Goal: Task Accomplishment & Management: Manage account settings

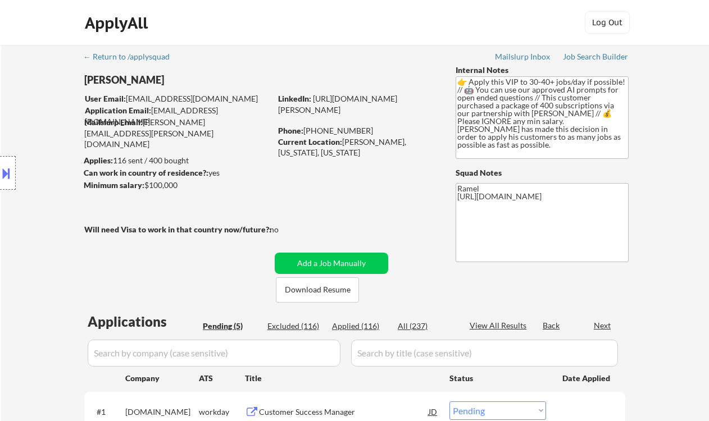
select select ""pending""
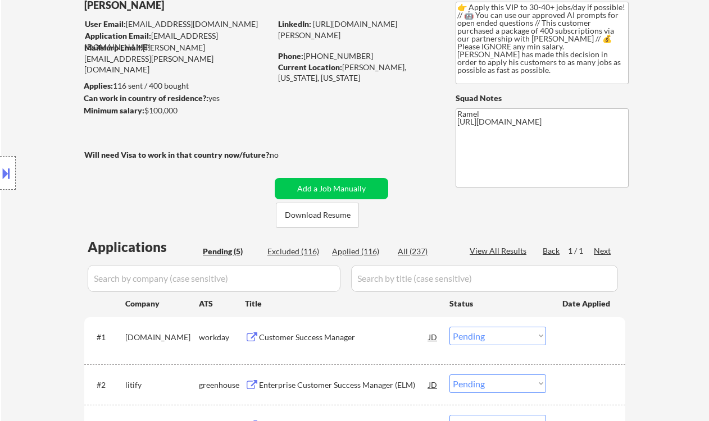
scroll to position [149, 0]
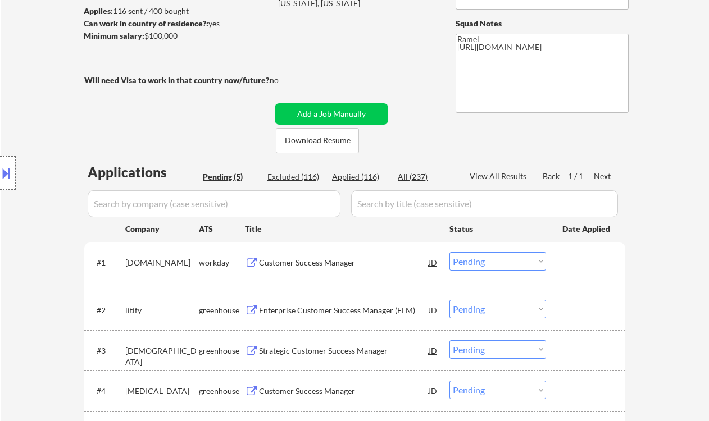
click at [332, 320] on div "#2 litify greenhouse Enterprise Customer Success Manager (ELM) JD Choose an opt…" at bounding box center [353, 310] width 530 height 30
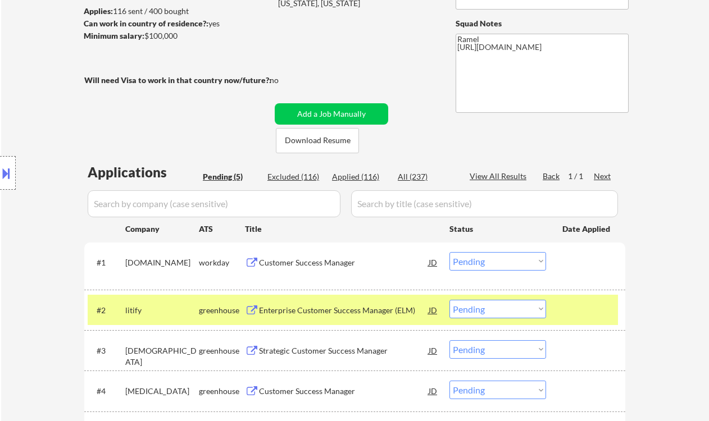
click at [340, 309] on div "Enterprise Customer Success Manager (ELM)" at bounding box center [344, 310] width 170 height 11
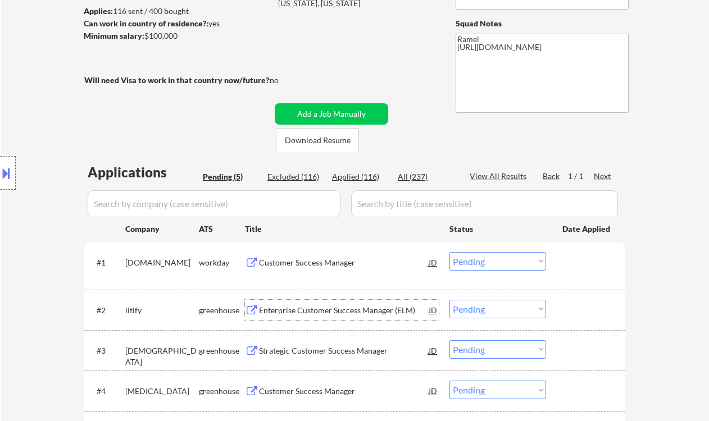
drag, startPoint x: 491, startPoint y: 308, endPoint x: 492, endPoint y: 315, distance: 6.3
click at [491, 308] on select "Choose an option... Pending Applied Excluded (Questions) Excluded (Expired) Exc…" at bounding box center [497, 309] width 97 height 19
click at [449, 300] on select "Choose an option... Pending Applied Excluded (Questions) Excluded (Expired) Exc…" at bounding box center [497, 309] width 97 height 19
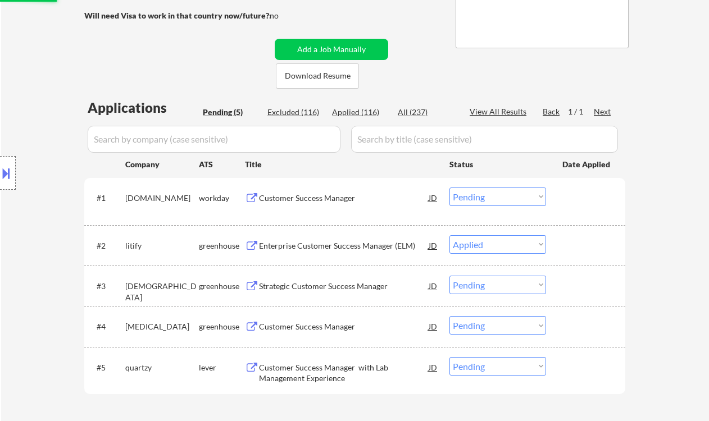
scroll to position [225, 0]
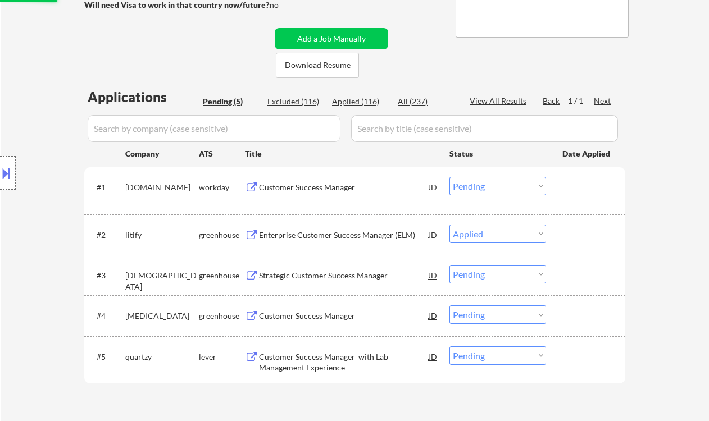
click at [309, 279] on div "Strategic Customer Success Manager" at bounding box center [344, 275] width 170 height 11
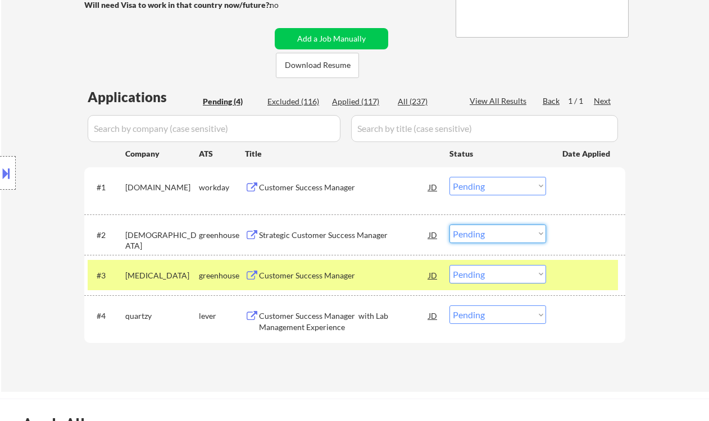
click at [475, 233] on select "Choose an option... Pending Applied Excluded (Questions) Excluded (Expired) Exc…" at bounding box center [497, 234] width 97 height 19
click at [449, 225] on select "Choose an option... Pending Applied Excluded (Questions) Excluded (Expired) Exc…" at bounding box center [497, 234] width 97 height 19
click at [281, 279] on div "Customer Success Manager" at bounding box center [344, 275] width 170 height 11
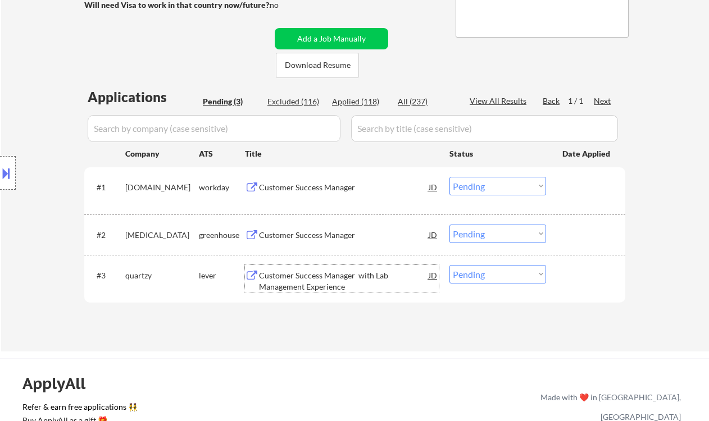
drag, startPoint x: 476, startPoint y: 233, endPoint x: 488, endPoint y: 243, distance: 15.2
click at [476, 233] on select "Choose an option... Pending Applied Excluded (Questions) Excluded (Expired) Exc…" at bounding box center [497, 234] width 97 height 19
click at [449, 225] on select "Choose an option... Pending Applied Excluded (Questions) Excluded (Expired) Exc…" at bounding box center [497, 234] width 97 height 19
click at [348, 281] on div "Customer Success Manager with Lab Management Experience" at bounding box center [344, 281] width 170 height 22
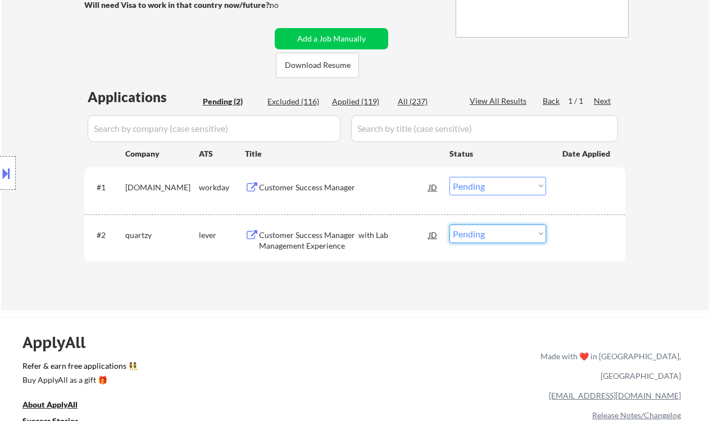
click at [489, 228] on select "Choose an option... Pending Applied Excluded (Questions) Excluded (Expired) Exc…" at bounding box center [497, 234] width 97 height 19
select select ""excluded__salary_""
click at [449, 225] on select "Choose an option... Pending Applied Excluded (Questions) Excluded (Expired) Exc…" at bounding box center [497, 234] width 97 height 19
click at [305, 186] on div "Customer Success Manager" at bounding box center [344, 187] width 170 height 11
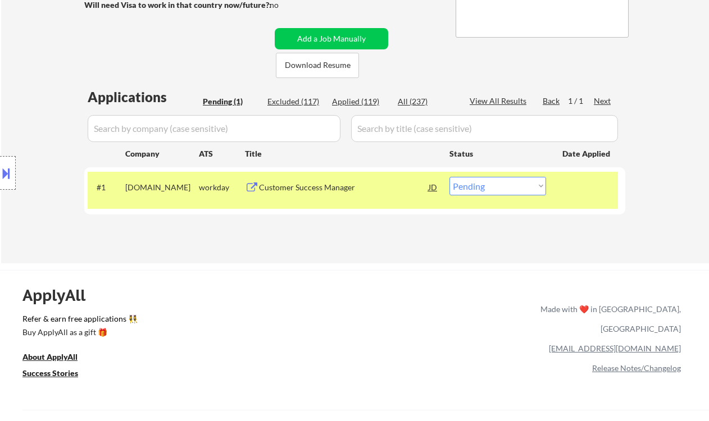
drag, startPoint x: 13, startPoint y: 95, endPoint x: 112, endPoint y: 101, distance: 98.5
click at [13, 95] on div "Location Inclusions: Syracuse, NY Solvay, NY East Syracuse, NY Lyncourt, NY Fai…" at bounding box center [100, 173] width 201 height 208
drag, startPoint x: 235, startPoint y: 117, endPoint x: 261, endPoint y: 124, distance: 26.7
click at [241, 119] on input "input" at bounding box center [214, 128] width 253 height 27
click at [331, 185] on div "Customer Success Manager" at bounding box center [344, 187] width 170 height 11
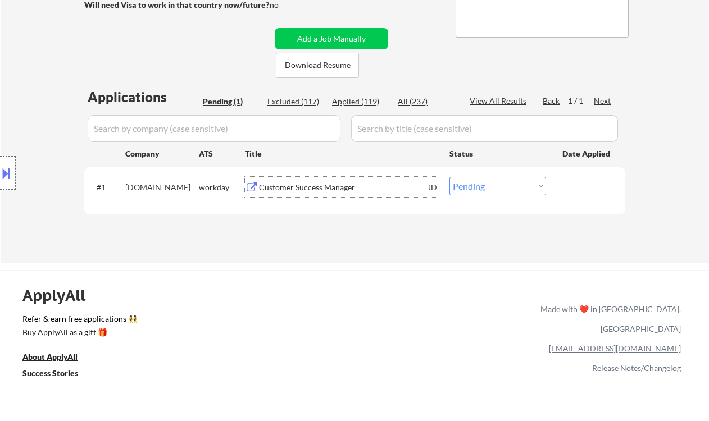
click at [498, 185] on select "Choose an option... Pending Applied Excluded (Questions) Excluded (Expired) Exc…" at bounding box center [497, 186] width 97 height 19
click at [449, 177] on select "Choose an option... Pending Applied Excluded (Questions) Excluded (Expired) Exc…" at bounding box center [497, 186] width 97 height 19
click at [282, 102] on div "Excluded (117)" at bounding box center [295, 101] width 56 height 11
click at [302, 104] on div "Excluded (117)" at bounding box center [295, 101] width 56 height 11
select select ""excluded__bad_match_""
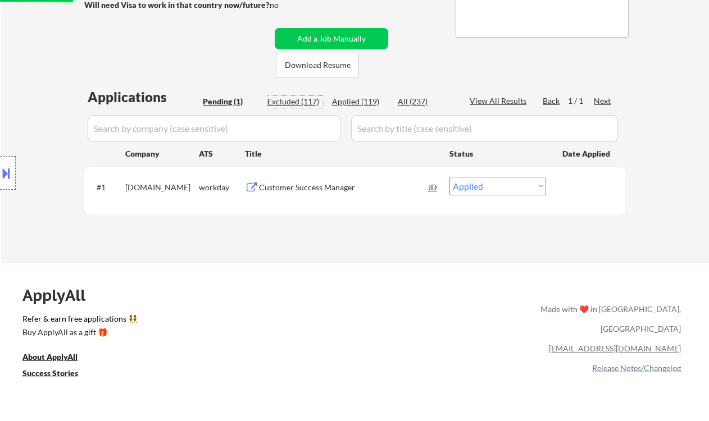
select select ""excluded__location_""
select select ""excluded__expired_""
select select ""excluded__location_""
select select ""excluded__expired_""
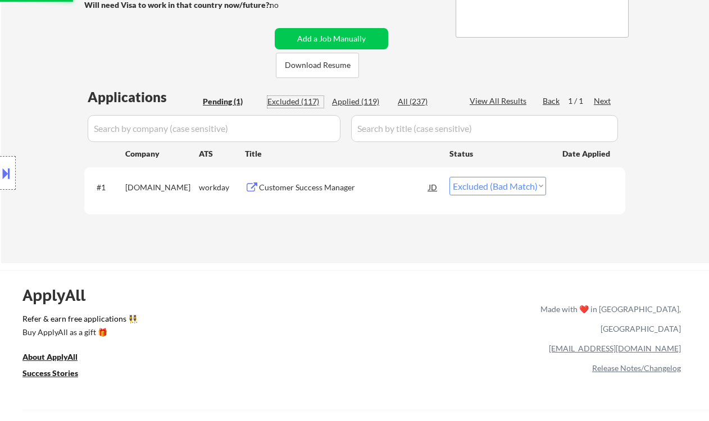
select select ""excluded__expired_""
select select ""excluded__bad_match_""
select select ""excluded__expired_""
select select ""excluded""
select select ""excluded__location_""
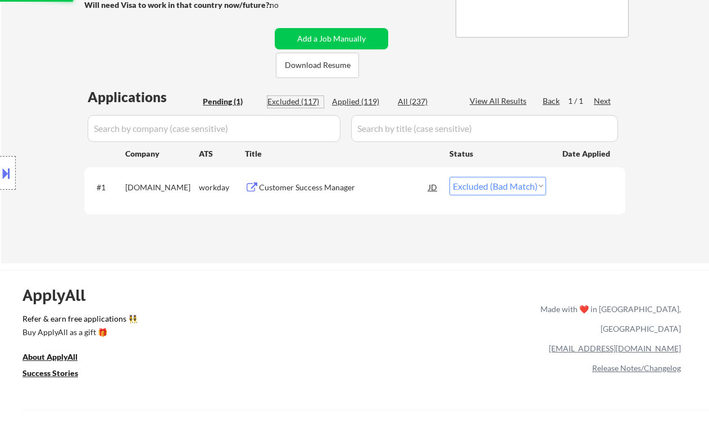
select select ""excluded__expired_""
select select ""excluded__bad_match_""
select select ""excluded__expired_""
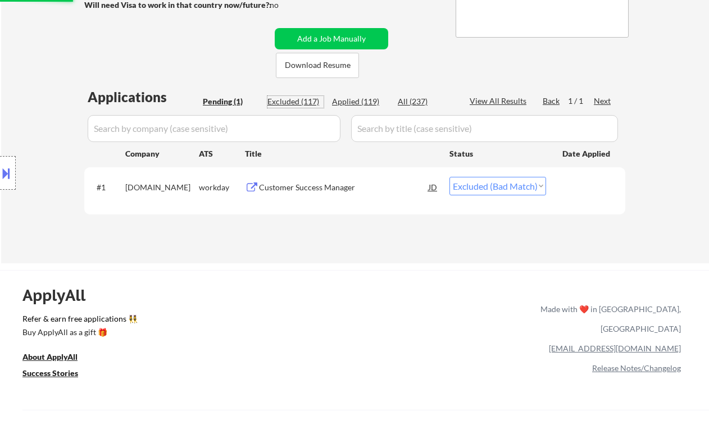
select select ""excluded__expired_""
select select ""excluded__location_""
select select ""excluded""
select select ""excluded__expired_""
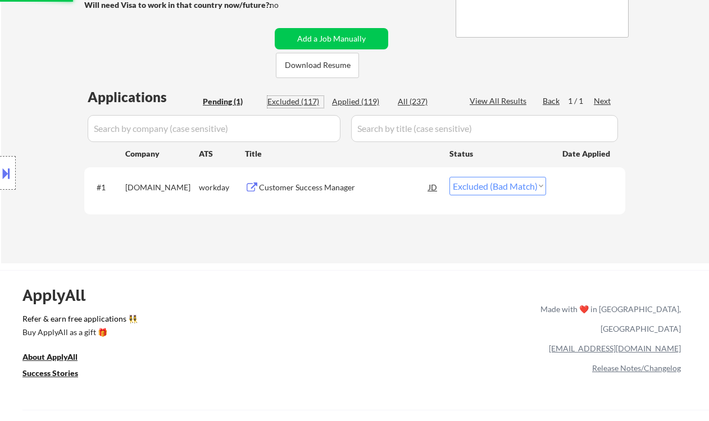
select select ""excluded__blocklist_""
select select ""excluded__expired_""
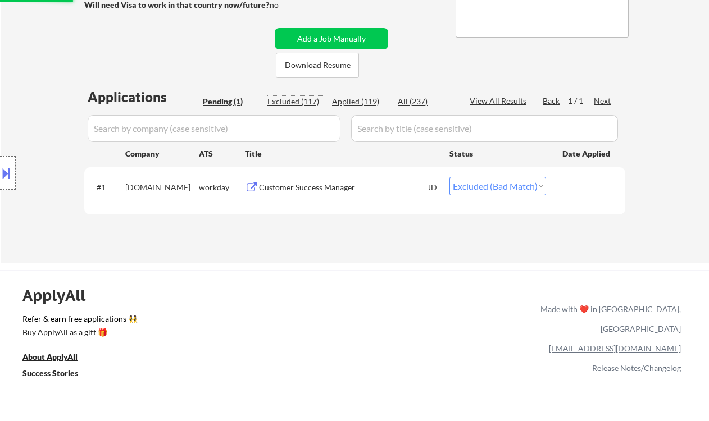
select select ""excluded__expired_""
select select ""excluded""
select select ""excluded__expired_""
select select ""excluded__location_""
select select ""excluded__expired_""
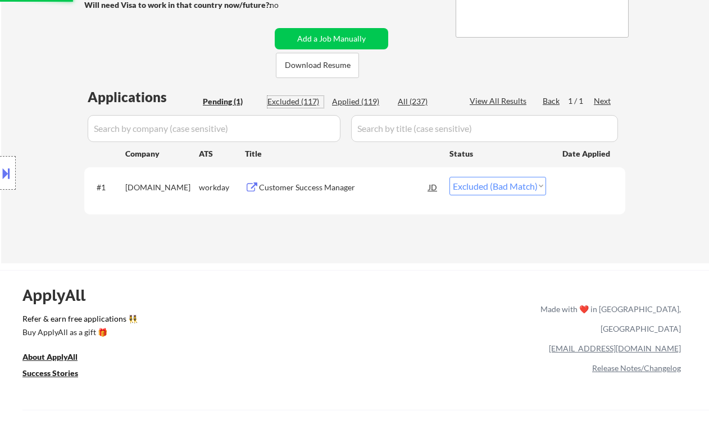
select select ""excluded__bad_match_""
select select ""excluded__other_""
select select ""excluded__expired_""
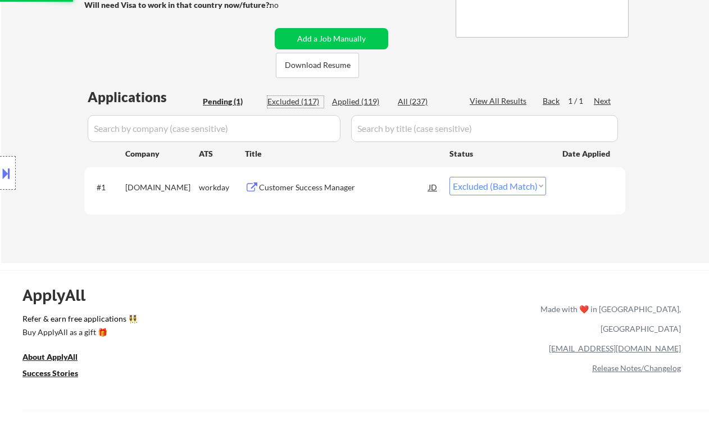
select select ""excluded__location_""
select select ""excluded""
select select ""excluded__expired_""
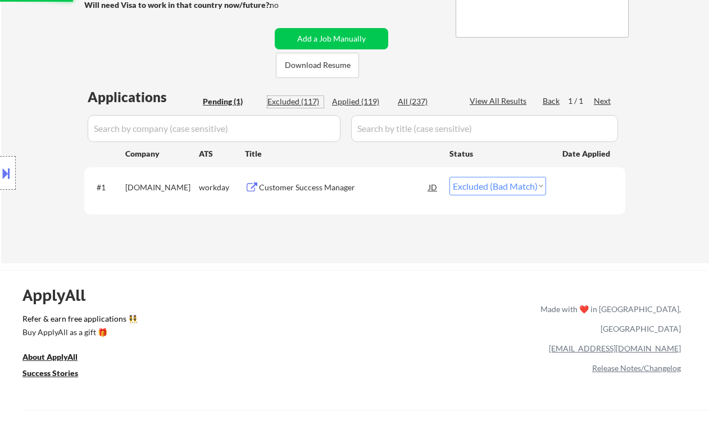
select select ""excluded__expired_""
select select ""excluded""
select select ""excluded__expired_""
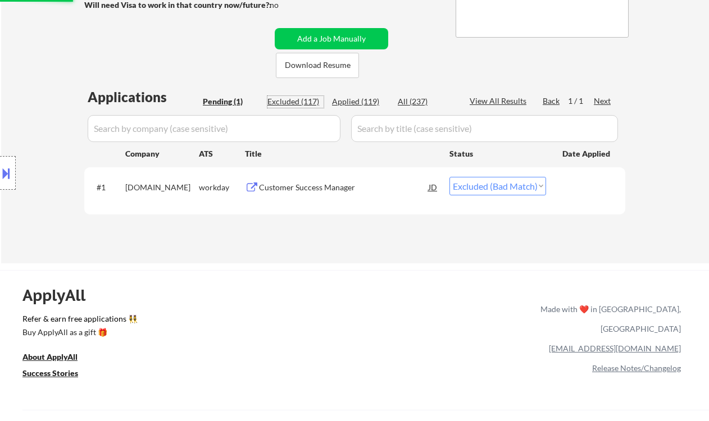
select select ""excluded__expired_""
select select ""excluded""
select select ""excluded__expired_""
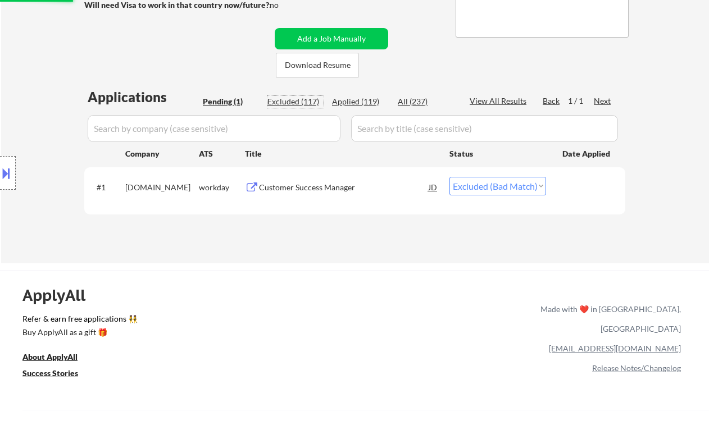
select select ""excluded__expired_""
select select ""excluded__bad_match_""
select select ""excluded__location_""
select select ""excluded__expired_""
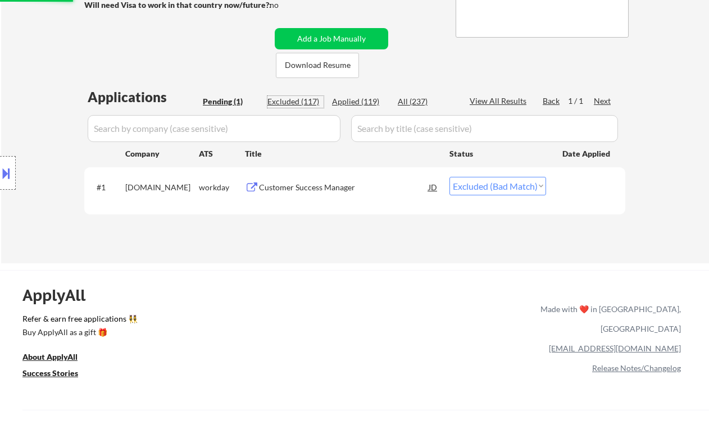
select select ""excluded__location_""
select select ""excluded__expired_""
select select ""excluded__location_""
select select ""excluded__expired_""
select select ""excluded__location_""
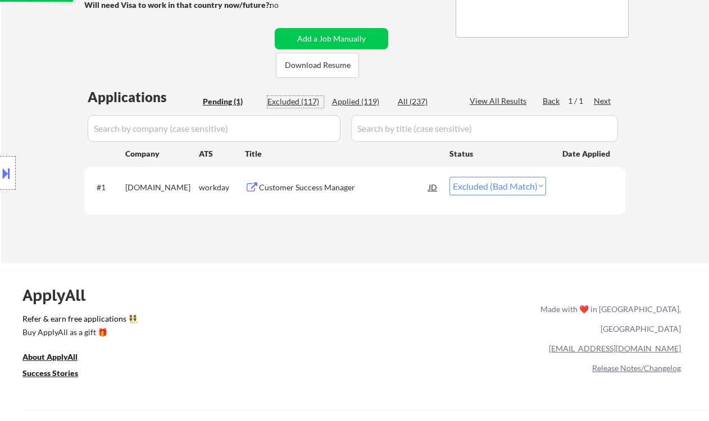
select select ""excluded__expired_""
select select ""excluded__location_""
select select ""excluded__expired_""
select select ""excluded__bad_match_""
select select ""excluded__expired_""
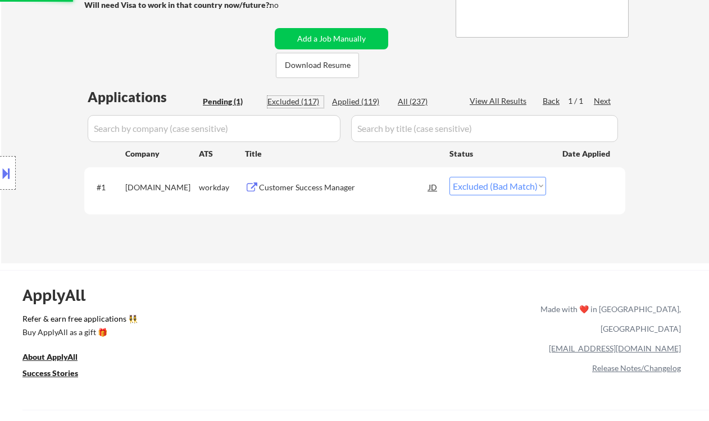
select select ""excluded__location_""
select select ""excluded__expired_""
select select ""excluded__location_""
select select ""excluded__expired_""
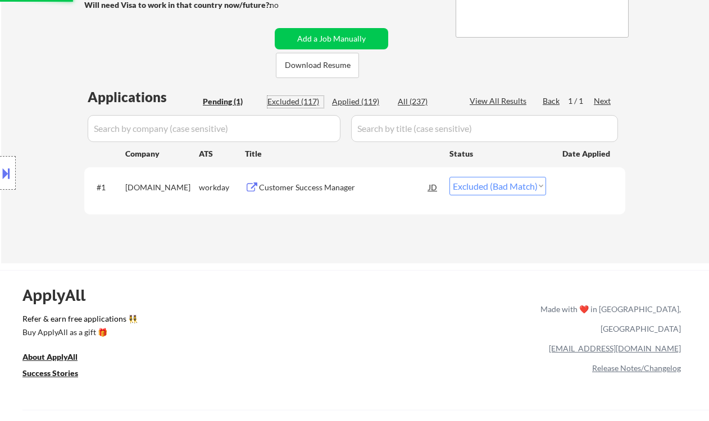
select select ""excluded__bad_match_""
select select ""excluded__location_""
select select ""excluded__expired_""
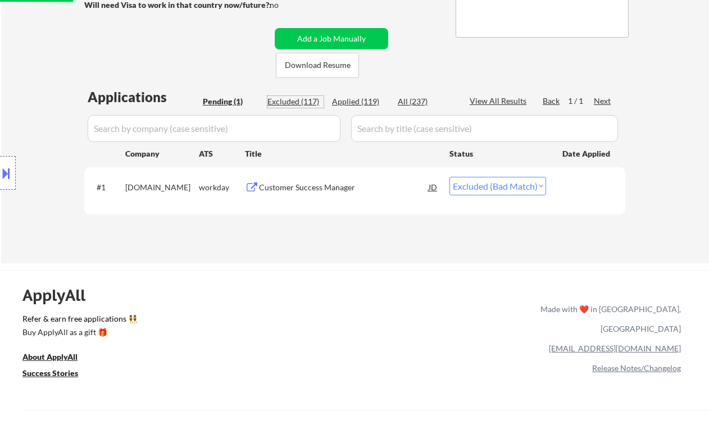
select select ""excluded__expired_""
select select ""excluded__location_""
select select ""excluded__expired_""
select select ""excluded__bad_match_""
select select ""excluded__expired_""
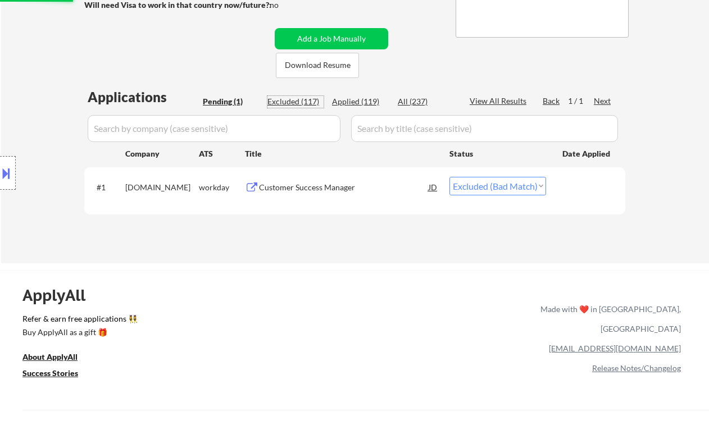
select select ""excluded__expired_""
select select ""excluded__salary_""
select select ""excluded__location_""
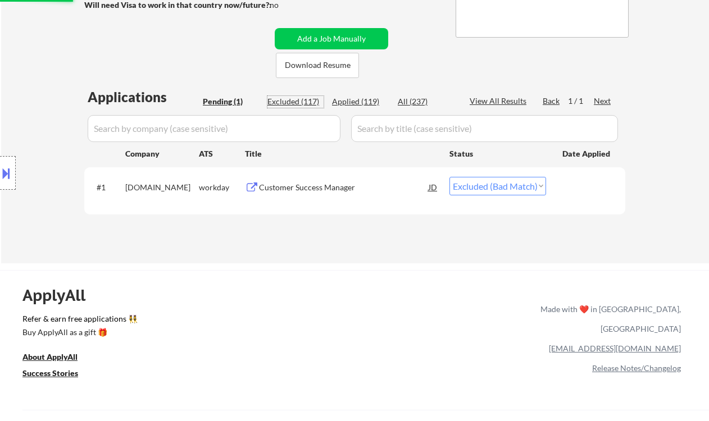
select select ""excluded__bad_match_""
select select ""excluded__location_""
select select ""excluded__expired_""
select select ""excluded__bad_match_""
select select ""excluded__expired_""
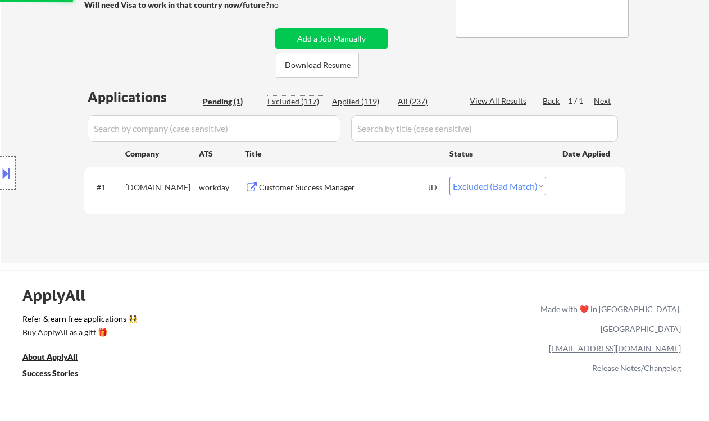
select select ""excluded""
select select ""excluded__expired_""
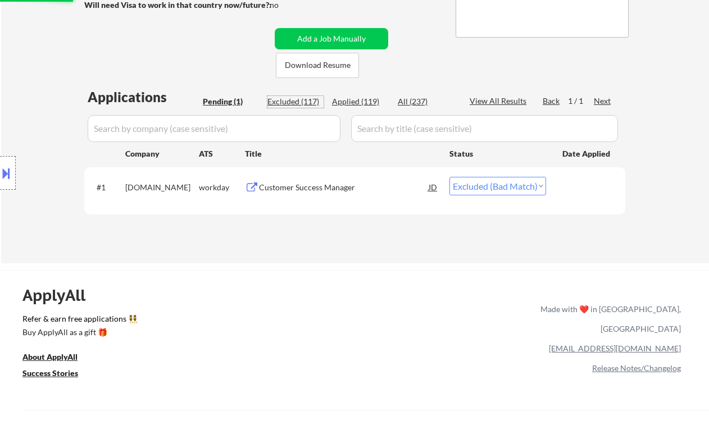
select select ""excluded__location_""
select select ""excluded__expired_""
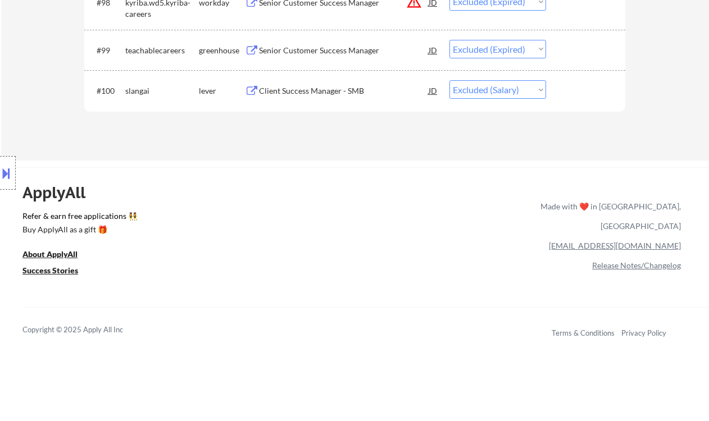
scroll to position [4568, 0]
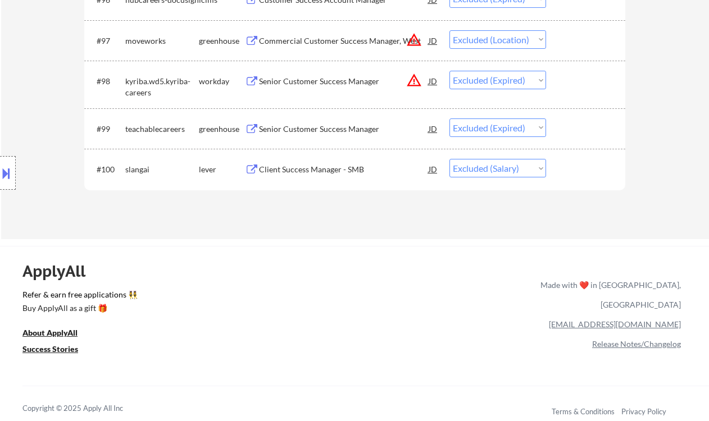
click at [346, 170] on div "Client Success Manager - SMB" at bounding box center [344, 169] width 170 height 11
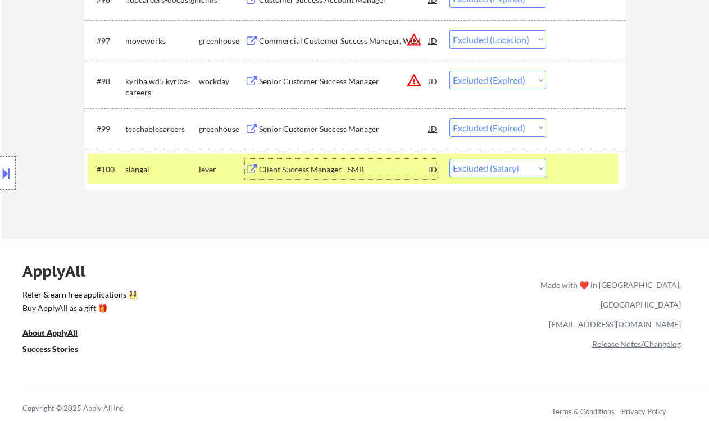
click at [491, 167] on select "Choose an option... Pending Applied Excluded (Questions) Excluded (Expired) Exc…" at bounding box center [497, 168] width 97 height 19
click at [449, 159] on select "Choose an option... Pending Applied Excluded (Questions) Excluded (Expired) Exc…" at bounding box center [497, 168] width 97 height 19
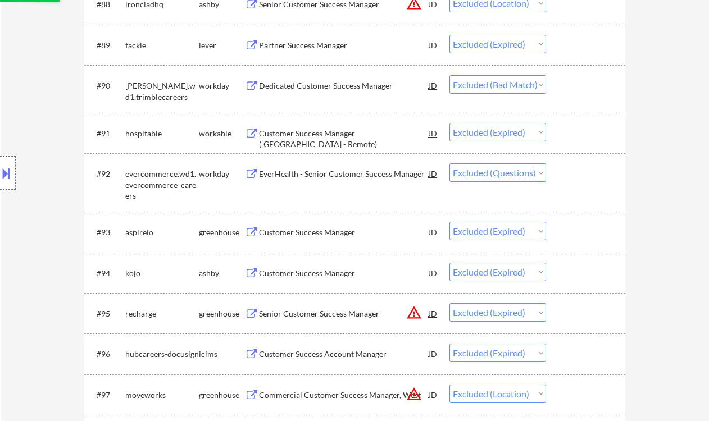
scroll to position [4193, 0]
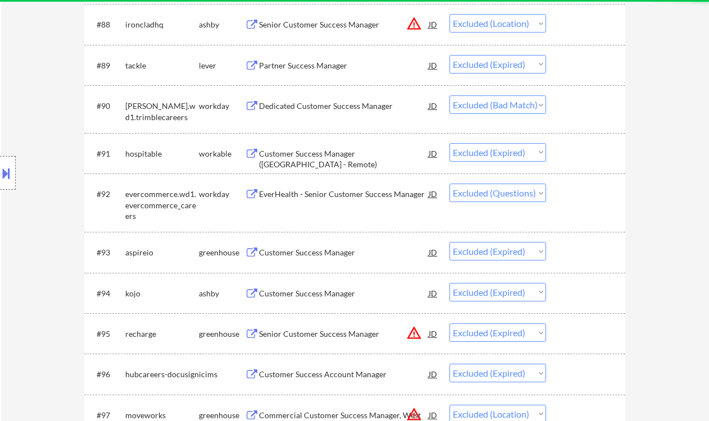
select select ""excluded__expired_""
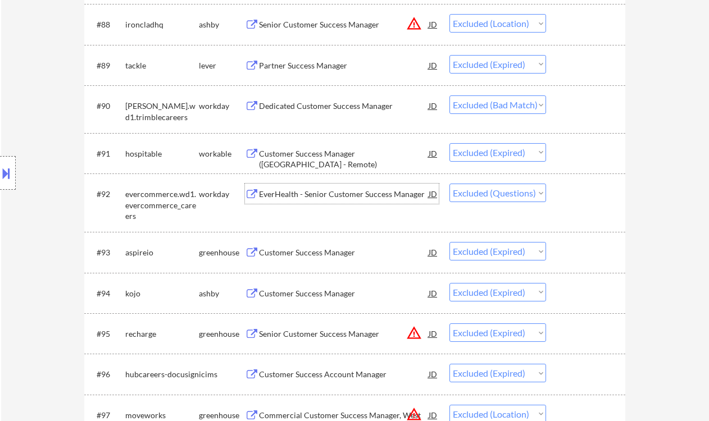
click at [381, 196] on div "EverHealth - Senior Customer Success Manager" at bounding box center [344, 194] width 170 height 11
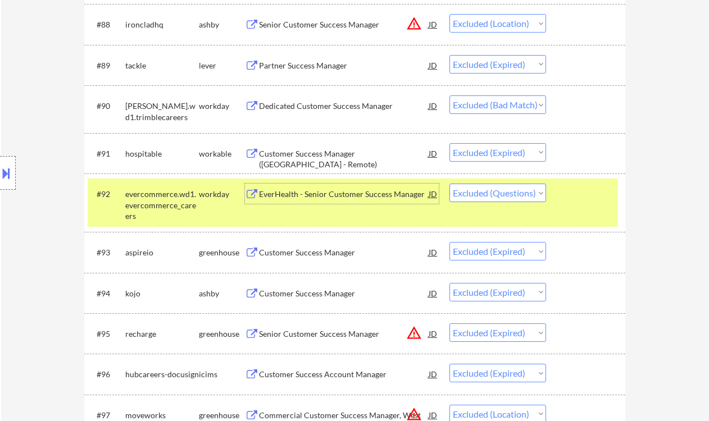
click at [486, 193] on select "Choose an option... Pending Applied Excluded (Questions) Excluded (Expired) Exc…" at bounding box center [497, 193] width 97 height 19
select select ""excluded__bad_match_""
click at [449, 184] on select "Choose an option... Pending Applied Excluded (Questions) Excluded (Expired) Exc…" at bounding box center [497, 193] width 97 height 19
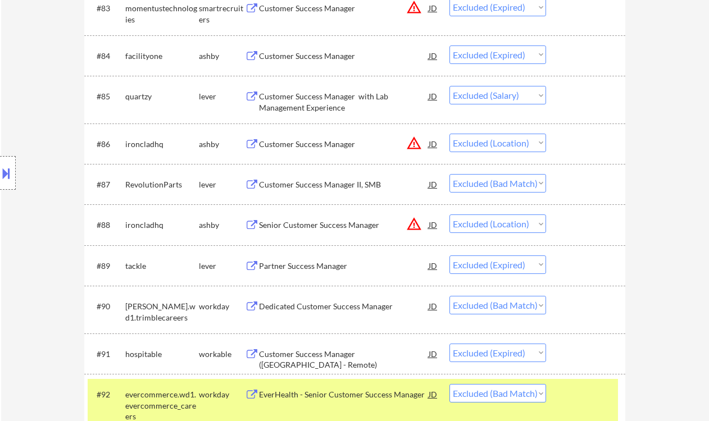
scroll to position [3969, 0]
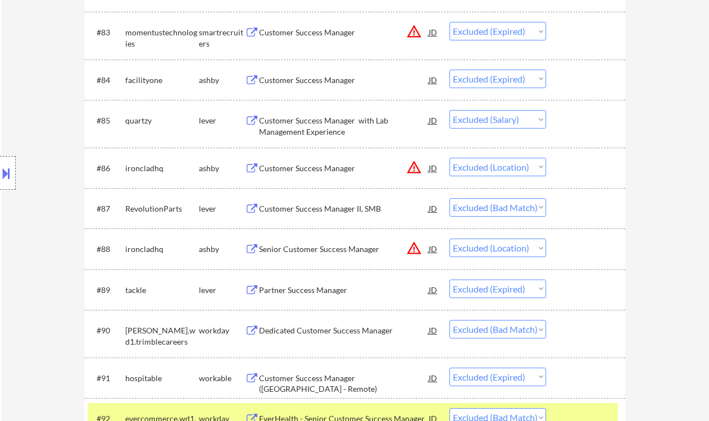
click at [354, 208] on div "Customer Success Manager II, SMB" at bounding box center [344, 208] width 170 height 11
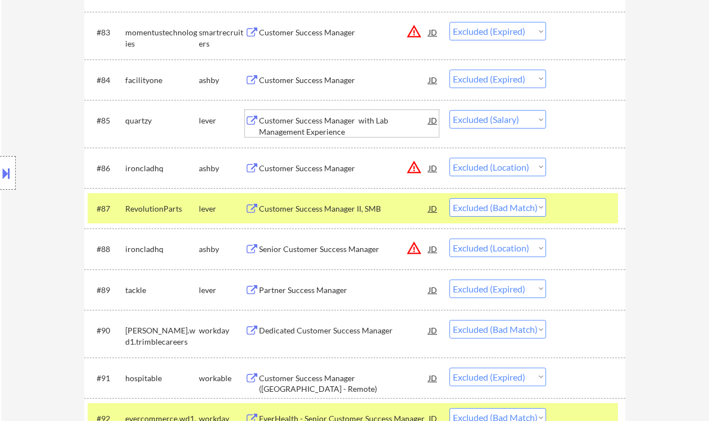
click at [304, 127] on div "Customer Success Manager with Lab Management Experience" at bounding box center [344, 126] width 170 height 22
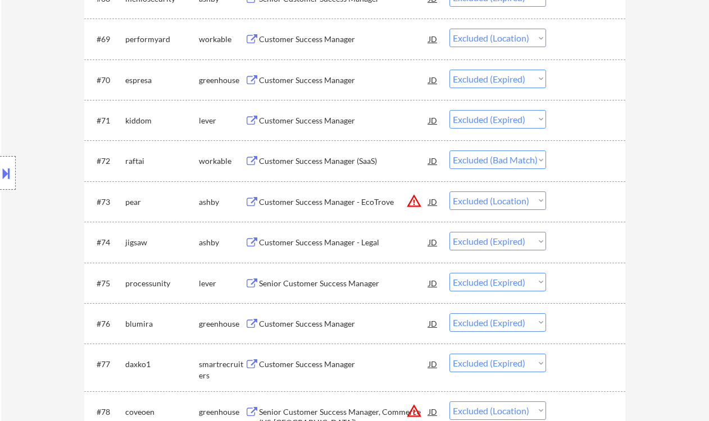
scroll to position [3370, 0]
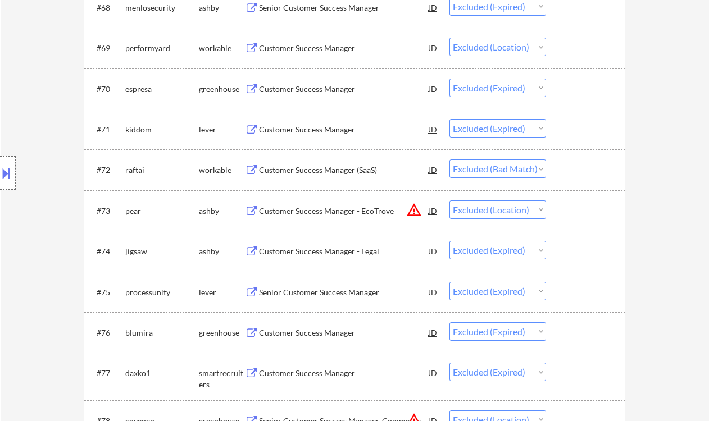
click at [310, 172] on div "Customer Success Manager (SaaS)" at bounding box center [344, 170] width 170 height 11
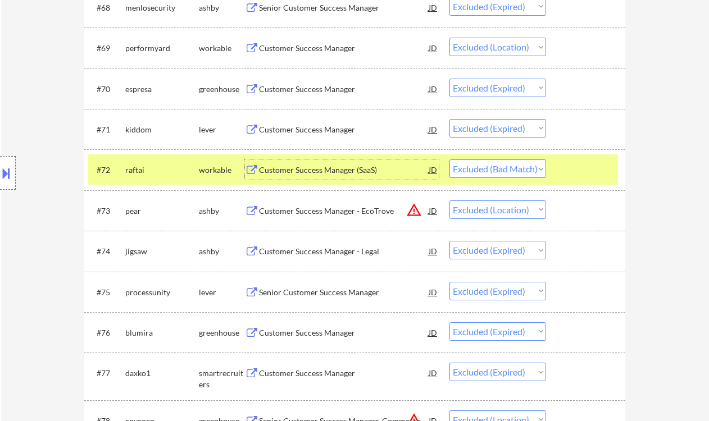
drag, startPoint x: 520, startPoint y: 166, endPoint x: 525, endPoint y: 177, distance: 12.1
click at [520, 166] on select "Choose an option... Pending Applied Excluded (Questions) Excluded (Expired) Exc…" at bounding box center [497, 169] width 97 height 19
select select ""excluded__expired_""
click at [449, 160] on select "Choose an option... Pending Applied Excluded (Questions) Excluded (Expired) Exc…" at bounding box center [497, 169] width 97 height 19
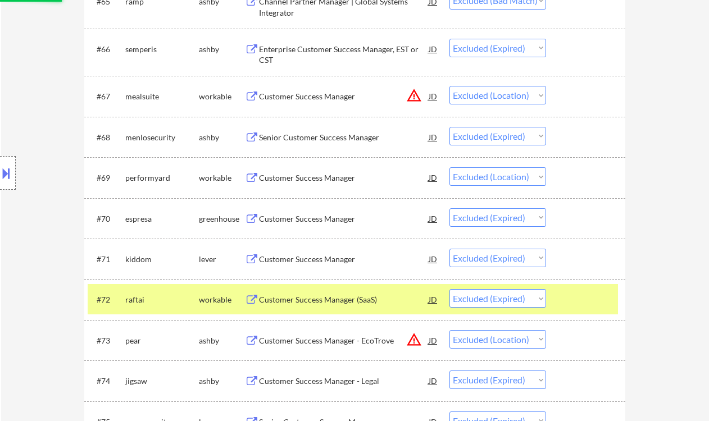
scroll to position [3220, 0]
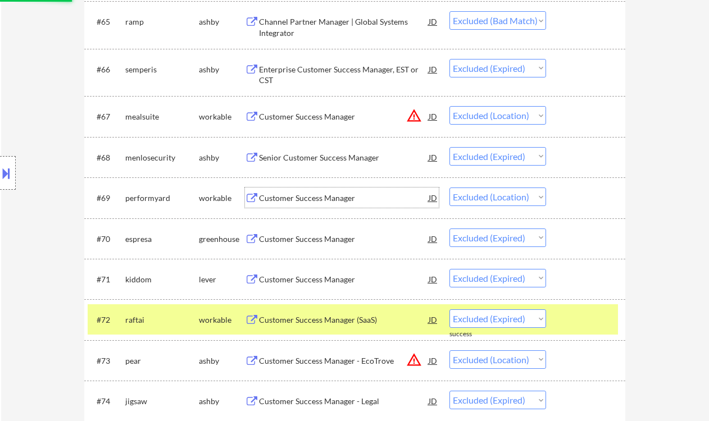
click at [313, 192] on div "Customer Success Manager" at bounding box center [344, 198] width 170 height 20
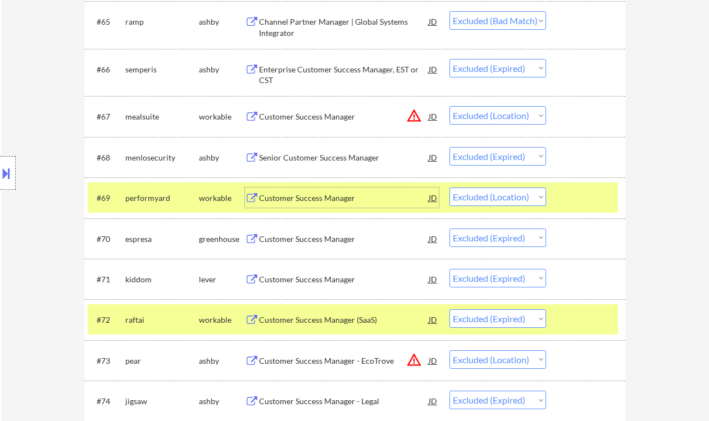
click at [483, 202] on select "Choose an option... Pending Applied Excluded (Questions) Excluded (Expired) Exc…" at bounding box center [497, 197] width 97 height 19
select select ""excluded""
click at [449, 188] on select "Choose an option... Pending Applied Excluded (Questions) Excluded (Expired) Exc…" at bounding box center [497, 197] width 97 height 19
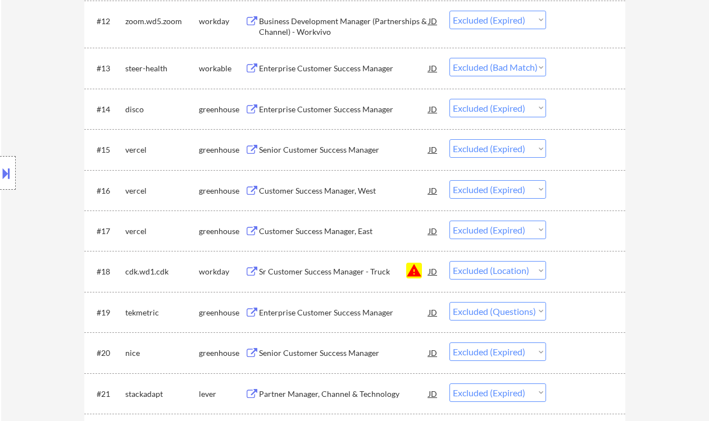
scroll to position [823, 0]
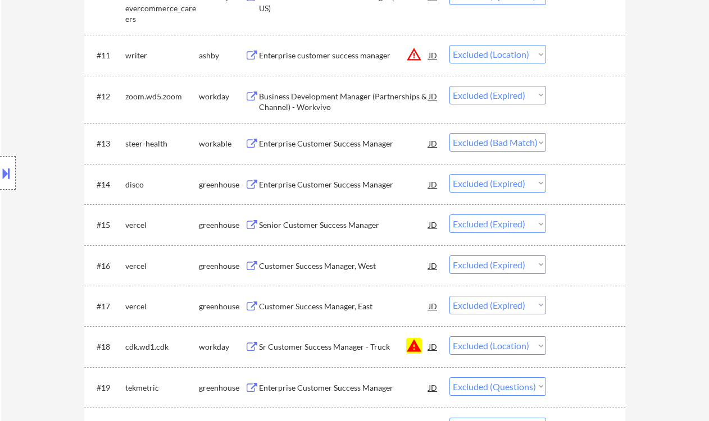
click at [330, 140] on div "Enterprise Customer Success Manager" at bounding box center [344, 143] width 170 height 11
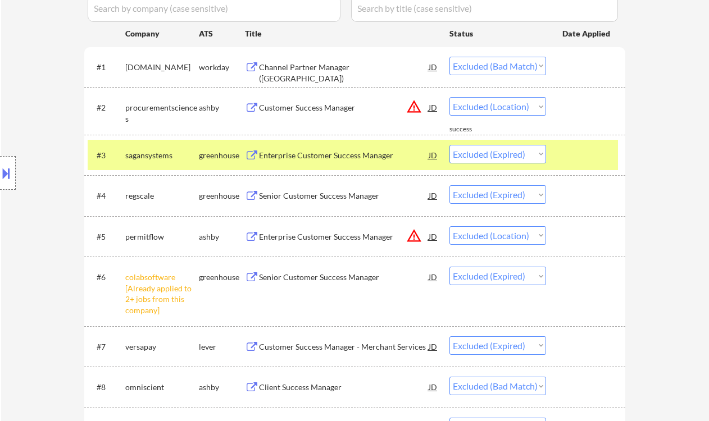
scroll to position [299, 0]
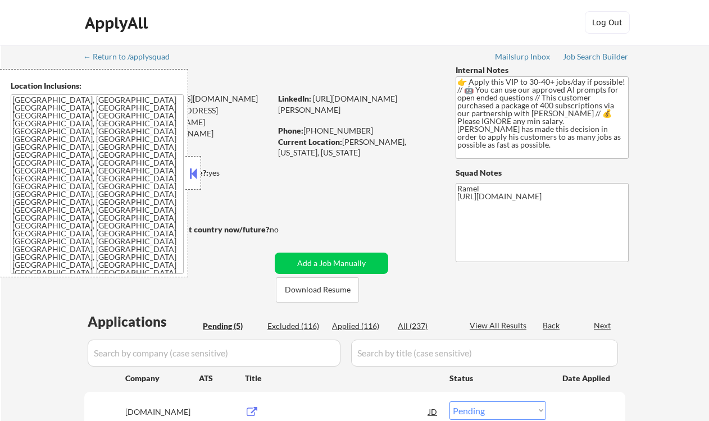
select select ""pending""
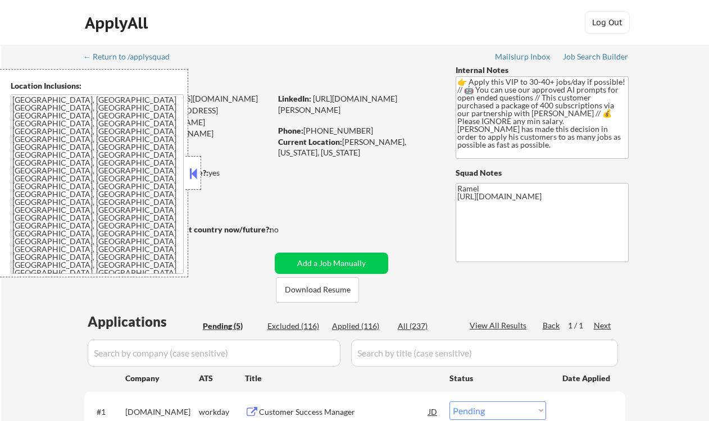
click at [189, 168] on button at bounding box center [193, 173] width 12 height 17
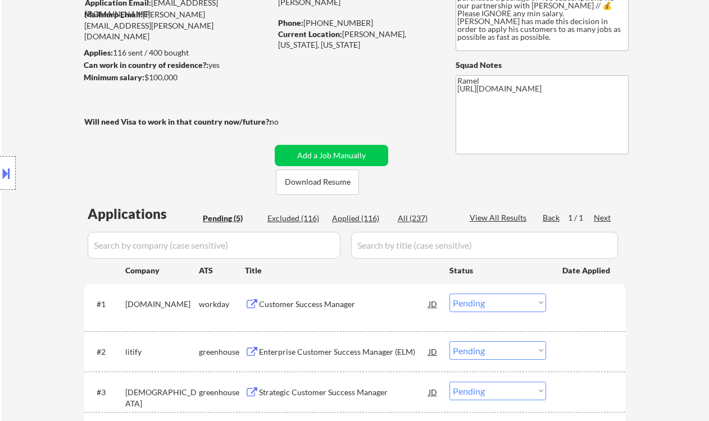
scroll to position [149, 0]
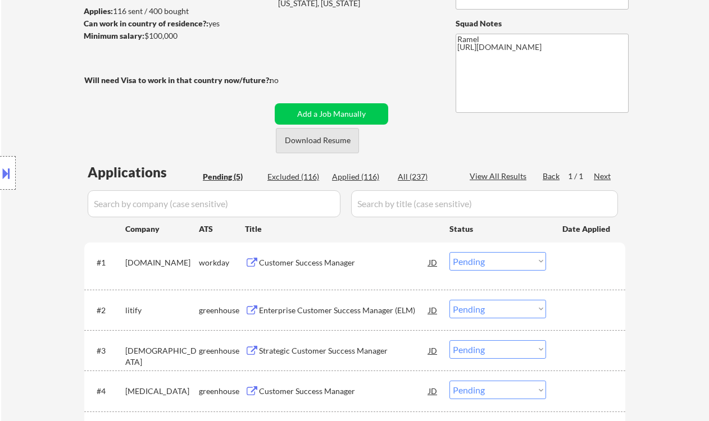
click at [309, 136] on button "Download Resume" at bounding box center [317, 140] width 83 height 25
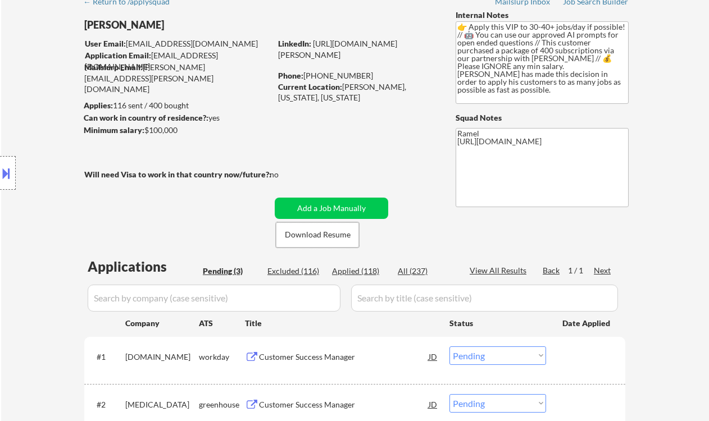
scroll to position [0, 0]
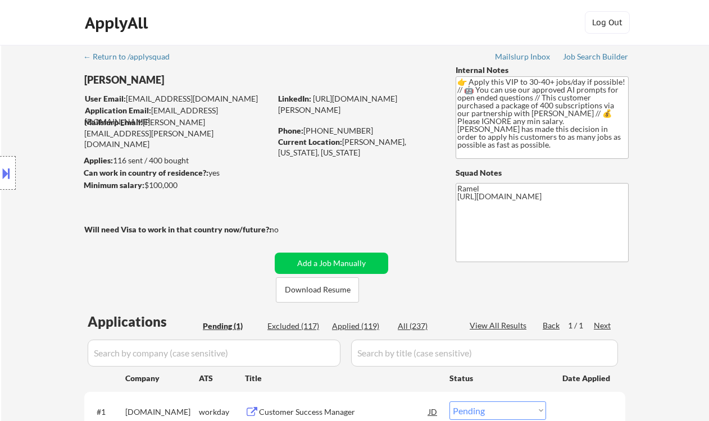
click at [330, 132] on div "Phone: 315-439-6461" at bounding box center [357, 130] width 159 height 11
drag, startPoint x: 330, startPoint y: 132, endPoint x: 336, endPoint y: 132, distance: 6.2
click at [330, 132] on div "Phone: 315-439-6461" at bounding box center [357, 130] width 159 height 11
drag, startPoint x: 357, startPoint y: 130, endPoint x: 304, endPoint y: 131, distance: 52.2
click at [304, 131] on div "Phone: 315-439-6461" at bounding box center [357, 130] width 159 height 11
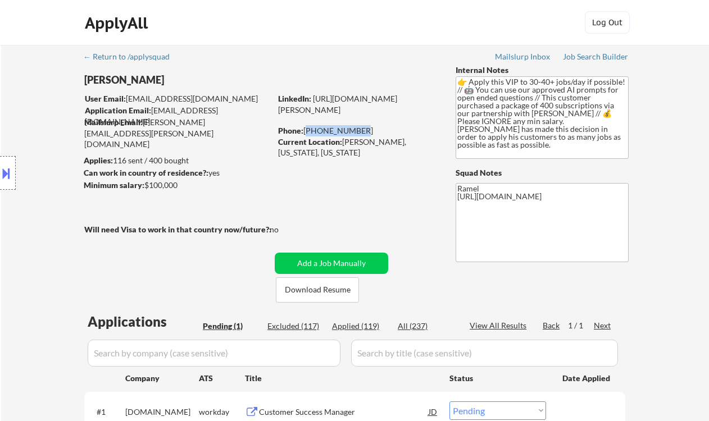
copy div "315-439-6461"
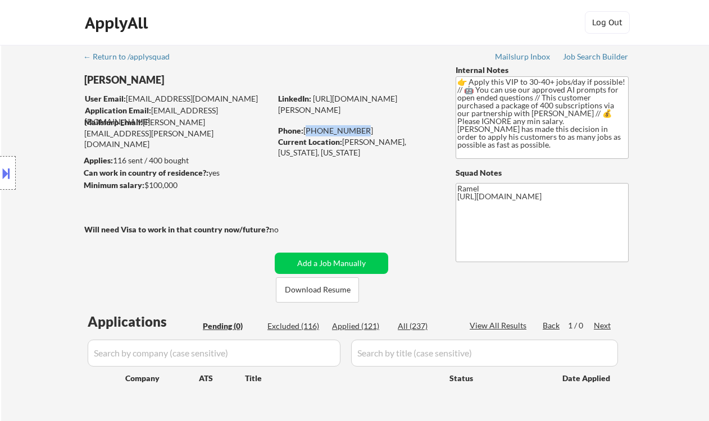
scroll to position [75, 0]
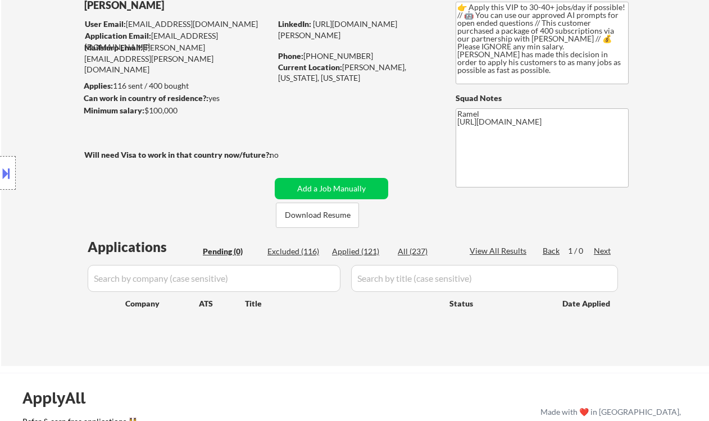
click at [368, 251] on div "Applied (121)" at bounding box center [360, 251] width 56 height 11
select select ""applied""
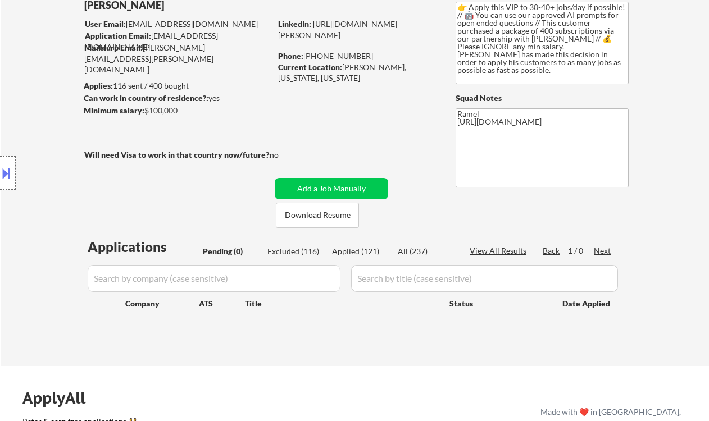
select select ""applied""
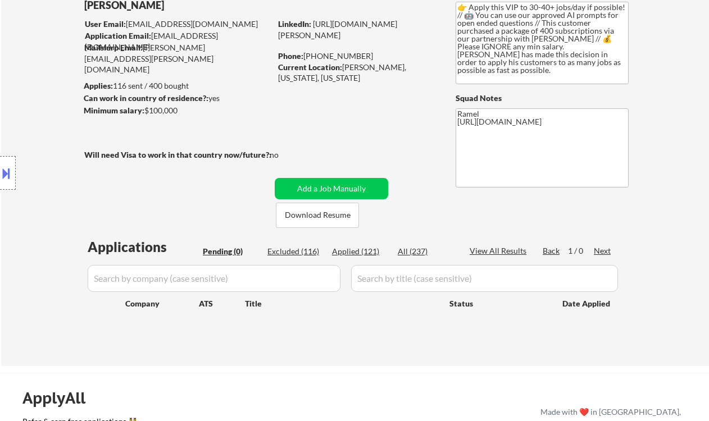
select select ""applied""
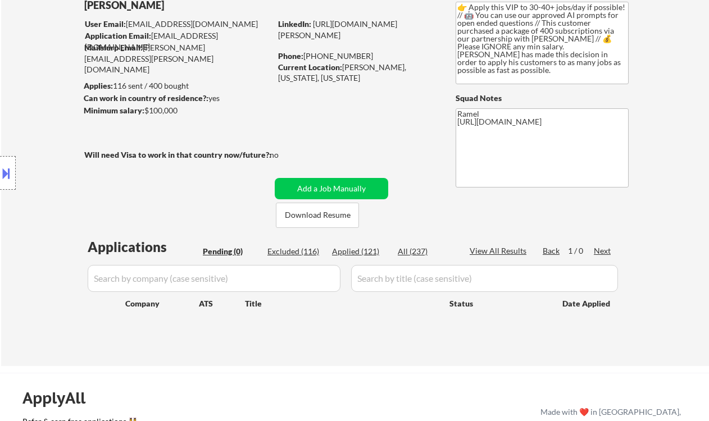
select select ""applied""
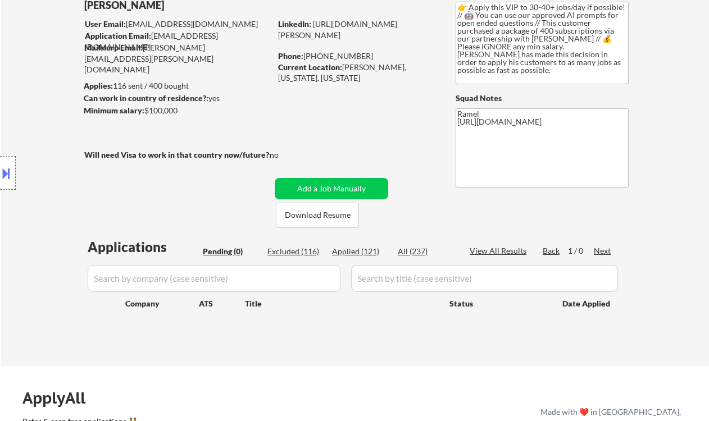
select select ""applied""
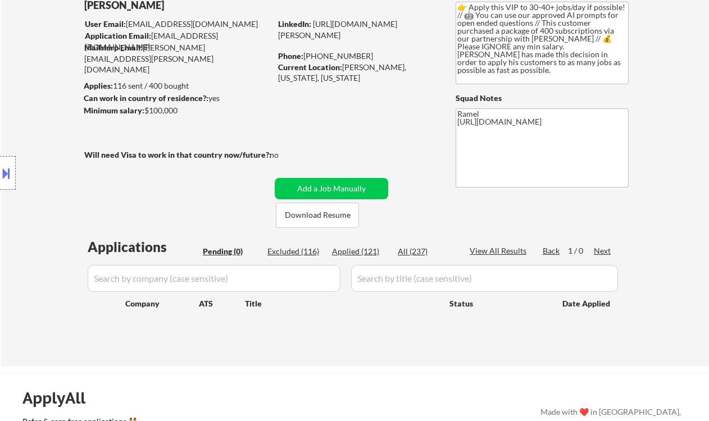
select select ""applied""
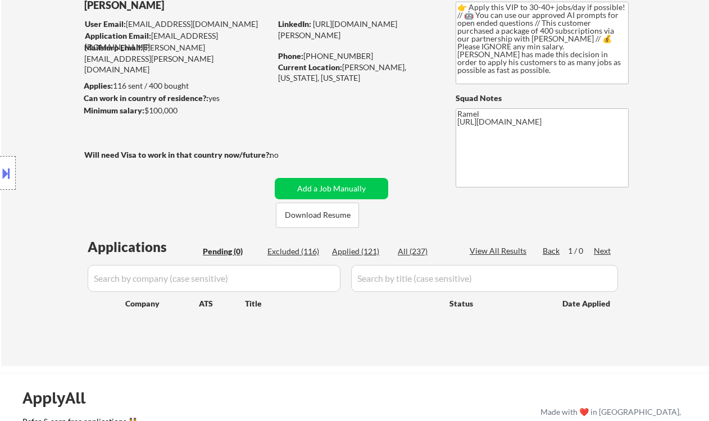
select select ""applied""
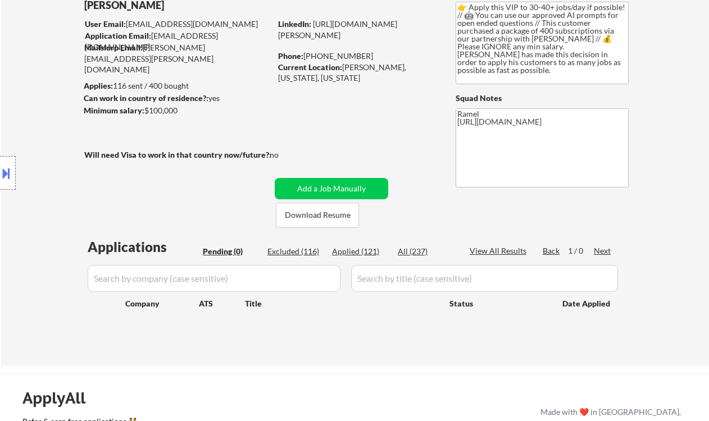
select select ""applied""
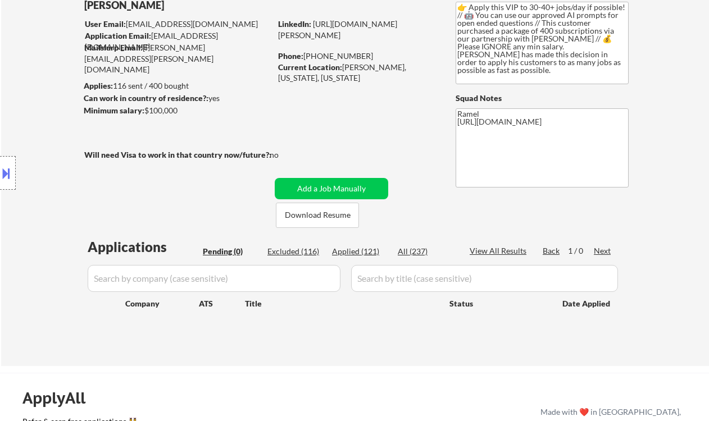
select select ""applied""
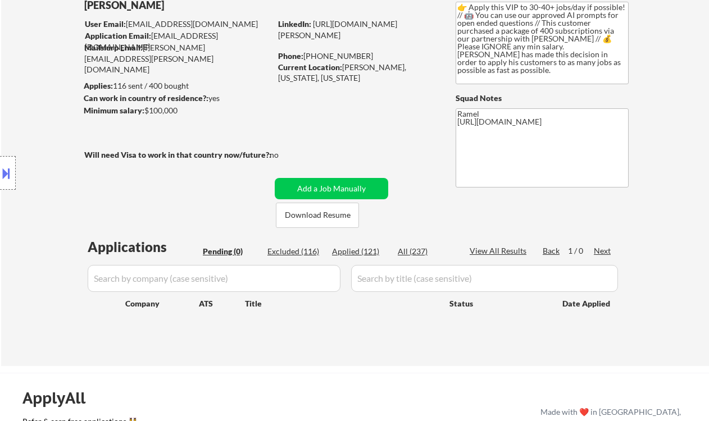
select select ""applied""
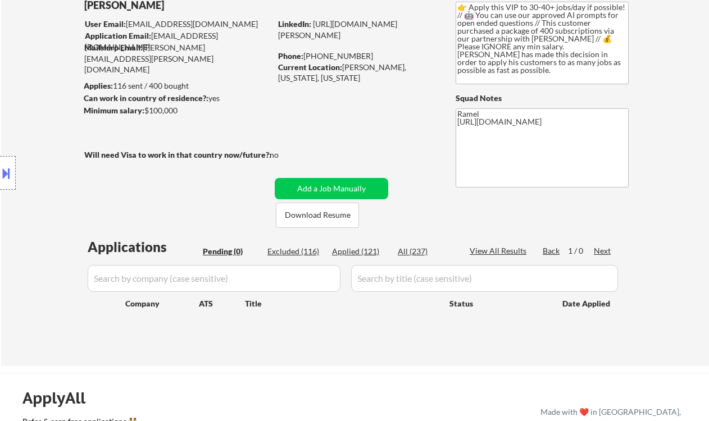
select select ""applied""
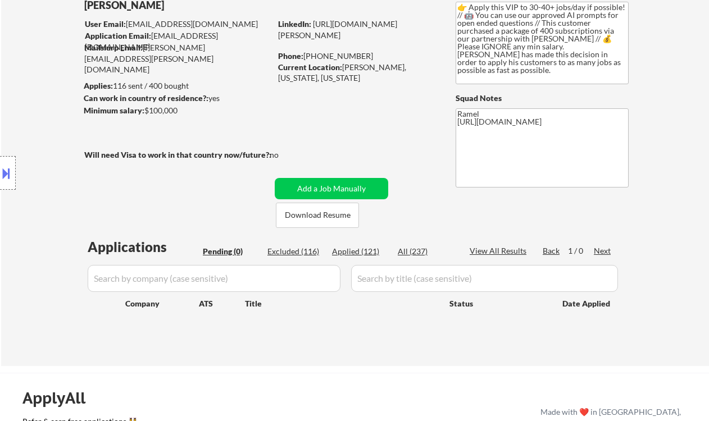
select select ""applied""
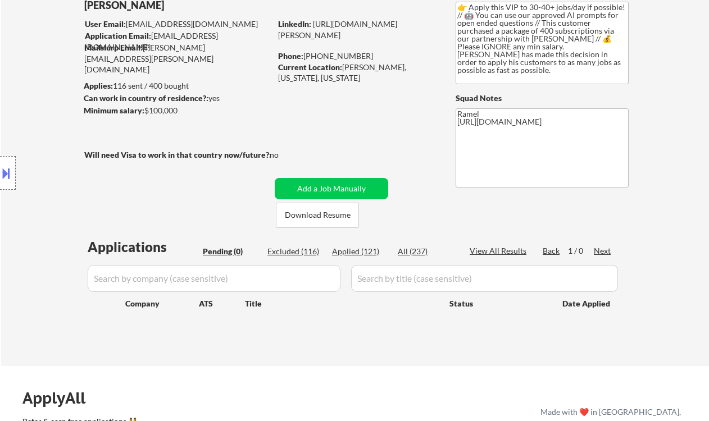
select select ""applied""
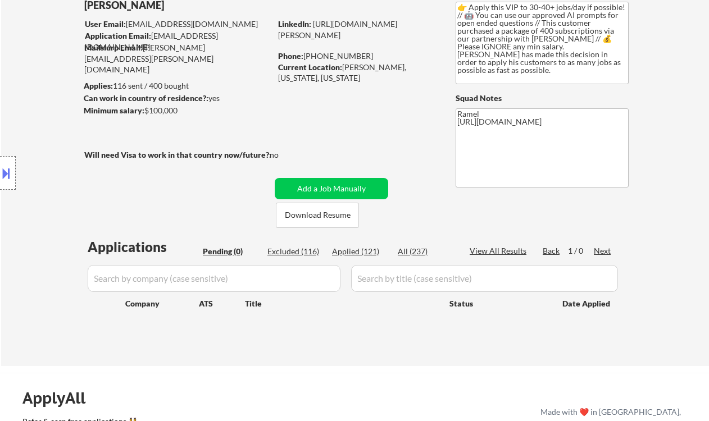
select select ""applied""
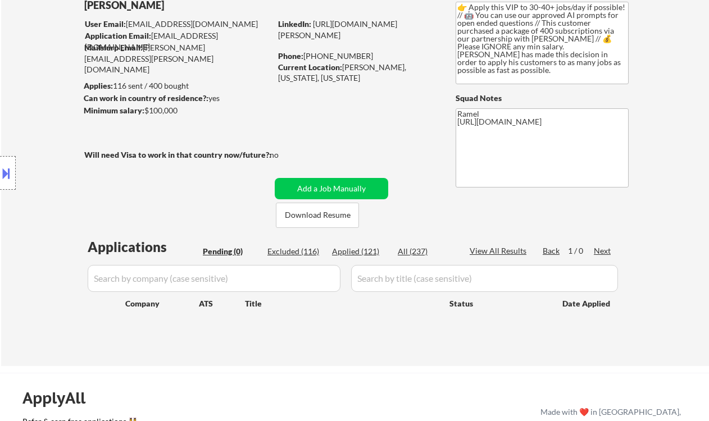
select select ""applied""
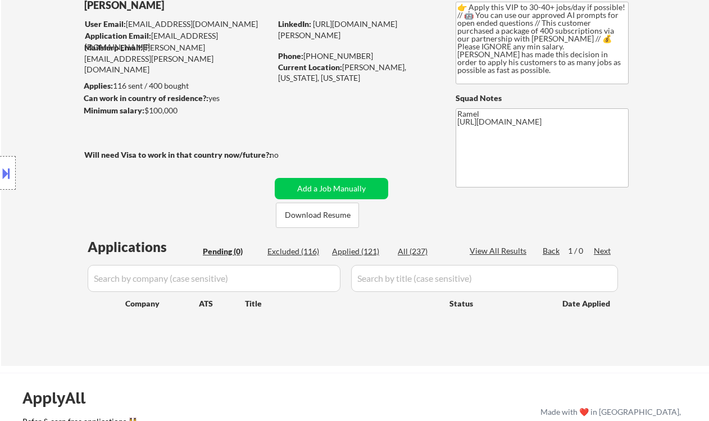
select select ""applied""
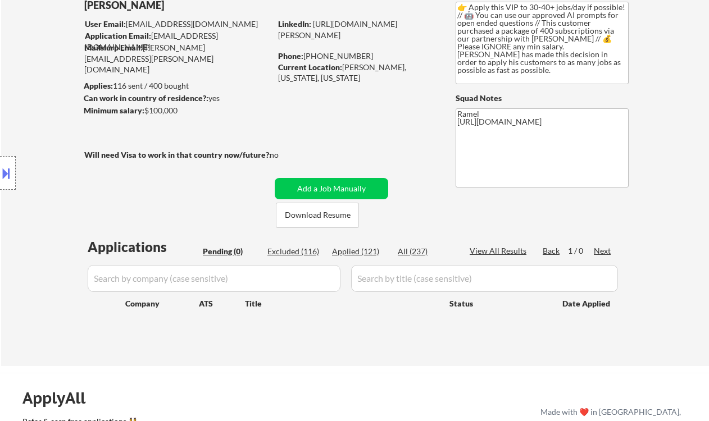
select select ""applied""
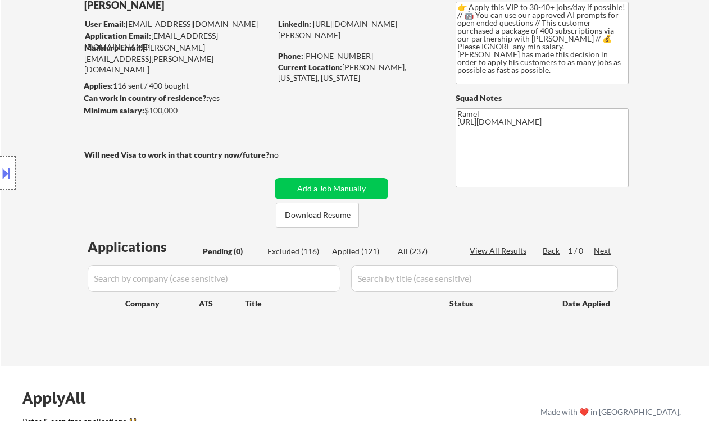
select select ""applied""
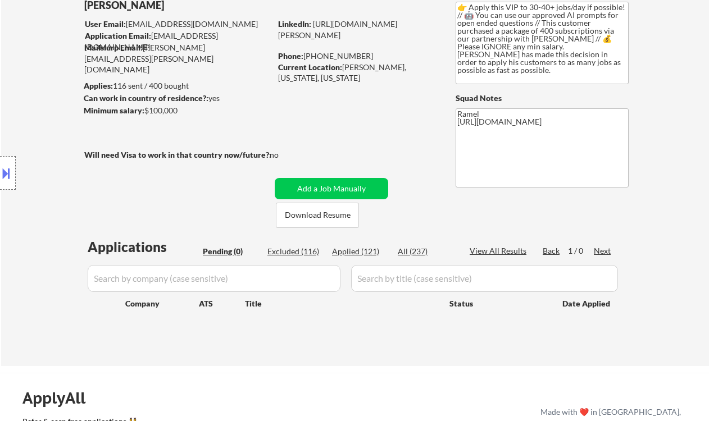
select select ""applied""
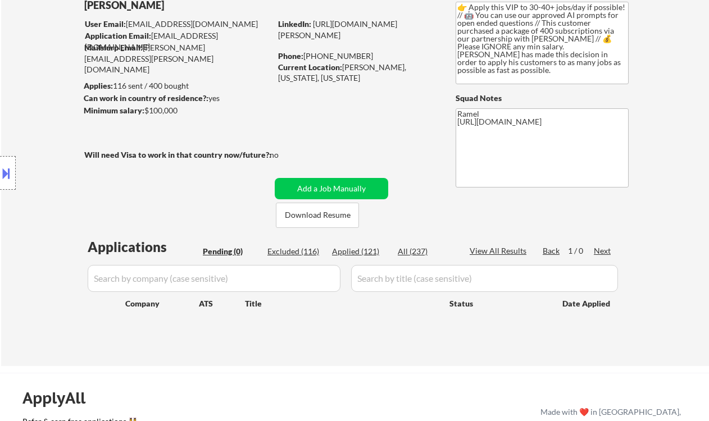
select select ""applied""
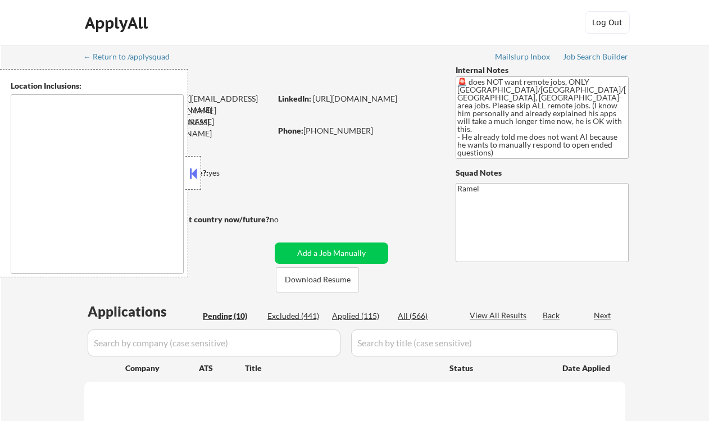
type textarea "Seattle, WA Mercer Island, WA Bellevue, WA Kirkland, WA Redmond, WA Shoreline, …"
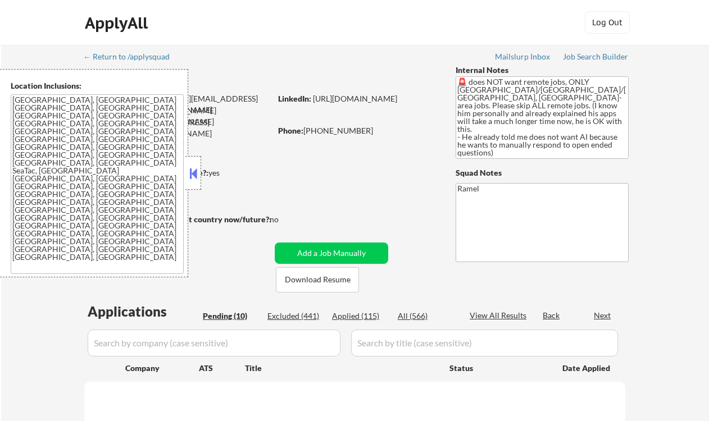
select select ""pending""
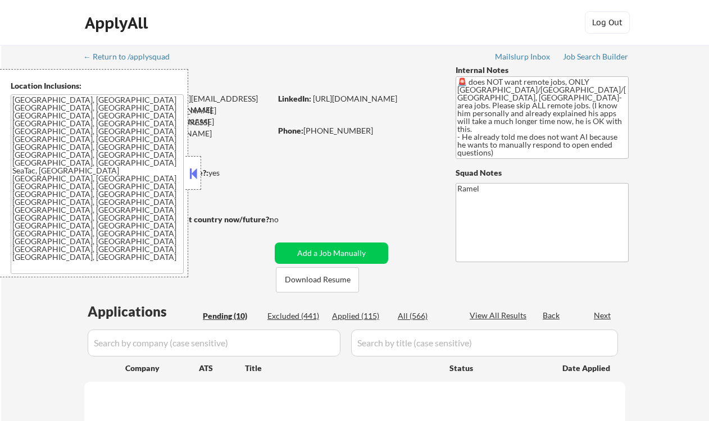
select select ""pending""
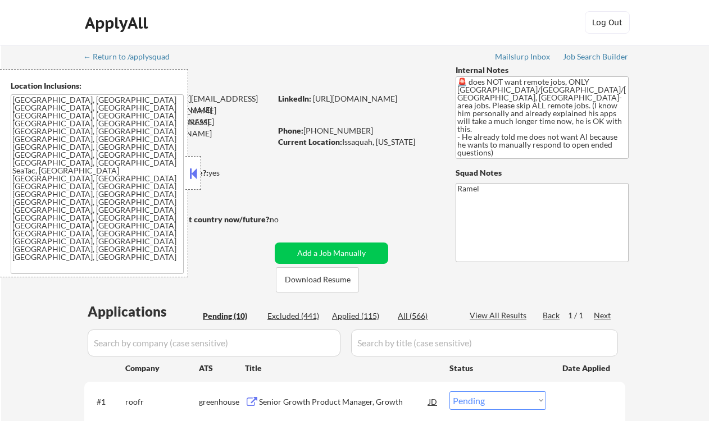
click at [192, 173] on button at bounding box center [193, 173] width 12 height 17
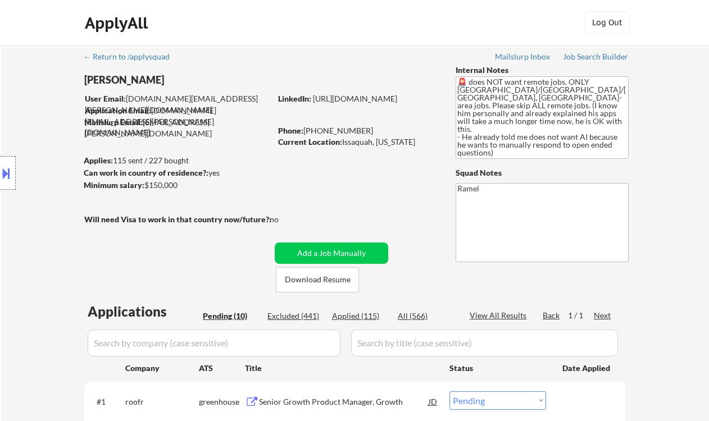
click at [17, 37] on div "ApplyAll Log In Sign Up Log Out" at bounding box center [354, 22] width 709 height 45
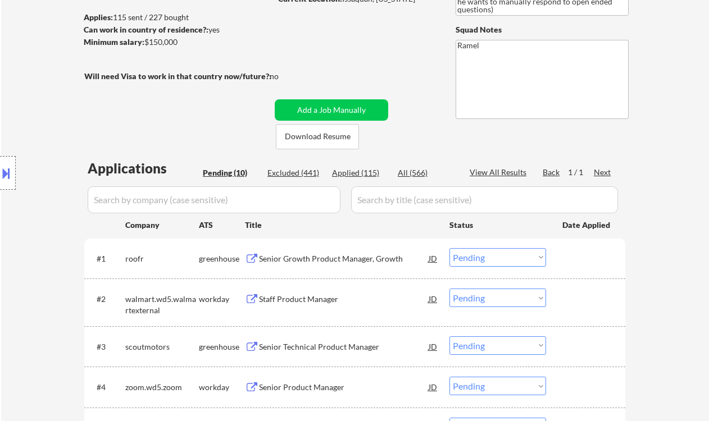
scroll to position [149, 0]
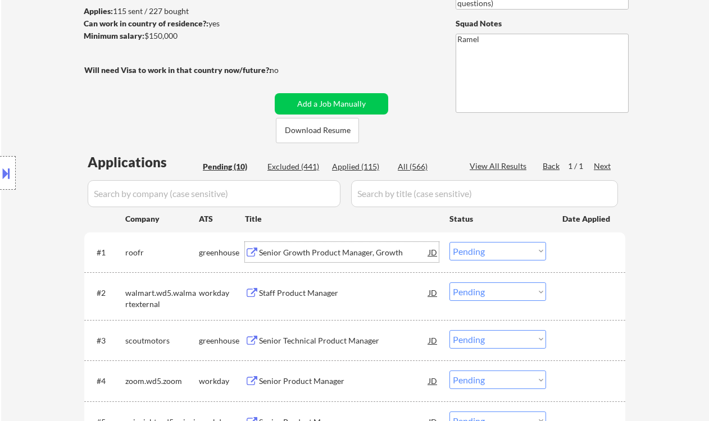
click at [318, 252] on div "Senior Growth Product Manager, Growth" at bounding box center [344, 252] width 170 height 11
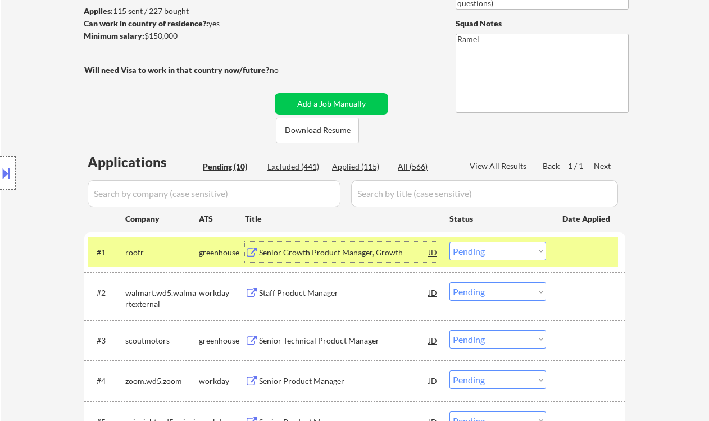
drag, startPoint x: 495, startPoint y: 254, endPoint x: 500, endPoint y: 259, distance: 7.1
click at [496, 254] on select "Choose an option... Pending Applied Excluded (Questions) Excluded (Expired) Exc…" at bounding box center [497, 251] width 97 height 19
click at [449, 242] on select "Choose an option... Pending Applied Excluded (Questions) Excluded (Expired) Exc…" at bounding box center [497, 251] width 97 height 19
click at [334, 294] on div "Staff Product Manager" at bounding box center [344, 293] width 170 height 11
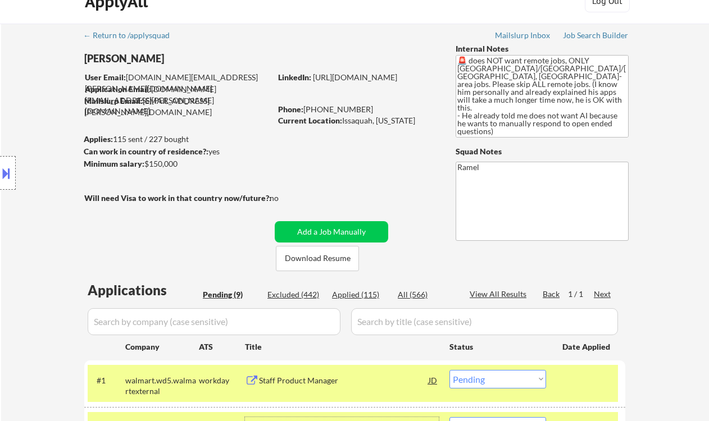
scroll to position [0, 0]
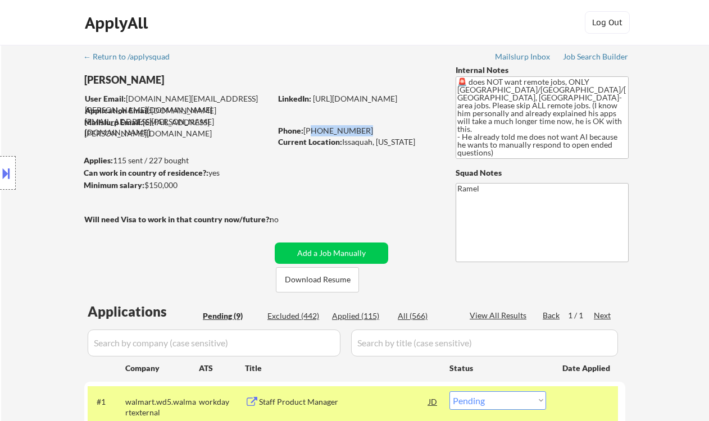
drag, startPoint x: 359, startPoint y: 131, endPoint x: 309, endPoint y: 129, distance: 50.6
click at [309, 129] on div "Phone: +206-778-9313" at bounding box center [357, 130] width 159 height 11
copy div "206-778-9313"
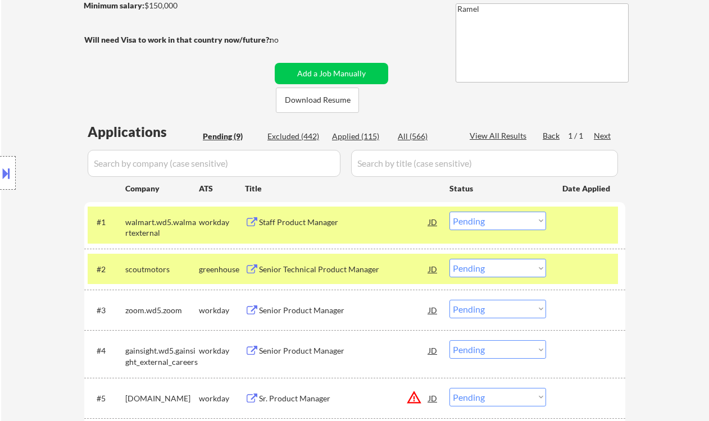
scroll to position [225, 0]
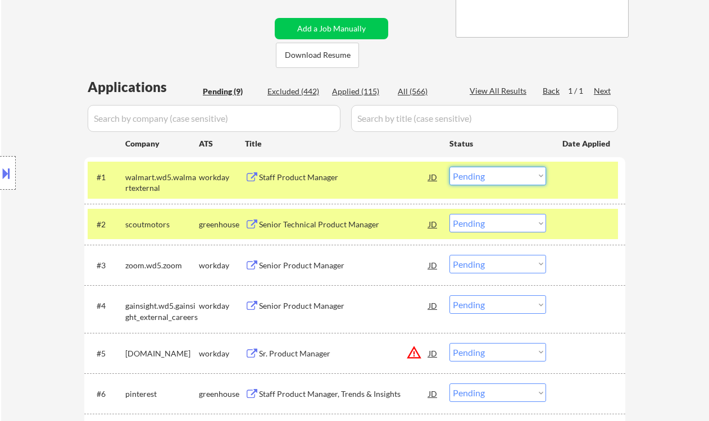
click at [476, 175] on select "Choose an option... Pending Applied Excluded (Questions) Excluded (Expired) Exc…" at bounding box center [497, 176] width 97 height 19
click at [449, 167] on select "Choose an option... Pending Applied Excluded (Questions) Excluded (Expired) Exc…" at bounding box center [497, 176] width 97 height 19
click at [316, 225] on div "Senior Technical Product Manager" at bounding box center [344, 224] width 170 height 11
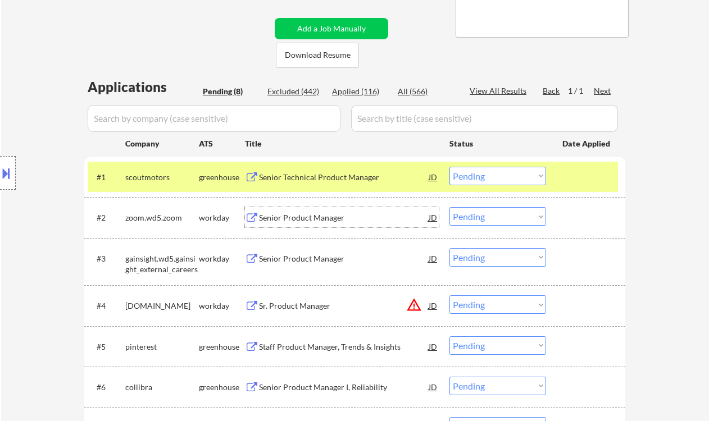
click at [499, 174] on select "Choose an option... Pending Applied Excluded (Questions) Excluded (Expired) Exc…" at bounding box center [497, 176] width 97 height 19
click at [449, 167] on select "Choose an option... Pending Applied Excluded (Questions) Excluded (Expired) Exc…" at bounding box center [497, 176] width 97 height 19
click at [296, 221] on div "Senior Product Manager" at bounding box center [344, 217] width 170 height 11
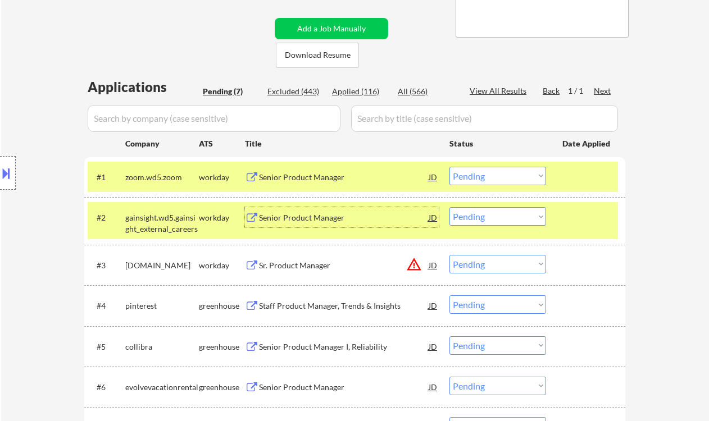
click at [489, 179] on select "Choose an option... Pending Applied Excluded (Questions) Excluded (Expired) Exc…" at bounding box center [497, 176] width 97 height 19
click at [449, 167] on select "Choose an option... Pending Applied Excluded (Questions) Excluded (Expired) Exc…" at bounding box center [497, 176] width 97 height 19
click at [309, 218] on div "Senior Product Manager" at bounding box center [344, 217] width 170 height 11
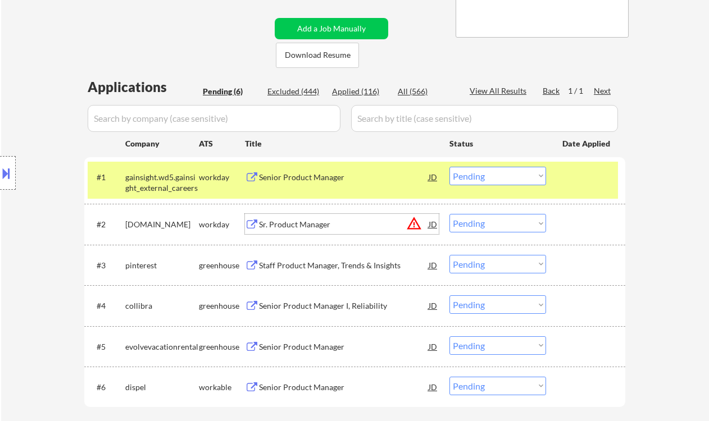
click at [469, 165] on div "#1 gainsight.wd5.gainsight_external_careers workday Senior Product Manager JD C…" at bounding box center [353, 180] width 530 height 37
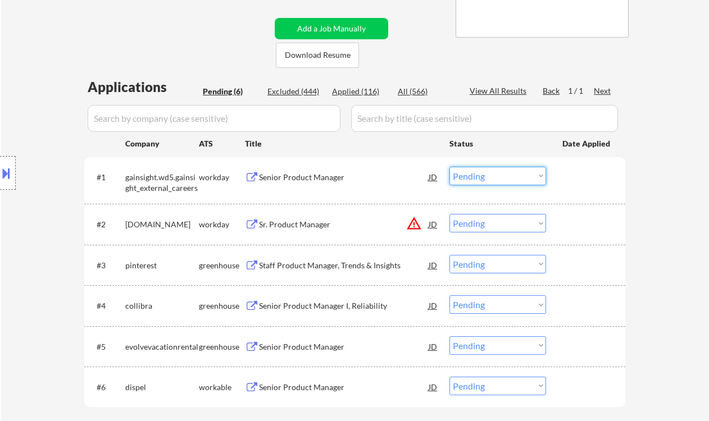
drag, startPoint x: 480, startPoint y: 176, endPoint x: 484, endPoint y: 184, distance: 8.6
click at [480, 176] on select "Choose an option... Pending Applied Excluded (Questions) Excluded (Expired) Exc…" at bounding box center [497, 176] width 97 height 19
click at [449, 167] on select "Choose an option... Pending Applied Excluded (Questions) Excluded (Expired) Exc…" at bounding box center [497, 176] width 97 height 19
click at [288, 220] on div "Sr. Product Manager" at bounding box center [344, 224] width 170 height 11
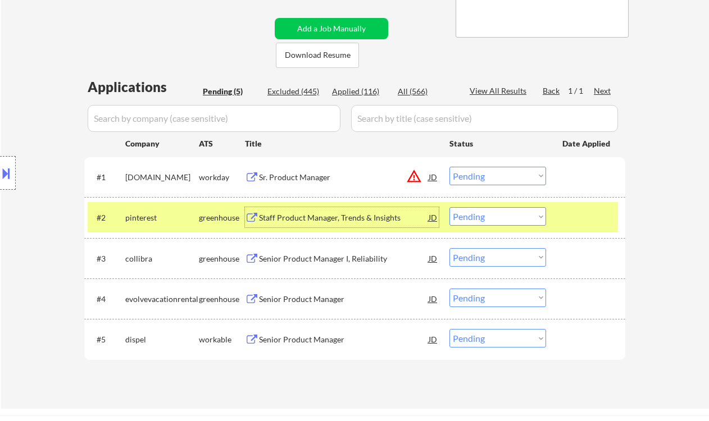
drag, startPoint x: 477, startPoint y: 176, endPoint x: 489, endPoint y: 185, distance: 14.4
click at [477, 176] on select "Choose an option... Pending Applied Excluded (Questions) Excluded (Expired) Exc…" at bounding box center [497, 176] width 97 height 19
click at [449, 167] on select "Choose an option... Pending Applied Excluded (Questions) Excluded (Expired) Exc…" at bounding box center [497, 176] width 97 height 19
click at [352, 221] on div "Staff Product Manager, Trends & Insights" at bounding box center [344, 217] width 170 height 11
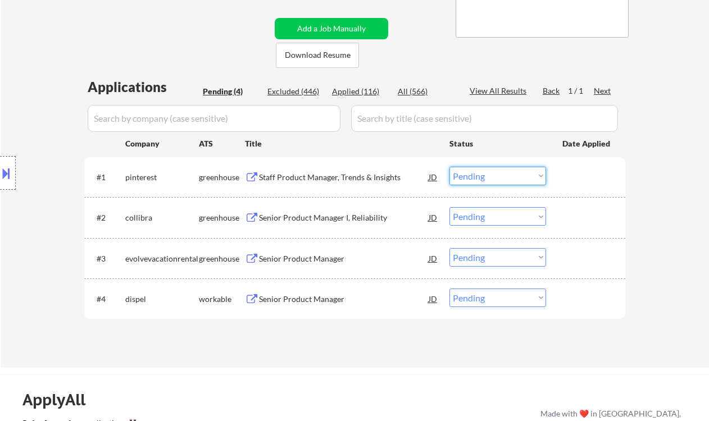
drag, startPoint x: 512, startPoint y: 175, endPoint x: 516, endPoint y: 185, distance: 10.1
click at [512, 175] on select "Choose an option... Pending Applied Excluded (Questions) Excluded (Expired) Exc…" at bounding box center [497, 176] width 97 height 19
click at [449, 167] on select "Choose an option... Pending Applied Excluded (Questions) Excluded (Expired) Exc…" at bounding box center [497, 176] width 97 height 19
click at [353, 224] on div "Senior Product Manager I, Reliability" at bounding box center [344, 217] width 170 height 20
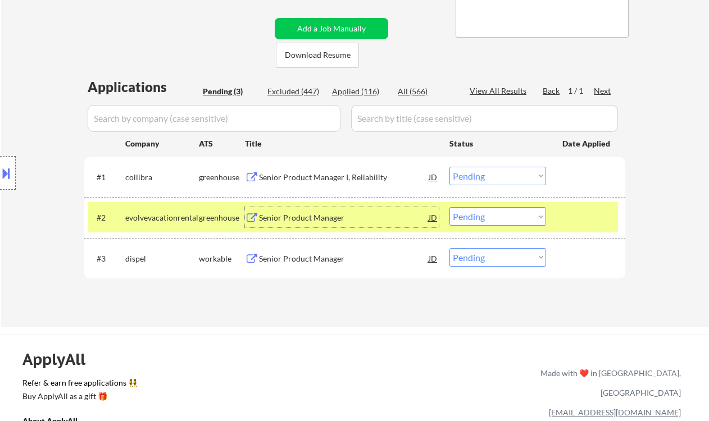
click at [497, 177] on select "Choose an option... Pending Applied Excluded (Questions) Excluded (Expired) Exc…" at bounding box center [497, 176] width 97 height 19
click at [449, 167] on select "Choose an option... Pending Applied Excluded (Questions) Excluded (Expired) Exc…" at bounding box center [497, 176] width 97 height 19
click at [318, 221] on div "Senior Product Manager" at bounding box center [344, 217] width 170 height 11
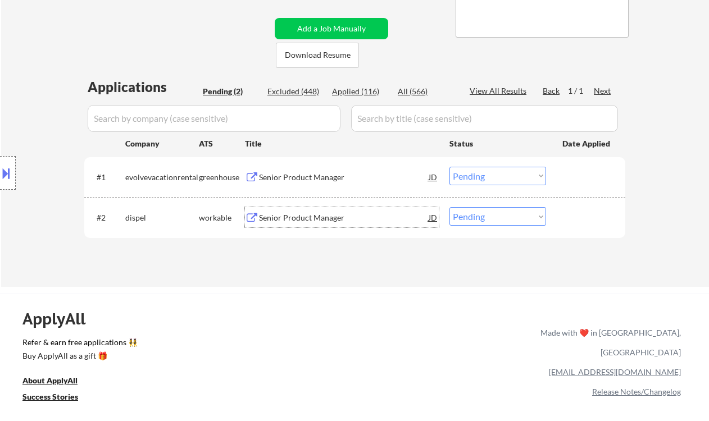
click at [482, 174] on select "Choose an option... Pending Applied Excluded (Questions) Excluded (Expired) Exc…" at bounding box center [497, 176] width 97 height 19
click at [449, 167] on select "Choose an option... Pending Applied Excluded (Questions) Excluded (Expired) Exc…" at bounding box center [497, 176] width 97 height 19
click at [321, 216] on div "Senior Product Manager" at bounding box center [344, 217] width 170 height 11
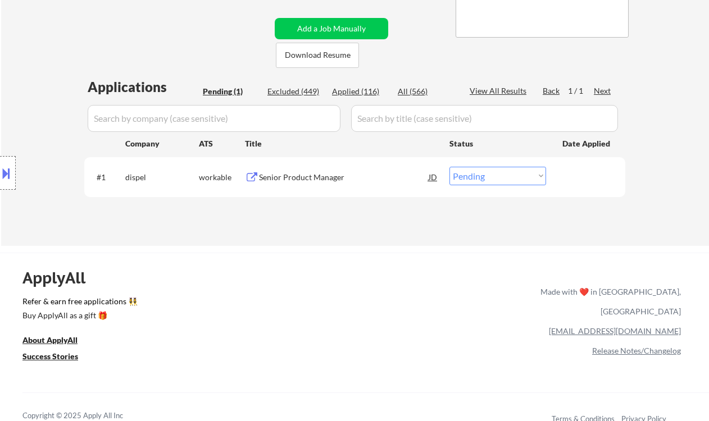
drag, startPoint x: 491, startPoint y: 174, endPoint x: 505, endPoint y: 185, distance: 18.1
click at [491, 174] on select "Choose an option... Pending Applied Excluded (Questions) Excluded (Expired) Exc…" at bounding box center [497, 176] width 97 height 19
select select ""excluded__location_""
click at [449, 167] on select "Choose an option... Pending Applied Excluded (Questions) Excluded (Expired) Exc…" at bounding box center [497, 176] width 97 height 19
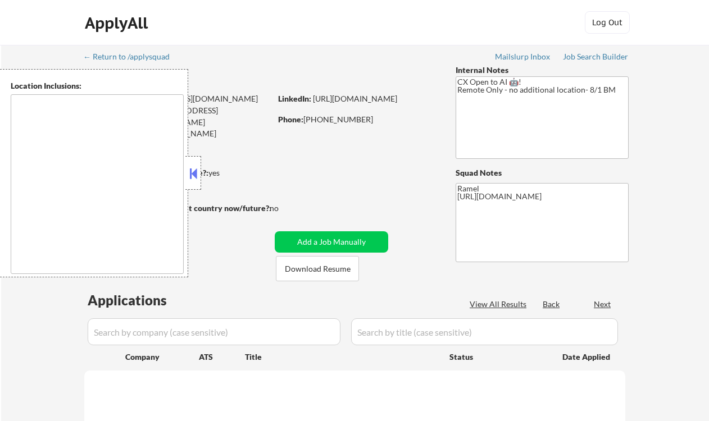
click at [194, 166] on button at bounding box center [193, 173] width 12 height 17
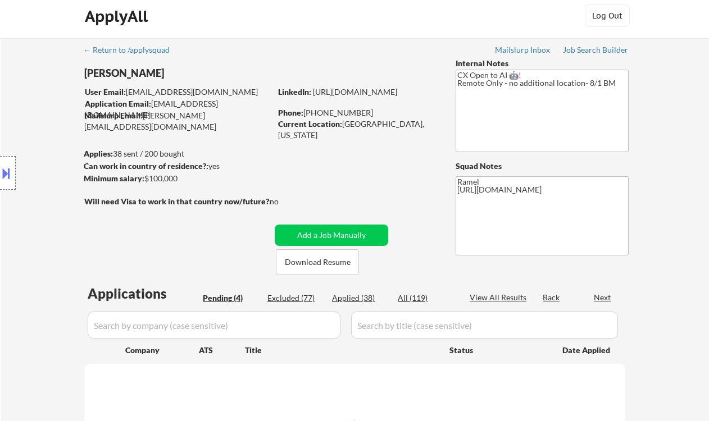
select select ""pending""
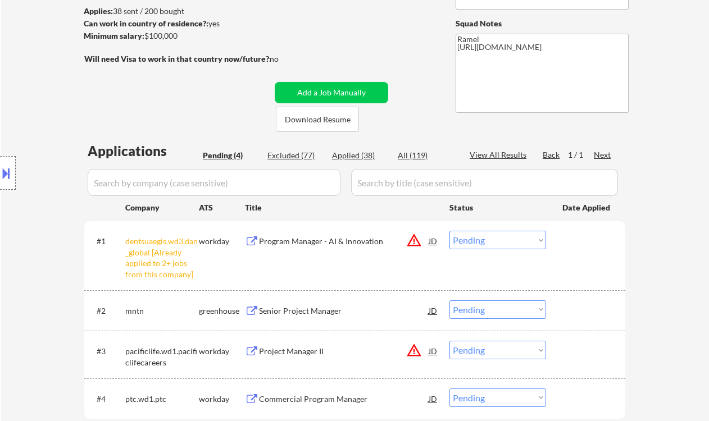
click at [22, 218] on div "Location Inclusions: remote" at bounding box center [100, 173] width 201 height 208
click at [491, 240] on select "Choose an option... Pending Applied Excluded (Questions) Excluded (Expired) Exc…" at bounding box center [497, 240] width 97 height 19
click at [449, 231] on select "Choose an option... Pending Applied Excluded (Questions) Excluded (Expired) Exc…" at bounding box center [497, 240] width 97 height 19
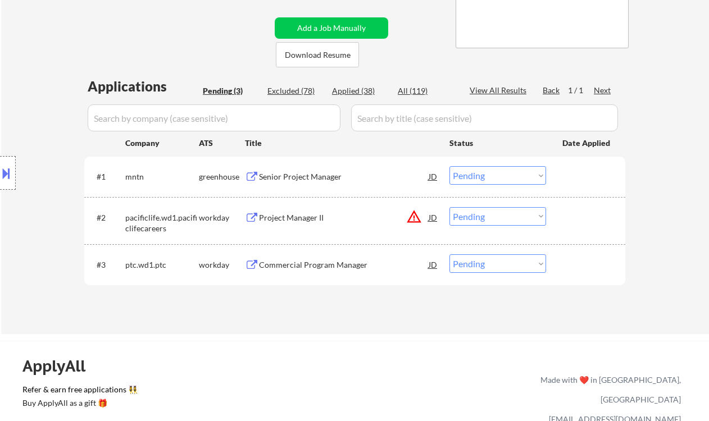
scroll to position [225, 0]
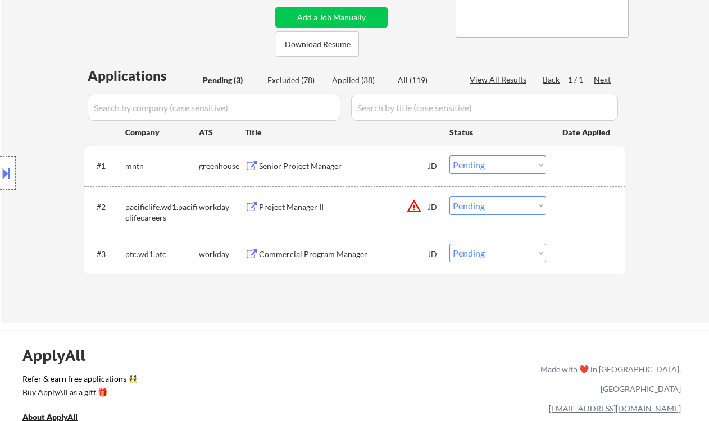
click at [315, 165] on div "Senior Project Manager" at bounding box center [344, 166] width 170 height 11
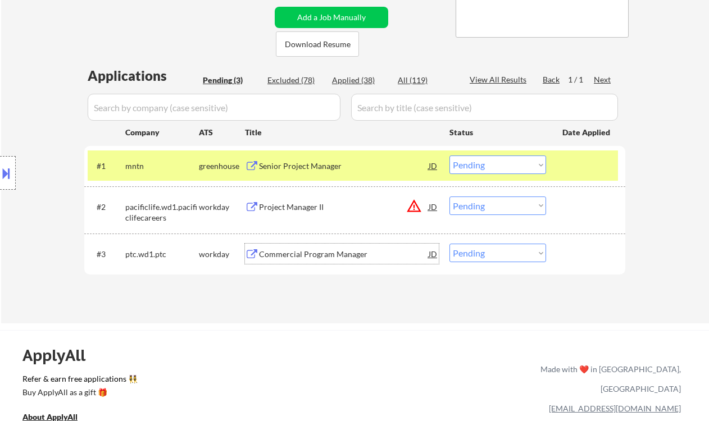
click at [335, 255] on div "Commercial Program Manager" at bounding box center [344, 254] width 170 height 11
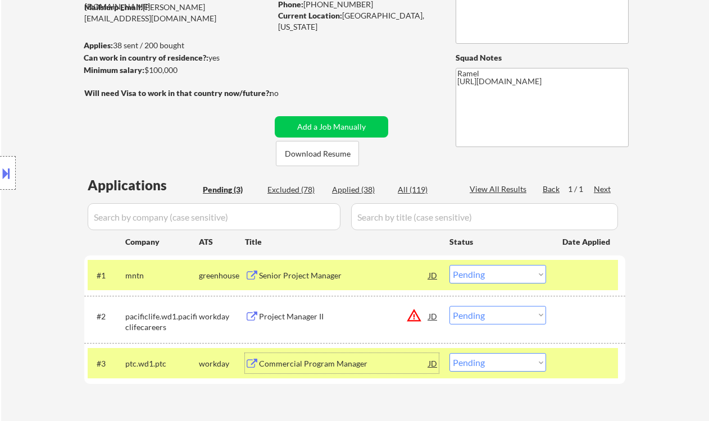
scroll to position [75, 0]
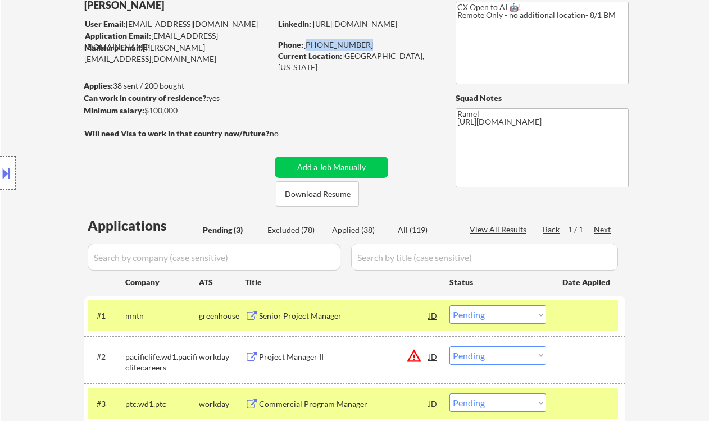
drag, startPoint x: 354, startPoint y: 45, endPoint x: 304, endPoint y: 46, distance: 50.0
click at [304, 46] on div "Phone: [PHONE_NUMBER]" at bounding box center [357, 44] width 159 height 11
drag, startPoint x: 360, startPoint y: 43, endPoint x: 304, endPoint y: 42, distance: 56.2
click at [304, 42] on div "Phone: [PHONE_NUMBER]" at bounding box center [357, 44] width 159 height 11
copy div "[PHONE_NUMBER]"
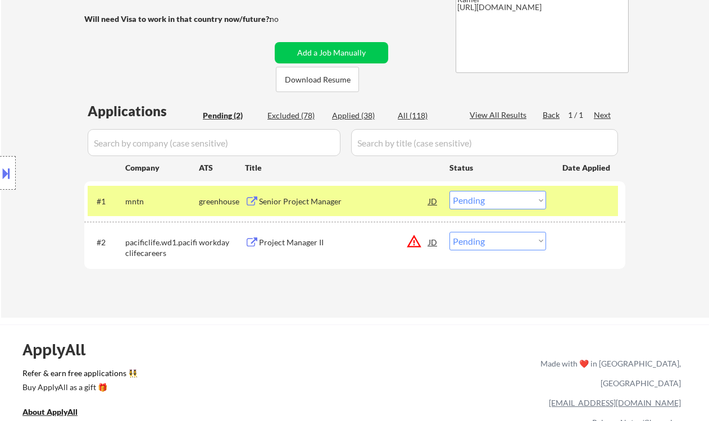
scroll to position [225, 0]
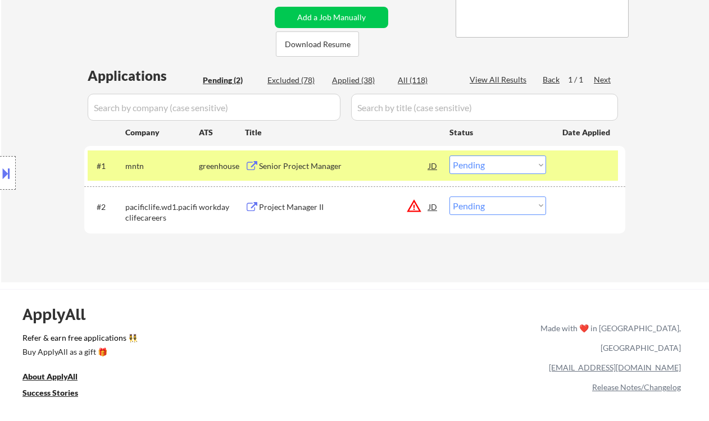
click at [301, 204] on div "Project Manager II" at bounding box center [344, 207] width 170 height 11
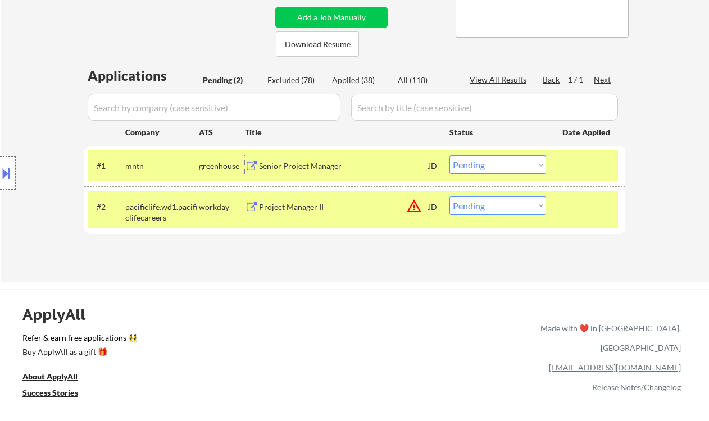
click at [281, 167] on div "Senior Project Manager" at bounding box center [344, 166] width 170 height 11
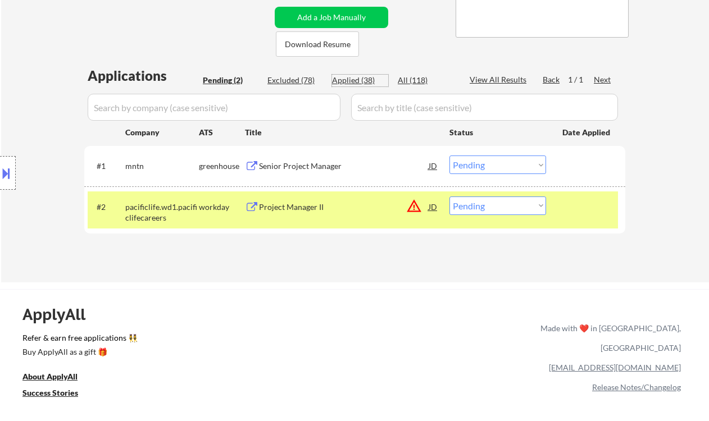
click at [365, 78] on div "Applied (38)" at bounding box center [360, 80] width 56 height 11
select select ""applied""
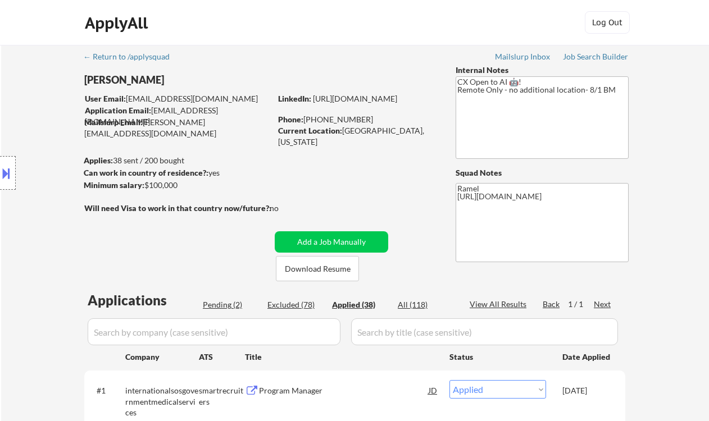
scroll to position [98, 0]
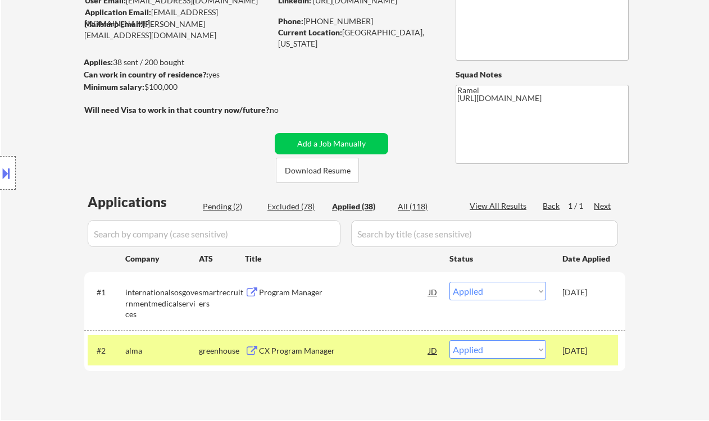
select select ""applied""
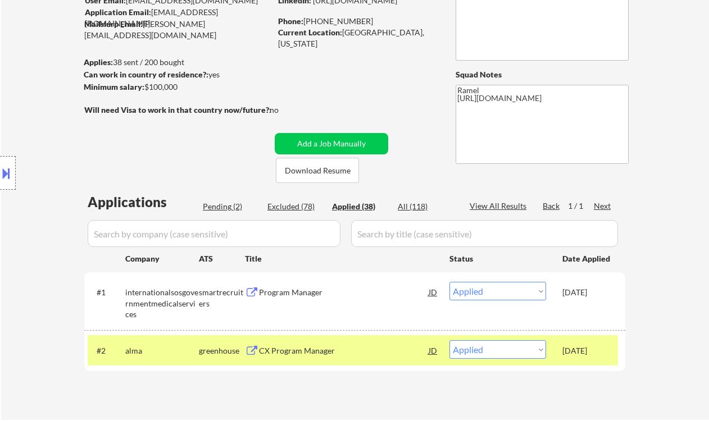
select select ""applied""
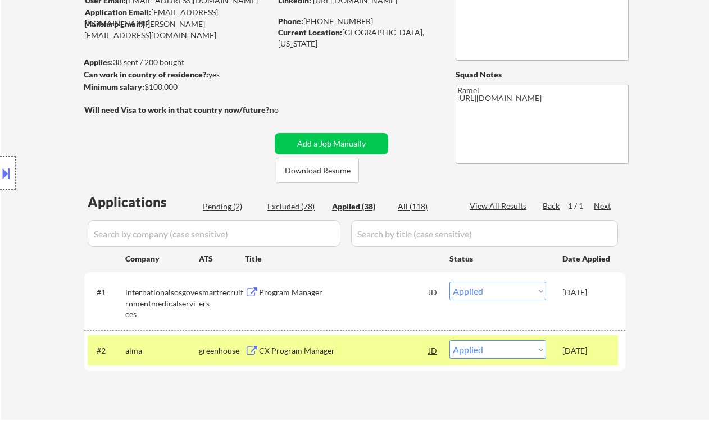
select select ""applied""
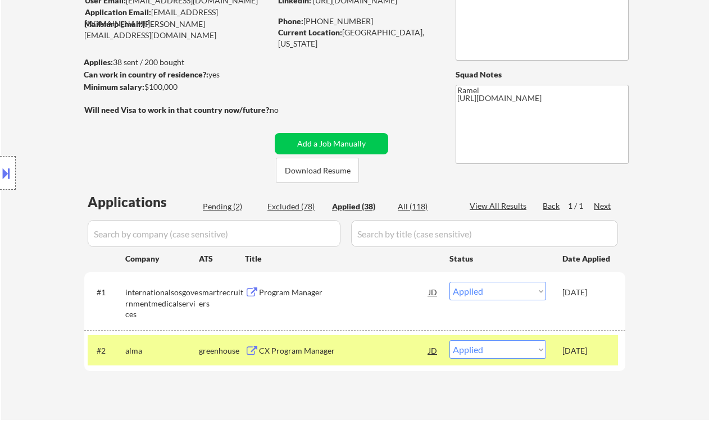
select select ""applied""
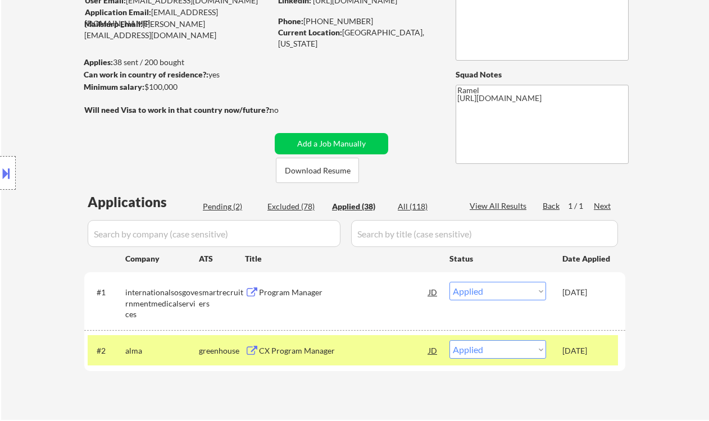
select select ""applied""
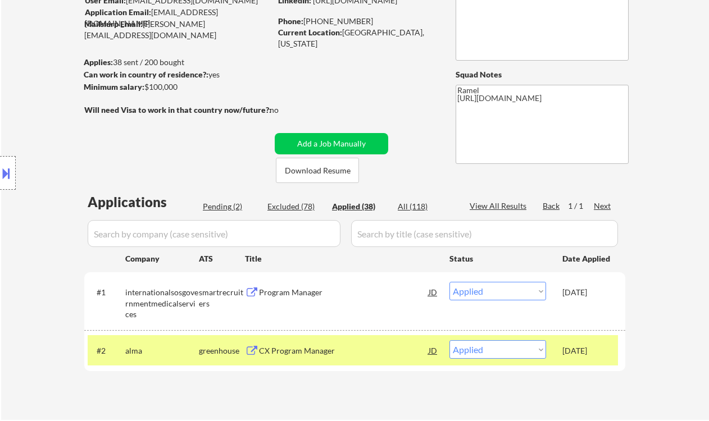
select select ""applied""
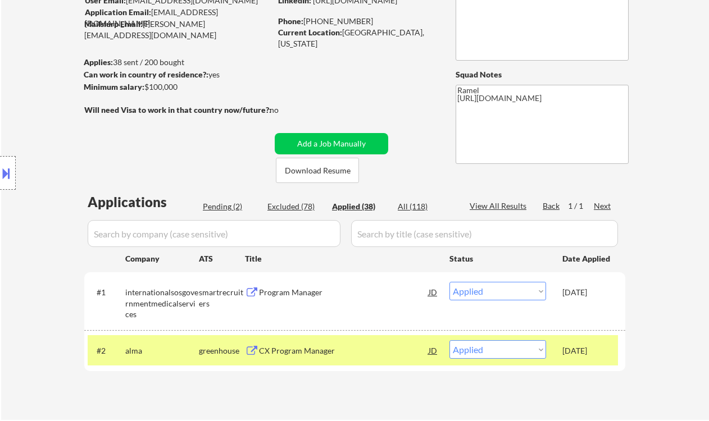
select select ""applied""
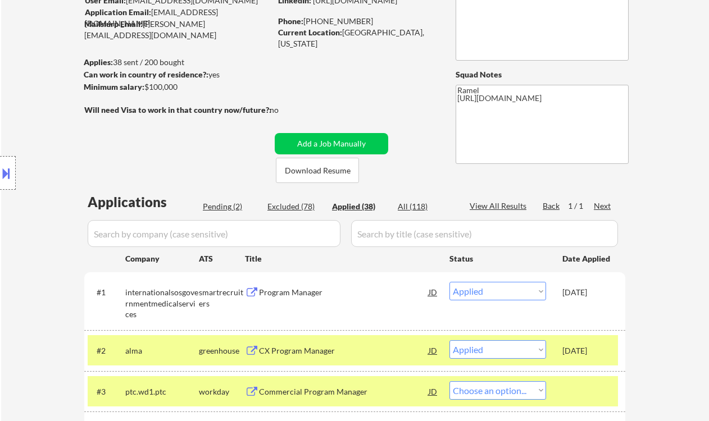
select select ""applied""
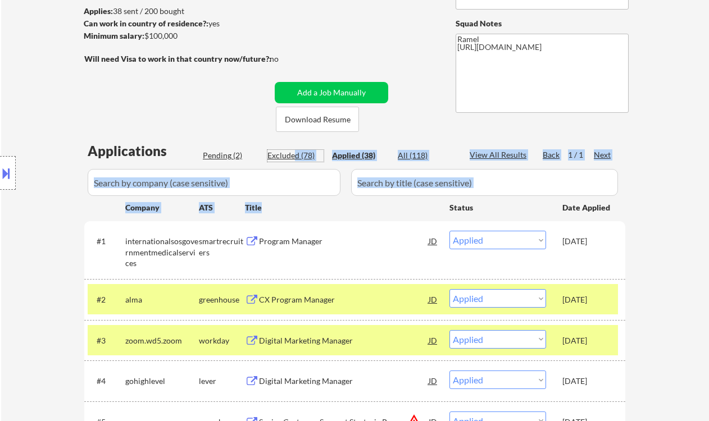
drag, startPoint x: 292, startPoint y: 156, endPoint x: 312, endPoint y: 203, distance: 51.1
click at [298, 152] on div "Excluded (78)" at bounding box center [295, 155] width 56 height 11
select select ""excluded__location_""
select select ""excluded""
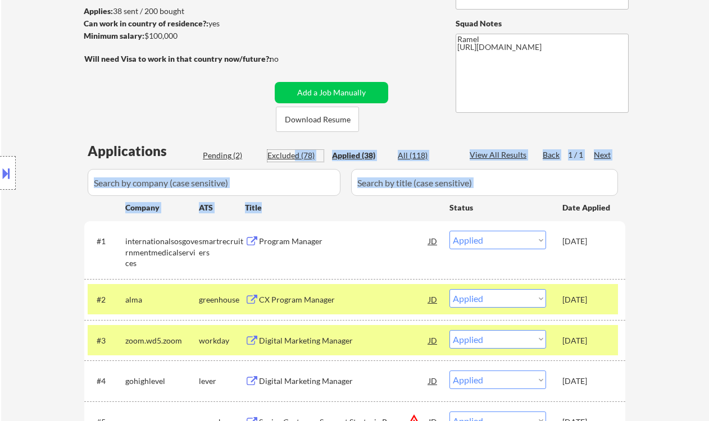
select select ""excluded__bad_match_""
select select ""excluded__salary_""
select select ""excluded__expired_""
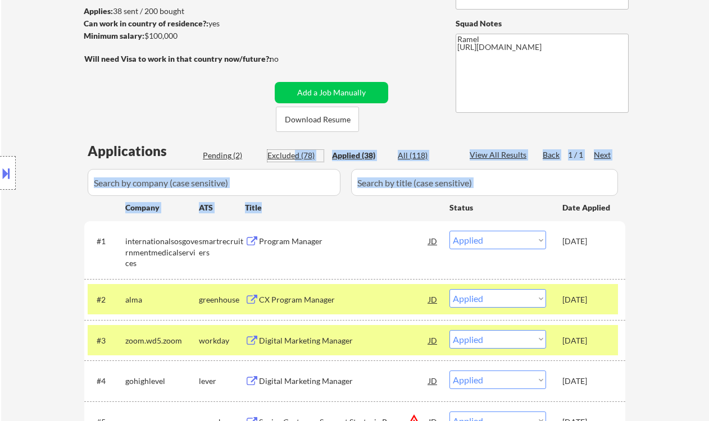
select select ""excluded__location_""
select select ""excluded__expired_""
select select ""excluded__salary_""
select select ""excluded__location_""
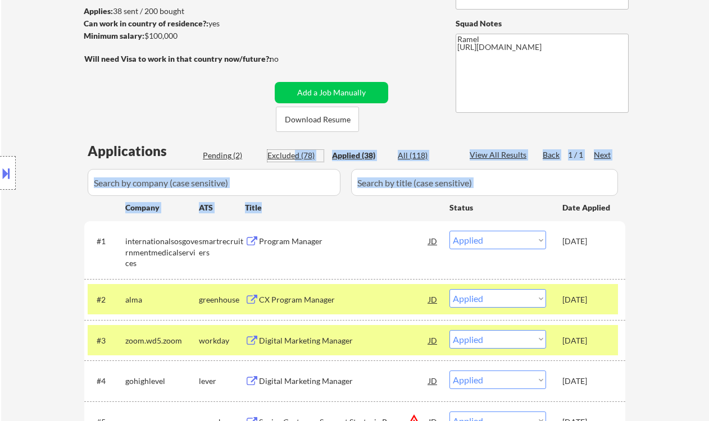
select select ""excluded__location_""
select select ""excluded__salary_""
select select ""excluded""
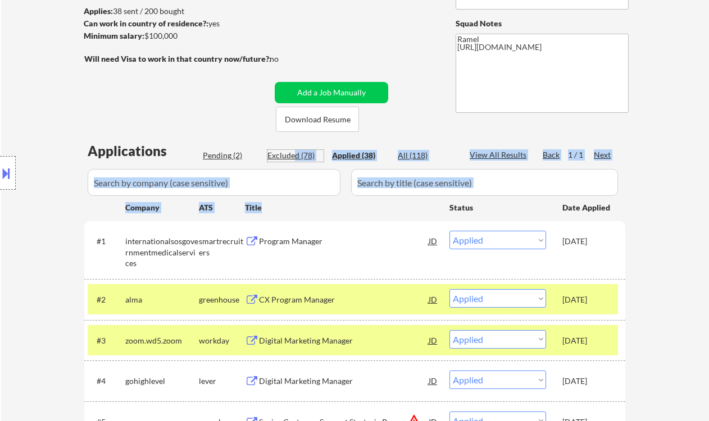
select select ""excluded__salary_""
select select ""excluded__expired_""
select select ""excluded__salary_""
select select ""excluded__bad_match_""
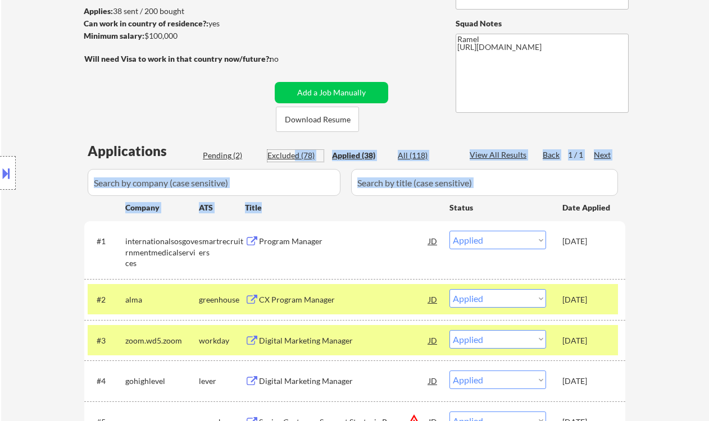
select select ""excluded__location_""
select select ""excluded__expired_""
select select ""excluded__salary_""
select select ""excluded__location_""
select select ""excluded""
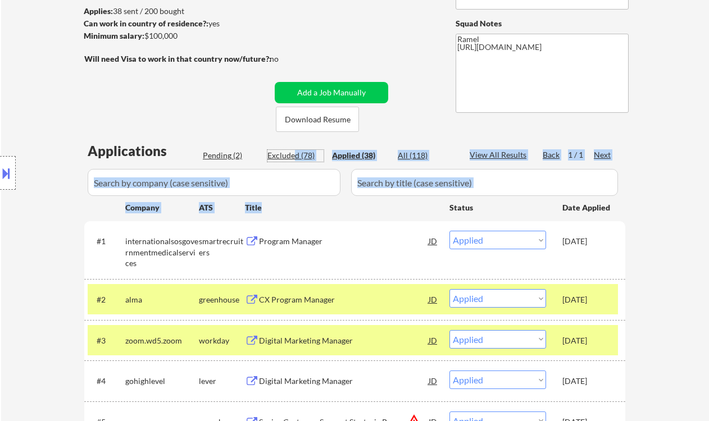
select select ""excluded__bad_match_""
select select ""excluded__expired_""
select select ""excluded__salary_""
select select ""excluded__location_""
select select ""excluded__other_""
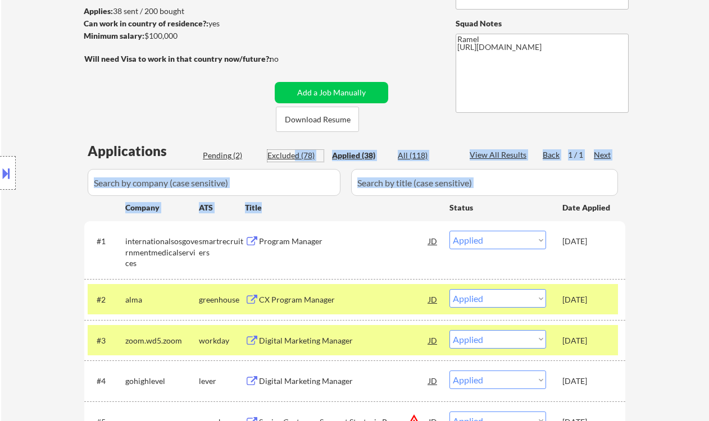
select select ""excluded__location_""
select select ""excluded__other_""
select select ""excluded__expired_""
select select ""excluded__salary_""
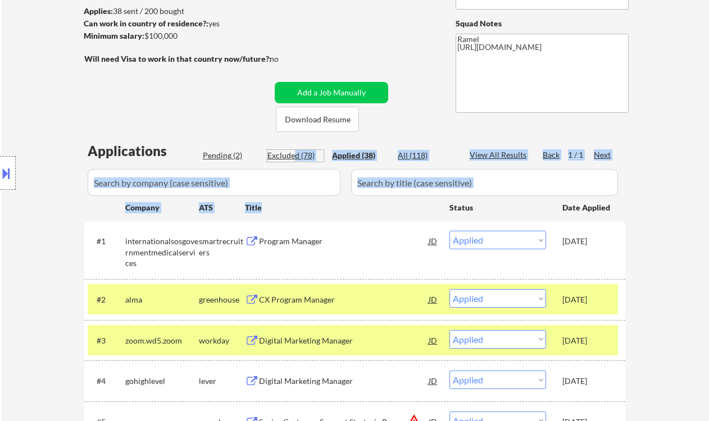
select select ""excluded__expired_""
select select ""excluded__salary_""
select select ""excluded__expired_""
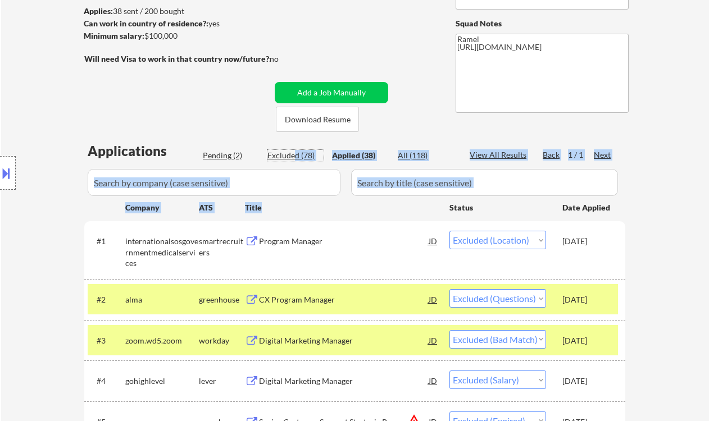
select select ""excluded__expired_""
select select ""excluded__bad_match_""
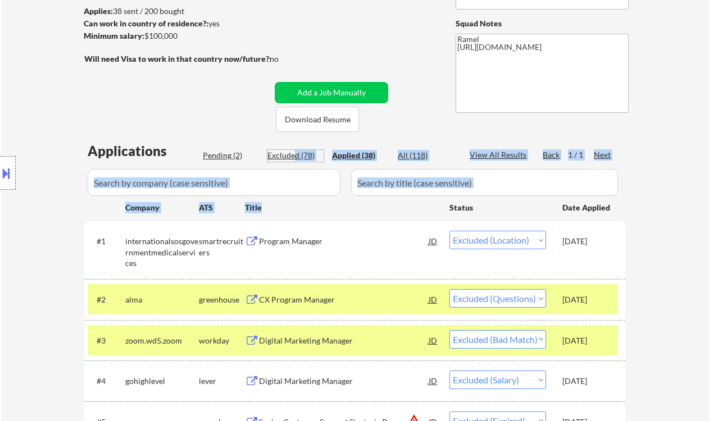
select select ""excluded__expired_""
select select ""excluded__bad_match_""
select select ""excluded__expired_""
select select ""excluded__bad_match_""
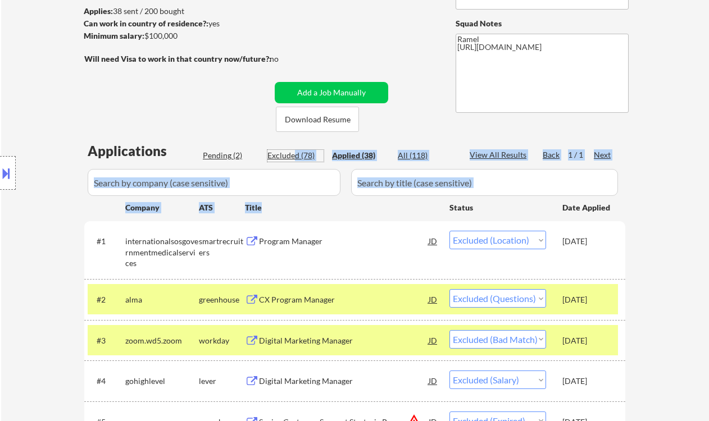
select select ""excluded__expired_""
select select ""excluded__bad_match_""
select select ""excluded__other_""
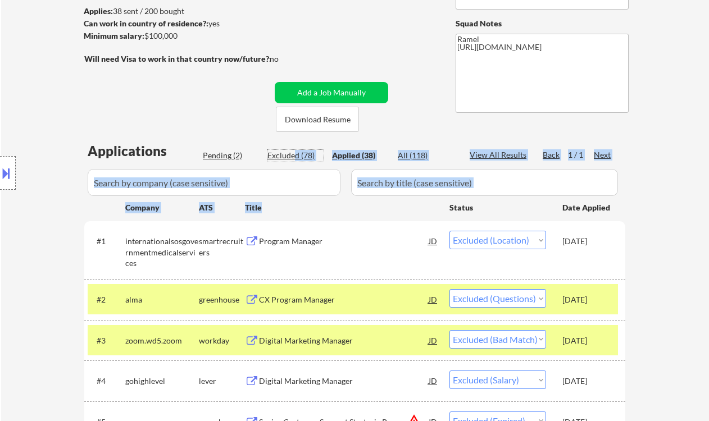
select select ""excluded__bad_match_""
select select ""excluded__other_""
select select ""excluded__bad_match_""
select select ""excluded__expired_""
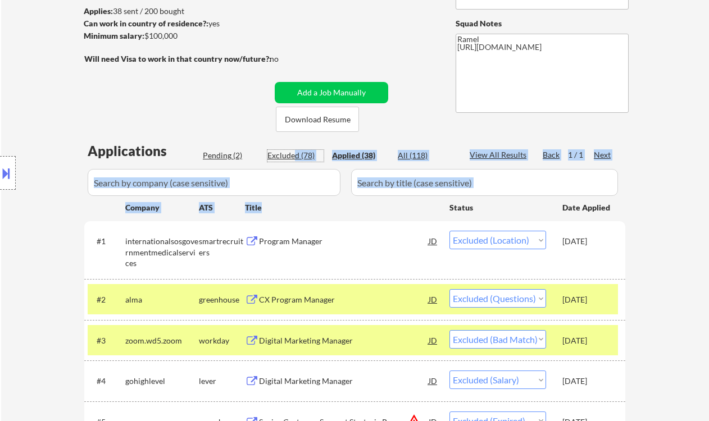
select select ""excluded__expired_""
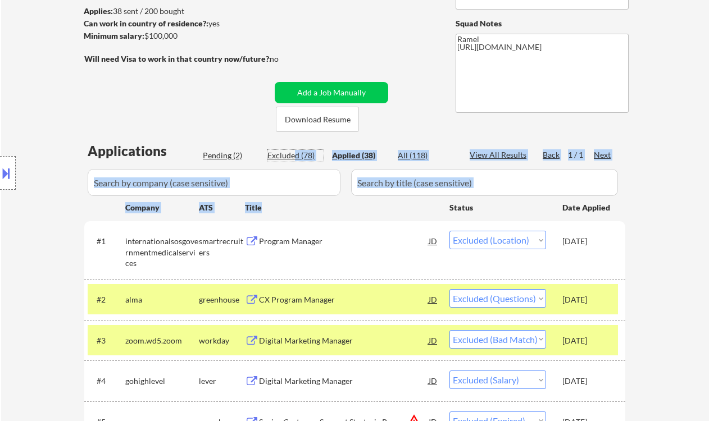
select select ""excluded__bad_match_""
select select ""excluded__location_""
select select ""excluded__bad_match_""
select select ""excluded__expired_""
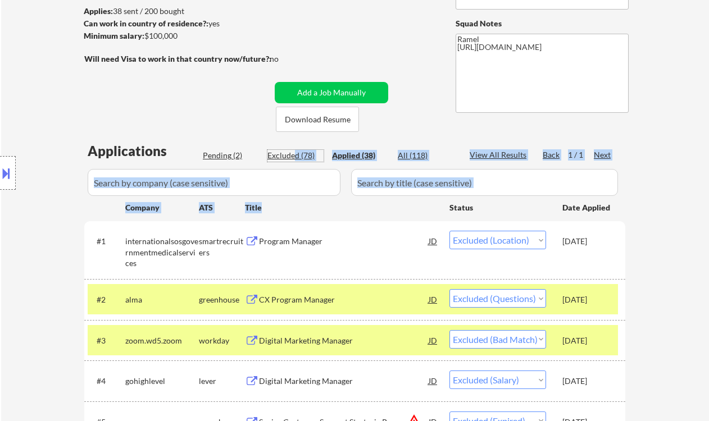
select select ""excluded__expired_""
select select ""excluded__bad_match_""
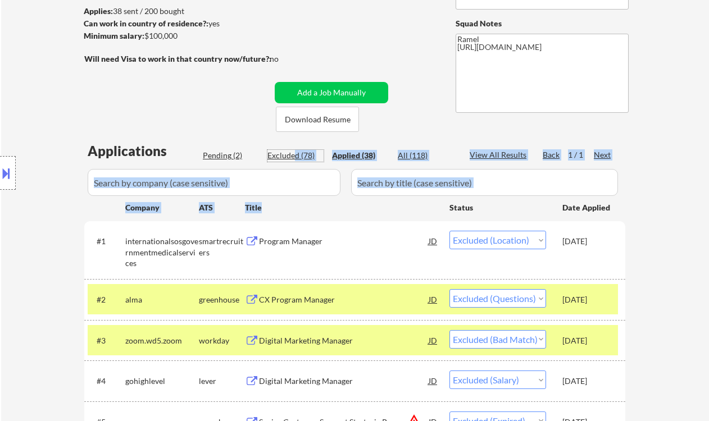
select select ""excluded__bad_match_""
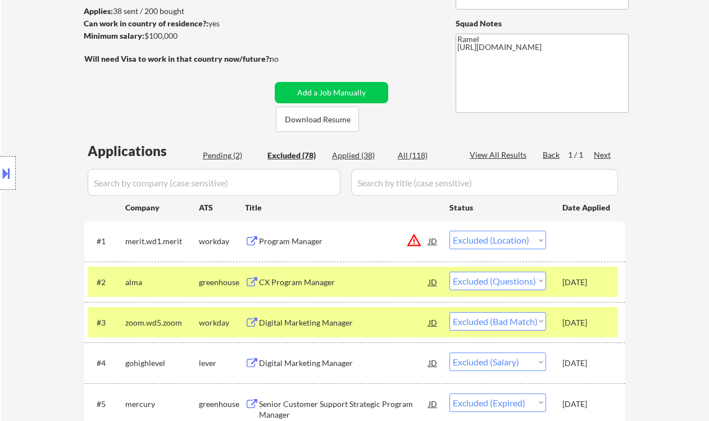
click at [226, 157] on div "Pending (2)" at bounding box center [231, 155] width 56 height 11
select select ""pending""
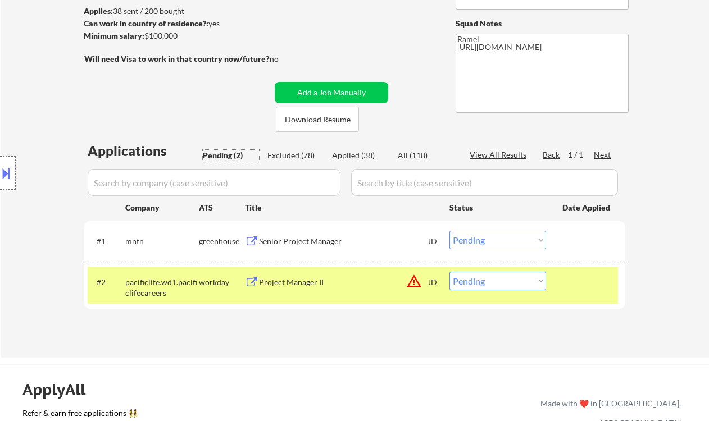
click at [298, 161] on div "Excluded (78)" at bounding box center [295, 156] width 56 height 12
select select ""excluded__location_""
select select ""excluded""
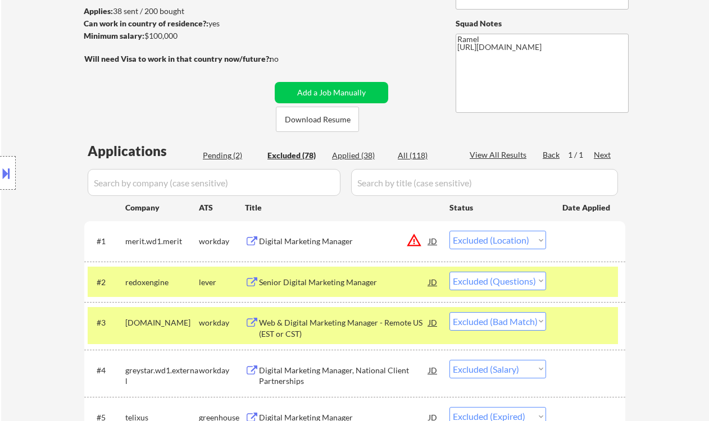
click at [296, 151] on div "Excluded (78)" at bounding box center [295, 155] width 56 height 11
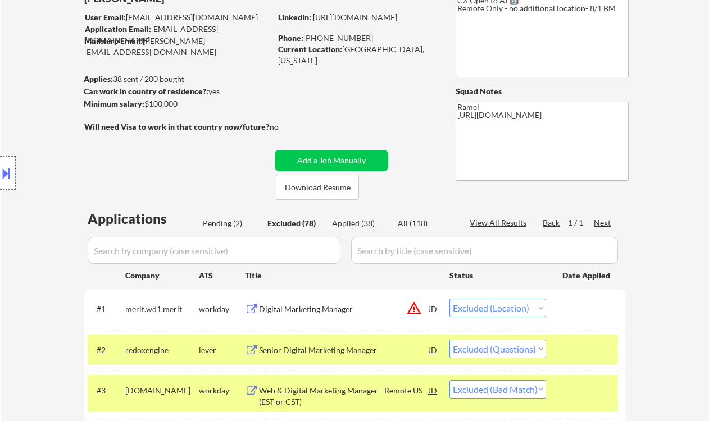
scroll to position [75, 0]
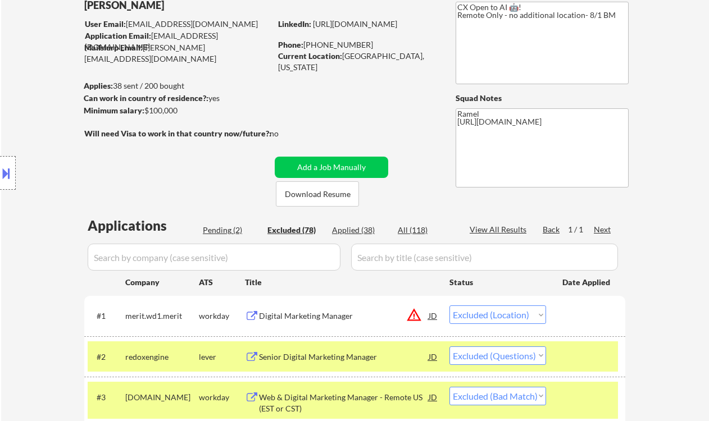
click at [10, 125] on div "Location Inclusions: remote" at bounding box center [100, 173] width 201 height 208
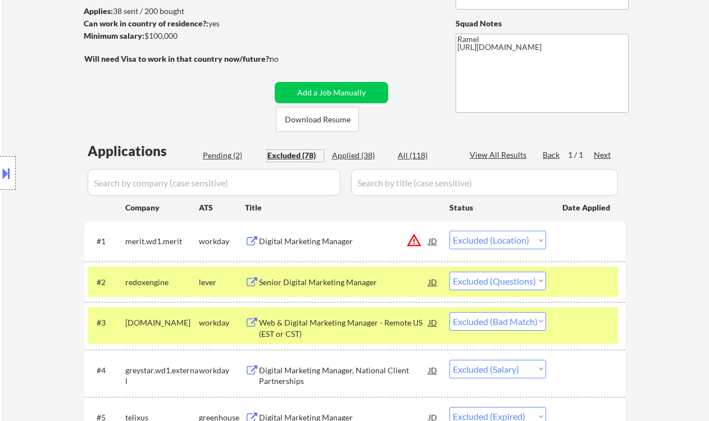
click at [298, 156] on div "Excluded (78)" at bounding box center [295, 155] width 56 height 11
click at [360, 152] on div "Applied (38)" at bounding box center [360, 155] width 56 height 11
select select ""applied""
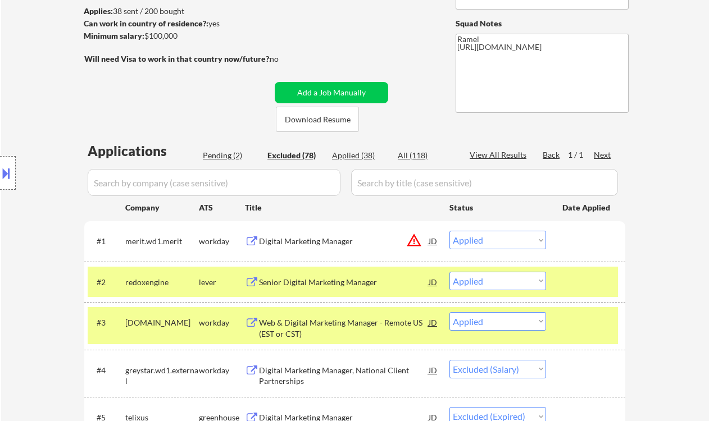
select select ""applied""
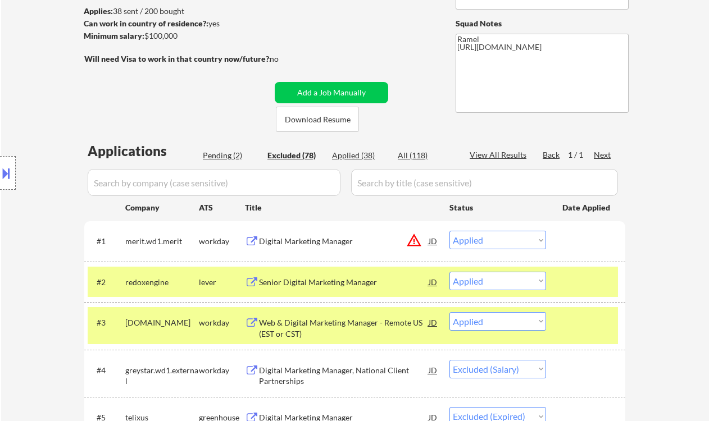
select select ""applied""
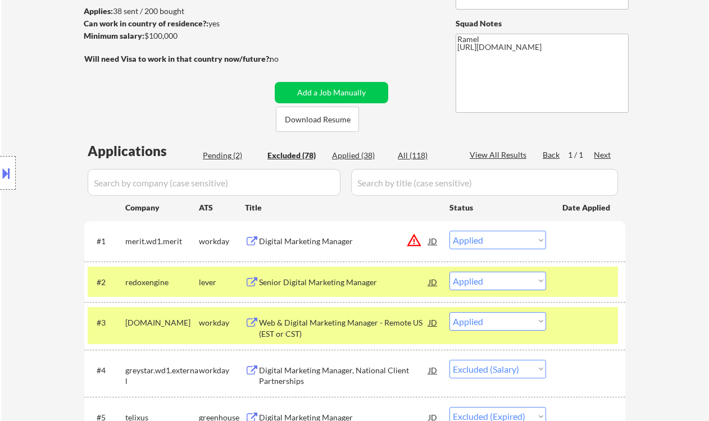
select select ""applied""
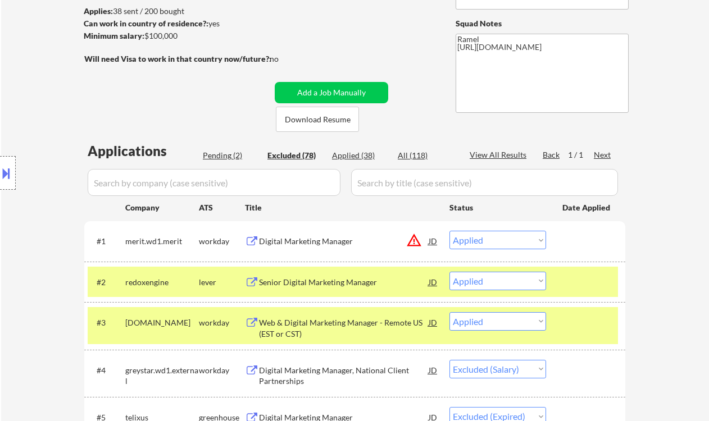
select select ""applied""
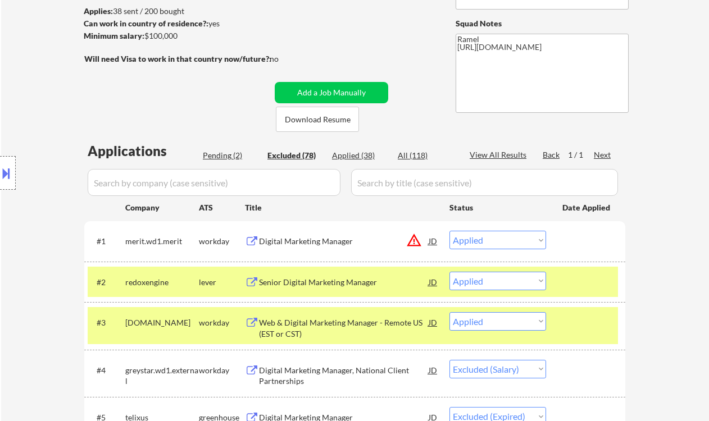
select select ""applied""
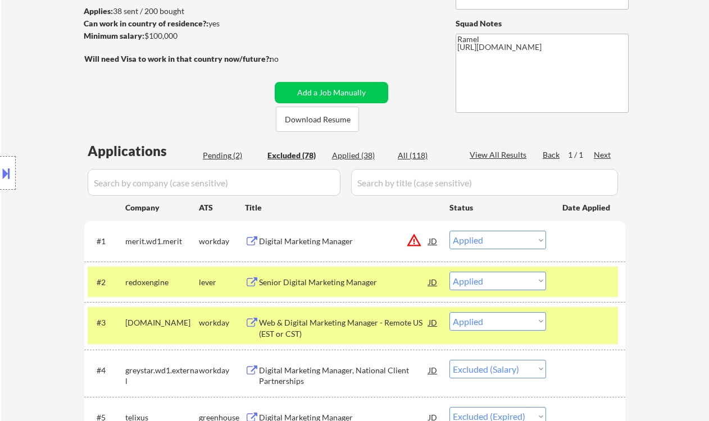
select select ""applied""
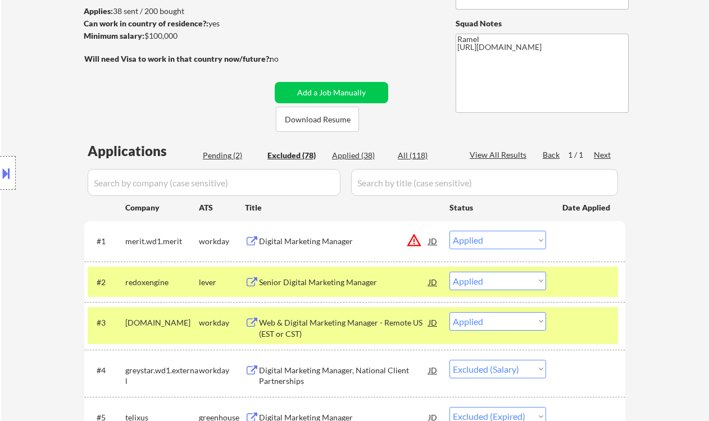
select select ""applied""
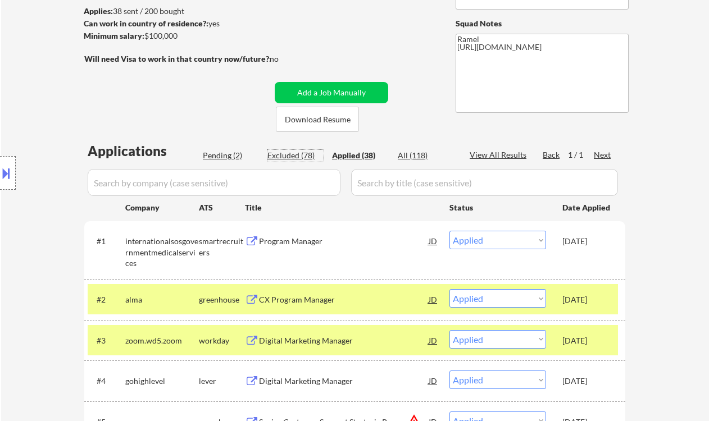
click at [288, 157] on div "Excluded (78)" at bounding box center [295, 155] width 56 height 11
select select ""excluded__location_""
select select ""excluded""
select select ""excluded__bad_match_""
select select ""excluded__salary_""
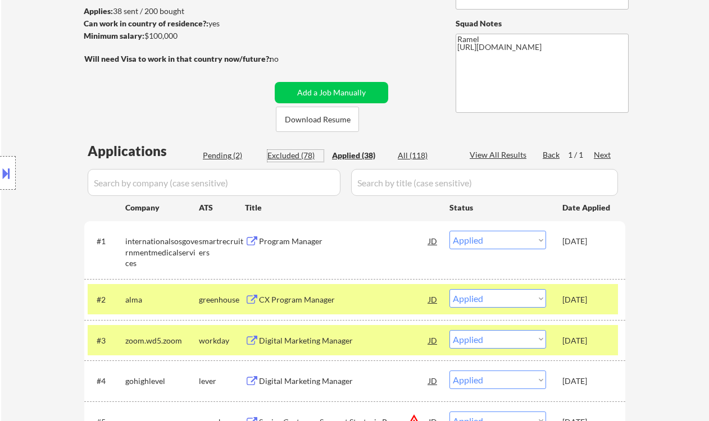
select select ""excluded__expired_""
select select ""excluded__location_""
select select ""excluded__expired_""
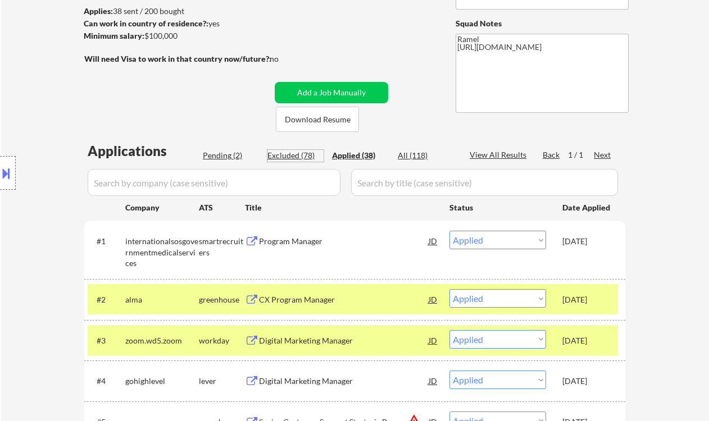
select select ""excluded__salary_""
select select ""excluded__location_""
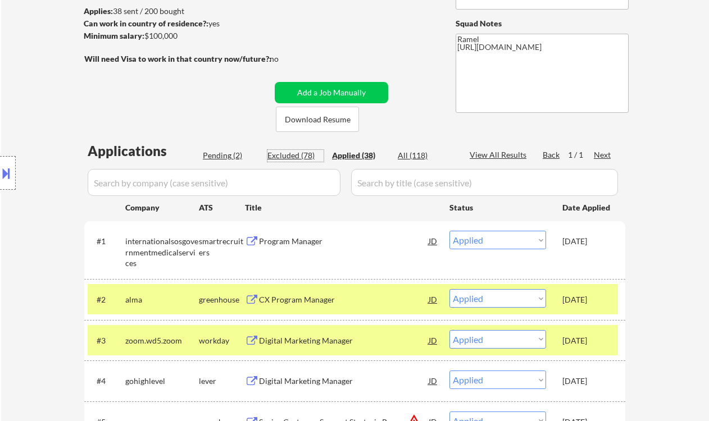
select select ""excluded__salary_""
select select ""excluded""
select select ""excluded__salary_""
select select ""excluded__expired_""
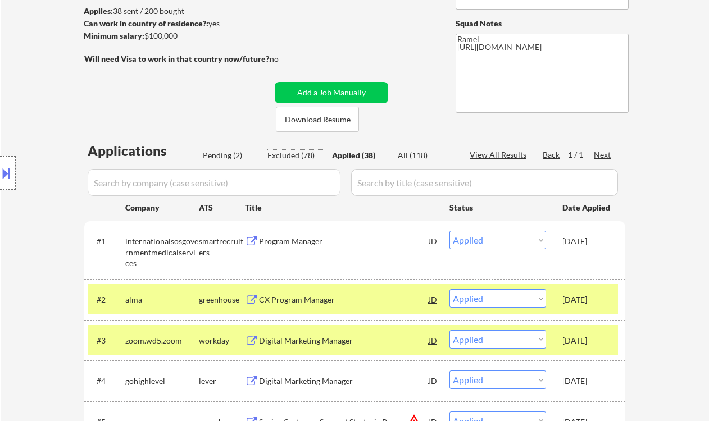
select select ""excluded__expired_""
select select ""excluded__salary_""
select select ""excluded__bad_match_""
select select ""excluded__location_""
select select ""excluded__expired_""
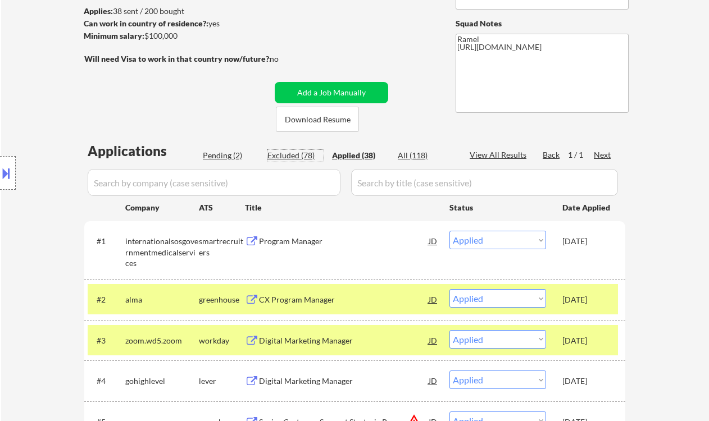
select select ""excluded__salary_""
select select ""excluded__location_""
select select ""excluded""
select select ""excluded__bad_match_""
select select ""excluded__expired_""
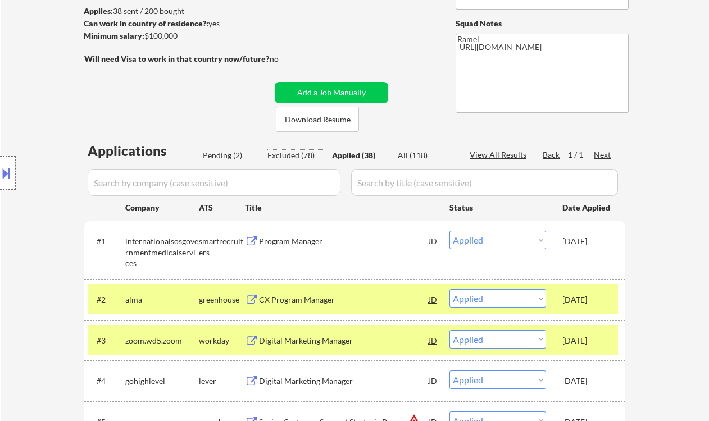
select select ""excluded__salary_""
select select ""excluded__location_""
select select ""excluded__other_""
select select ""excluded__location_""
select select ""excluded__other_""
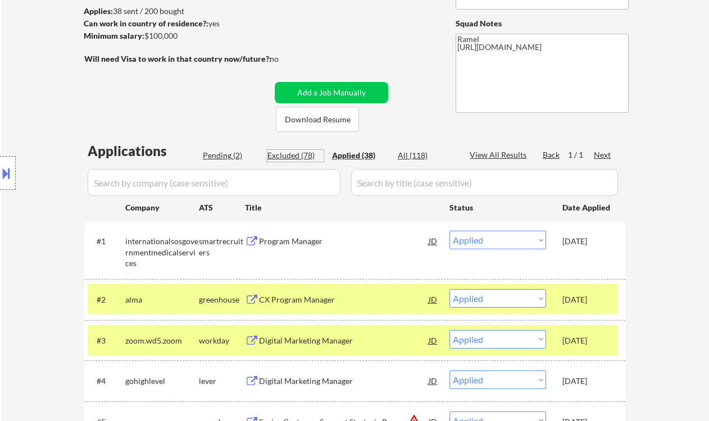
select select ""excluded__expired_""
select select ""excluded__salary_""
select select ""excluded__expired_""
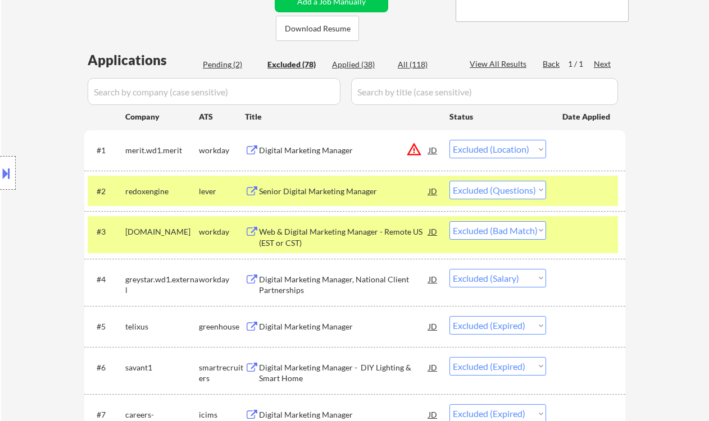
scroll to position [225, 0]
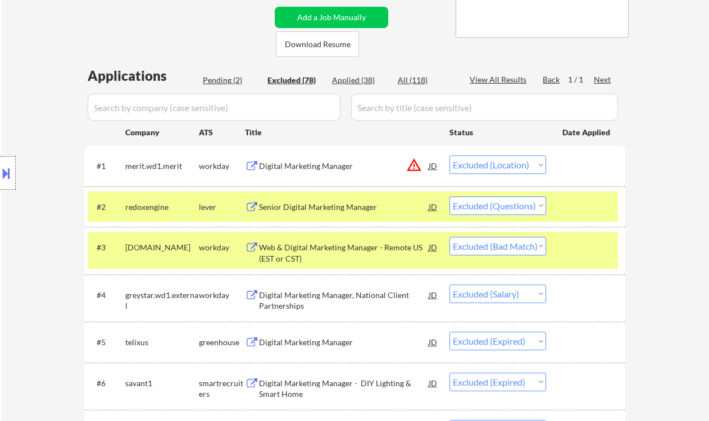
click at [233, 81] on div "Pending (2)" at bounding box center [231, 80] width 56 height 11
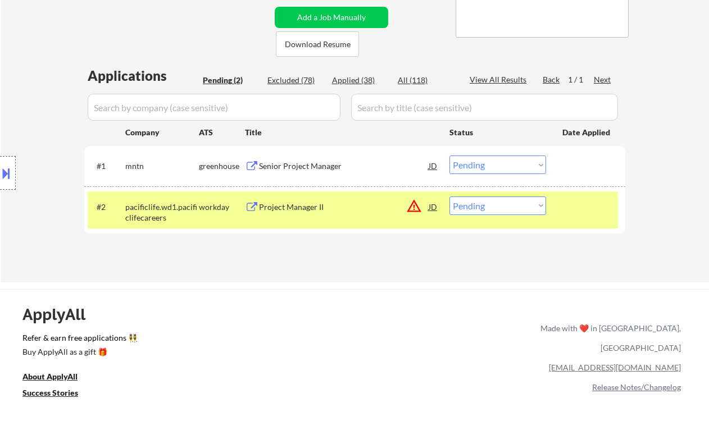
drag, startPoint x: 504, startPoint y: 165, endPoint x: 500, endPoint y: 174, distance: 9.8
click at [503, 165] on select "Choose an option... Pending Applied Excluded (Questions) Excluded (Expired) Exc…" at bounding box center [497, 165] width 97 height 19
click at [449, 156] on select "Choose an option... Pending Applied Excluded (Questions) Excluded (Expired) Exc…" at bounding box center [497, 165] width 97 height 19
click at [294, 211] on div "Project Manager II" at bounding box center [344, 207] width 170 height 11
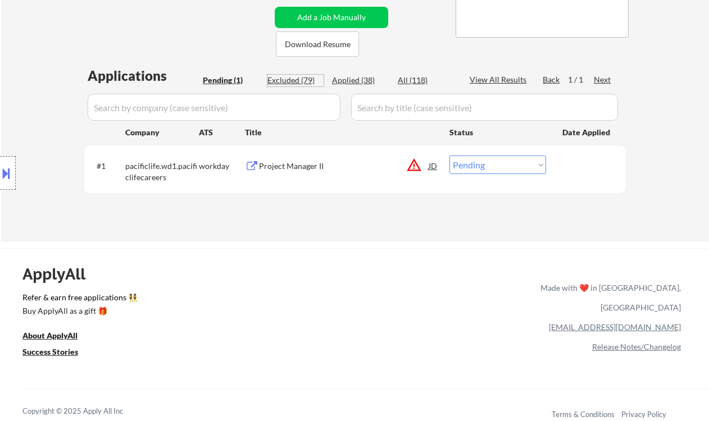
click at [303, 82] on div "Excluded (79)" at bounding box center [295, 80] width 56 height 11
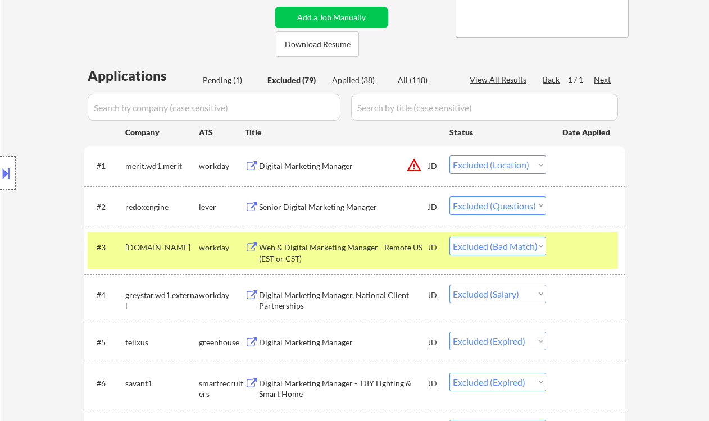
click at [350, 81] on div "Applied (38)" at bounding box center [360, 80] width 56 height 11
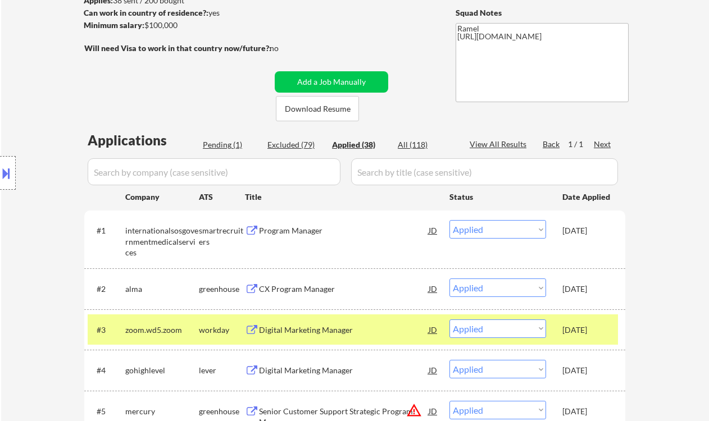
scroll to position [149, 0]
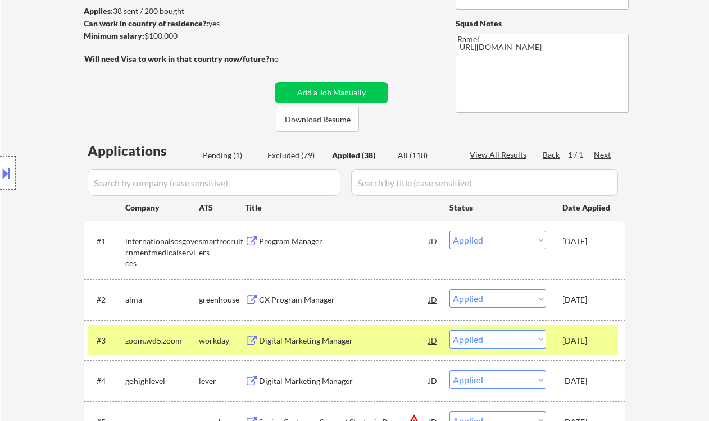
click at [302, 154] on div "Excluded (79)" at bounding box center [295, 155] width 56 height 11
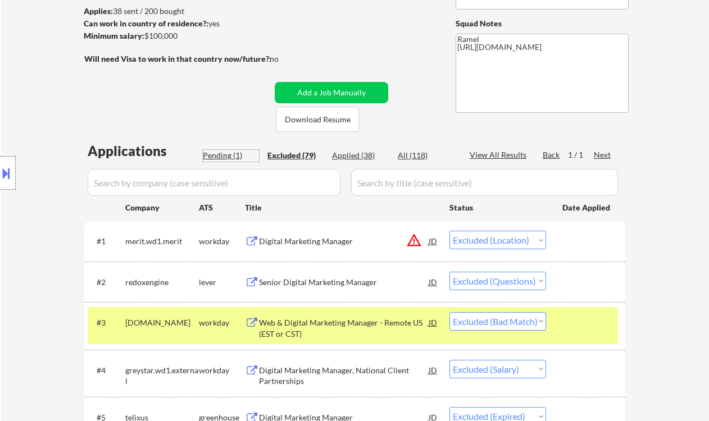
click at [218, 152] on div "Pending (1)" at bounding box center [231, 155] width 56 height 11
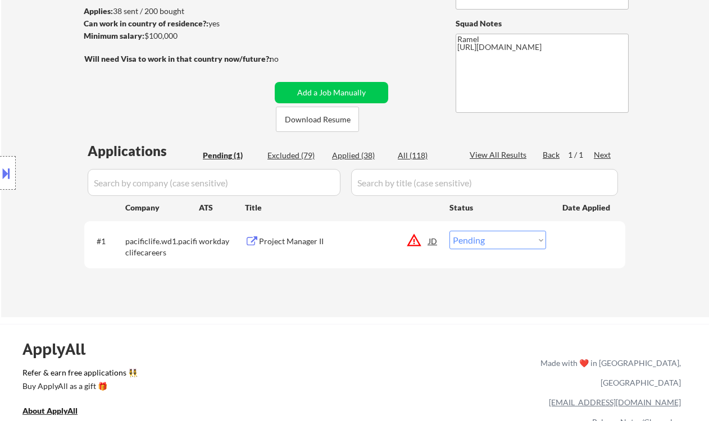
click at [280, 246] on div "Project Manager II" at bounding box center [344, 241] width 170 height 11
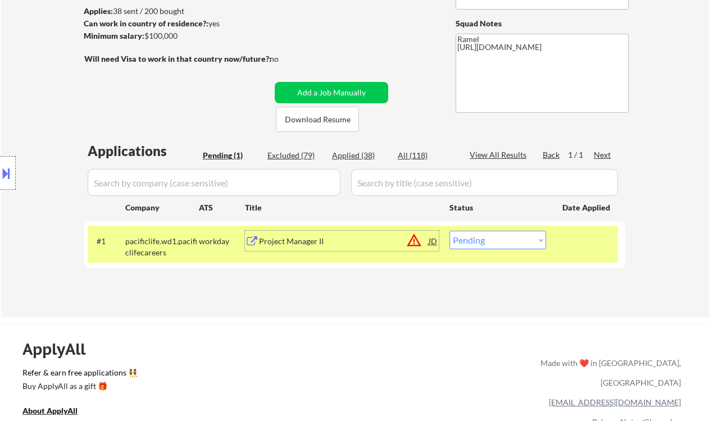
drag, startPoint x: 476, startPoint y: 241, endPoint x: 480, endPoint y: 246, distance: 6.4
click at [476, 241] on select "Choose an option... Pending Applied Excluded (Questions) Excluded (Expired) Exc…" at bounding box center [497, 240] width 97 height 19
click at [449, 231] on select "Choose an option... Pending Applied Excluded (Questions) Excluded (Expired) Exc…" at bounding box center [497, 240] width 97 height 19
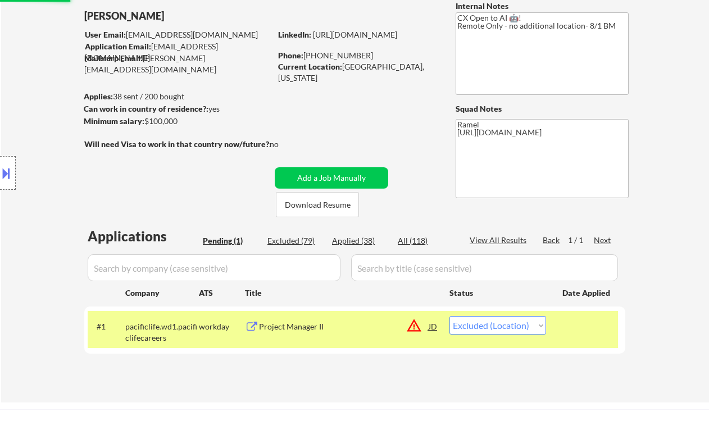
scroll to position [75, 0]
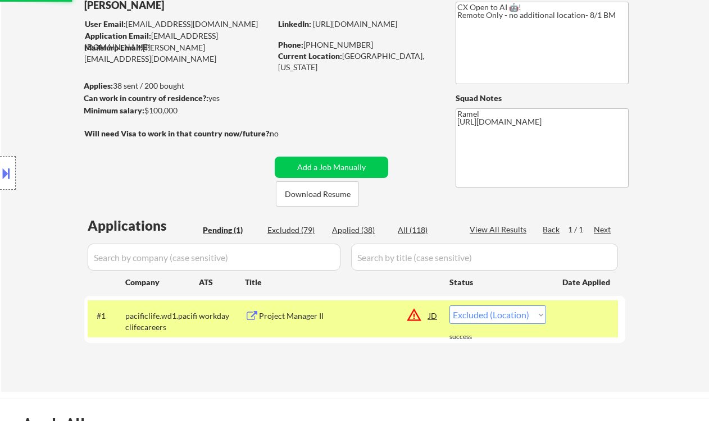
click at [355, 231] on div "Applied (38)" at bounding box center [360, 230] width 56 height 11
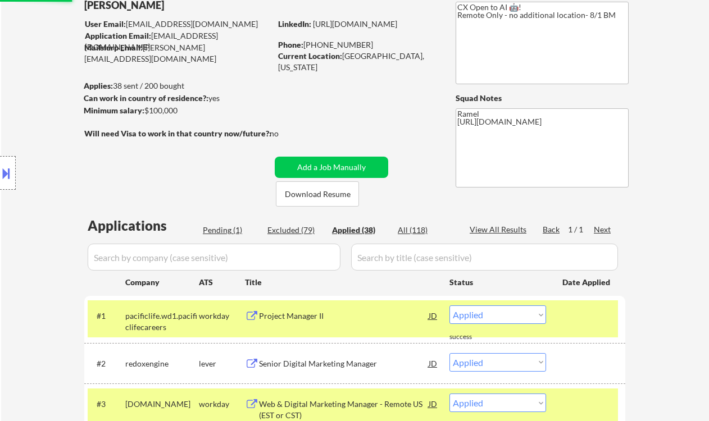
click at [280, 231] on div "Excluded (79)" at bounding box center [295, 230] width 56 height 11
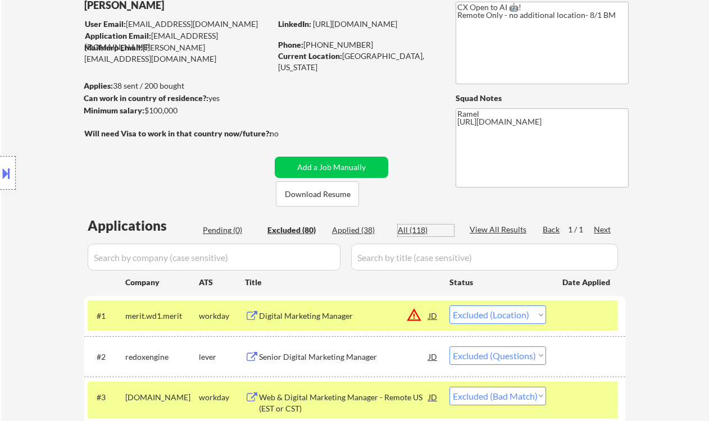
click at [415, 231] on div "All (118)" at bounding box center [426, 230] width 56 height 11
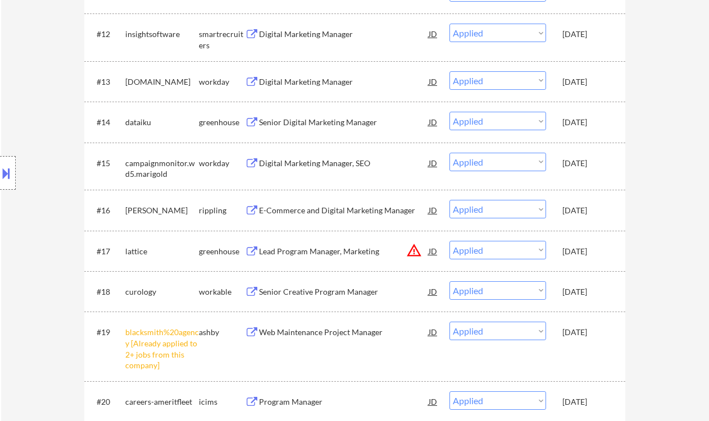
scroll to position [0, 0]
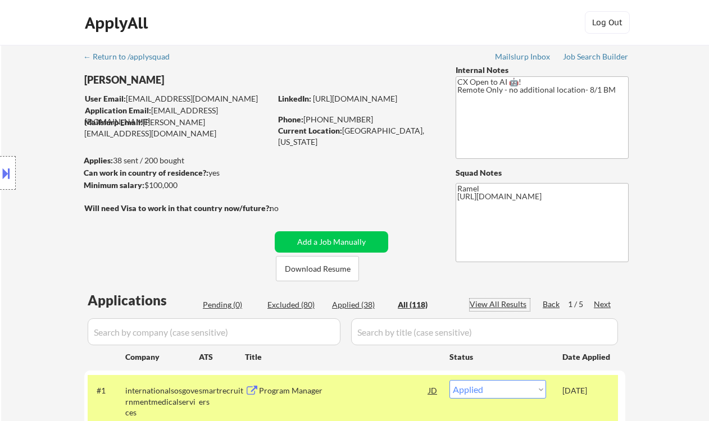
click at [510, 304] on div "View All Results" at bounding box center [500, 304] width 60 height 11
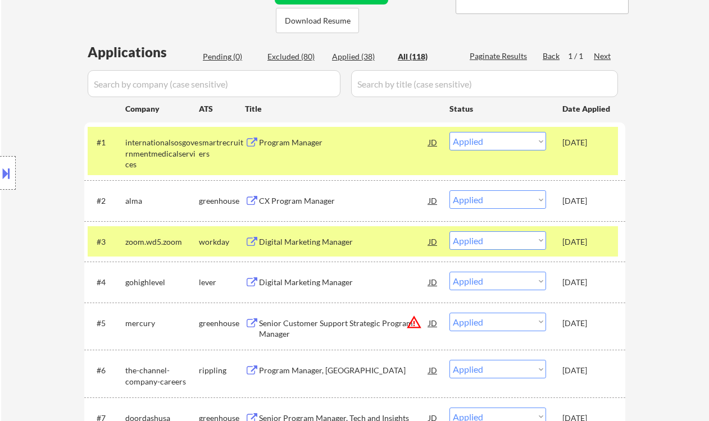
scroll to position [238, 0]
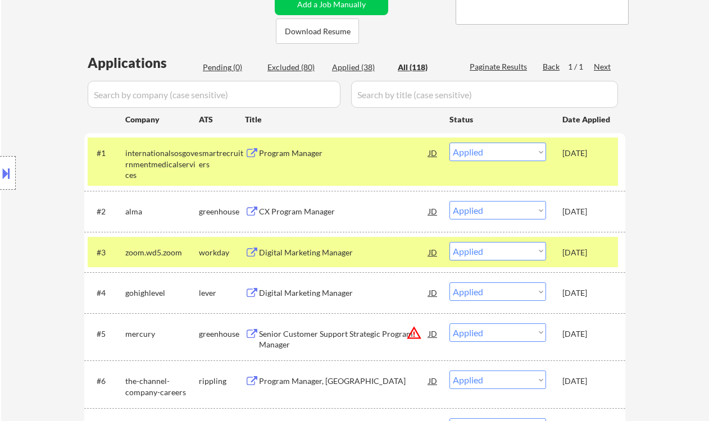
click at [361, 64] on div "Applied (38)" at bounding box center [360, 67] width 56 height 11
click at [303, 67] on div "Excluded (80)" at bounding box center [295, 67] width 56 height 11
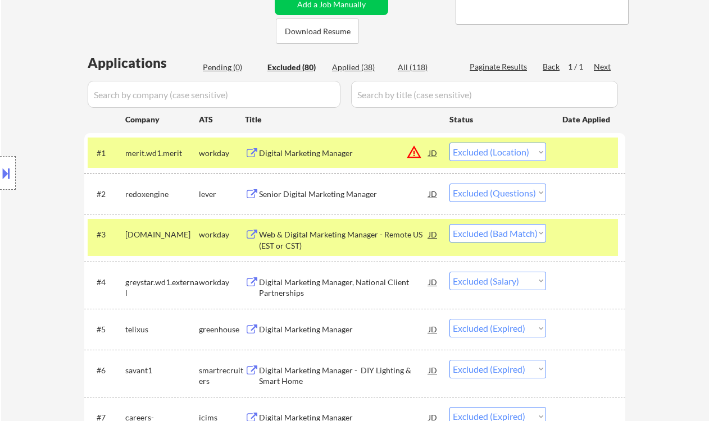
click at [332, 239] on div "Web & Digital Marketing Manager - Remote US (EST or CST)" at bounding box center [344, 240] width 170 height 22
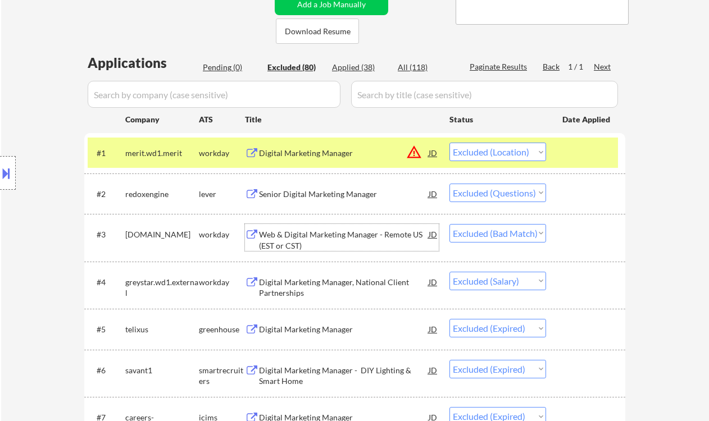
click at [511, 235] on select "Choose an option... Pending Applied Excluded (Questions) Excluded (Expired) Exc…" at bounding box center [497, 233] width 97 height 19
click at [449, 224] on select "Choose an option... Pending Applied Excluded (Questions) Excluded (Expired) Exc…" at bounding box center [497, 233] width 97 height 19
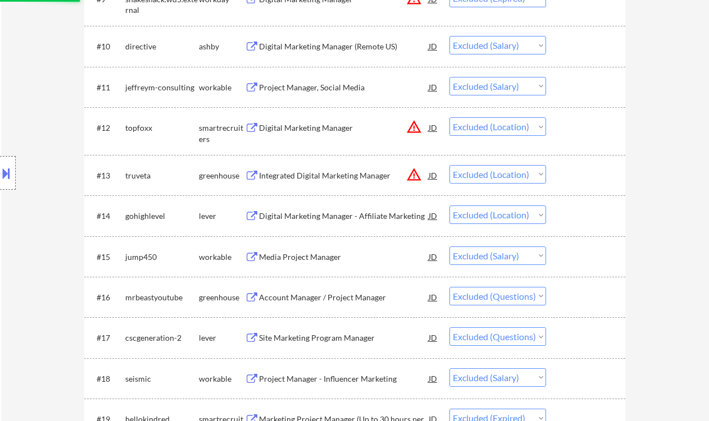
scroll to position [912, 0]
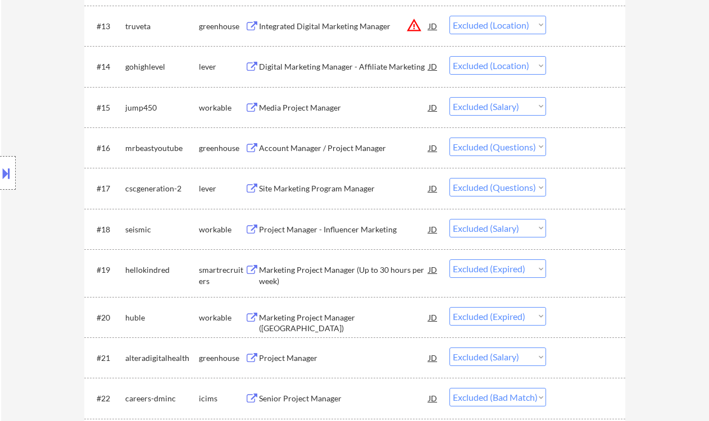
click at [19, 119] on div "Location Inclusions: remote" at bounding box center [100, 173] width 201 height 208
click at [303, 148] on div "Account Manager / Project Manager" at bounding box center [344, 148] width 170 height 11
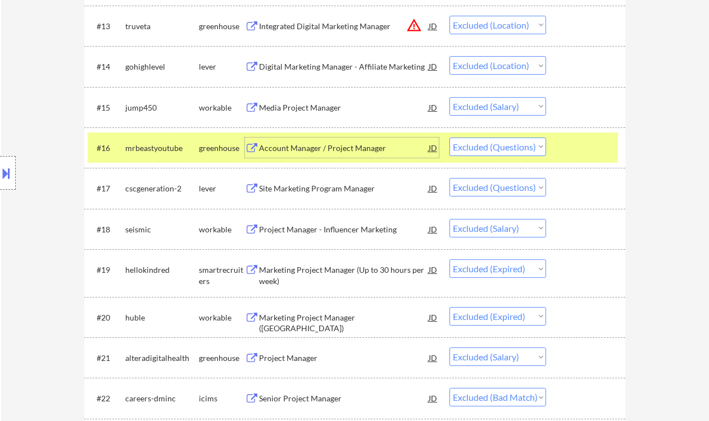
drag, startPoint x: 498, startPoint y: 142, endPoint x: 502, endPoint y: 154, distance: 13.0
click at [498, 142] on select "Choose an option... Pending Applied Excluded (Questions) Excluded (Expired) Exc…" at bounding box center [497, 147] width 97 height 19
click at [449, 138] on select "Choose an option... Pending Applied Excluded (Questions) Excluded (Expired) Exc…" at bounding box center [497, 147] width 97 height 19
click at [356, 191] on div "Site Marketing Program Manager" at bounding box center [344, 188] width 170 height 11
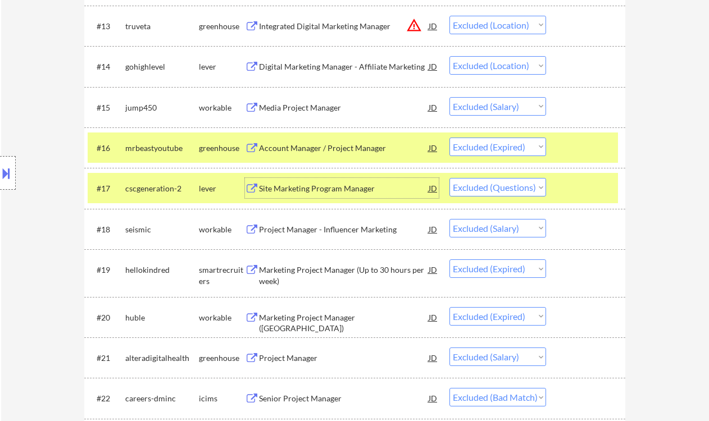
drag, startPoint x: 503, startPoint y: 185, endPoint x: 505, endPoint y: 193, distance: 8.3
click at [503, 185] on select "Choose an option... Pending Applied Excluded (Questions) Excluded (Expired) Exc…" at bounding box center [497, 187] width 97 height 19
click at [449, 178] on select "Choose an option... Pending Applied Excluded (Questions) Excluded (Expired) Exc…" at bounding box center [497, 187] width 97 height 19
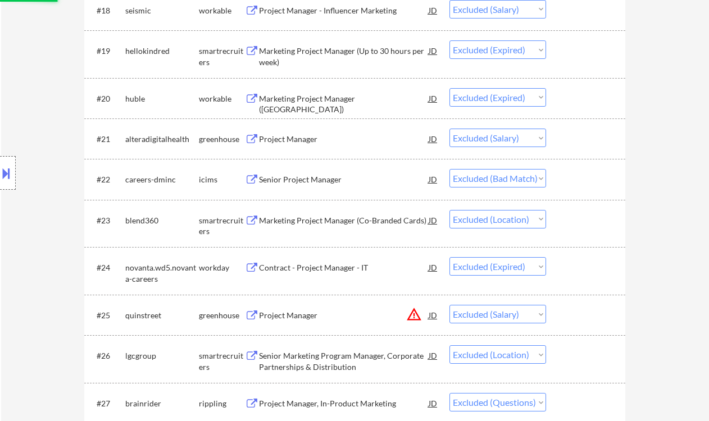
scroll to position [1136, 0]
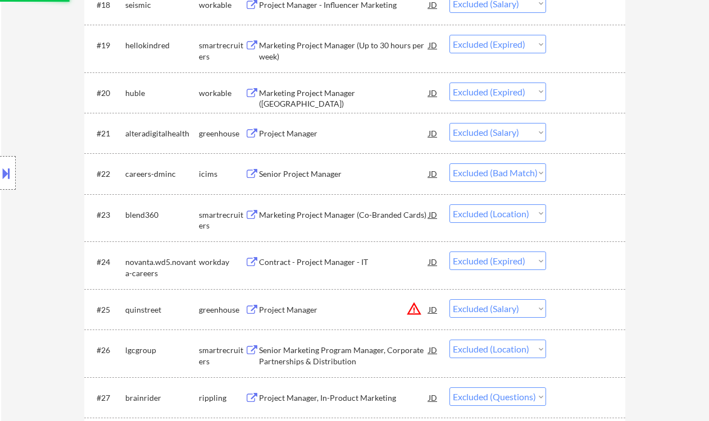
click at [291, 130] on div "Project Manager" at bounding box center [344, 133] width 170 height 11
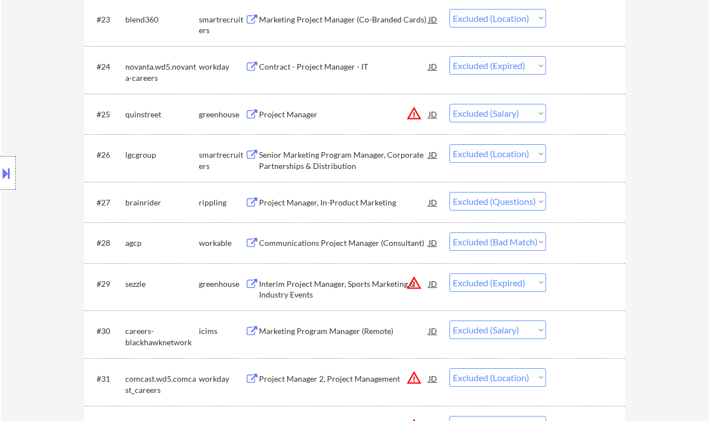
scroll to position [1361, 0]
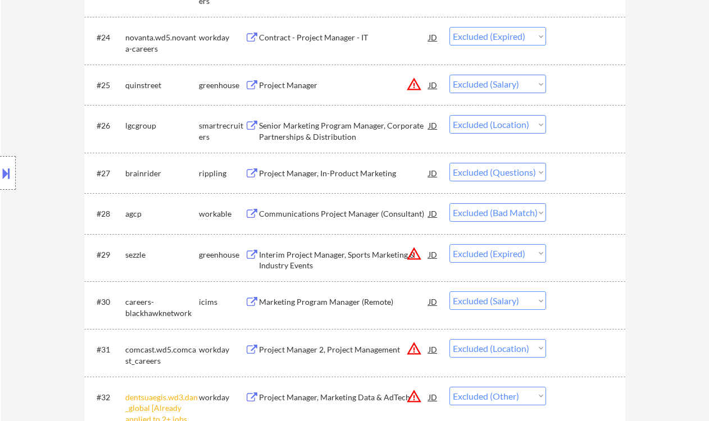
click at [345, 174] on div "Project Manager, In-Product Marketing" at bounding box center [344, 173] width 170 height 11
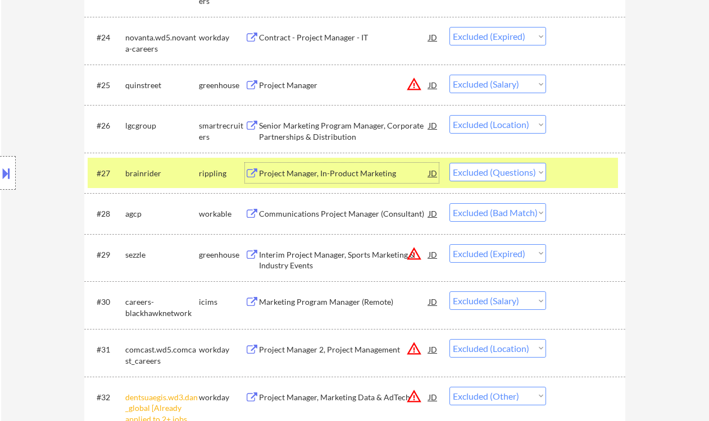
click at [500, 169] on select "Choose an option... Pending Applied Excluded (Questions) Excluded (Expired) Exc…" at bounding box center [497, 172] width 97 height 19
click at [449, 163] on select "Choose an option... Pending Applied Excluded (Questions) Excluded (Expired) Exc…" at bounding box center [497, 172] width 97 height 19
click at [360, 215] on div "Communications Project Manager (Consultant)" at bounding box center [344, 213] width 170 height 11
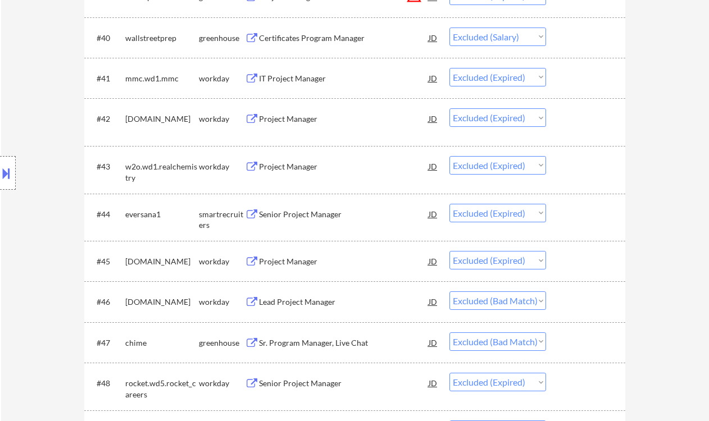
scroll to position [2185, 0]
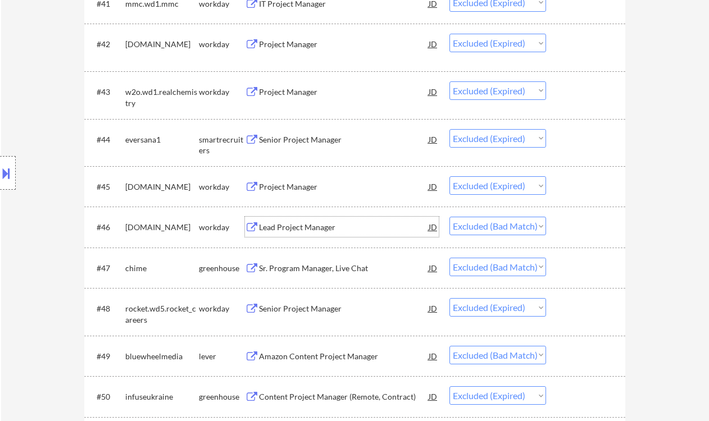
click at [321, 231] on div "Lead Project Manager" at bounding box center [344, 227] width 170 height 11
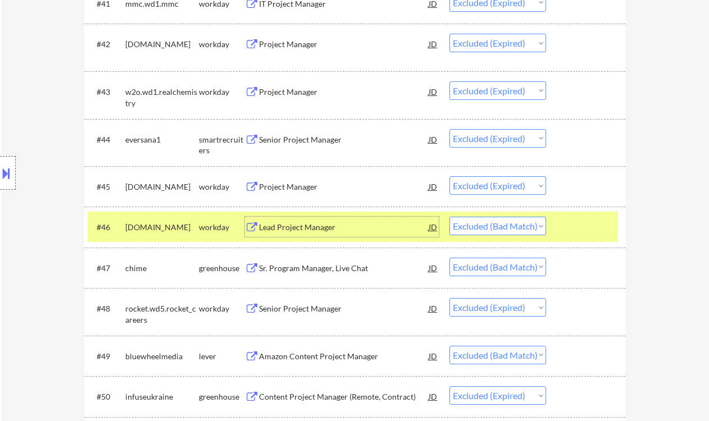
click at [485, 216] on div "#46 sprinklr.wd1.careers workday Lead Project Manager JD warning_amber Choose a…" at bounding box center [353, 227] width 530 height 30
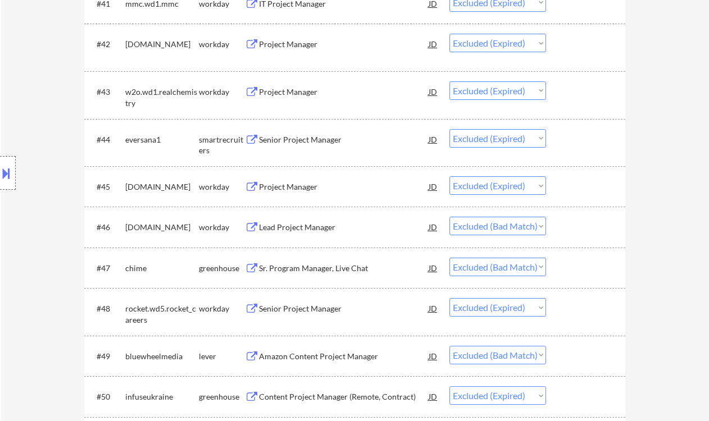
click at [494, 232] on select "Choose an option... Pending Applied Excluded (Questions) Excluded (Expired) Exc…" at bounding box center [497, 226] width 97 height 19
click at [449, 217] on select "Choose an option... Pending Applied Excluded (Questions) Excluded (Expired) Exc…" at bounding box center [497, 226] width 97 height 19
click at [336, 269] on div "Sr. Program Manager, Live Chat" at bounding box center [344, 268] width 170 height 11
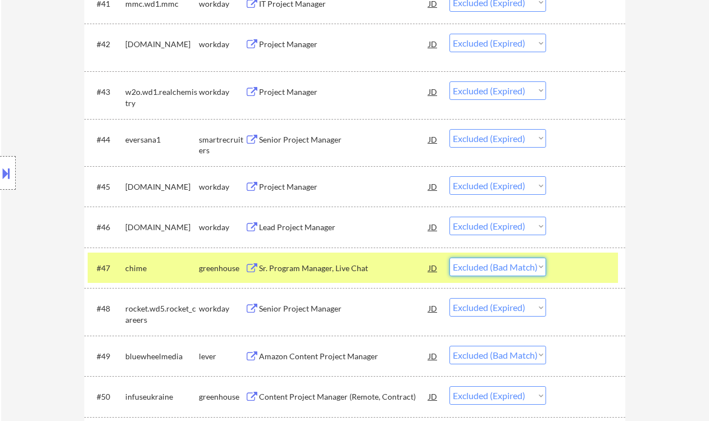
click at [492, 267] on select "Choose an option... Pending Applied Excluded (Questions) Excluded (Expired) Exc…" at bounding box center [497, 267] width 97 height 19
click at [449, 258] on select "Choose an option... Pending Applied Excluded (Questions) Excluded (Expired) Exc…" at bounding box center [497, 267] width 97 height 19
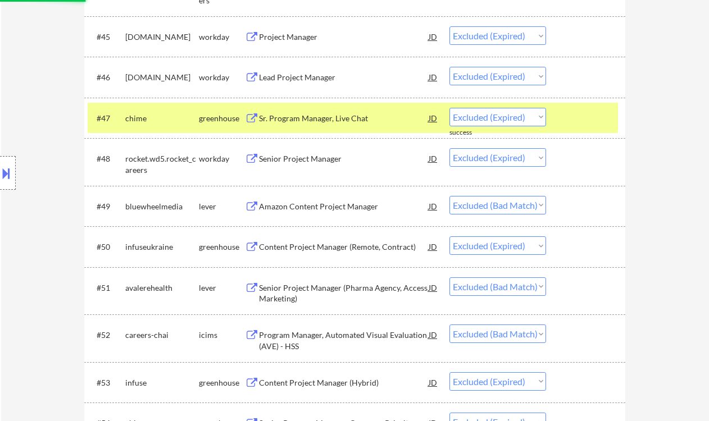
click at [321, 204] on div "Amazon Content Project Manager" at bounding box center [344, 206] width 170 height 11
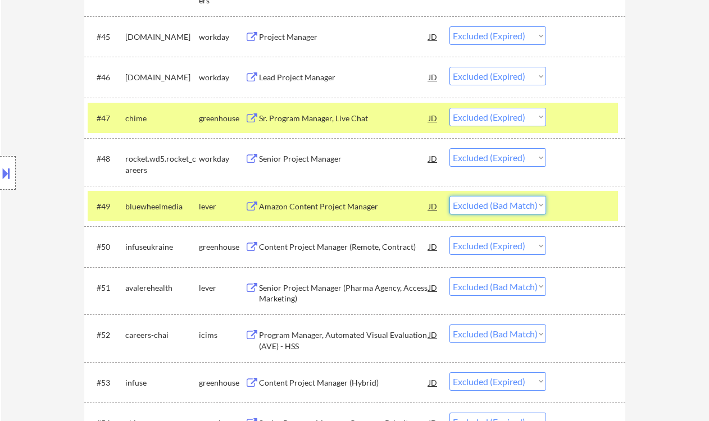
drag, startPoint x: 461, startPoint y: 200, endPoint x: 474, endPoint y: 214, distance: 19.1
click at [461, 200] on select "Choose an option... Pending Applied Excluded (Questions) Excluded (Expired) Exc…" at bounding box center [497, 205] width 97 height 19
click at [449, 196] on select "Choose an option... Pending Applied Excluded (Questions) Excluded (Expired) Exc…" at bounding box center [497, 205] width 97 height 19
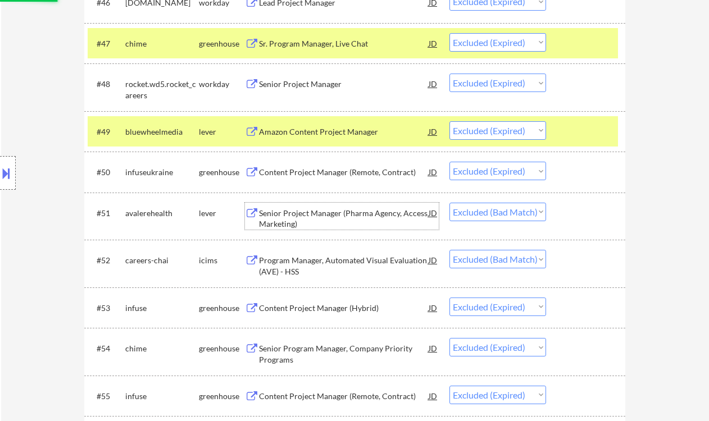
click at [337, 212] on div "Senior Project Manager (Pharma Agency, Access Marketing)" at bounding box center [344, 219] width 170 height 22
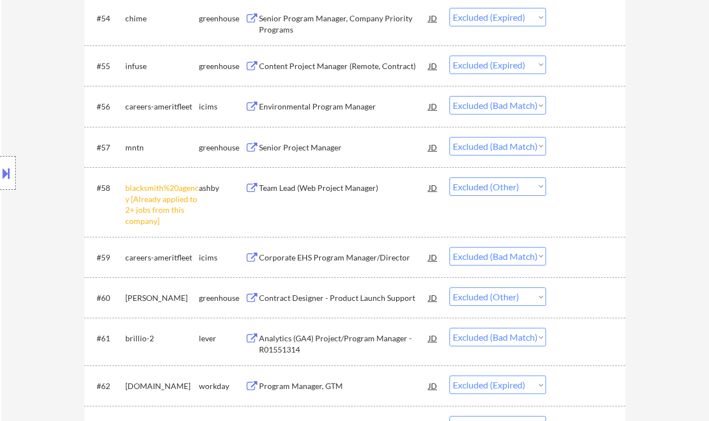
scroll to position [2784, 0]
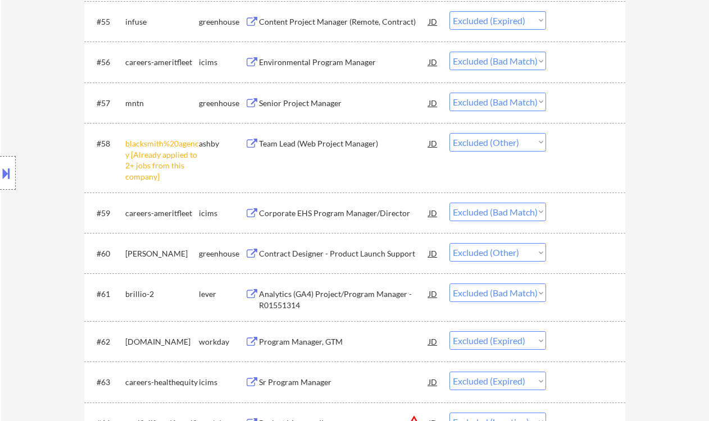
click at [332, 107] on div "Senior Project Manager" at bounding box center [344, 103] width 170 height 11
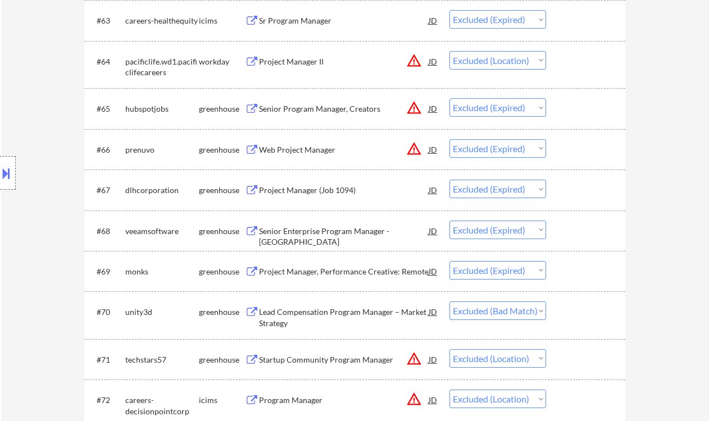
scroll to position [3158, 0]
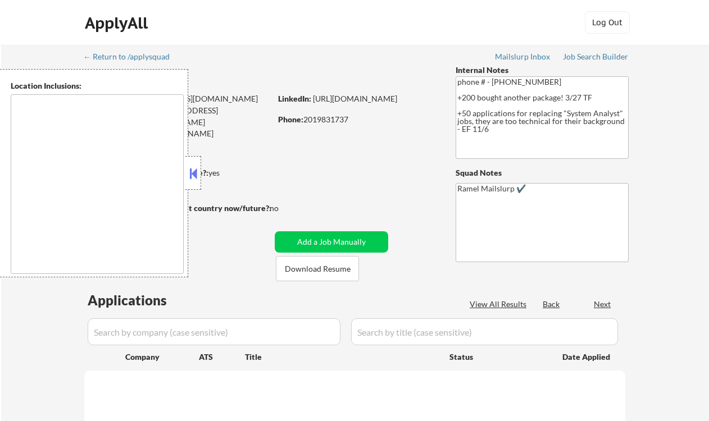
type textarea "[GEOGRAPHIC_DATA], [GEOGRAPHIC_DATA] [GEOGRAPHIC_DATA], [GEOGRAPHIC_DATA] [GEOG…"
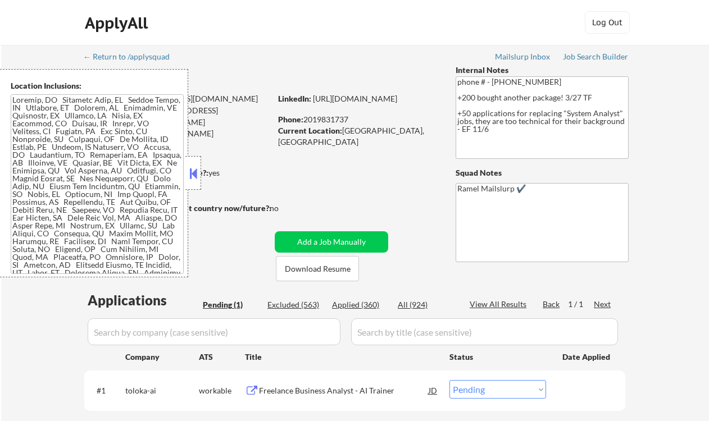
click at [191, 167] on button at bounding box center [193, 173] width 12 height 17
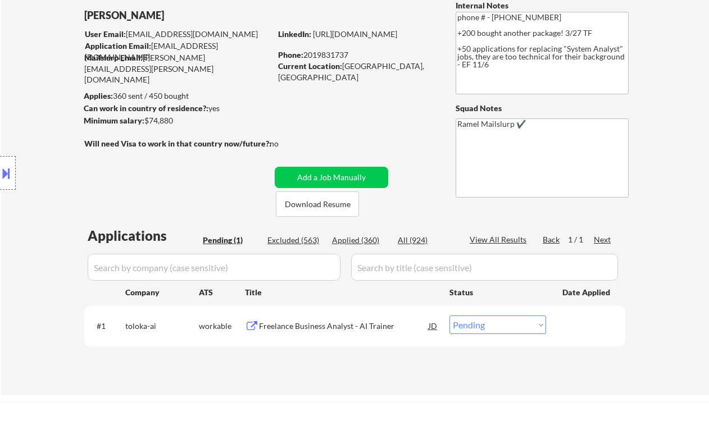
scroll to position [75, 0]
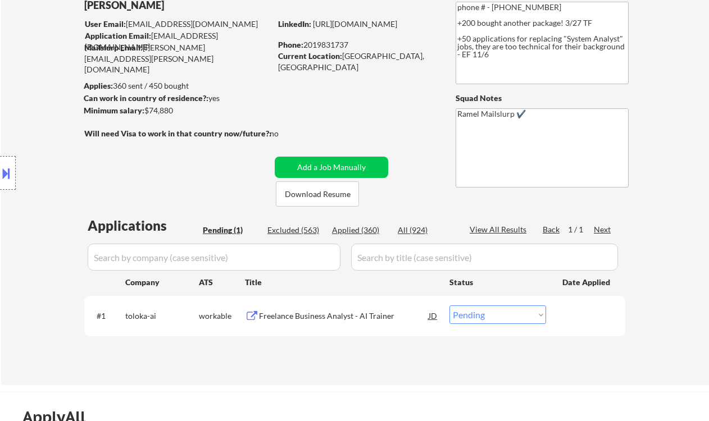
click at [33, 113] on div "Location Inclusions:" at bounding box center [100, 173] width 201 height 208
click at [341, 317] on div "Freelance Business Analyst - AI Trainer" at bounding box center [344, 316] width 170 height 11
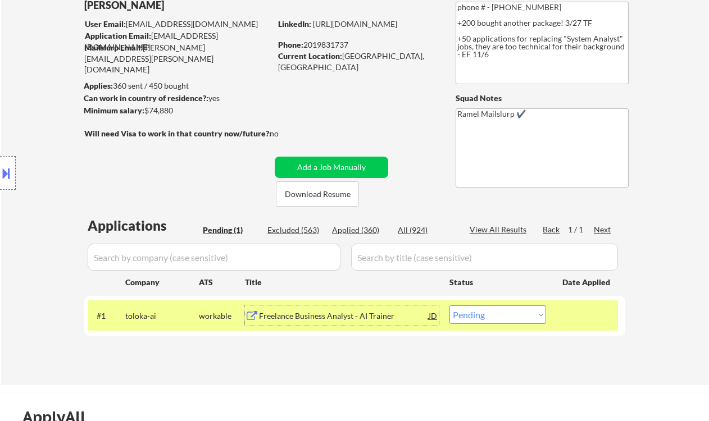
click at [432, 313] on div "JD" at bounding box center [432, 316] width 11 height 20
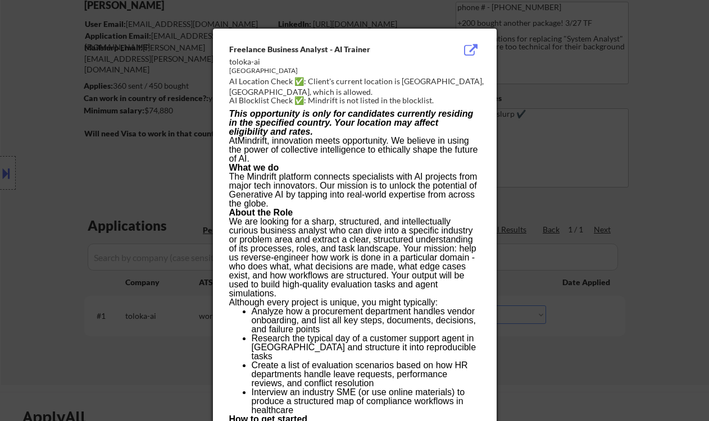
click at [615, 315] on div at bounding box center [354, 210] width 709 height 421
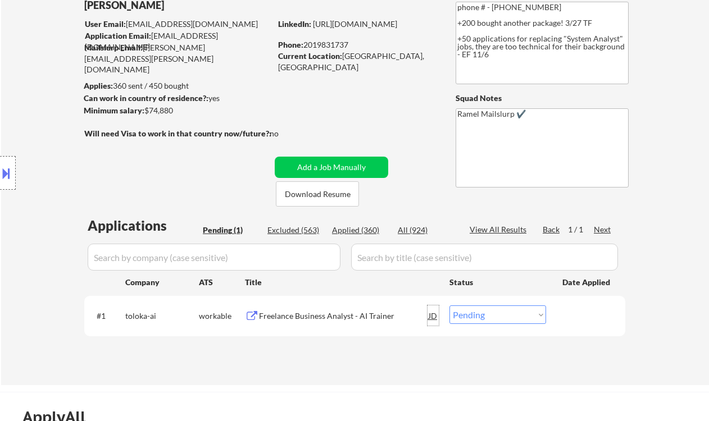
click at [432, 316] on div "JD" at bounding box center [432, 316] width 11 height 20
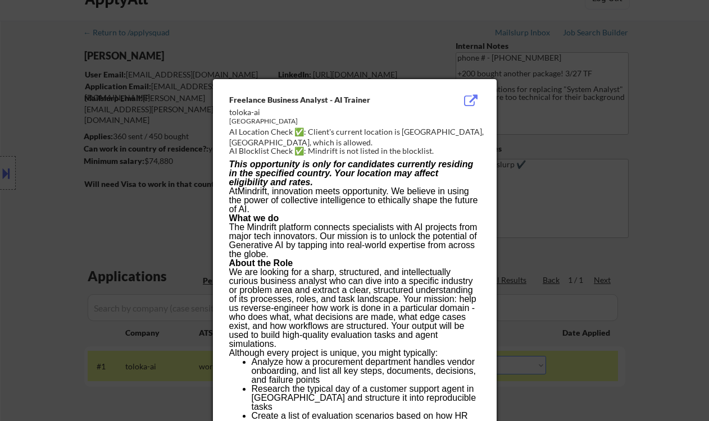
scroll to position [0, 0]
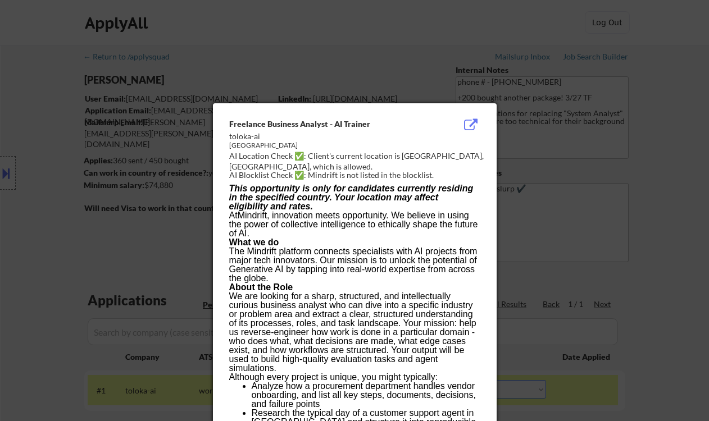
click at [649, 161] on div at bounding box center [354, 210] width 709 height 421
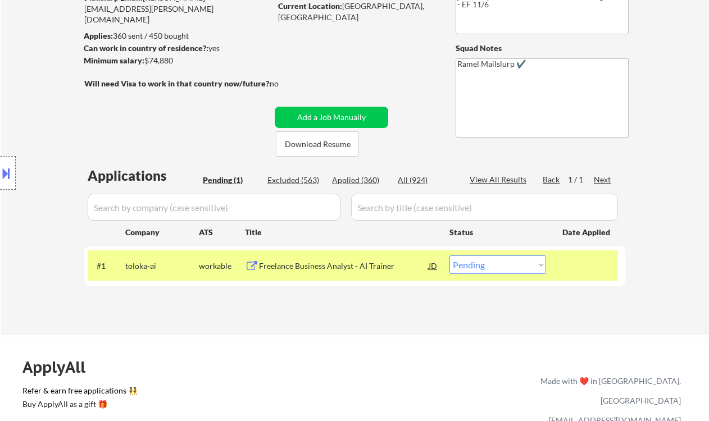
scroll to position [149, 0]
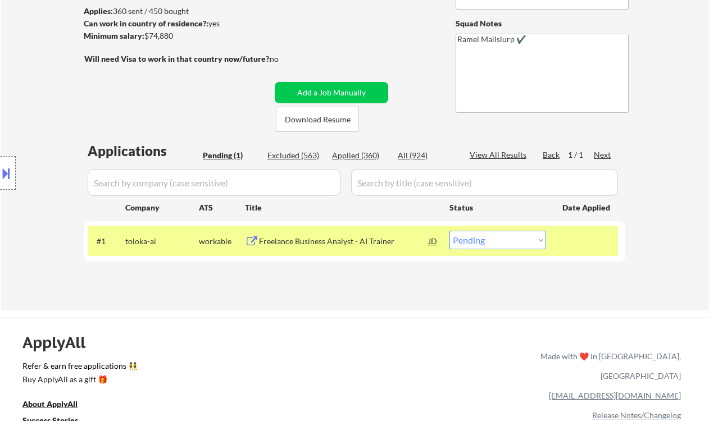
click at [358, 248] on div "Freelance Business Analyst - AI Trainer" at bounding box center [344, 241] width 170 height 20
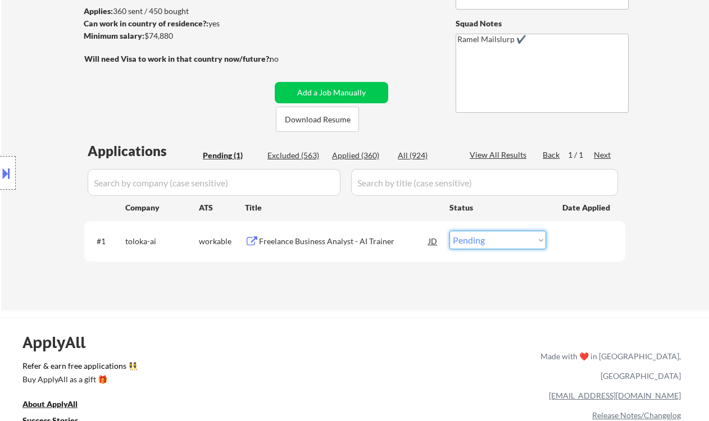
click at [504, 240] on select "Choose an option... Pending Applied Excluded (Questions) Excluded (Expired) Exc…" at bounding box center [497, 240] width 97 height 19
select select ""applied""
click at [449, 231] on select "Choose an option... Pending Applied Excluded (Questions) Excluded (Expired) Exc…" at bounding box center [497, 240] width 97 height 19
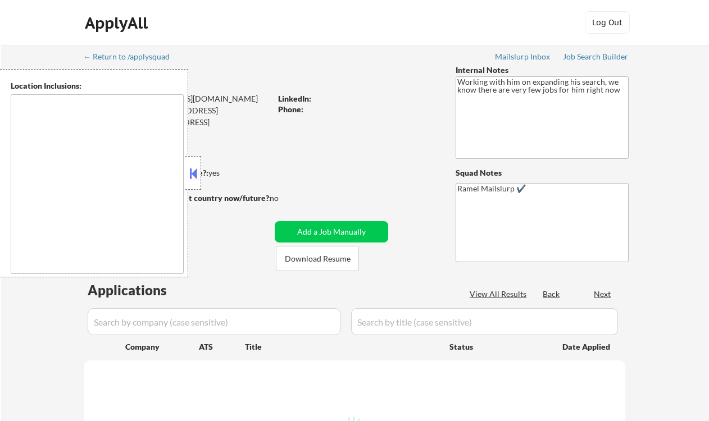
type textarea "[GEOGRAPHIC_DATA], [GEOGRAPHIC_DATA] [GEOGRAPHIC_DATA], [GEOGRAPHIC_DATA] [GEOG…"
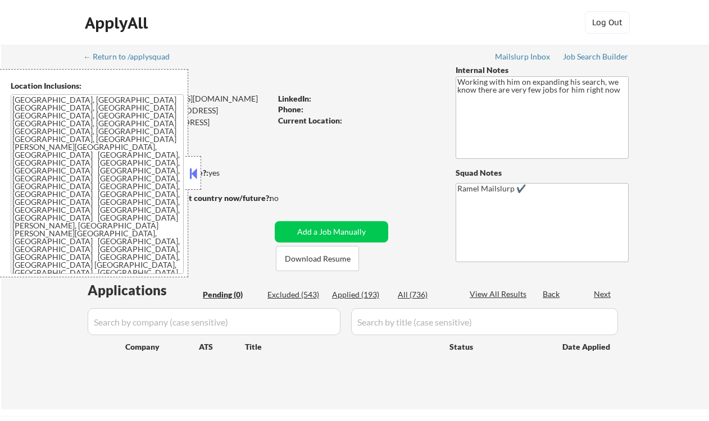
click at [197, 170] on button at bounding box center [193, 173] width 12 height 17
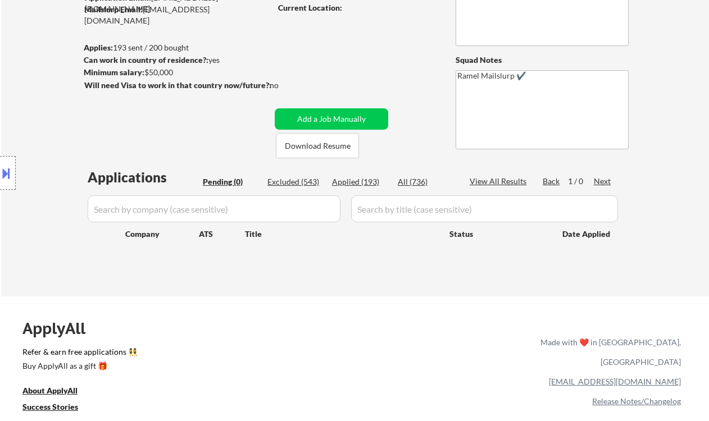
scroll to position [149, 0]
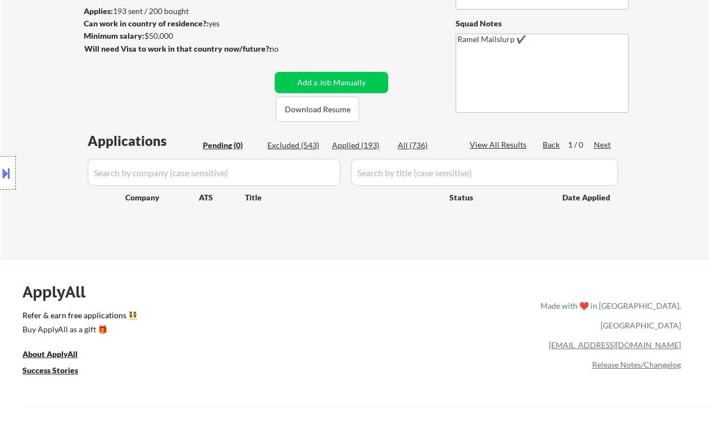
click at [361, 142] on div "Applied (193)" at bounding box center [360, 145] width 56 height 11
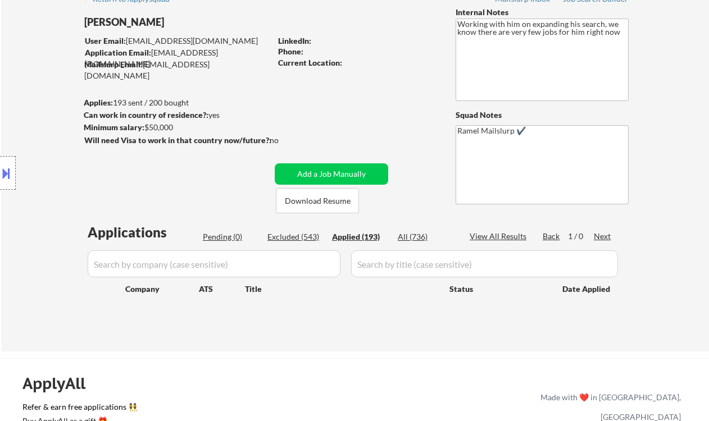
scroll to position [0, 0]
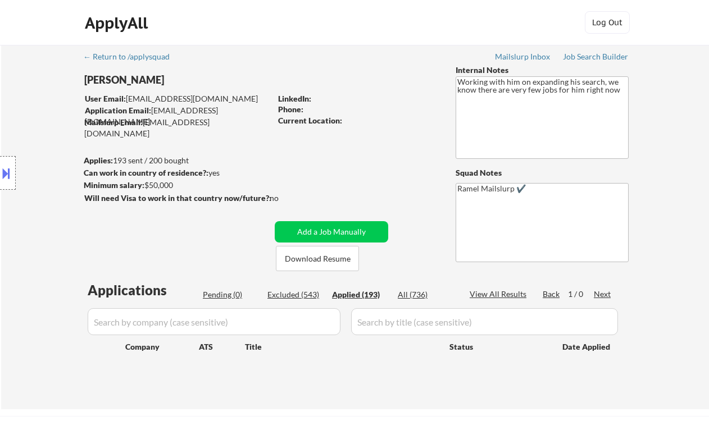
select select ""applied""
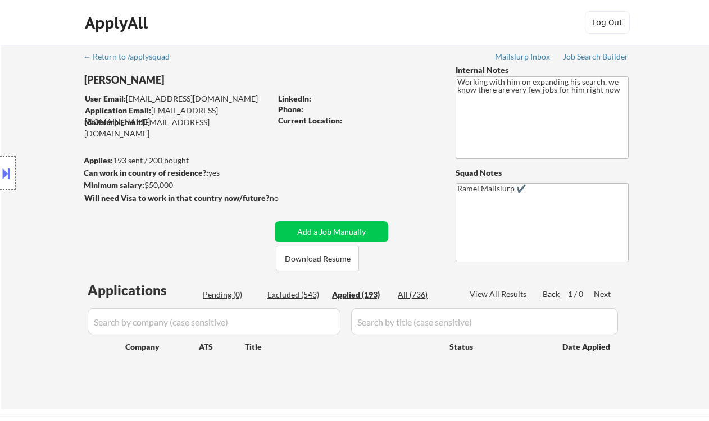
select select ""applied""
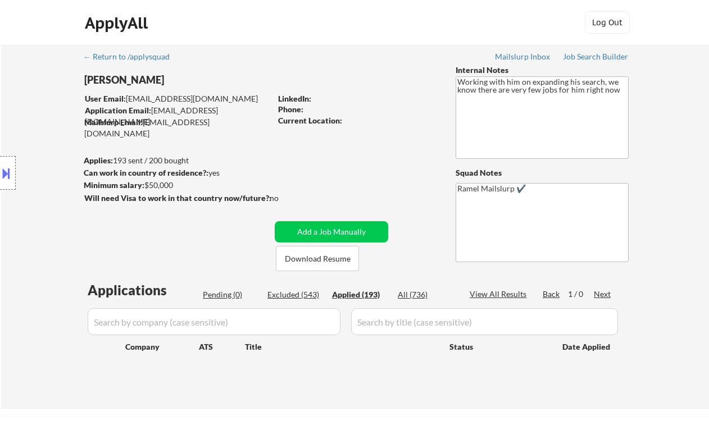
select select ""applied""
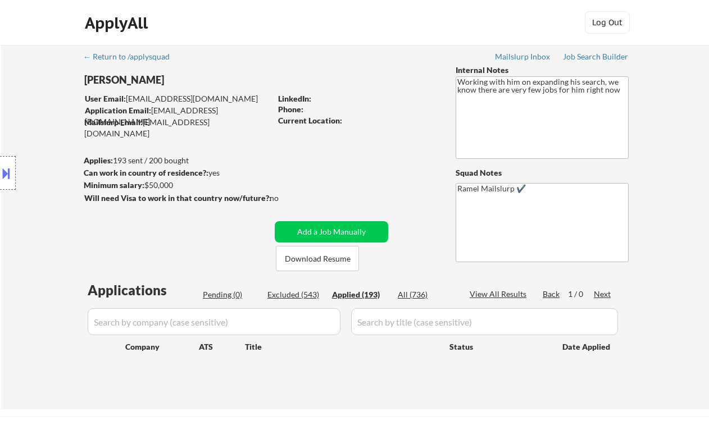
select select ""applied""
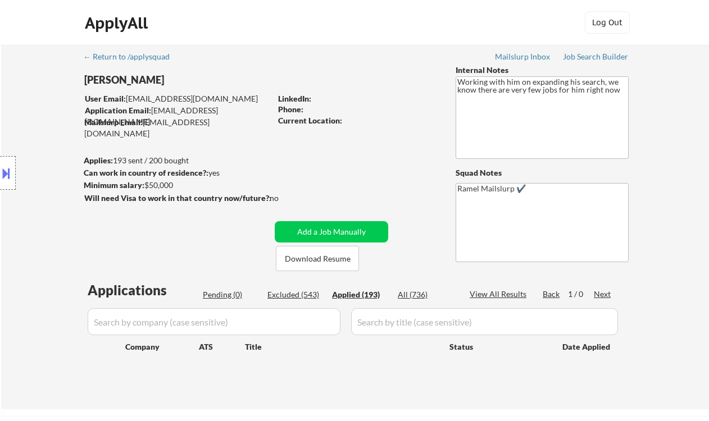
select select ""applied""
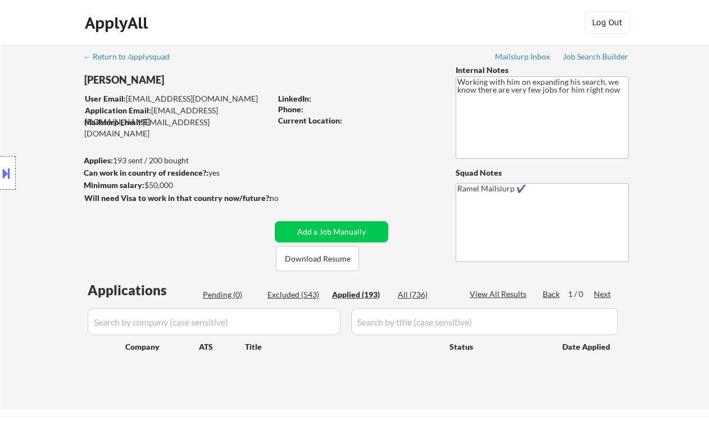
select select ""applied""
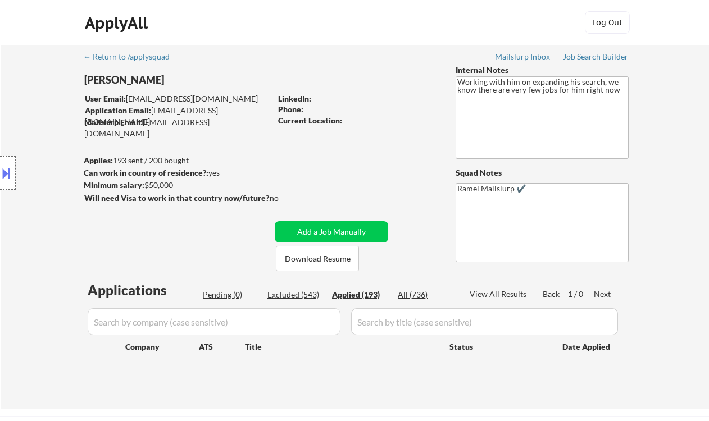
select select ""applied""
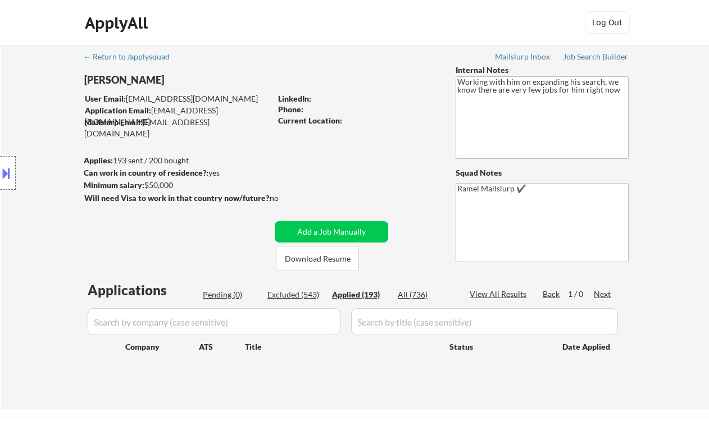
select select ""applied""
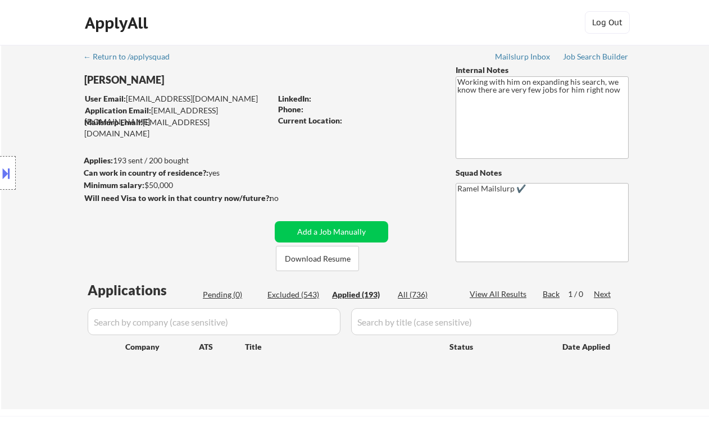
select select ""applied""
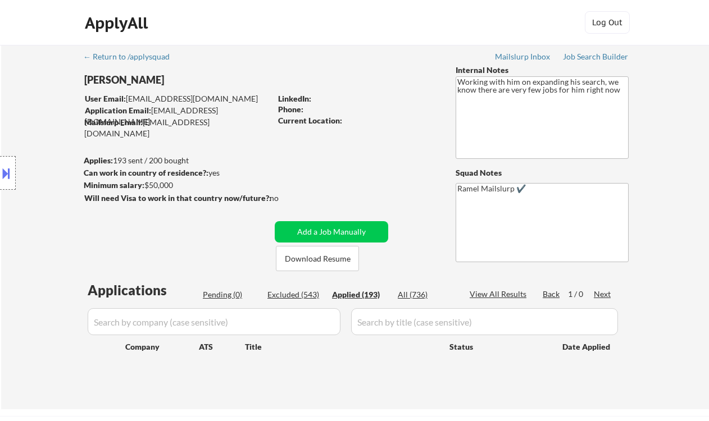
select select ""applied""
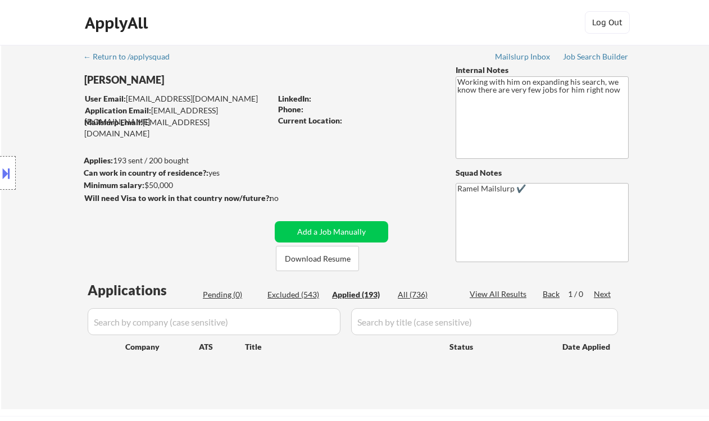
select select ""applied""
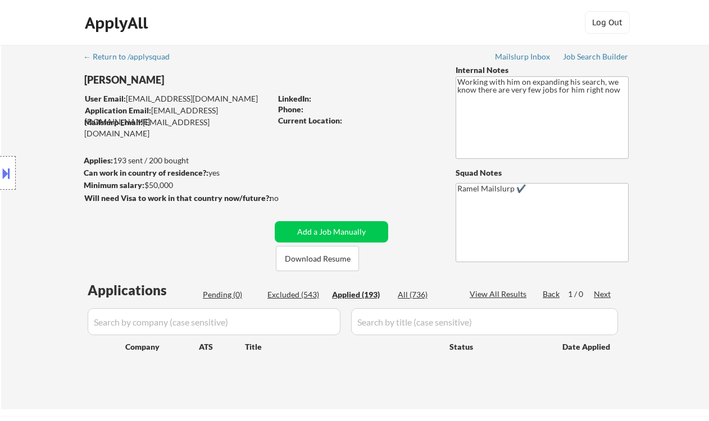
select select ""applied""
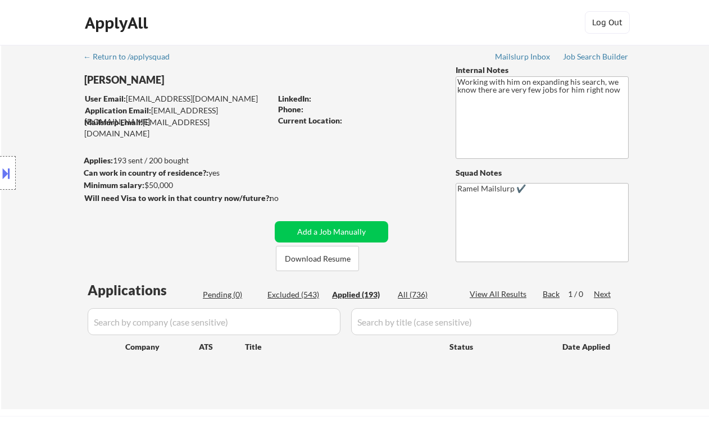
select select ""applied""
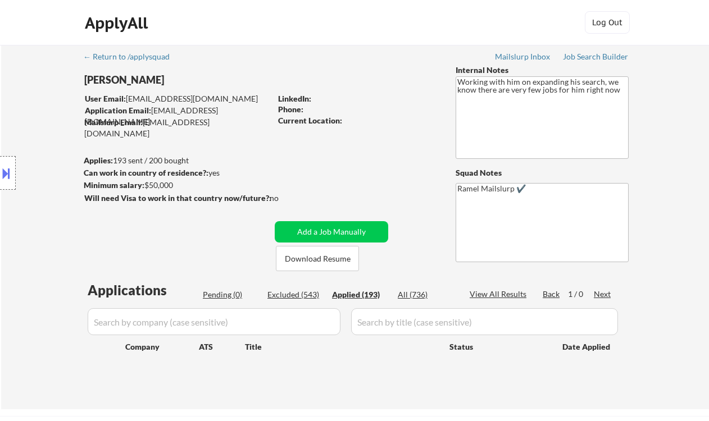
select select ""applied""
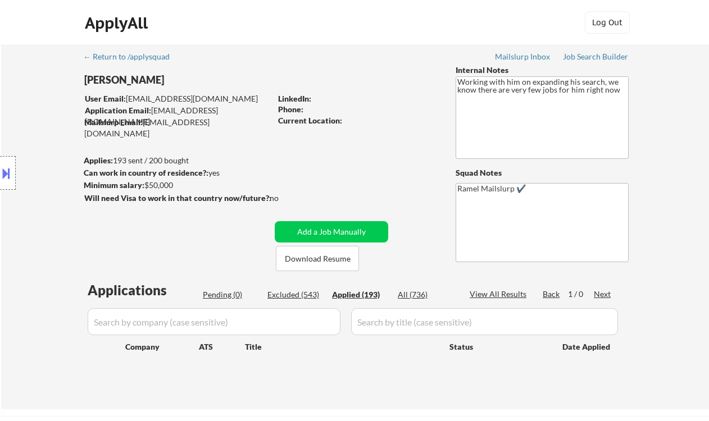
select select ""applied""
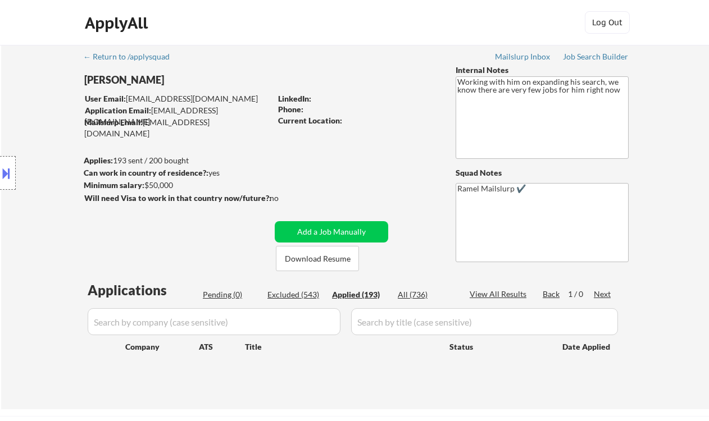
select select ""applied""
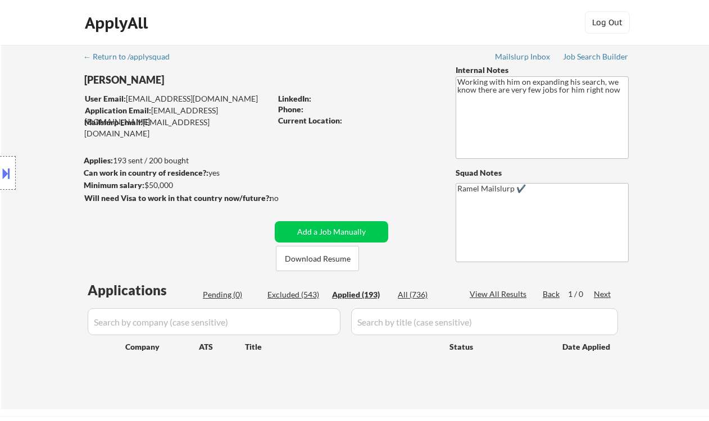
select select ""applied""
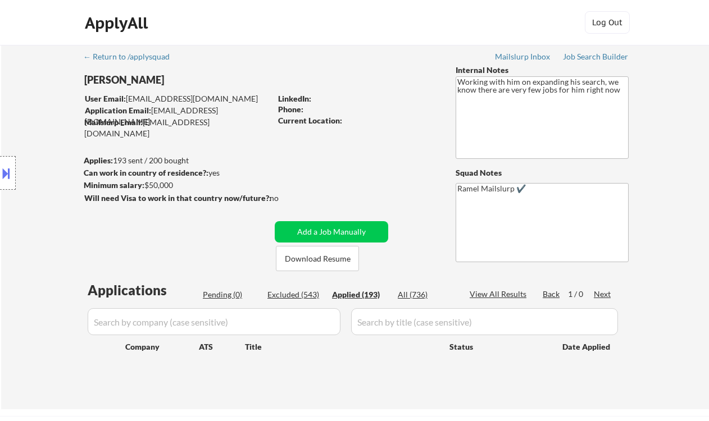
select select ""applied""
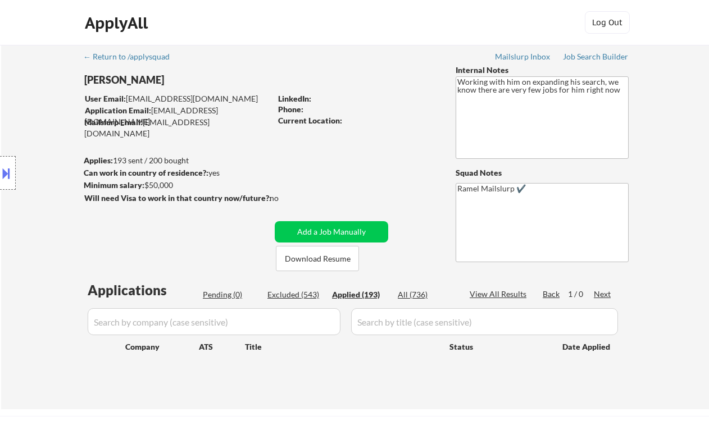
select select ""applied""
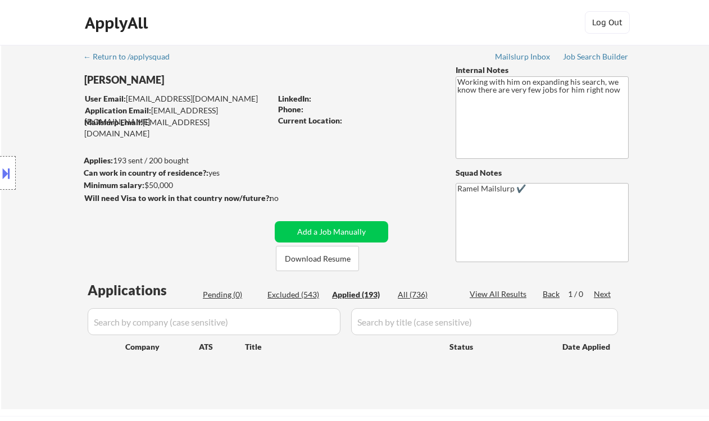
select select ""applied""
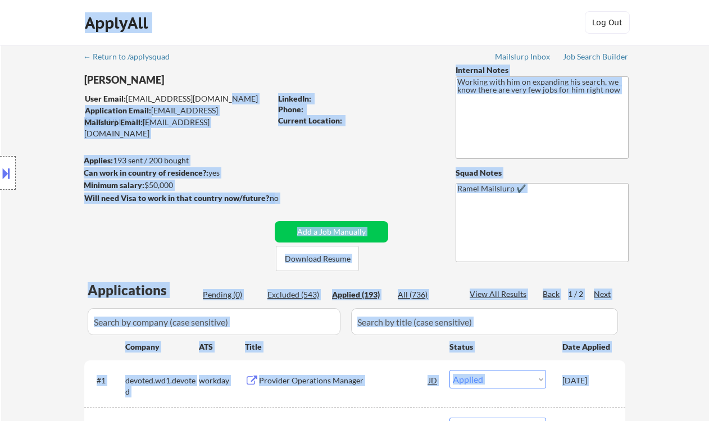
drag, startPoint x: 214, startPoint y: 98, endPoint x: 133, endPoint y: 96, distance: 81.5
click at [129, 95] on body "← Return to /applysquad Mailslurp Inbox Job Search Builder Giovanni Peyo User E…" at bounding box center [354, 210] width 709 height 421
click at [150, 88] on div "Location Inclusions: Saratoga Springs, NY Ballston Spa, NY Milton, NY Wilton, N…" at bounding box center [100, 173] width 201 height 208
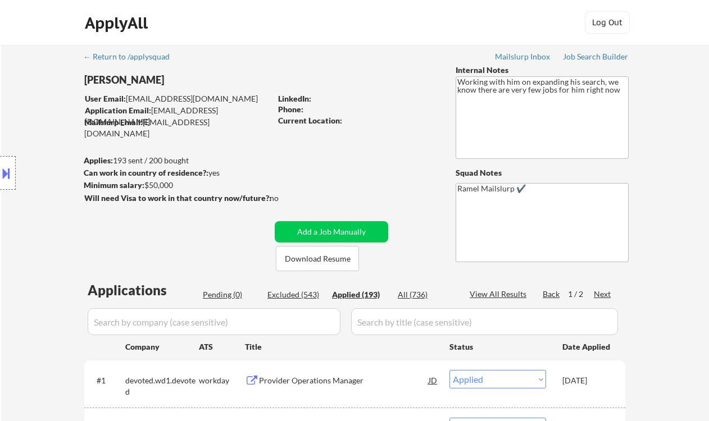
drag, startPoint x: 127, startPoint y: 97, endPoint x: 212, endPoint y: 96, distance: 84.8
click at [207, 99] on body "← Return to /applysquad Mailslurp Inbox Job Search Builder Giovanni Peyo User E…" at bounding box center [354, 210] width 709 height 421
click at [228, 92] on div "Giovanni Peyo" at bounding box center [199, 83] width 231 height 20
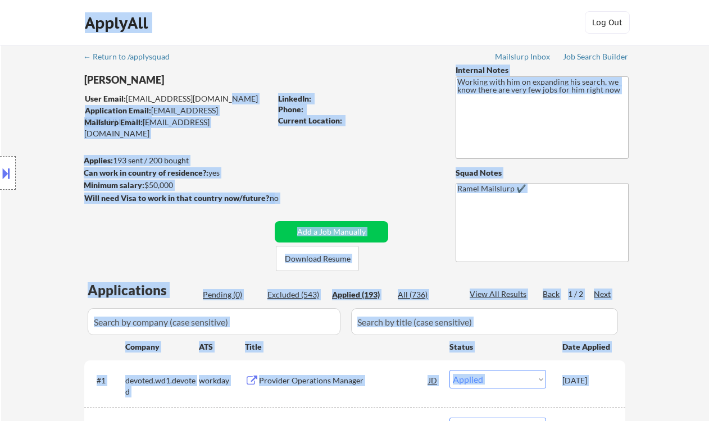
drag, startPoint x: 209, startPoint y: 96, endPoint x: 142, endPoint y: 93, distance: 67.5
click at [142, 93] on body "← Return to /applysquad Mailslurp Inbox Job Search Builder Giovanni Peyo User E…" at bounding box center [354, 210] width 709 height 421
click at [138, 92] on div "Location Inclusions: Saratoga Springs, NY Ballston Spa, NY Milton, NY Wilton, N…" at bounding box center [100, 173] width 201 height 208
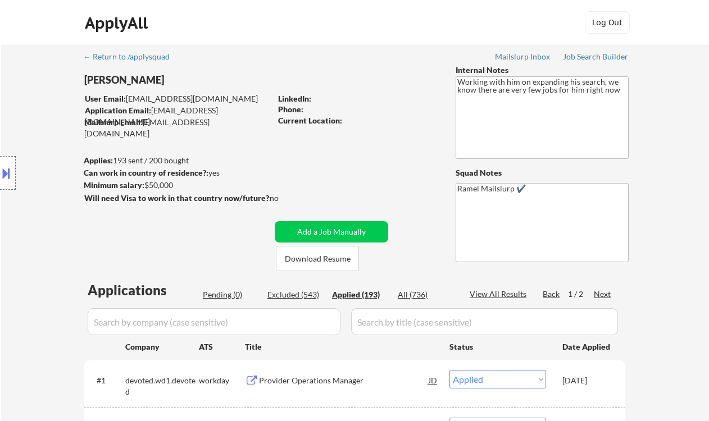
click at [19, 239] on div "Location Inclusions: Saratoga Springs, NY Ballston Spa, NY Milton, NY Wilton, N…" at bounding box center [100, 173] width 201 height 208
click at [26, 107] on div "Location Inclusions: Saratoga Springs, NY Ballston Spa, NY Milton, NY Wilton, N…" at bounding box center [100, 173] width 201 height 208
click at [279, 294] on div "Excluded (543)" at bounding box center [295, 294] width 56 height 11
select select ""excluded__expired_""
select select ""excluded__other_""
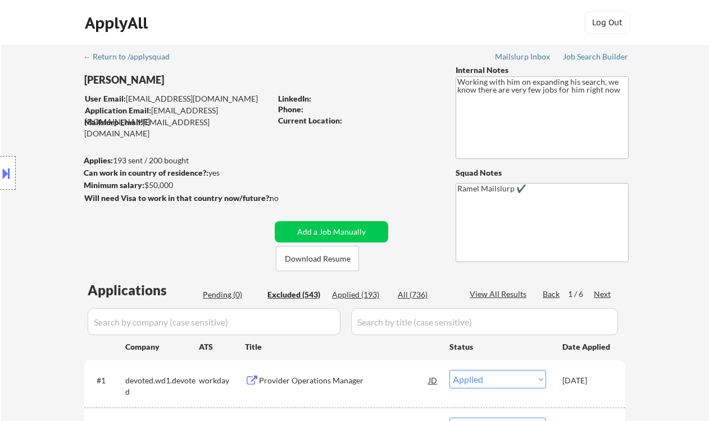
select select ""excluded__location_""
select select ""excluded__expired_""
select select ""excluded__other_""
select select ""excluded__expired_""
select select ""excluded__other_""
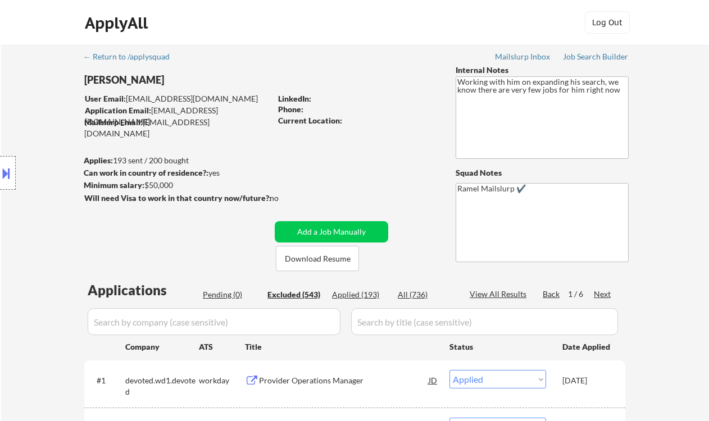
select select ""excluded__other_""
select select ""excluded__expired_""
select select ""excluded__other_""
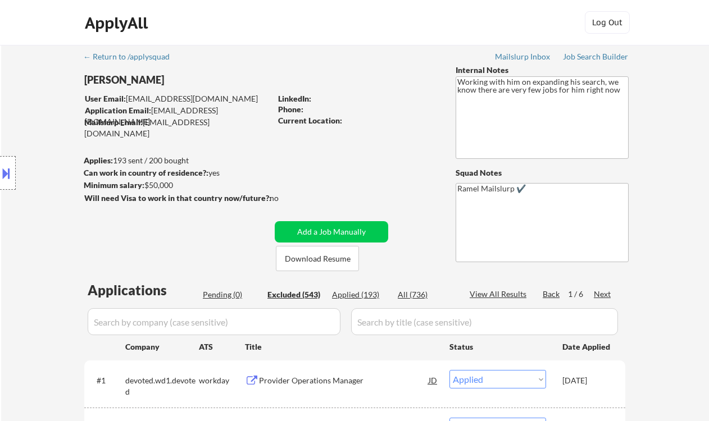
select select ""excluded__other_""
select select ""excluded__bad_match_""
select select ""excluded__other_""
select select ""excluded__location_""
select select ""excluded__other_""
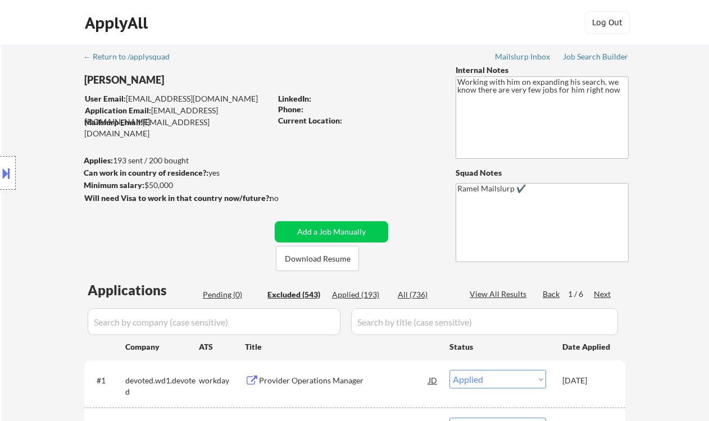
select select ""excluded__expired_""
select select ""excluded__other_""
select select ""excluded__location_""
select select ""excluded__other_""
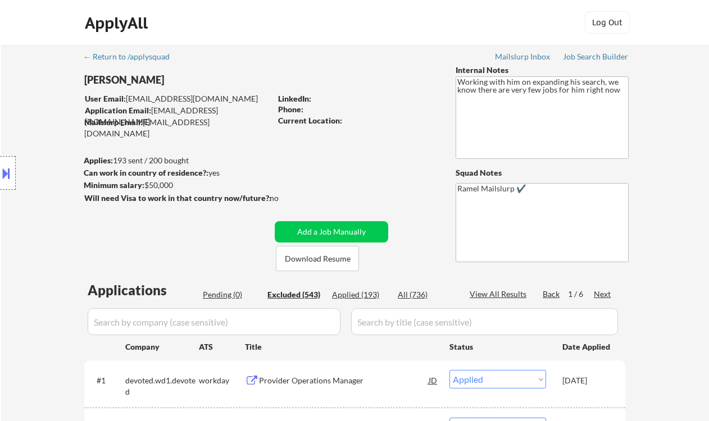
select select ""excluded__other_""
select select ""excluded__expired_""
select select ""excluded__other_""
select select ""excluded__bad_match_""
select select ""excluded__expired_""
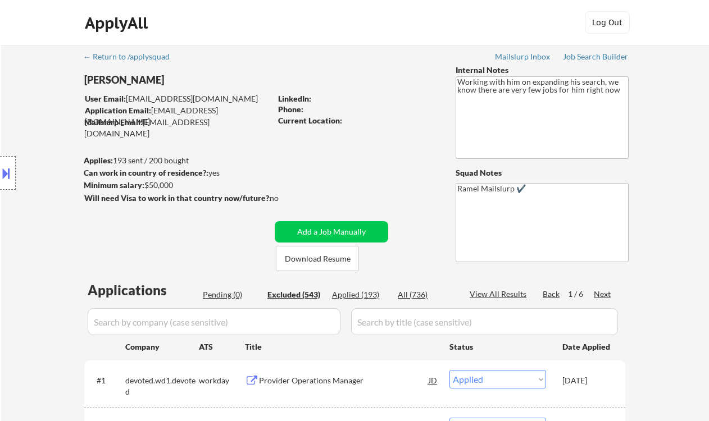
select select ""excluded__location_""
select select ""excluded__salary_""
select select ""excluded__bad_match_""
select select ""excluded__salary_""
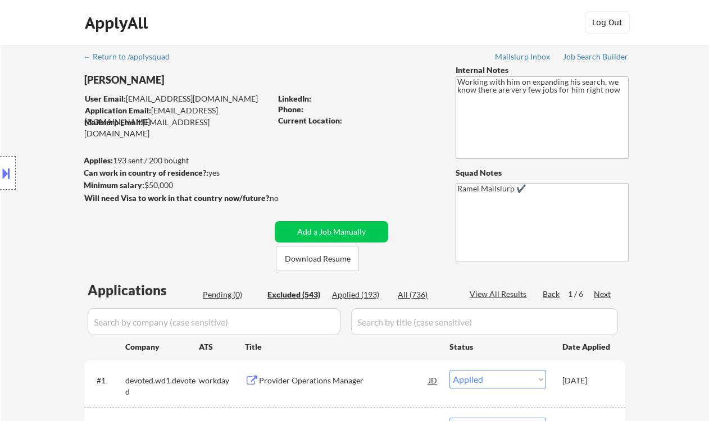
select select ""excluded__salary_""
select select ""excluded__location_""
select select ""excluded__other_""
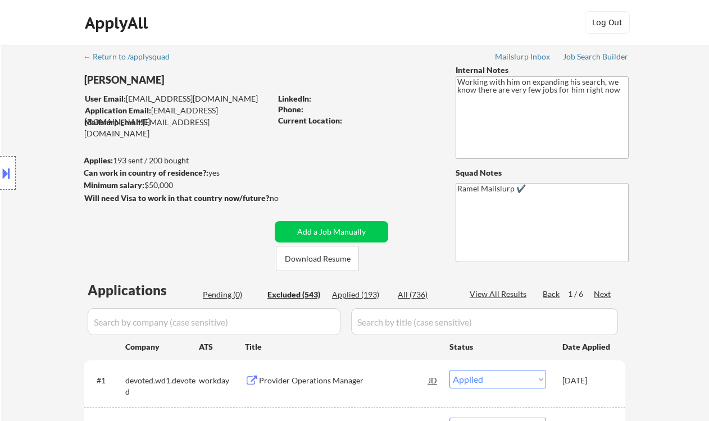
select select ""excluded__other_""
select select ""excluded__expired_""
select select ""excluded__other_""
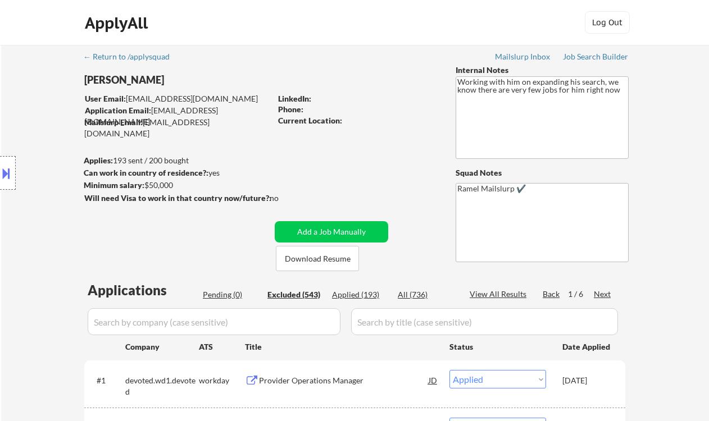
select select ""excluded__expired_""
select select ""excluded__other_""
select select ""excluded__salary_""
select select ""excluded__other_""
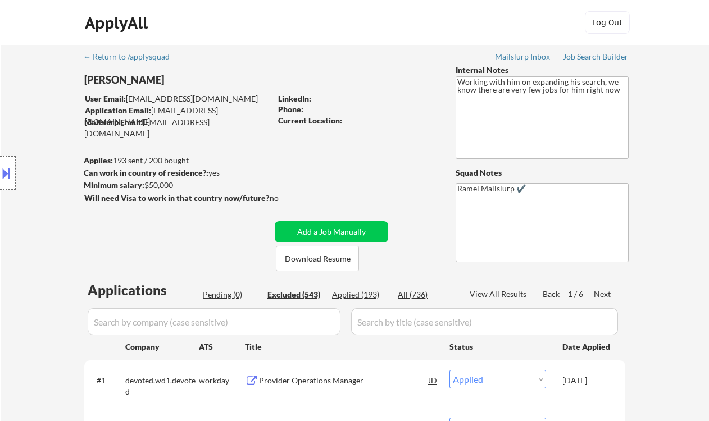
select select ""excluded__expired_""
select select ""excluded__other_""
select select ""excluded__salary_""
select select ""excluded__other_""
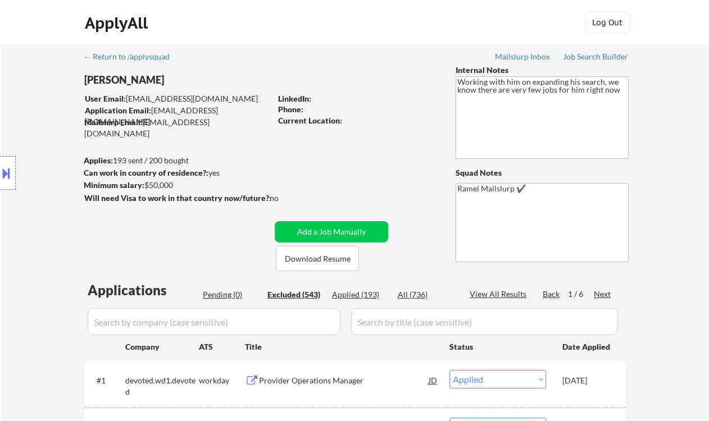
select select ""excluded__salary_""
select select ""excluded__other_""
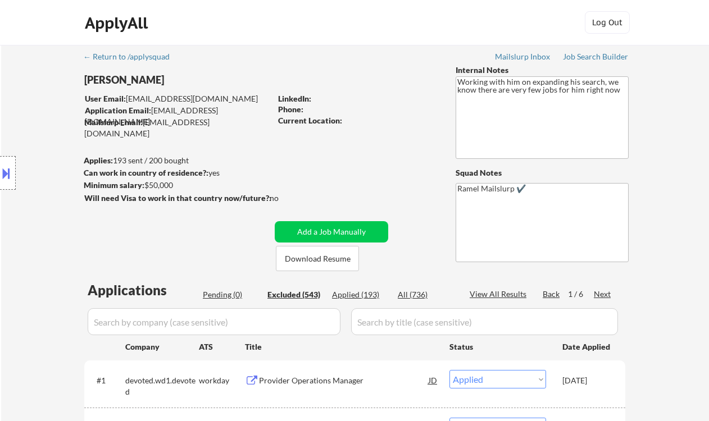
select select ""excluded__other_""
select select ""excluded__location_""
select select ""excluded__other_""
select select ""excluded__expired_""
select select ""excluded__other_""
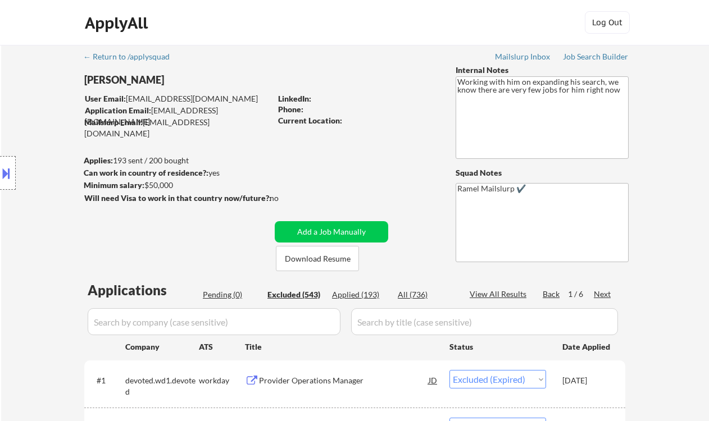
select select ""excluded__other_""
select select ""excluded__expired_""
select select ""excluded__bad_match_""
select select ""excluded__other_""
select select ""excluded""
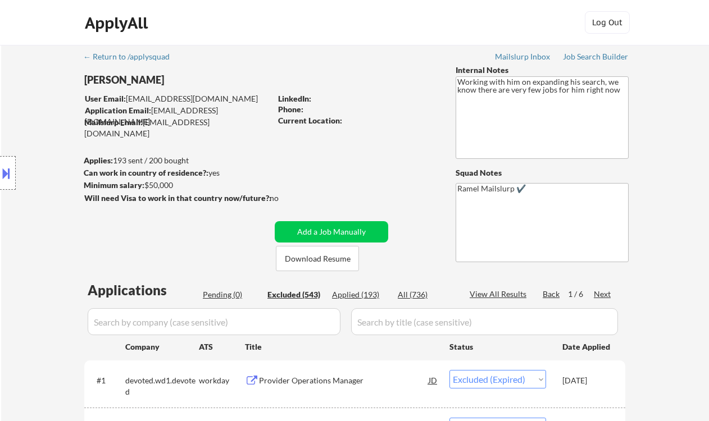
select select ""excluded__other_""
select select ""excluded__expired_""
select select ""excluded__location_""
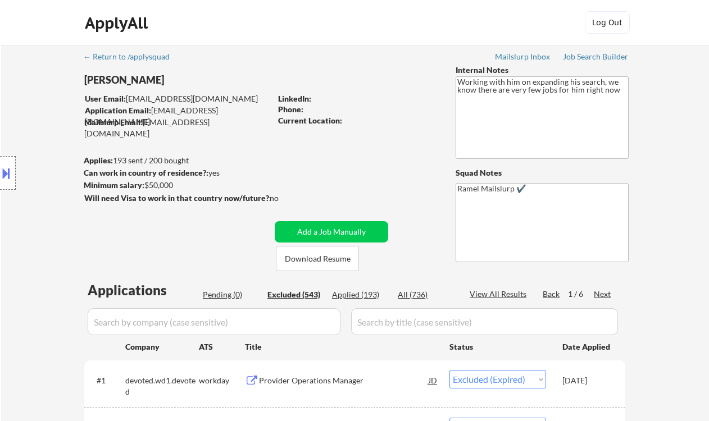
select select ""excluded__other_""
select select ""excluded__location_""
select select ""excluded__bad_match_""
select select ""excluded__expired_""
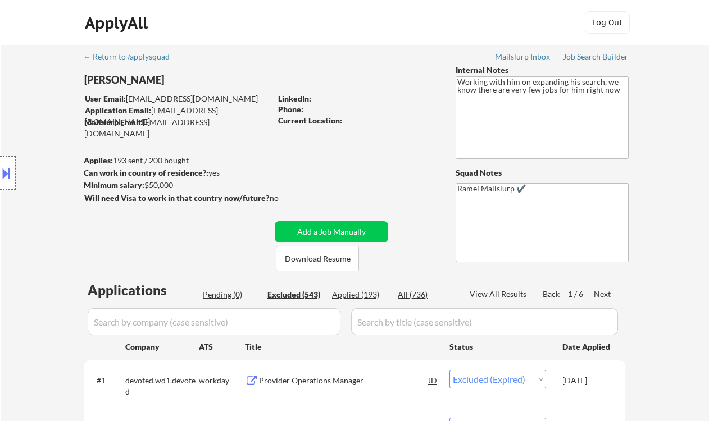
select select ""excluded__expired_""
select select ""excluded""
select select ""excluded__other_""
select select ""excluded__location_""
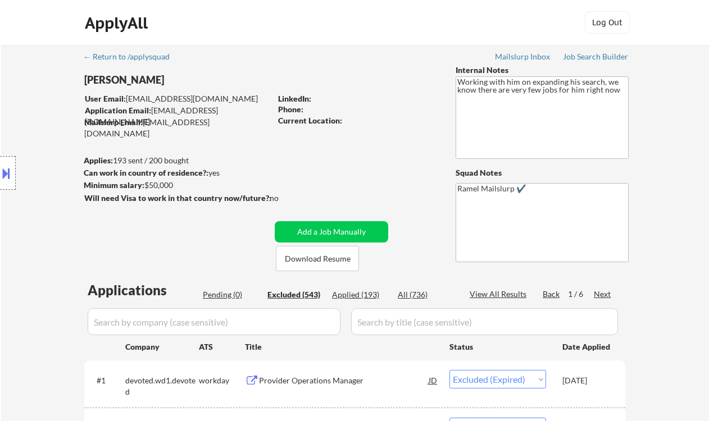
select select ""excluded__expired_""
select select ""excluded__other_""
select select ""excluded__location_""
select select ""excluded__other_""
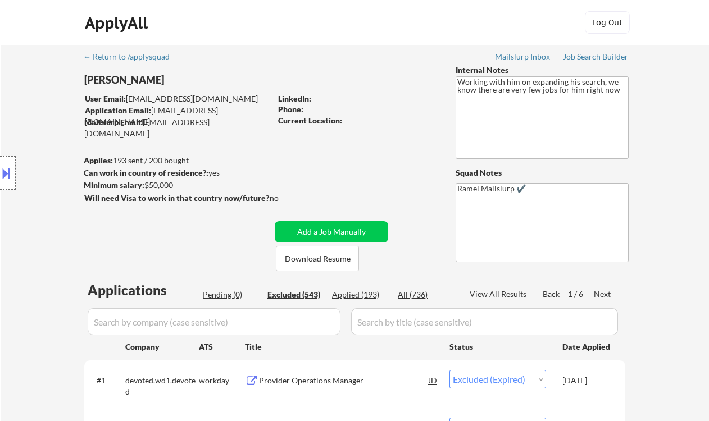
select select ""excluded__other_""
select select ""excluded__location_""
select select ""excluded""
select select ""excluded__other_""
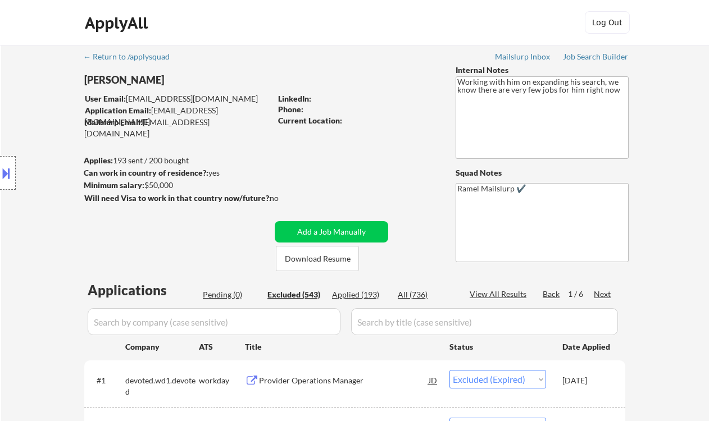
select select ""excluded__expired_""
select select ""excluded__other_""
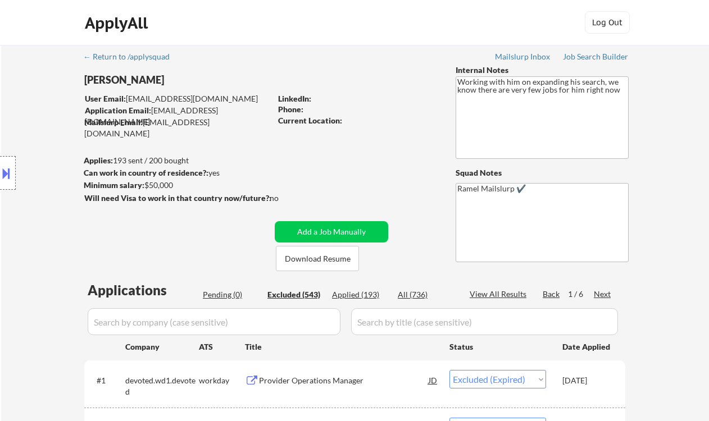
select select ""excluded__location_""
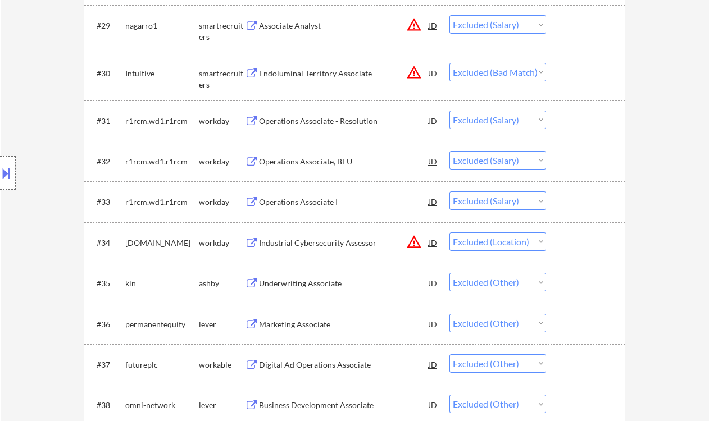
scroll to position [1273, 0]
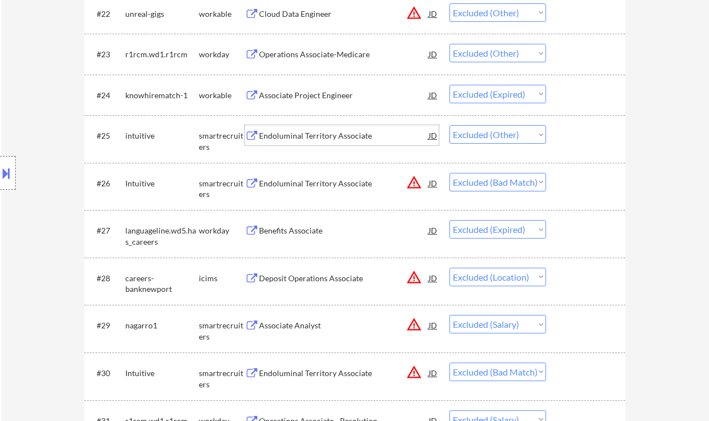
click at [318, 130] on div "Endoluminal Territory Associate" at bounding box center [344, 135] width 170 height 11
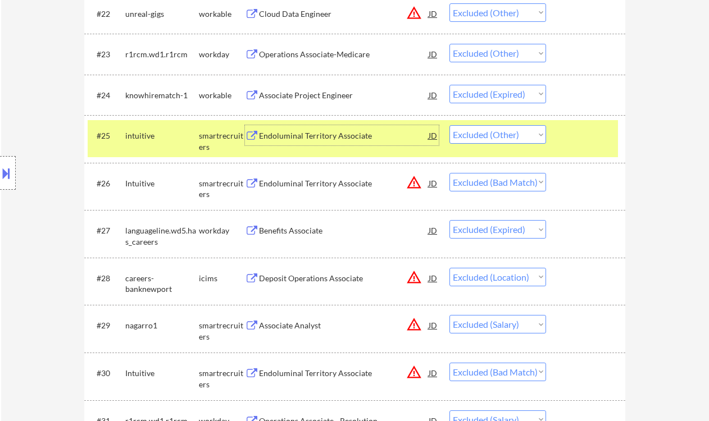
click at [473, 137] on select "Choose an option... Pending Applied Excluded (Questions) Excluded (Expired) Exc…" at bounding box center [497, 134] width 97 height 19
click at [449, 125] on select "Choose an option... Pending Applied Excluded (Questions) Excluded (Expired) Exc…" at bounding box center [497, 134] width 97 height 19
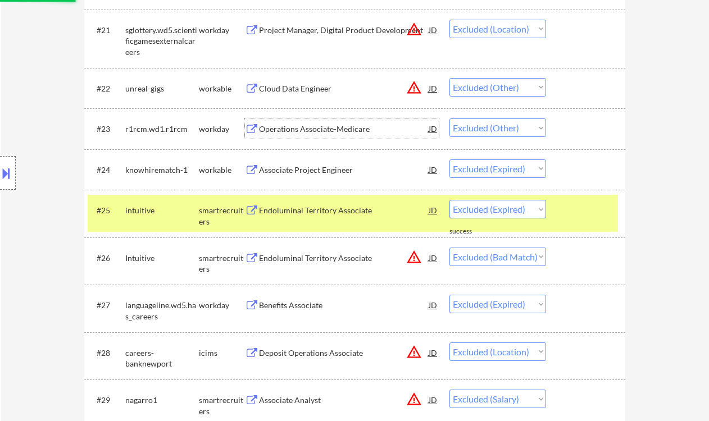
click at [299, 129] on div "Operations Associate-Medicare" at bounding box center [344, 129] width 170 height 11
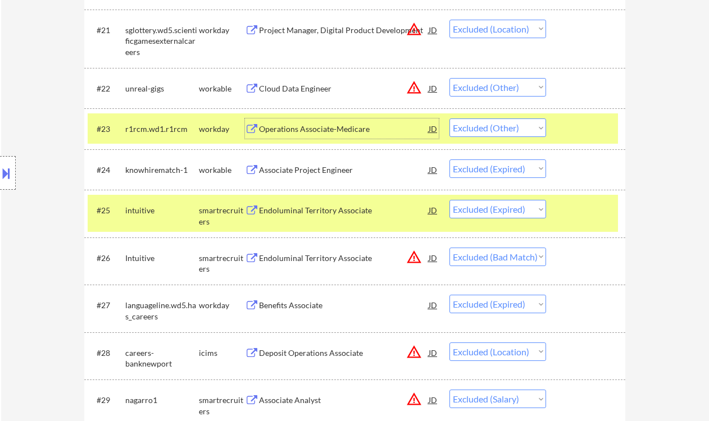
click at [503, 122] on select "Choose an option... Pending Applied Excluded (Questions) Excluded (Expired) Exc…" at bounding box center [497, 128] width 97 height 19
click at [449, 119] on select "Choose an option... Pending Applied Excluded (Questions) Excluded (Expired) Exc…" at bounding box center [497, 128] width 97 height 19
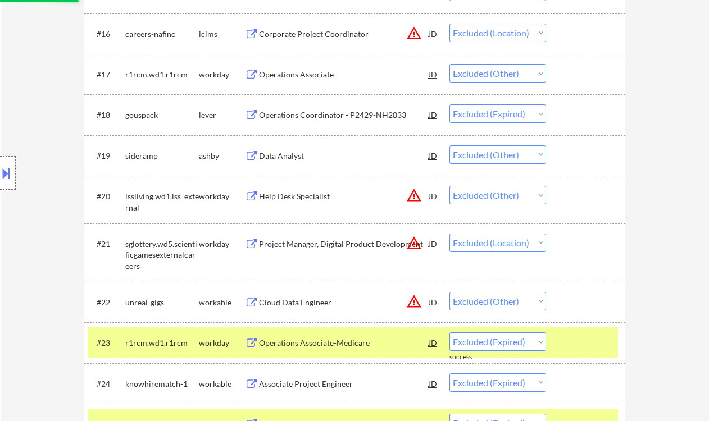
scroll to position [973, 0]
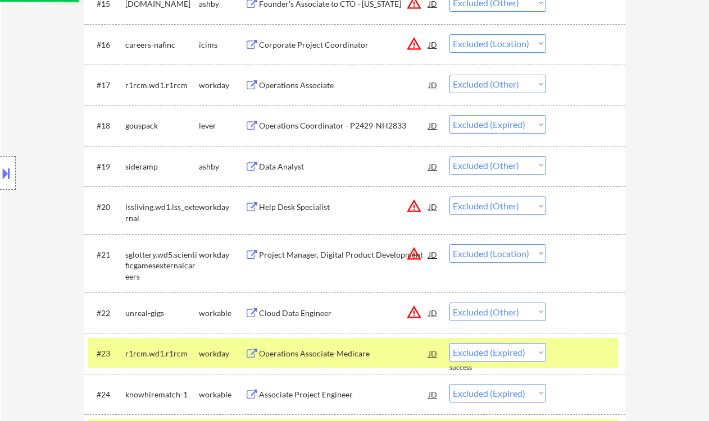
click at [293, 168] on div "Data Analyst" at bounding box center [344, 166] width 170 height 11
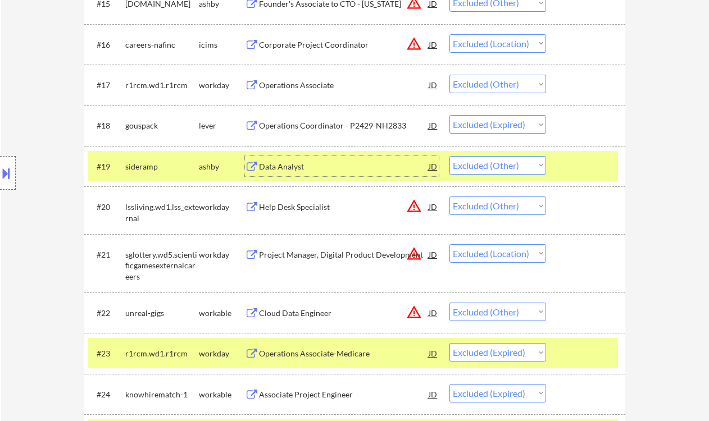
drag, startPoint x: 463, startPoint y: 164, endPoint x: 472, endPoint y: 171, distance: 11.2
click at [463, 164] on select "Choose an option... Pending Applied Excluded (Questions) Excluded (Expired) Exc…" at bounding box center [497, 165] width 97 height 19
click at [449, 156] on select "Choose an option... Pending Applied Excluded (Questions) Excluded (Expired) Exc…" at bounding box center [497, 165] width 97 height 19
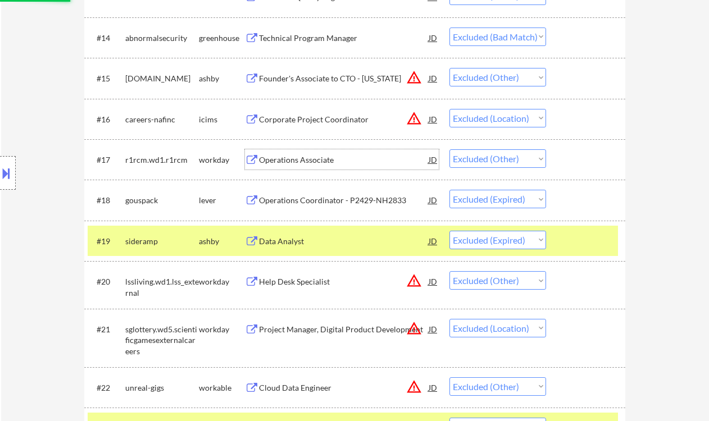
click at [298, 160] on div "Operations Associate" at bounding box center [344, 159] width 170 height 11
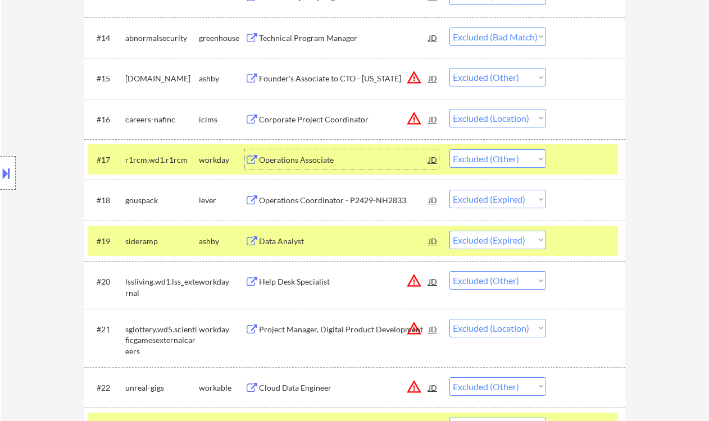
click at [502, 161] on select "Choose an option... Pending Applied Excluded (Questions) Excluded (Expired) Exc…" at bounding box center [497, 158] width 97 height 19
click at [449, 149] on select "Choose an option... Pending Applied Excluded (Questions) Excluded (Expired) Exc…" at bounding box center [497, 158] width 97 height 19
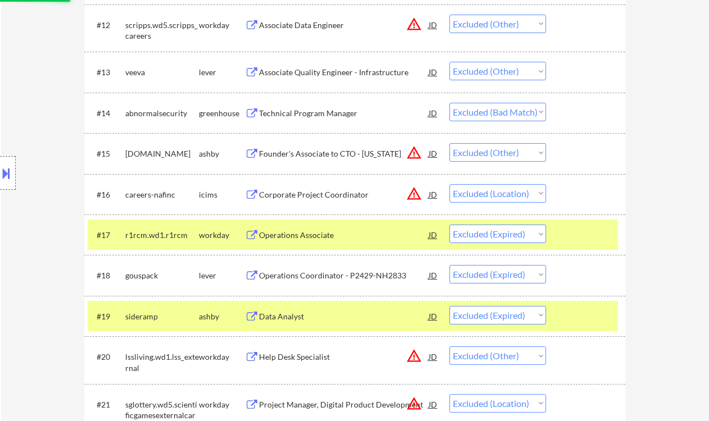
scroll to position [749, 0]
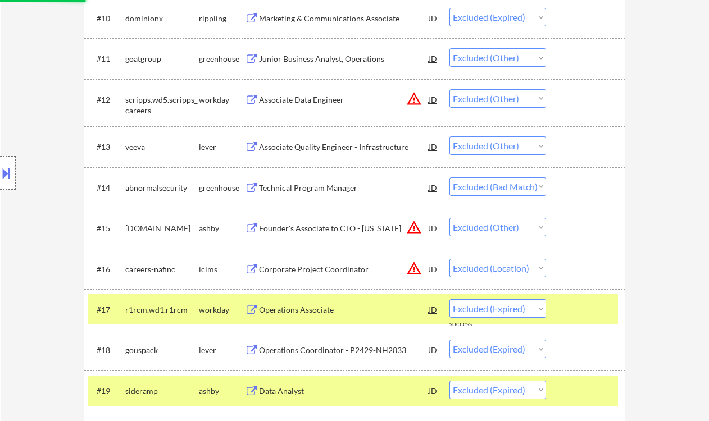
click at [363, 148] on div "Associate Quality Engineer - Infrastructure" at bounding box center [344, 147] width 170 height 11
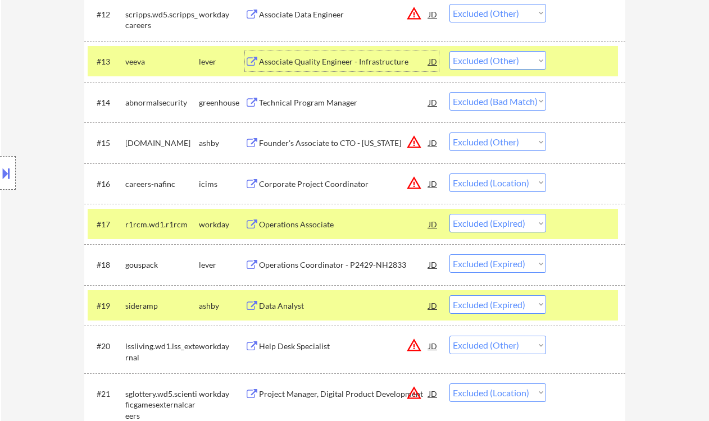
scroll to position [823, 0]
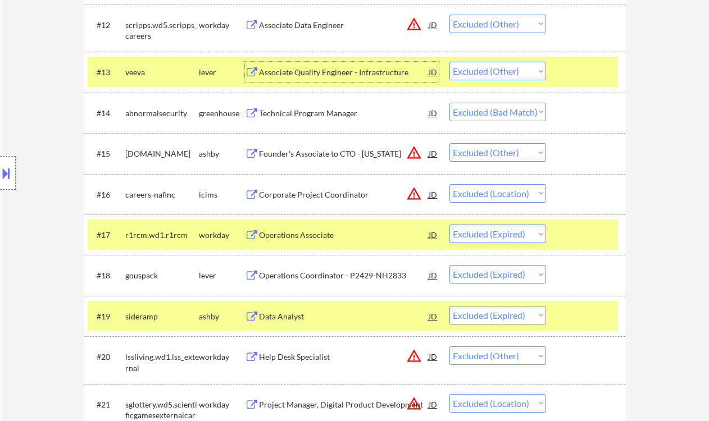
drag, startPoint x: 497, startPoint y: 151, endPoint x: 509, endPoint y: 161, distance: 16.3
click at [497, 151] on select "Choose an option... Pending Applied Excluded (Questions) Excluded (Expired) Exc…" at bounding box center [497, 152] width 97 height 19
click at [449, 143] on select "Choose an option... Pending Applied Excluded (Questions) Excluded (Expired) Exc…" at bounding box center [497, 152] width 97 height 19
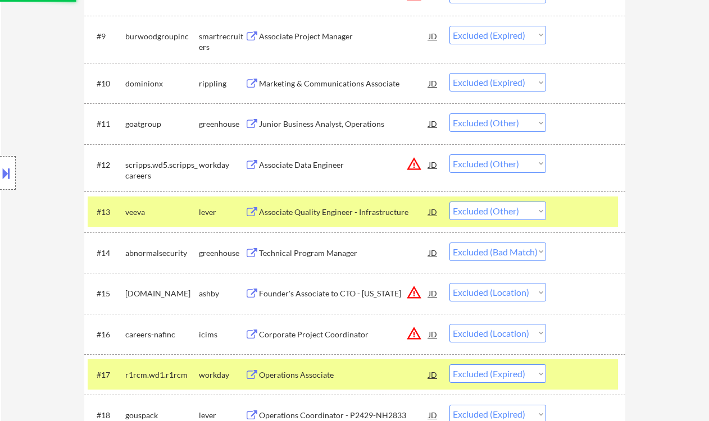
scroll to position [674, 0]
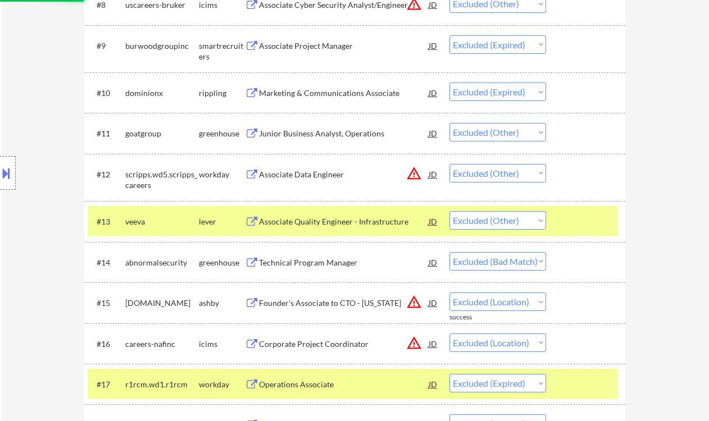
drag, startPoint x: 486, startPoint y: 217, endPoint x: 477, endPoint y: 221, distance: 10.0
click at [486, 217] on select "Choose an option... Pending Applied Excluded (Questions) Excluded (Expired) Exc…" at bounding box center [497, 220] width 97 height 19
click at [449, 211] on select "Choose an option... Pending Applied Excluded (Questions) Excluded (Expired) Exc…" at bounding box center [497, 220] width 97 height 19
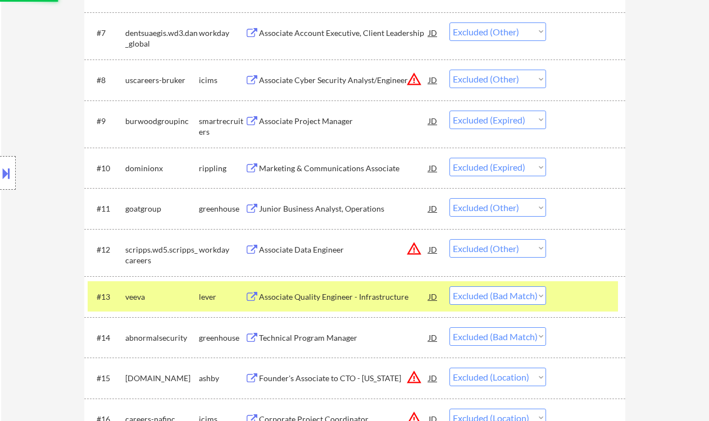
drag, startPoint x: 487, startPoint y: 247, endPoint x: 502, endPoint y: 255, distance: 17.3
click at [487, 247] on select "Choose an option... Pending Applied Excluded (Questions) Excluded (Expired) Exc…" at bounding box center [497, 248] width 97 height 19
click at [449, 239] on select "Choose an option... Pending Applied Excluded (Questions) Excluded (Expired) Exc…" at bounding box center [497, 248] width 97 height 19
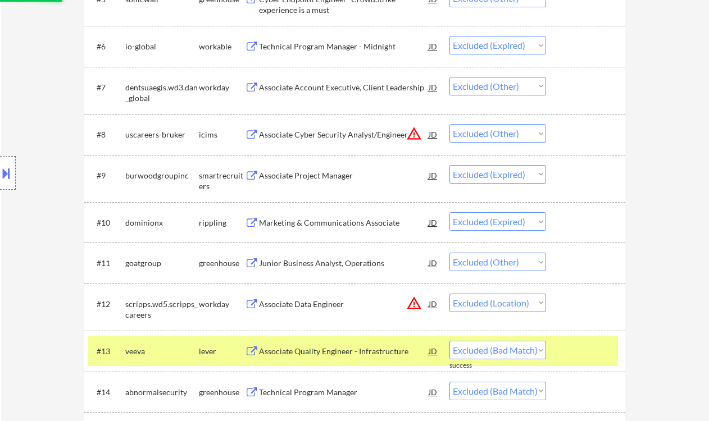
scroll to position [524, 0]
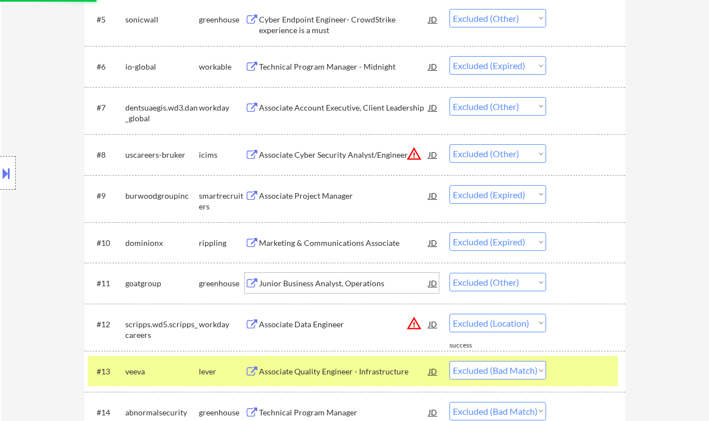
click at [347, 285] on div "Junior Business Analyst, Operations" at bounding box center [344, 283] width 170 height 11
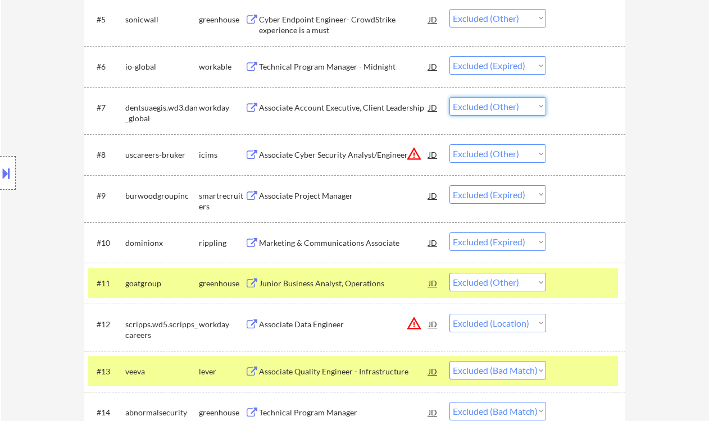
click at [484, 106] on select "Choose an option... Pending Applied Excluded (Questions) Excluded (Expired) Exc…" at bounding box center [497, 106] width 97 height 19
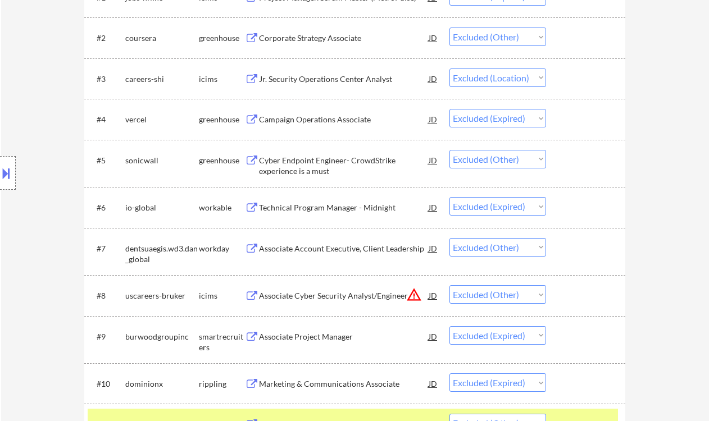
scroll to position [374, 0]
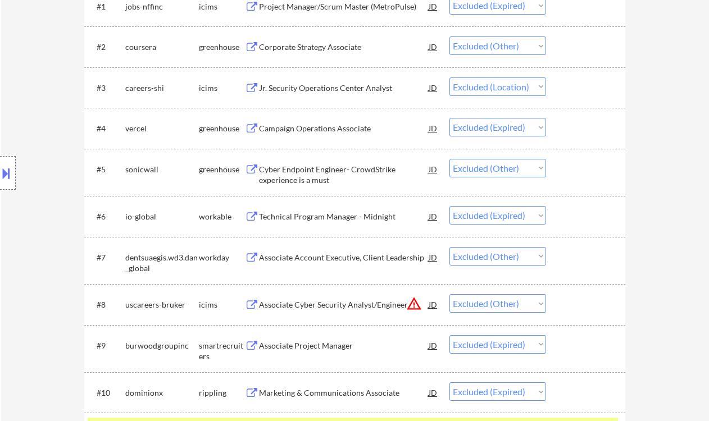
click at [374, 171] on div "Cyber Endpoint Engineer- CrowdStrike experience is a must" at bounding box center [344, 175] width 170 height 22
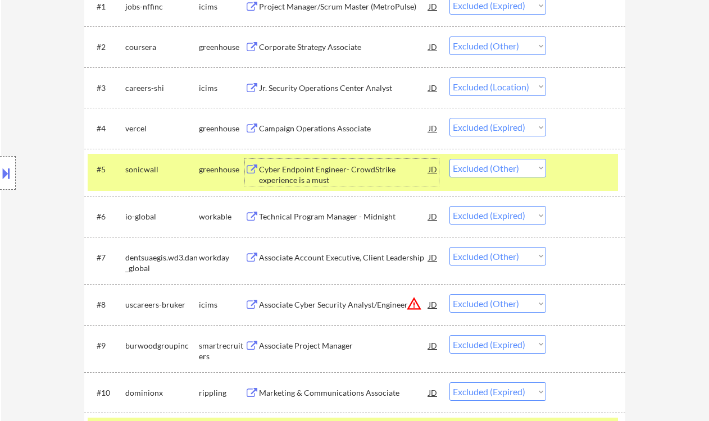
click at [517, 167] on select "Choose an option... Pending Applied Excluded (Questions) Excluded (Expired) Exc…" at bounding box center [497, 168] width 97 height 19
click at [449, 159] on select "Choose an option... Pending Applied Excluded (Questions) Excluded (Expired) Exc…" at bounding box center [497, 168] width 97 height 19
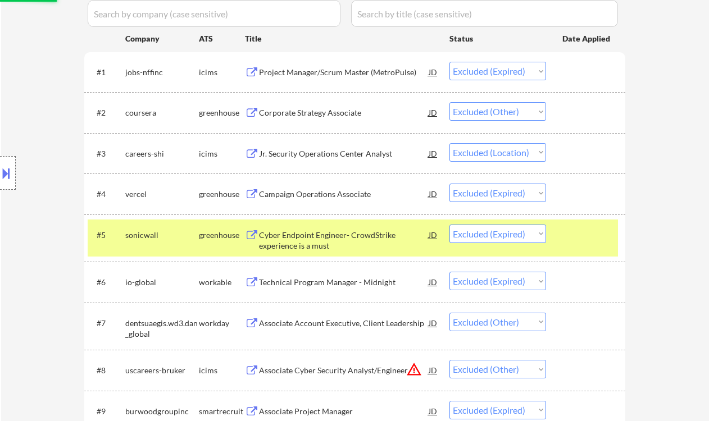
scroll to position [299, 0]
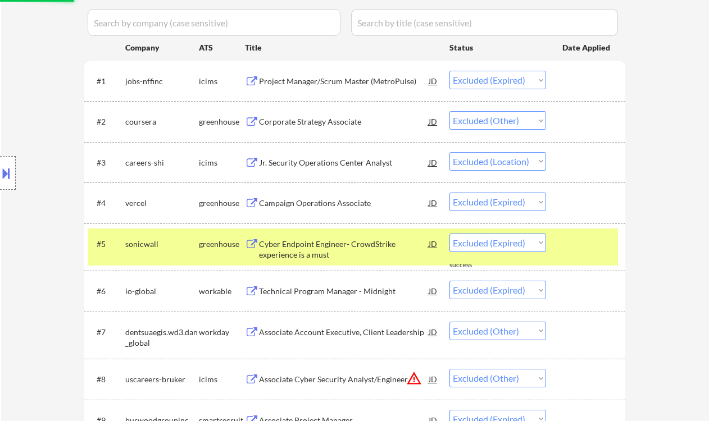
click at [347, 121] on div "Corporate Strategy Associate" at bounding box center [344, 121] width 170 height 11
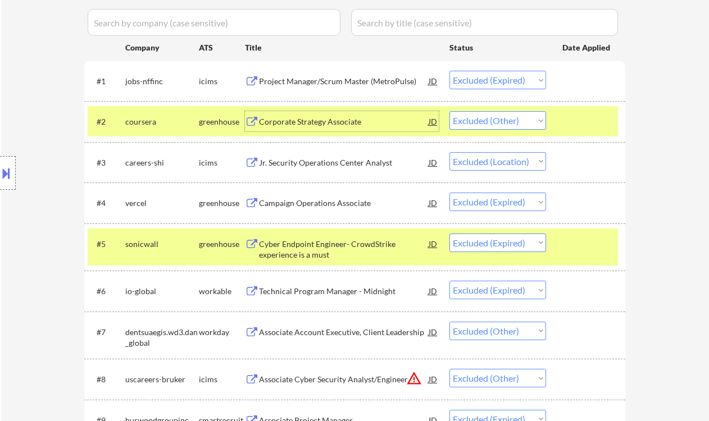
click at [527, 113] on select "Choose an option... Pending Applied Excluded (Questions) Excluded (Expired) Exc…" at bounding box center [497, 120] width 97 height 19
click at [449, 111] on select "Choose an option... Pending Applied Excluded (Questions) Excluded (Expired) Exc…" at bounding box center [497, 120] width 97 height 19
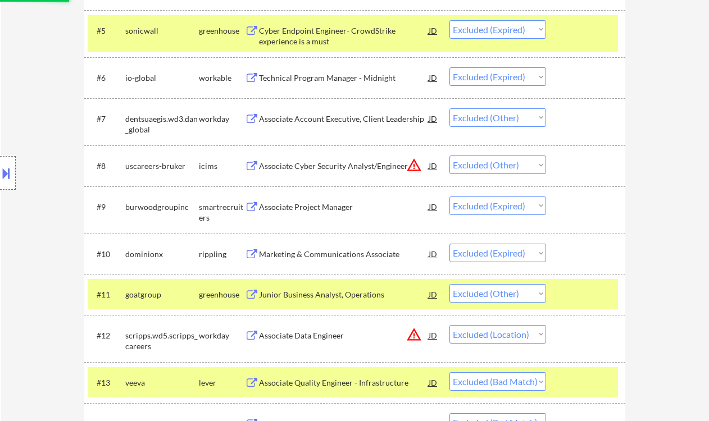
scroll to position [449, 0]
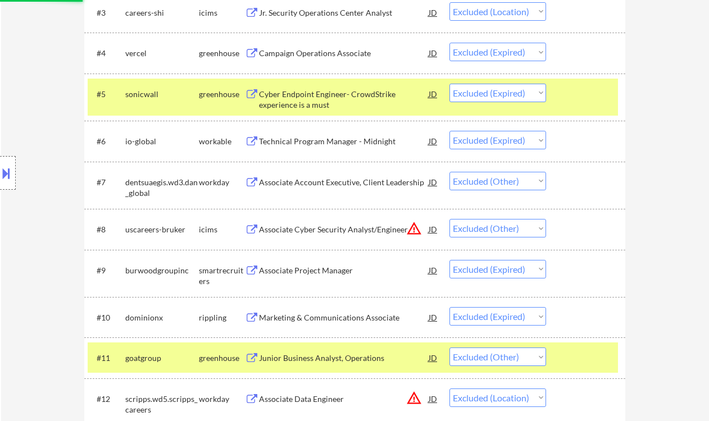
drag, startPoint x: 505, startPoint y: 230, endPoint x: 514, endPoint y: 237, distance: 11.6
click at [505, 230] on select "Choose an option... Pending Applied Excluded (Questions) Excluded (Expired) Exc…" at bounding box center [497, 228] width 97 height 19
click at [449, 219] on select "Choose an option... Pending Applied Excluded (Questions) Excluded (Expired) Exc…" at bounding box center [497, 228] width 97 height 19
click at [385, 186] on div "Associate Account Executive, Client Leadership" at bounding box center [344, 182] width 170 height 11
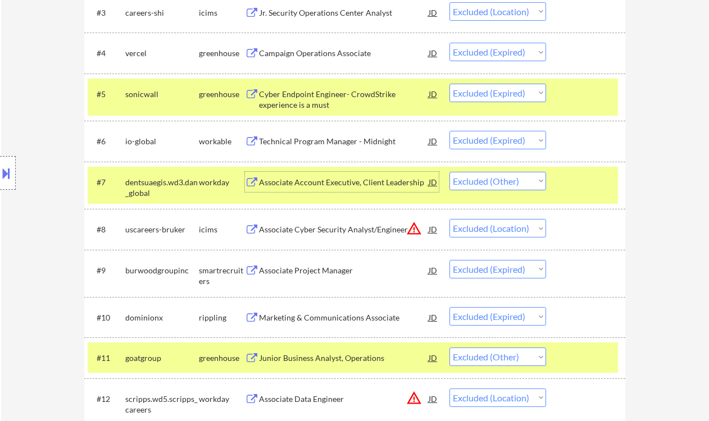
click at [516, 185] on select "Choose an option... Pending Applied Excluded (Questions) Excluded (Expired) Exc…" at bounding box center [497, 181] width 97 height 19
click at [449, 172] on select "Choose an option... Pending Applied Excluded (Questions) Excluded (Expired) Exc…" at bounding box center [497, 181] width 97 height 19
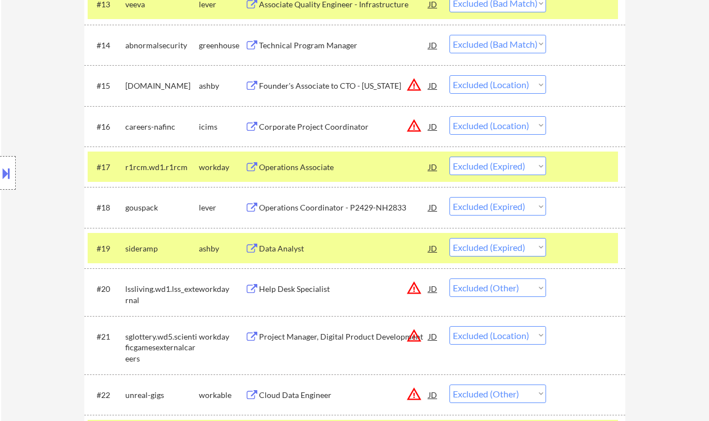
scroll to position [899, 0]
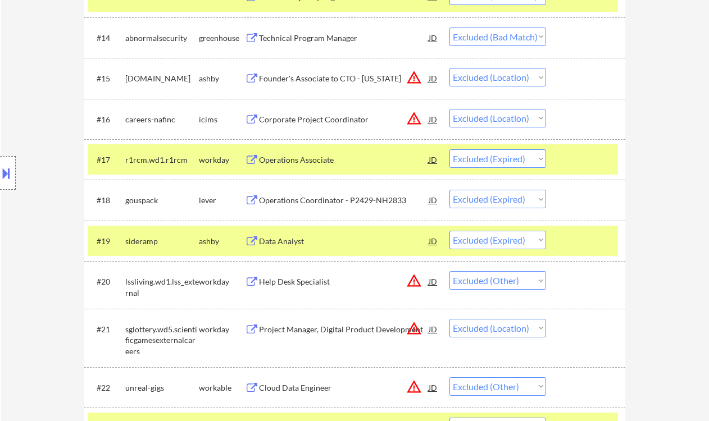
click at [30, 84] on div "Location Inclusions: Saratoga Springs, NY Ballston Spa, NY Milton, NY Wilton, N…" at bounding box center [100, 173] width 201 height 208
drag, startPoint x: 24, startPoint y: 90, endPoint x: 43, endPoint y: 82, distance: 21.4
click at [24, 90] on div "Location Inclusions: Saratoga Springs, NY Ballston Spa, NY Milton, NY Wilton, N…" at bounding box center [100, 173] width 201 height 208
click at [24, 95] on div "Location Inclusions: Saratoga Springs, NY Ballston Spa, NY Milton, NY Wilton, N…" at bounding box center [100, 173] width 201 height 208
click at [26, 71] on div "Location Inclusions: Saratoga Springs, NY Ballston Spa, NY Milton, NY Wilton, N…" at bounding box center [100, 173] width 201 height 208
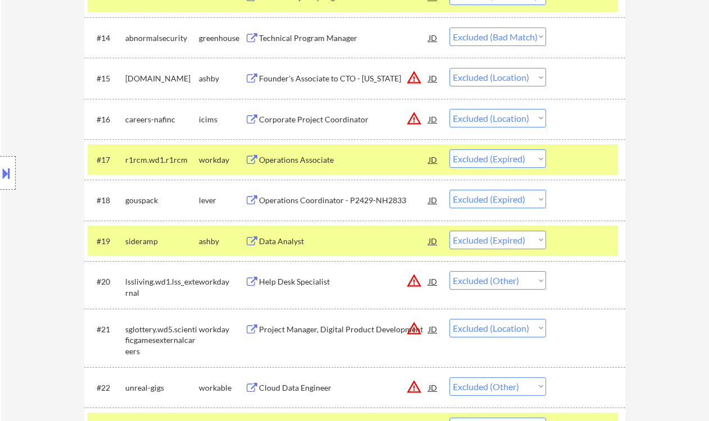
click at [21, 243] on div "Location Inclusions: Saratoga Springs, NY Ballston Spa, NY Milton, NY Wilton, N…" at bounding box center [100, 173] width 201 height 208
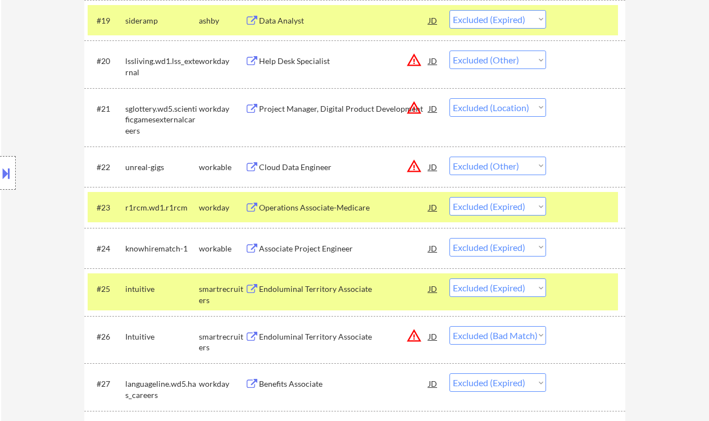
scroll to position [1123, 0]
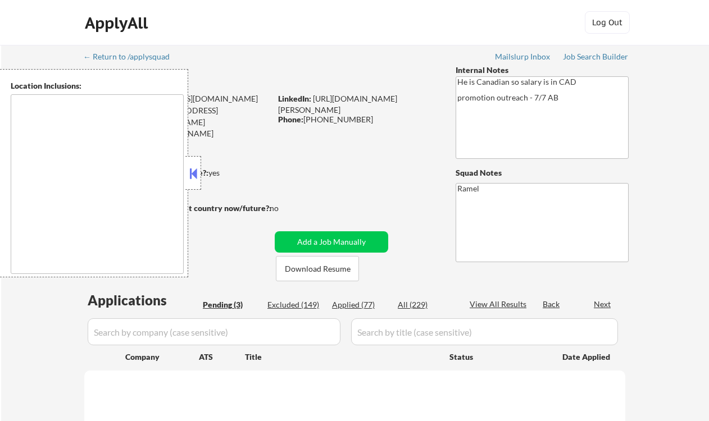
select select ""pending""
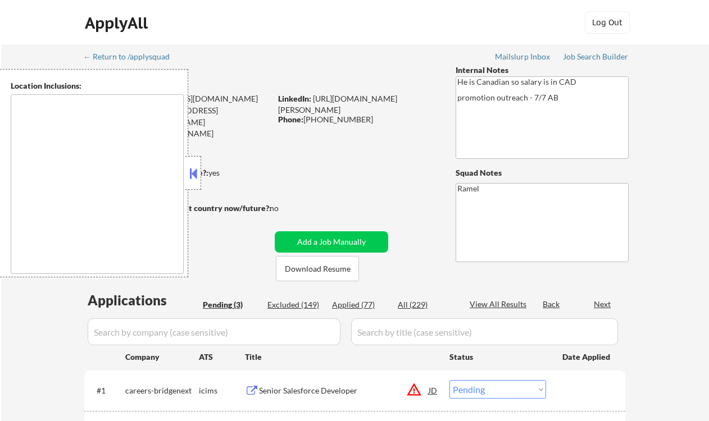
type textarea "remote"
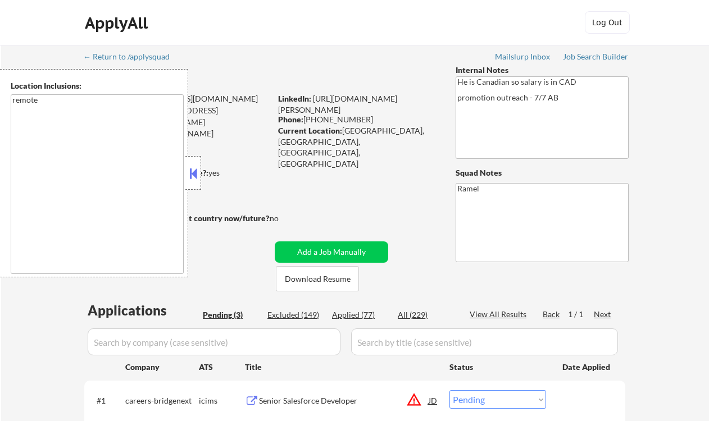
click at [191, 166] on button at bounding box center [193, 173] width 12 height 17
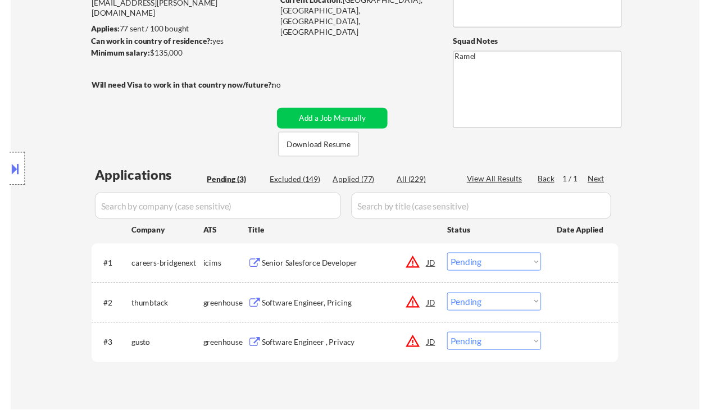
scroll to position [225, 0]
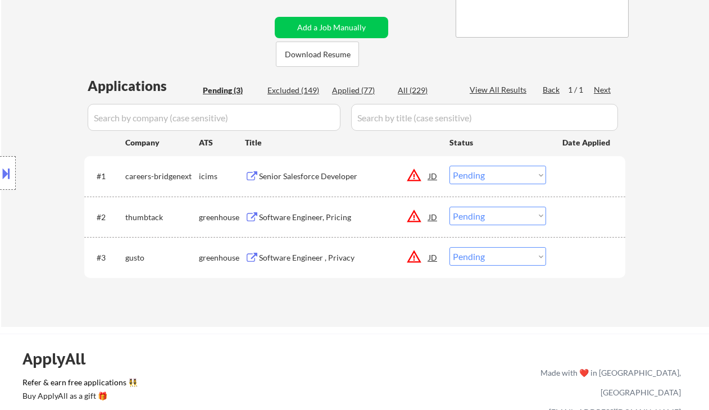
click at [28, 103] on div "Location Inclusions: remote" at bounding box center [100, 173] width 201 height 208
click at [324, 230] on div "#2 thumbtack greenhouse Software Engineer, Pricing JD warning_amber Choose an o…" at bounding box center [353, 217] width 530 height 30
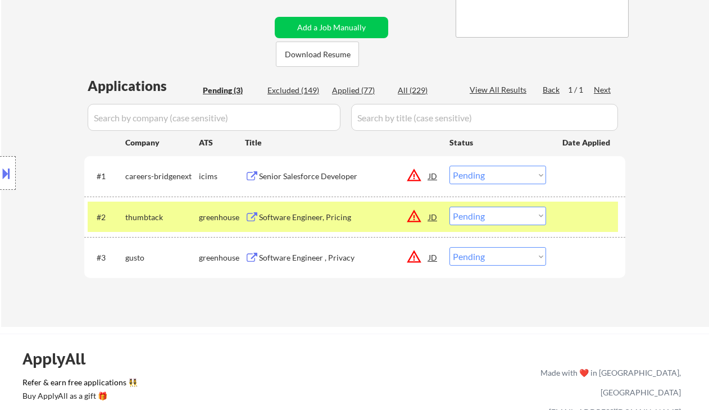
click at [325, 221] on div "Software Engineer, Pricing" at bounding box center [344, 217] width 170 height 11
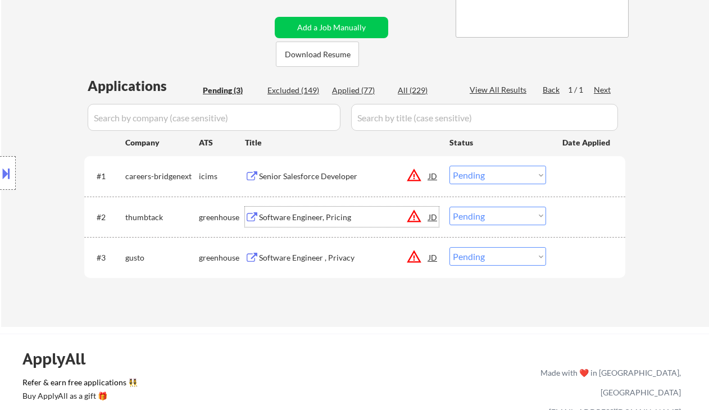
drag, startPoint x: 6, startPoint y: 179, endPoint x: 45, endPoint y: 193, distance: 42.3
click at [7, 180] on button at bounding box center [6, 173] width 12 height 19
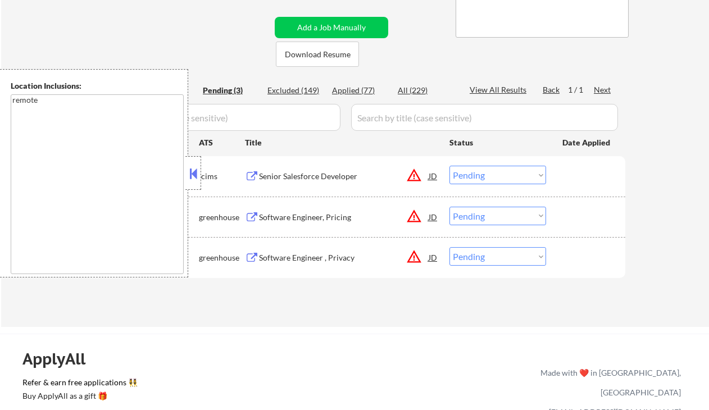
click at [195, 174] on button at bounding box center [193, 173] width 12 height 17
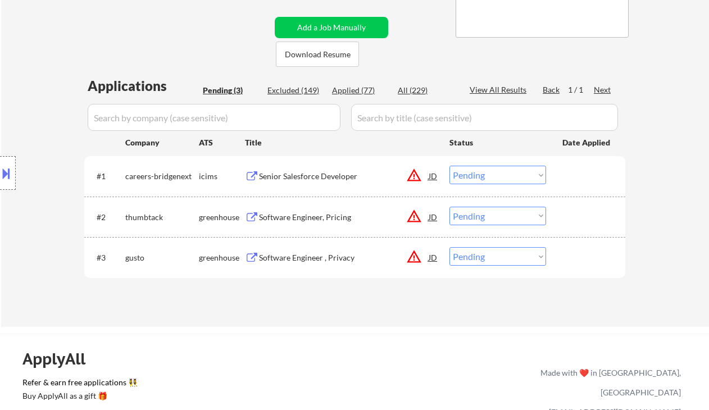
click at [506, 179] on select "Choose an option... Pending Applied Excluded (Questions) Excluded (Expired) Exc…" at bounding box center [497, 175] width 97 height 19
click at [347, 306] on div "← Return to /applysquad Mailslurp Inbox Job Search Builder [PERSON_NAME] User E…" at bounding box center [355, 69] width 561 height 498
drag, startPoint x: 521, startPoint y: 215, endPoint x: 522, endPoint y: 225, distance: 10.2
click at [522, 218] on select "Choose an option... Pending Applied Excluded (Questions) Excluded (Expired) Exc…" at bounding box center [497, 216] width 97 height 19
click at [449, 207] on select "Choose an option... Pending Applied Excluded (Questions) Excluded (Expired) Exc…" at bounding box center [497, 216] width 97 height 19
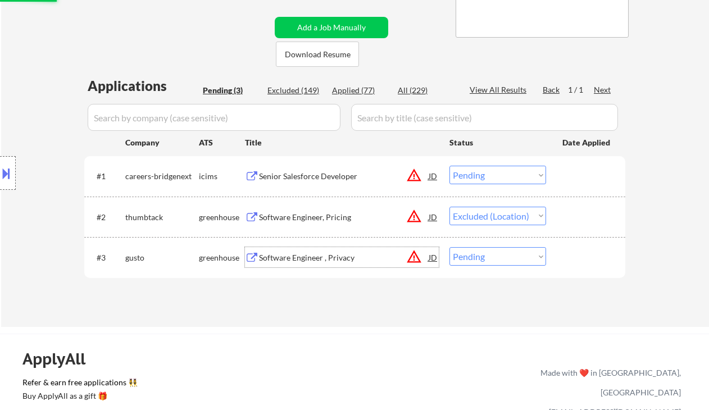
click at [307, 263] on div "Software Engineer , Privacy" at bounding box center [344, 257] width 170 height 20
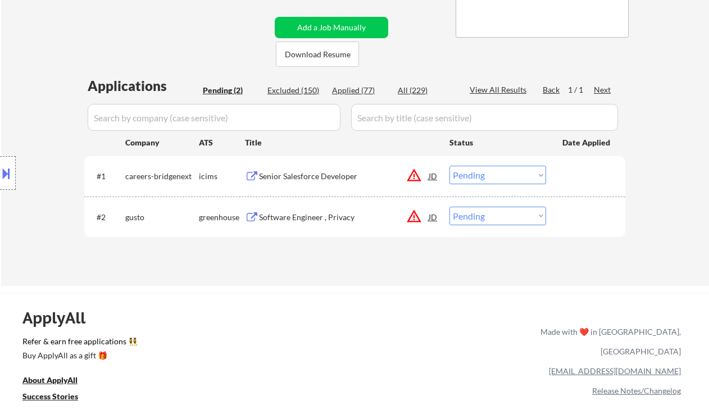
click at [454, 212] on select "Choose an option... Pending Applied Excluded (Questions) Excluded (Expired) Exc…" at bounding box center [497, 216] width 97 height 19
select select ""excluded__location_""
click at [449, 207] on select "Choose an option... Pending Applied Excluded (Questions) Excluded (Expired) Exc…" at bounding box center [497, 216] width 97 height 19
click at [318, 172] on div "Senior Salesforce Developer" at bounding box center [344, 176] width 170 height 11
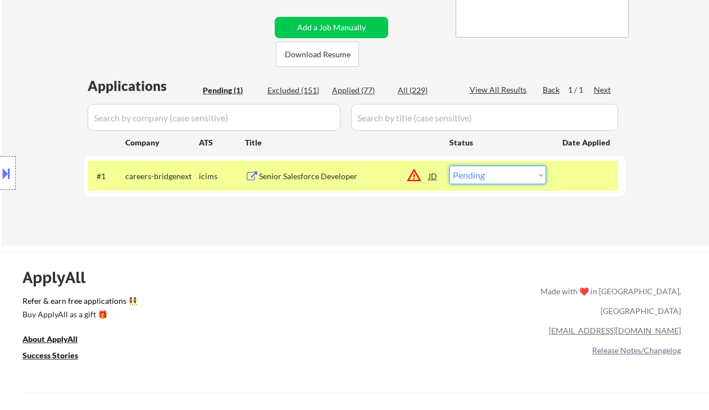
click at [503, 182] on select "Choose an option... Pending Applied Excluded (Questions) Excluded (Expired) Exc…" at bounding box center [497, 175] width 97 height 19
select select ""excluded__location_""
click at [449, 166] on select "Choose an option... Pending Applied Excluded (Questions) Excluded (Expired) Exc…" at bounding box center [497, 175] width 97 height 19
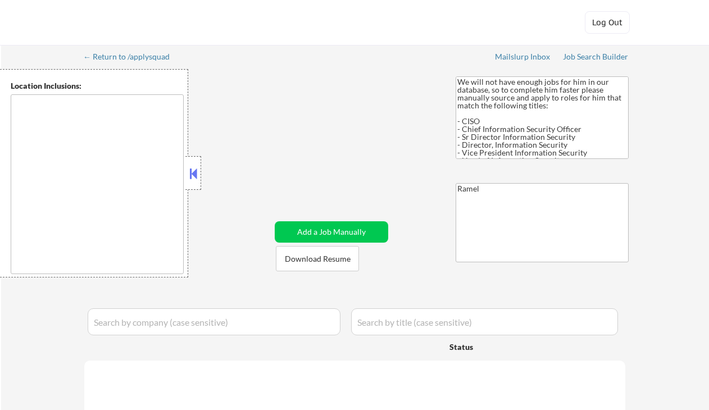
type textarea "[GEOGRAPHIC_DATA], [GEOGRAPHIC_DATA] [GEOGRAPHIC_DATA], [GEOGRAPHIC_DATA] [GEOG…"
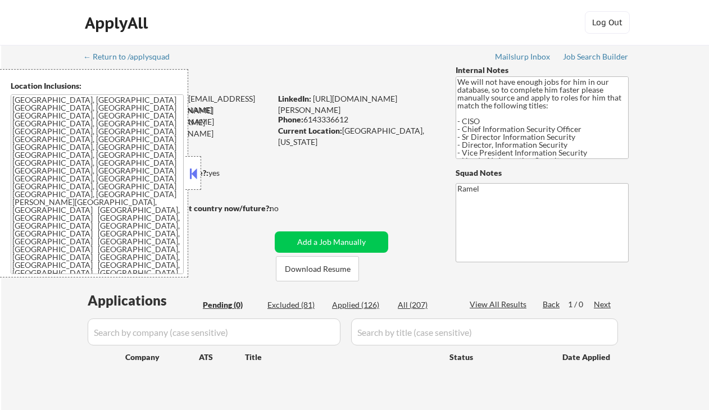
click at [197, 172] on button at bounding box center [193, 173] width 12 height 17
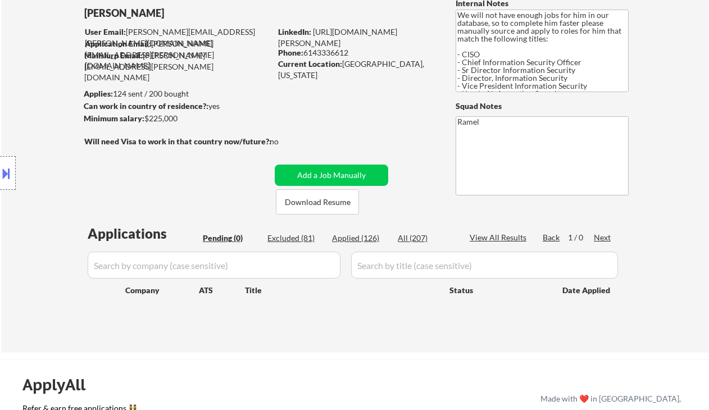
scroll to position [75, 0]
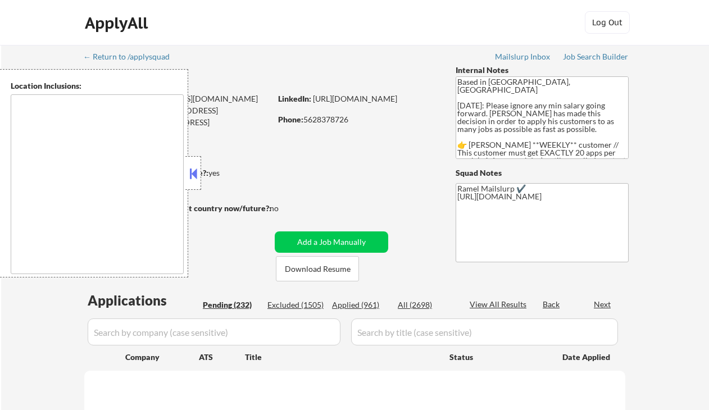
click at [202, 172] on strong "Can work in country of residence?:" at bounding box center [146, 173] width 125 height 10
select select ""pending""
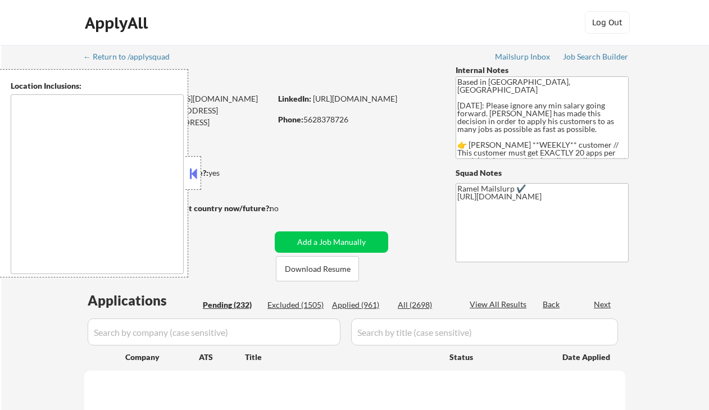
select select ""pending""
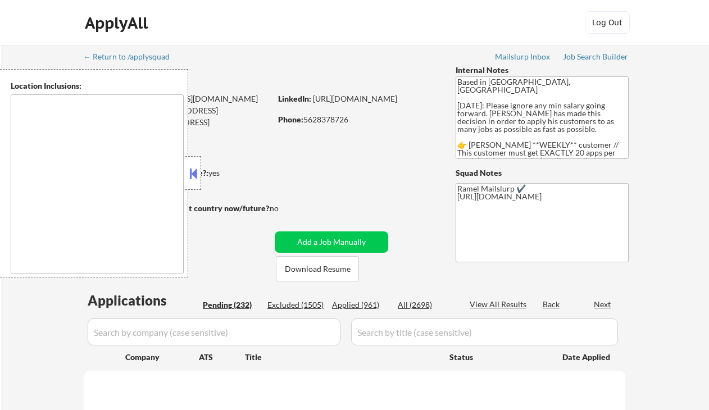
select select ""pending""
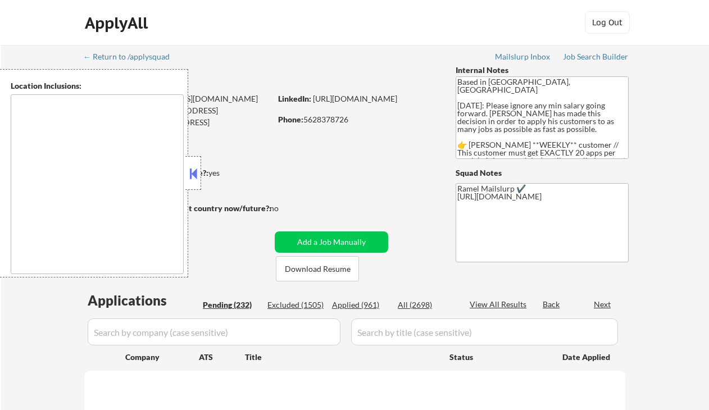
select select ""pending""
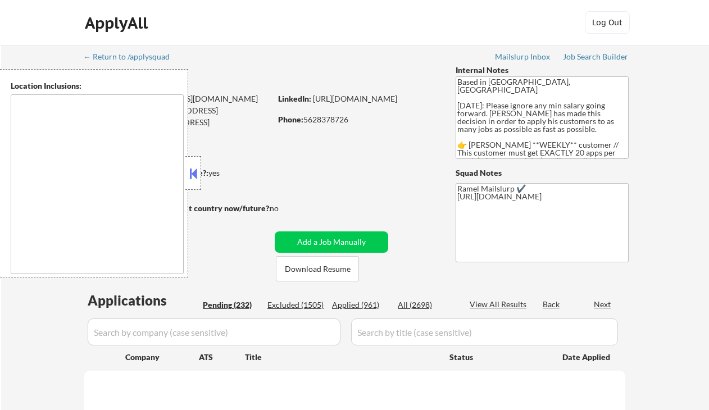
select select ""pending""
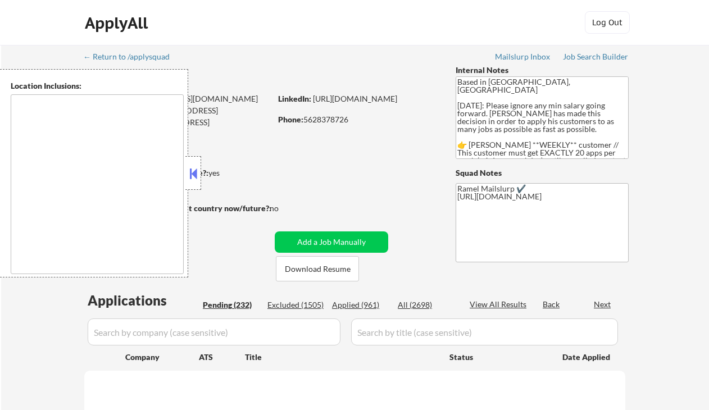
select select ""pending""
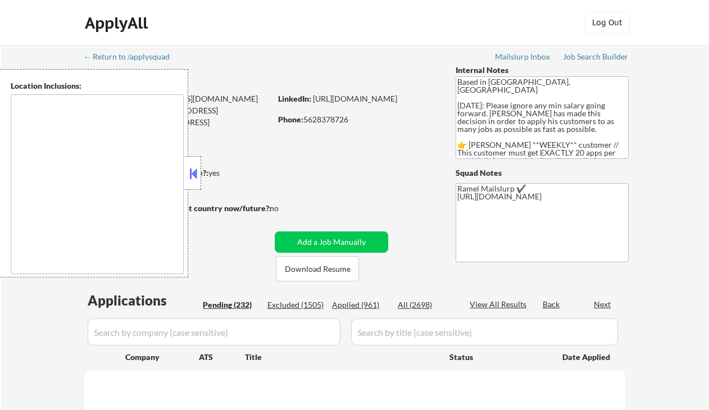
select select ""pending""
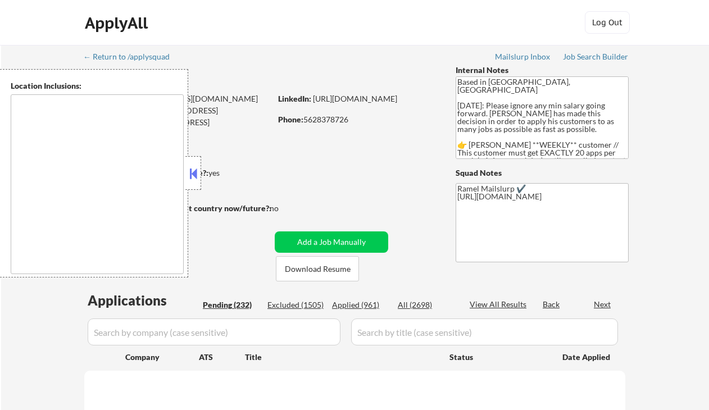
select select ""pending""
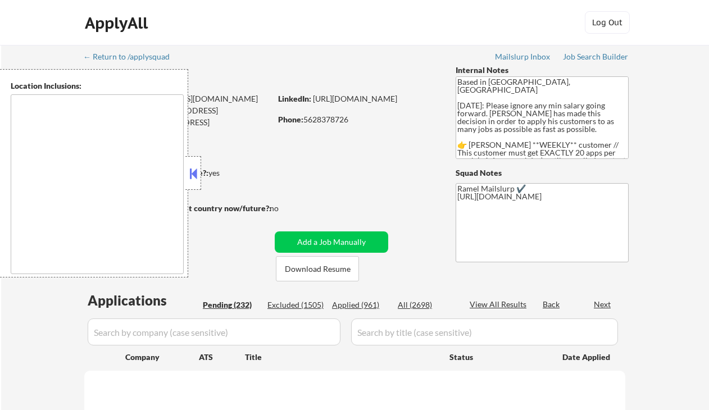
select select ""pending""
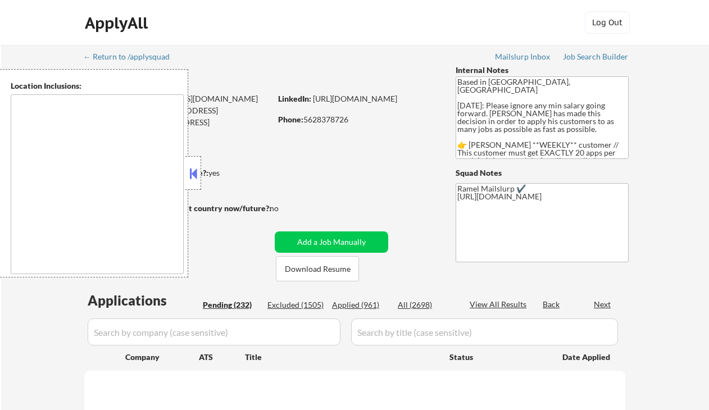
select select ""pending""
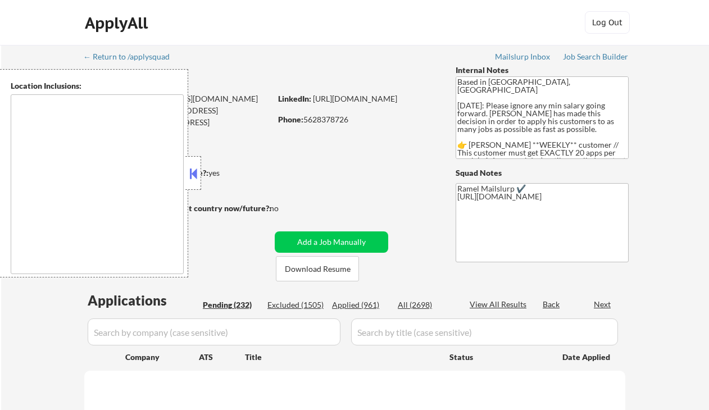
select select ""pending""
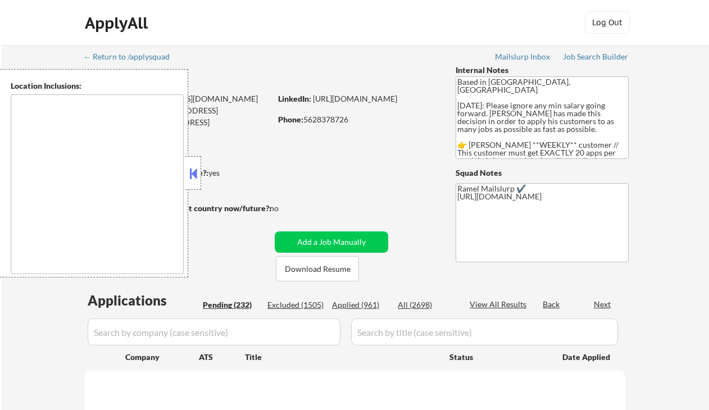
select select ""pending""
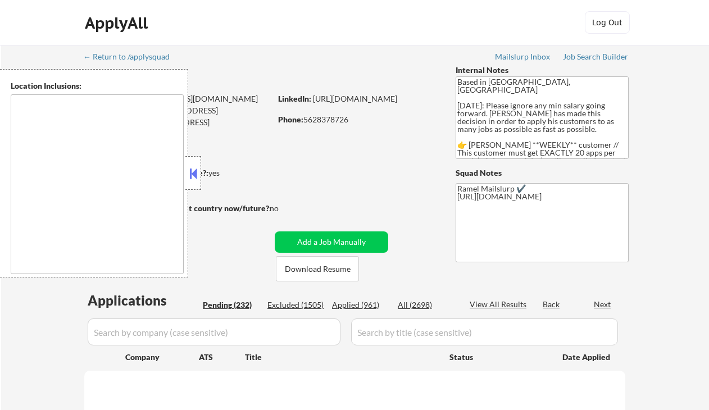
select select ""pending""
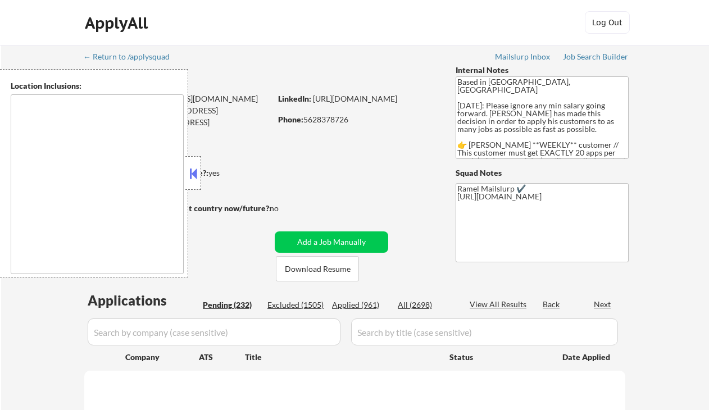
select select ""pending""
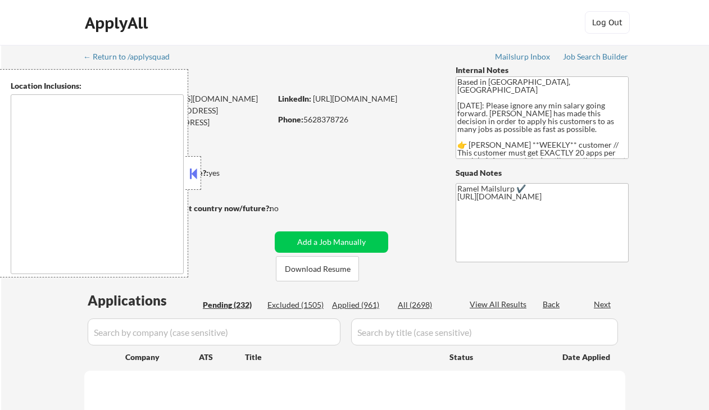
select select ""pending""
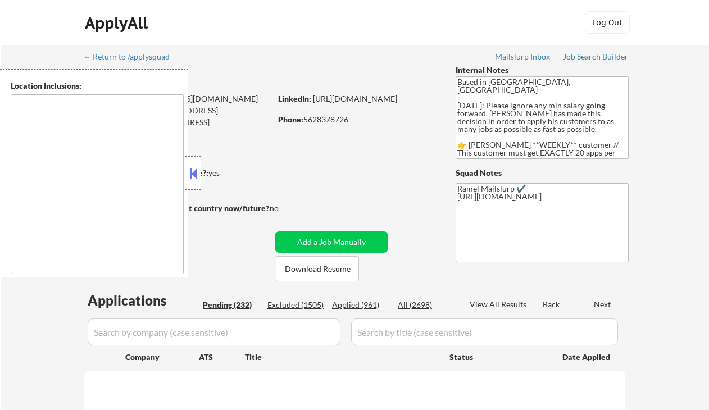
select select ""pending""
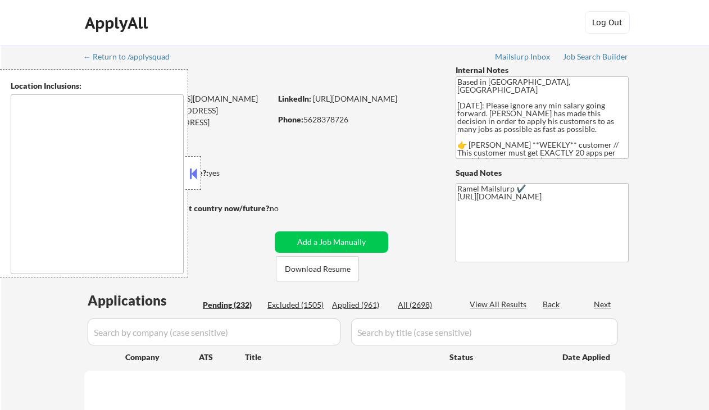
select select ""pending""
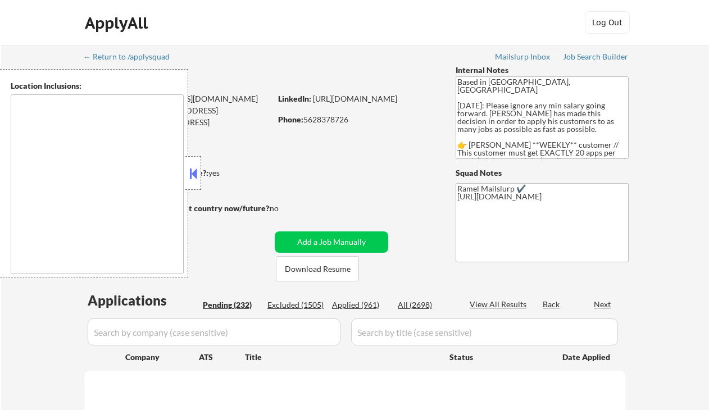
select select ""pending""
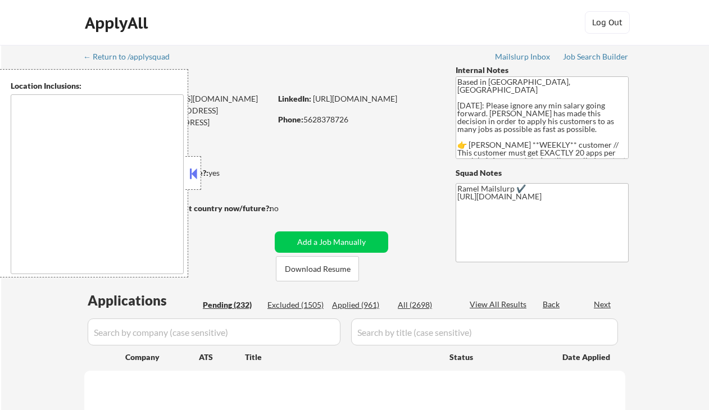
select select ""pending""
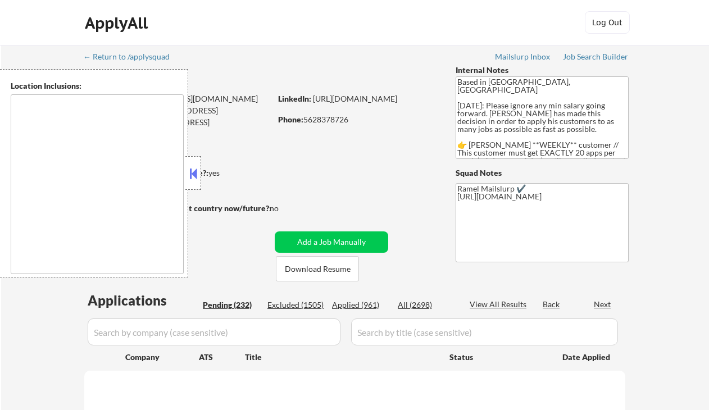
select select ""pending""
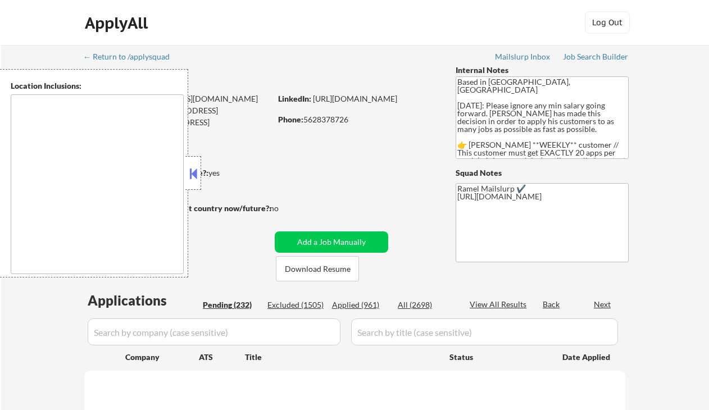
select select ""pending""
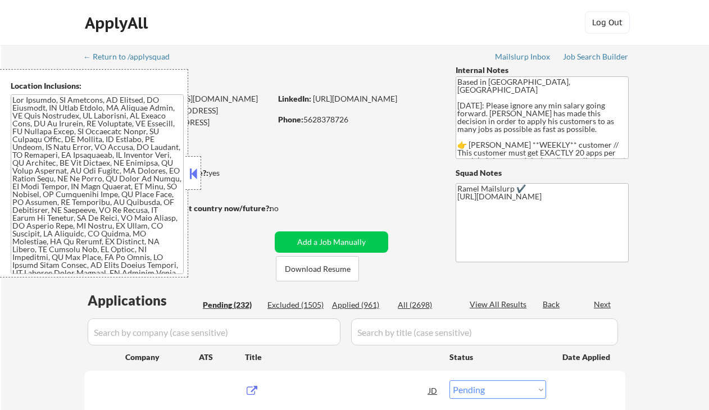
click at [192, 179] on button at bounding box center [193, 173] width 12 height 17
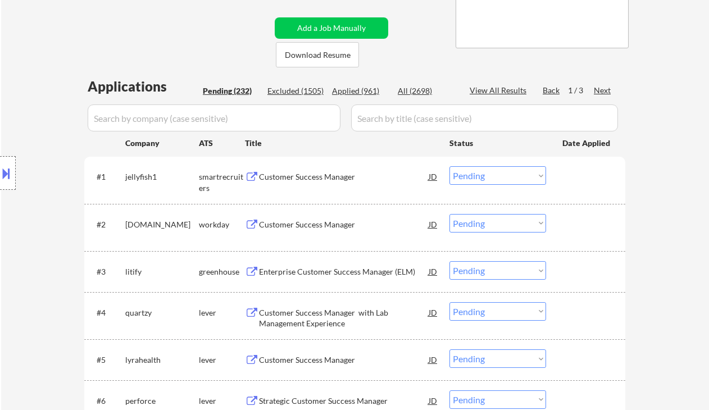
scroll to position [225, 0]
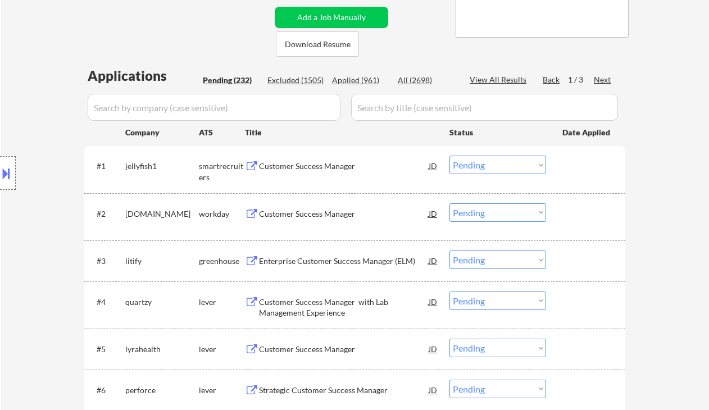
click at [316, 170] on div "Customer Success Manager" at bounding box center [344, 166] width 170 height 11
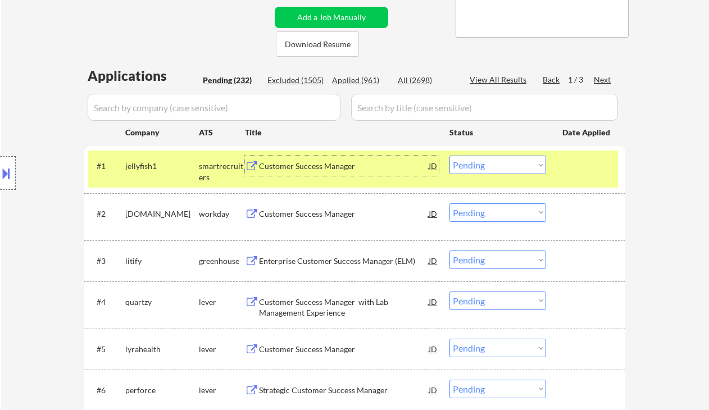
click at [476, 162] on select "Choose an option... Pending Applied Excluded (Questions) Excluded (Expired) Exc…" at bounding box center [497, 165] width 97 height 19
click at [449, 156] on select "Choose an option... Pending Applied Excluded (Questions) Excluded (Expired) Exc…" at bounding box center [497, 165] width 97 height 19
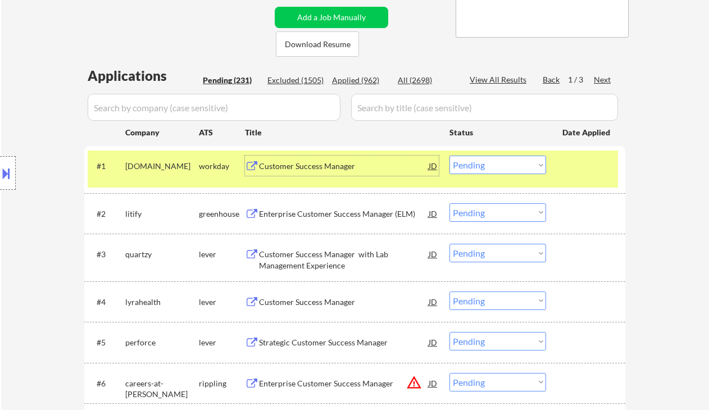
click at [319, 164] on div "Customer Success Manager" at bounding box center [344, 166] width 170 height 11
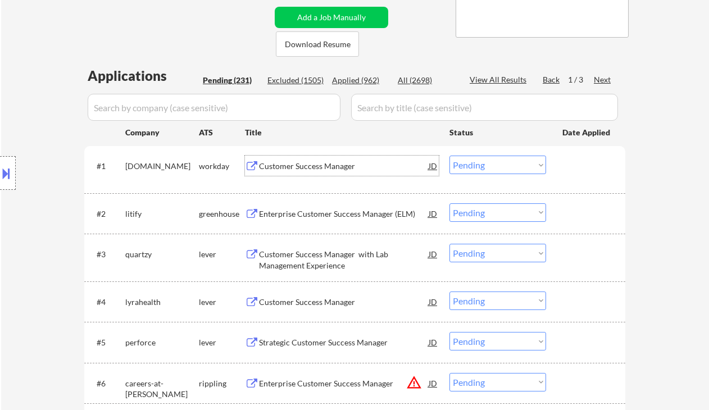
drag, startPoint x: 477, startPoint y: 166, endPoint x: 494, endPoint y: 185, distance: 25.5
click at [477, 166] on select "Choose an option... Pending Applied Excluded (Questions) Excluded (Expired) Exc…" at bounding box center [497, 165] width 97 height 19
click at [491, 163] on select "Choose an option... Pending Applied Excluded (Questions) Excluded (Expired) Exc…" at bounding box center [497, 165] width 97 height 19
click at [449, 156] on select "Choose an option... Pending Applied Excluded (Questions) Excluded (Expired) Exc…" at bounding box center [497, 165] width 97 height 19
click at [335, 220] on div "Enterprise Customer Success Manager (ELM)" at bounding box center [344, 213] width 170 height 20
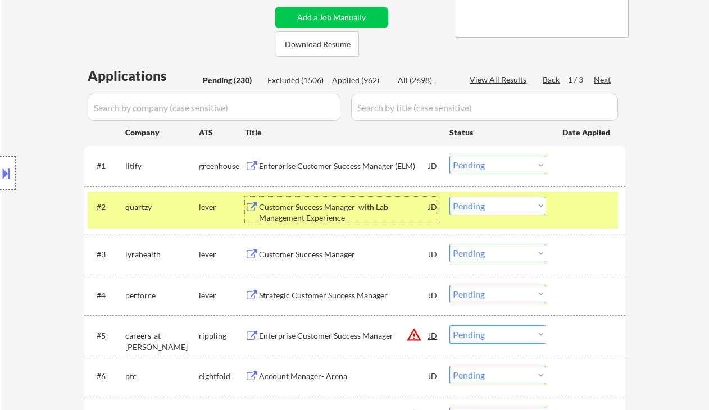
click at [461, 162] on select "Choose an option... Pending Applied Excluded (Questions) Excluded (Expired) Exc…" at bounding box center [497, 165] width 97 height 19
click at [449, 156] on select "Choose an option... Pending Applied Excluded (Questions) Excluded (Expired) Exc…" at bounding box center [497, 165] width 97 height 19
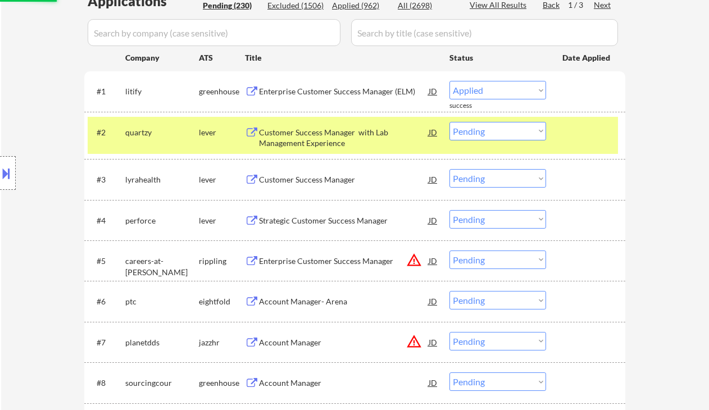
click at [298, 144] on div "Customer Success Manager with Lab Management Experience" at bounding box center [344, 138] width 170 height 22
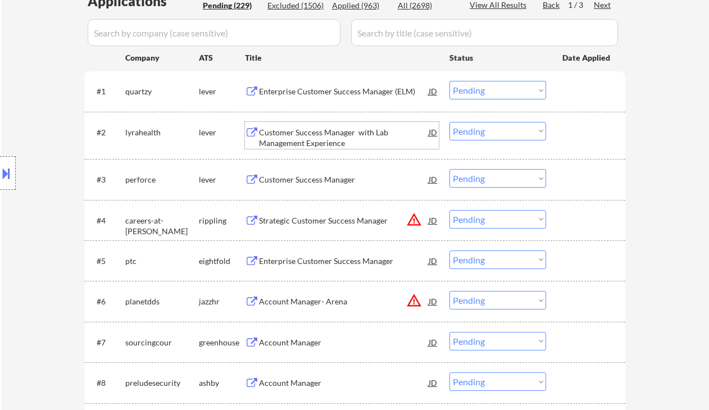
drag, startPoint x: 483, startPoint y: 85, endPoint x: 489, endPoint y: 96, distance: 12.3
click at [483, 85] on select "Choose an option... Pending Applied Excluded (Questions) Excluded (Expired) Exc…" at bounding box center [497, 90] width 97 height 19
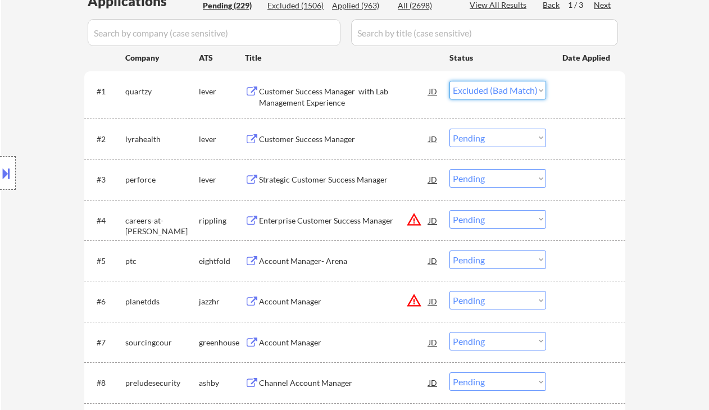
click at [449, 81] on select "Choose an option... Pending Applied Excluded (Questions) Excluded (Expired) Exc…" at bounding box center [497, 90] width 97 height 19
click at [306, 138] on div "Customer Success Manager" at bounding box center [344, 139] width 170 height 11
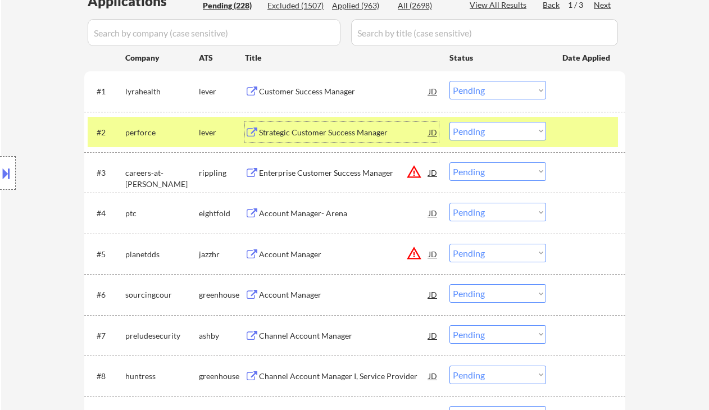
click at [472, 86] on select "Choose an option... Pending Applied Excluded (Questions) Excluded (Expired) Exc…" at bounding box center [497, 90] width 97 height 19
click at [449, 81] on select "Choose an option... Pending Applied Excluded (Questions) Excluded (Expired) Exc…" at bounding box center [497, 90] width 97 height 19
click at [331, 129] on div "Strategic Customer Success Manager" at bounding box center [344, 132] width 170 height 11
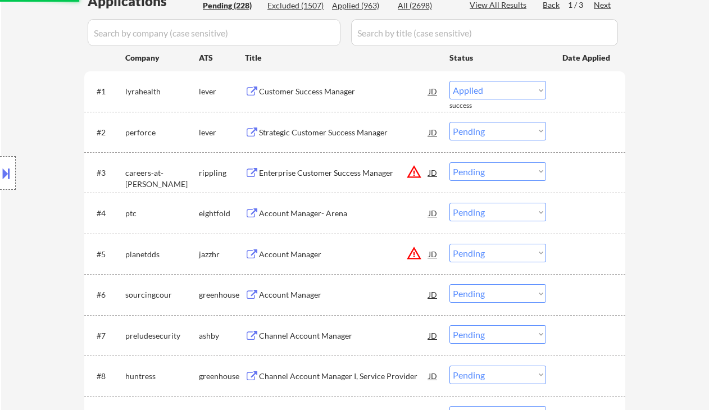
select select ""pending""
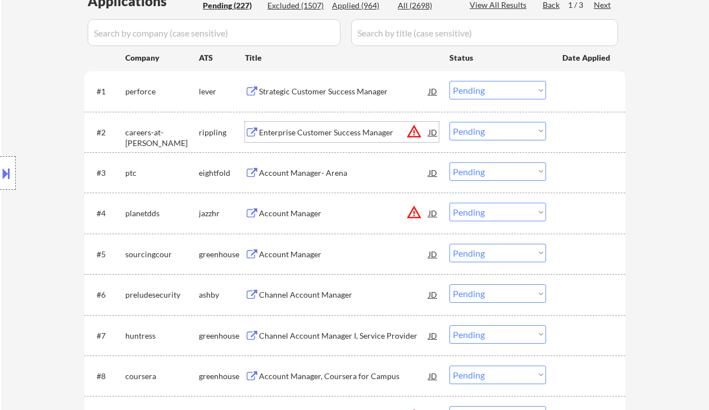
click at [468, 211] on select "Choose an option... Pending Applied Excluded (Questions) Excluded (Expired) Exc…" at bounding box center [497, 212] width 97 height 19
click at [449, 203] on select "Choose an option... Pending Applied Excluded (Questions) Excluded (Expired) Exc…" at bounding box center [497, 212] width 97 height 19
click at [303, 253] on div "Account Manager" at bounding box center [344, 254] width 170 height 11
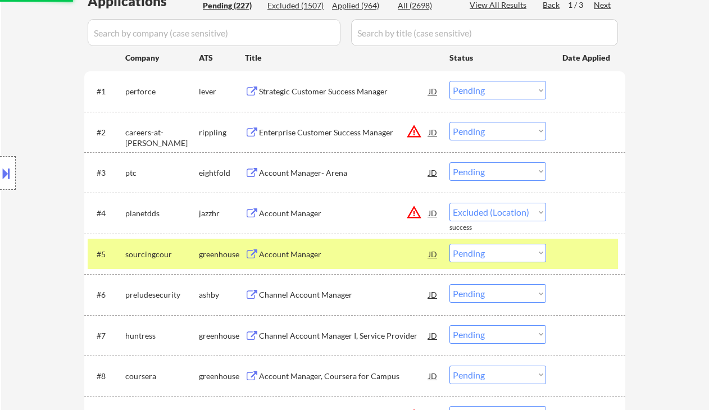
select select ""pending""
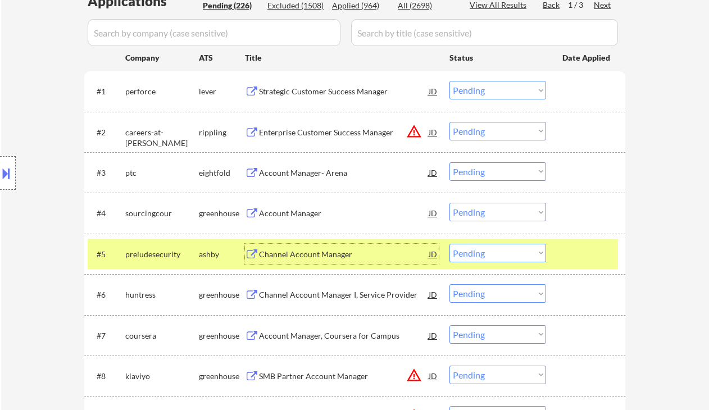
click at [284, 251] on div "Channel Account Manager" at bounding box center [344, 254] width 170 height 11
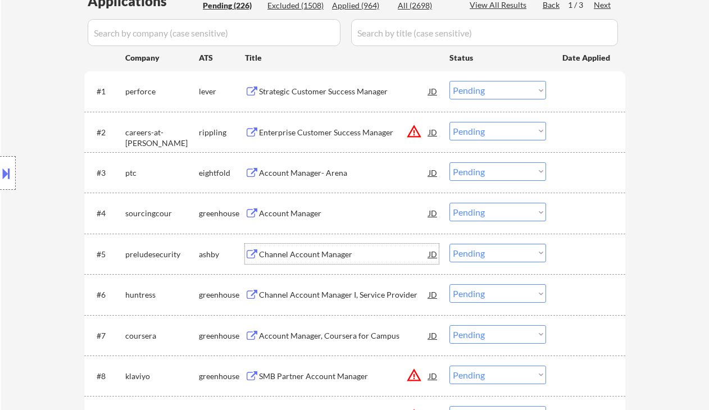
click at [480, 252] on select "Choose an option... Pending Applied Excluded (Questions) Excluded (Expired) Exc…" at bounding box center [497, 253] width 97 height 19
click at [449, 244] on select "Choose an option... Pending Applied Excluded (Questions) Excluded (Expired) Exc…" at bounding box center [497, 253] width 97 height 19
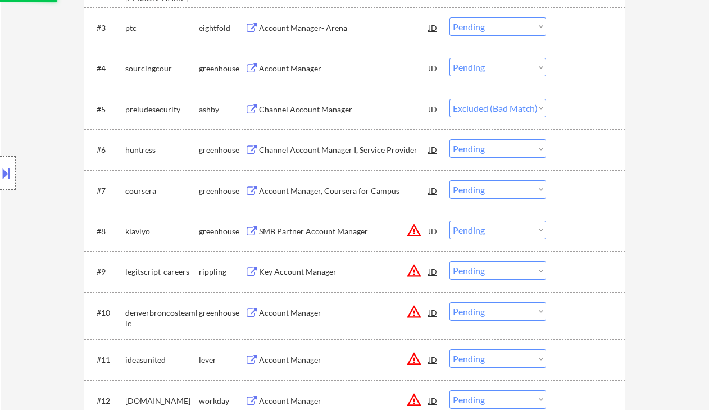
scroll to position [449, 0]
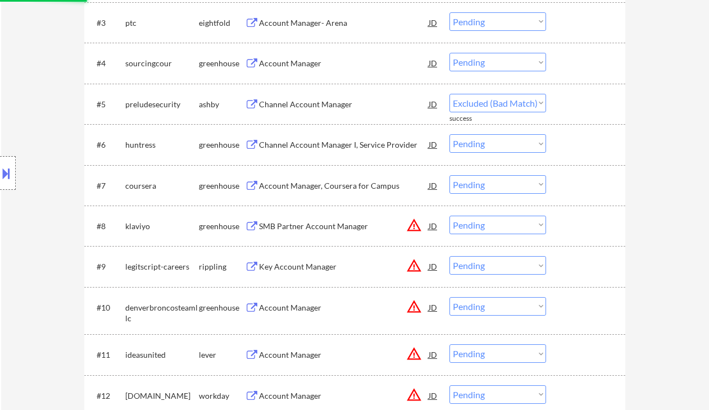
select select ""pending""
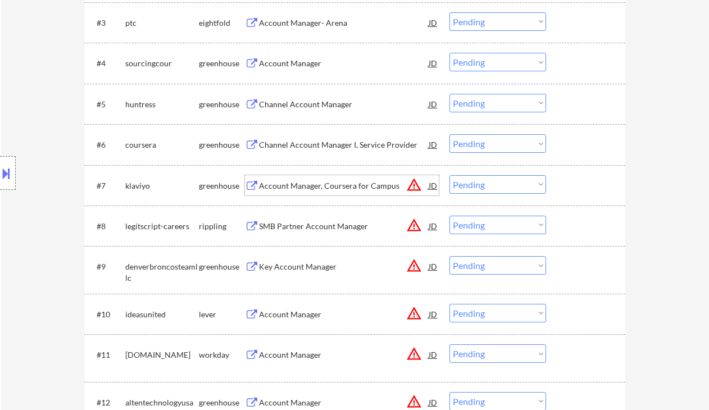
click at [299, 185] on div "Account Manager, Coursera for Campus" at bounding box center [344, 185] width 170 height 11
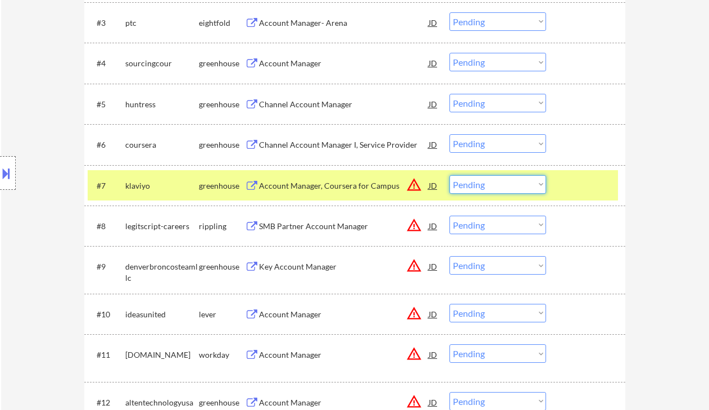
click at [490, 182] on select "Choose an option... Pending Applied Excluded (Questions) Excluded (Expired) Exc…" at bounding box center [497, 184] width 97 height 19
click at [449, 175] on select "Choose an option... Pending Applied Excluded (Questions) Excluded (Expired) Exc…" at bounding box center [497, 184] width 97 height 19
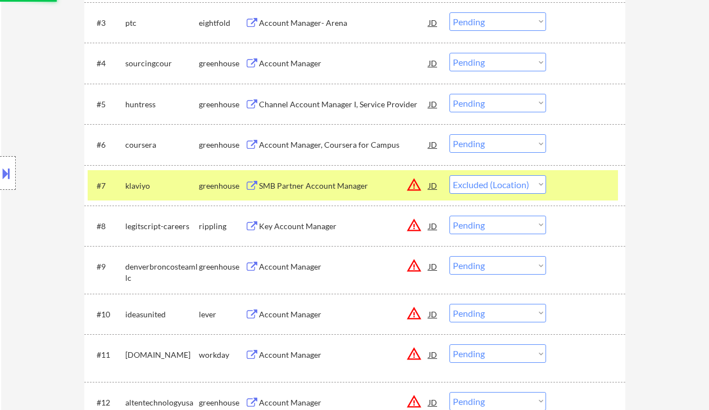
scroll to position [599, 0]
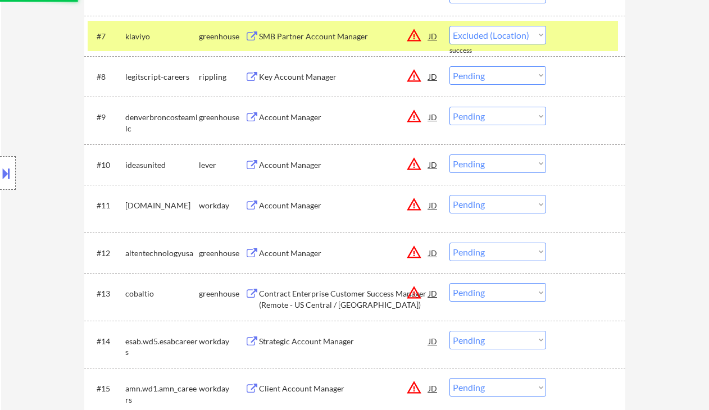
select select ""pending""
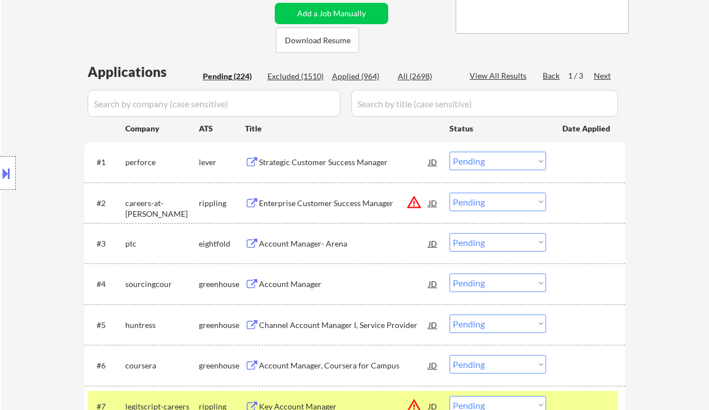
scroll to position [225, 0]
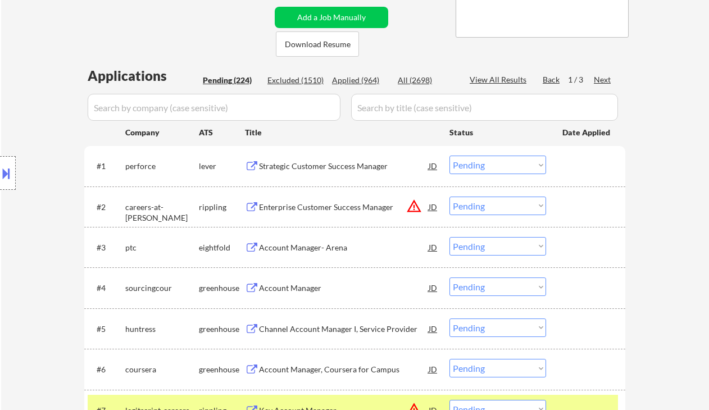
click at [436, 207] on div "JD" at bounding box center [432, 207] width 11 height 20
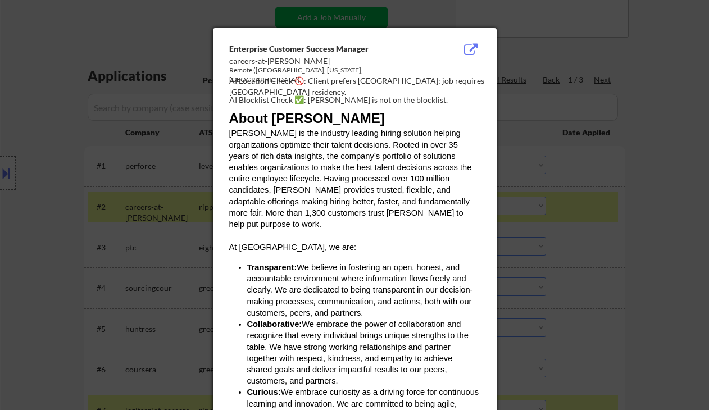
click at [603, 243] on div at bounding box center [354, 205] width 709 height 410
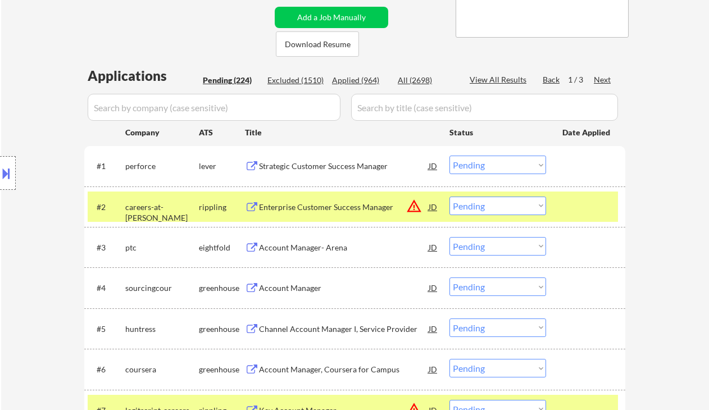
click at [488, 216] on div "#2 careers-at-[PERSON_NAME] rippling Enterprise Customer Success Manager JD war…" at bounding box center [353, 207] width 530 height 30
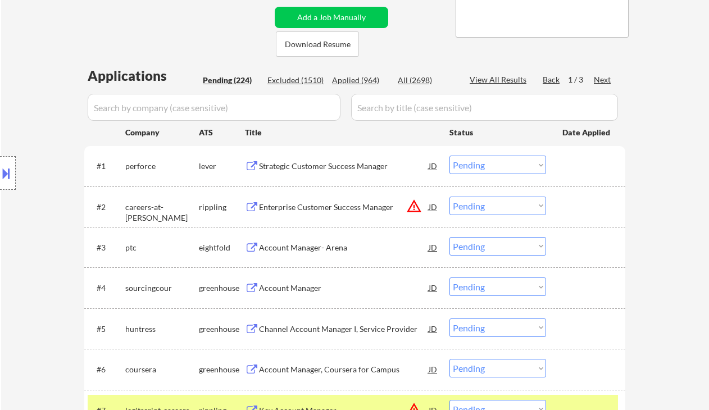
click at [495, 209] on select "Choose an option... Pending Applied Excluded (Questions) Excluded (Expired) Exc…" at bounding box center [497, 206] width 97 height 19
click at [449, 197] on select "Choose an option... Pending Applied Excluded (Questions) Excluded (Expired) Exc…" at bounding box center [497, 206] width 97 height 19
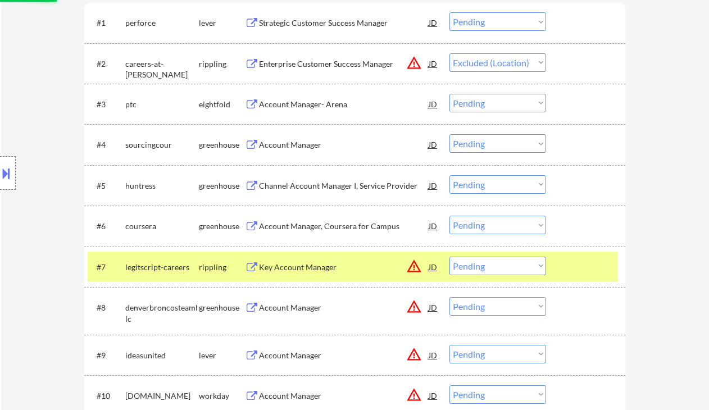
scroll to position [374, 0]
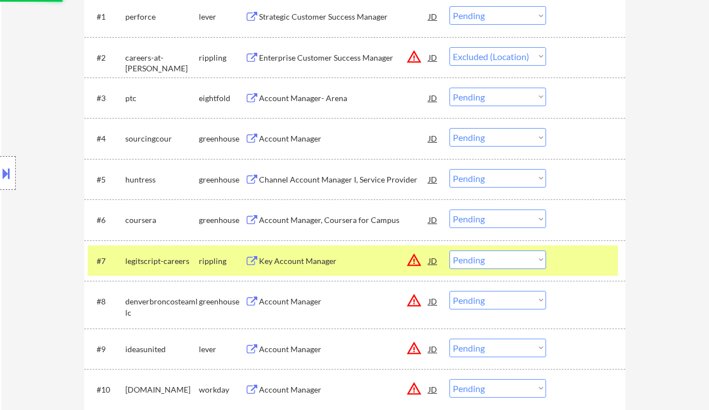
click at [509, 263] on select "Choose an option... Pending Applied Excluded (Questions) Excluded (Expired) Exc…" at bounding box center [497, 259] width 97 height 19
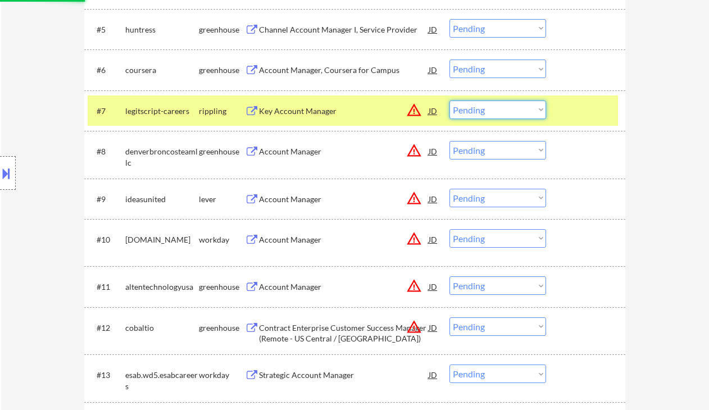
select select ""pending""
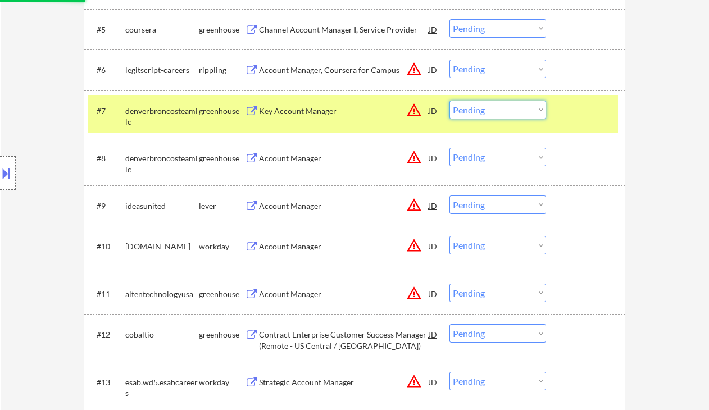
drag, startPoint x: 486, startPoint y: 106, endPoint x: 491, endPoint y: 112, distance: 8.0
click at [486, 106] on select "Choose an option... Pending Applied Excluded (Questions) Excluded (Expired) Exc…" at bounding box center [497, 110] width 97 height 19
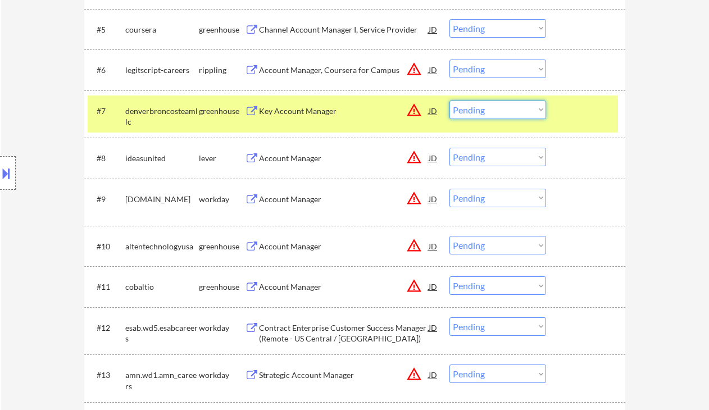
select select ""excluded__location_""
click at [449, 101] on select "Choose an option... Pending Applied Excluded (Questions) Excluded (Expired) Exc…" at bounding box center [497, 110] width 97 height 19
click at [480, 162] on select "Choose an option... Pending Applied Excluded (Questions) Excluded (Expired) Exc…" at bounding box center [497, 157] width 97 height 19
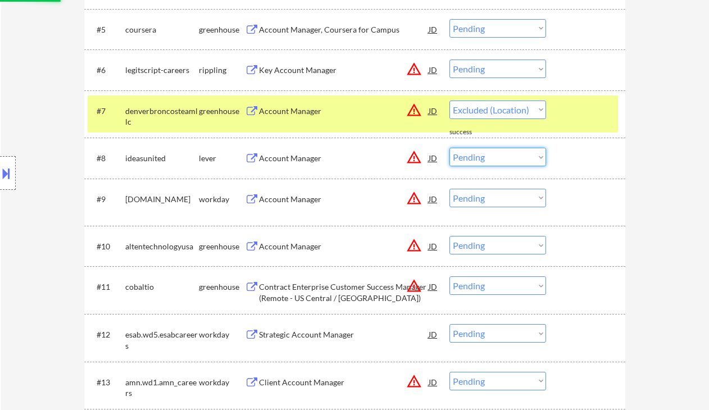
select select ""excluded__location_""
click at [449, 148] on select "Choose an option... Pending Applied Excluded (Questions) Excluded (Expired) Exc…" at bounding box center [497, 157] width 97 height 19
click at [479, 199] on select "Choose an option... Pending Applied Excluded (Questions) Excluded (Expired) Exc…" at bounding box center [497, 198] width 97 height 19
select select ""excluded__location_""
click at [449, 189] on select "Choose an option... Pending Applied Excluded (Questions) Excluded (Expired) Exc…" at bounding box center [497, 198] width 97 height 19
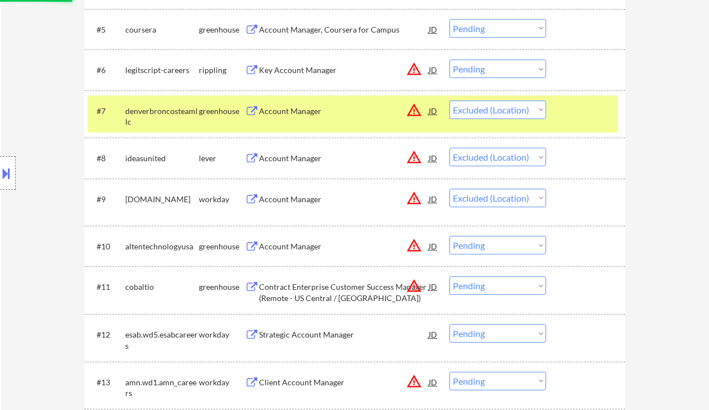
click at [479, 250] on select "Choose an option... Pending Applied Excluded (Questions) Excluded (Expired) Exc…" at bounding box center [497, 245] width 97 height 19
select select ""excluded__location_""
click at [449, 236] on select "Choose an option... Pending Applied Excluded (Questions) Excluded (Expired) Exc…" at bounding box center [497, 245] width 97 height 19
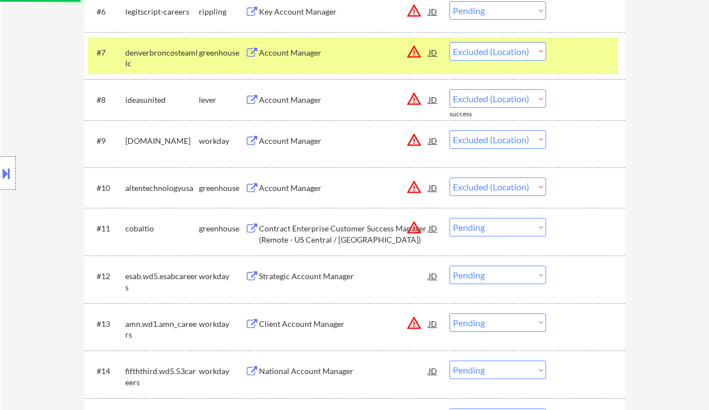
scroll to position [599, 0]
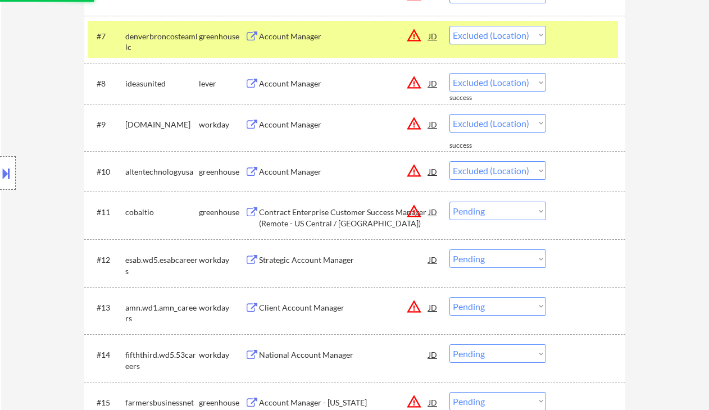
click at [518, 207] on select "Choose an option... Pending Applied Excluded (Questions) Excluded (Expired) Exc…" at bounding box center [497, 211] width 97 height 19
select select ""excluded__location_""
click at [449, 202] on select "Choose an option... Pending Applied Excluded (Questions) Excluded (Expired) Exc…" at bounding box center [497, 211] width 97 height 19
select select ""pending""
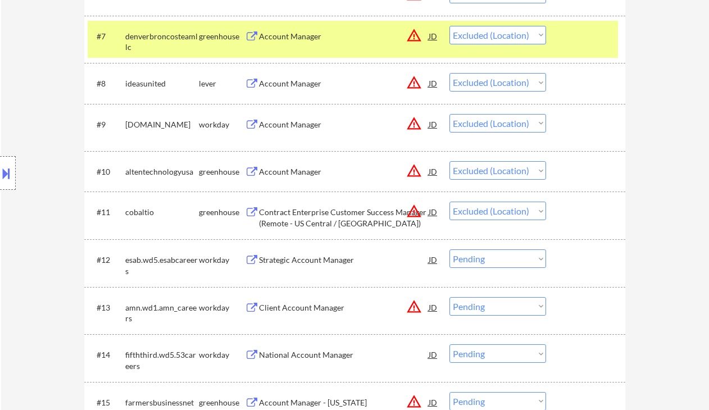
select select ""pending""
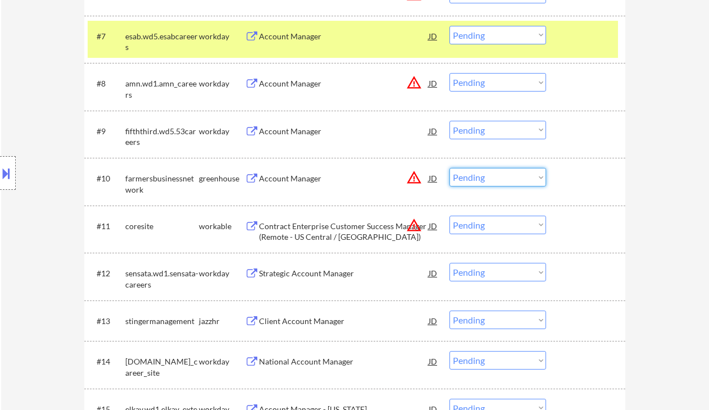
click at [485, 174] on select "Choose an option... Pending Applied Excluded (Questions) Excluded (Expired) Exc…" at bounding box center [497, 177] width 97 height 19
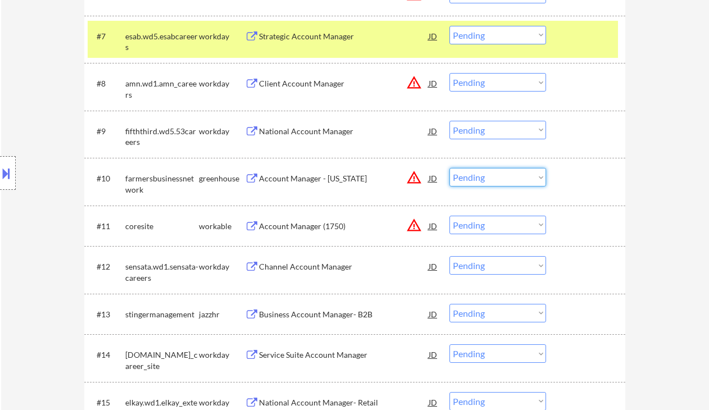
select select ""excluded__location_""
click at [449, 168] on select "Choose an option... Pending Applied Excluded (Questions) Excluded (Expired) Exc…" at bounding box center [497, 177] width 97 height 19
click at [495, 227] on select "Choose an option... Pending Applied Excluded (Questions) Excluded (Expired) Exc…" at bounding box center [497, 225] width 97 height 19
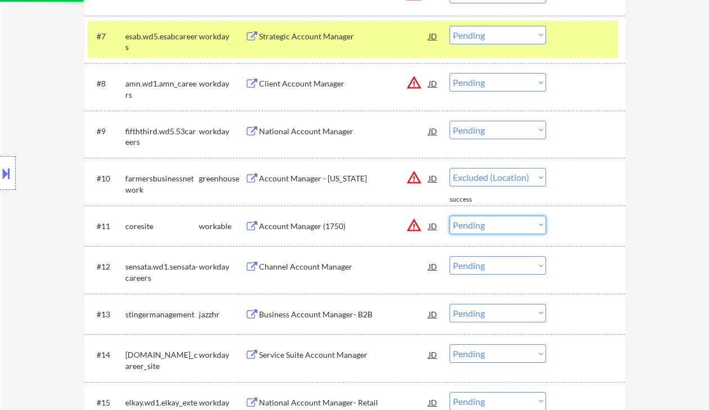
select select ""excluded__location_""
click at [449, 216] on select "Choose an option... Pending Applied Excluded (Questions) Excluded (Expired) Exc…" at bounding box center [497, 225] width 97 height 19
select select ""pending""
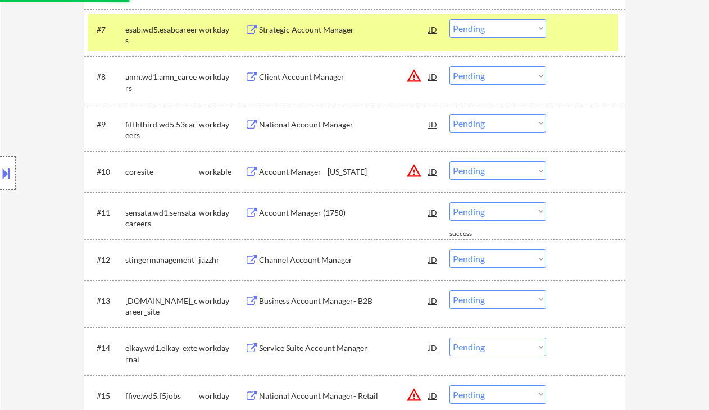
scroll to position [674, 0]
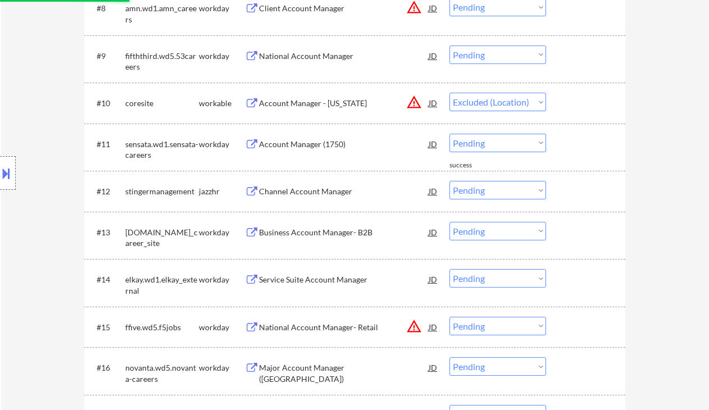
select select ""pending""
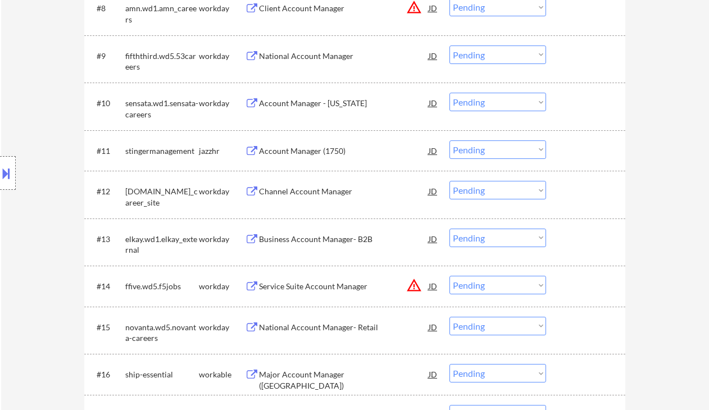
scroll to position [599, 0]
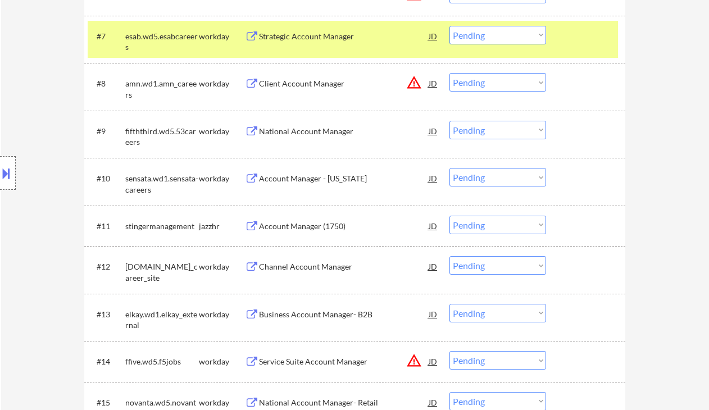
click at [487, 79] on select "Choose an option... Pending Applied Excluded (Questions) Excluded (Expired) Exc…" at bounding box center [497, 82] width 97 height 19
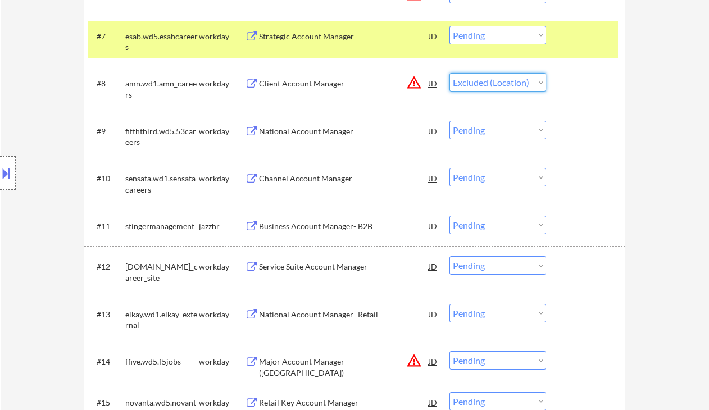
click at [449, 73] on select "Choose an option... Pending Applied Excluded (Questions) Excluded (Expired) Exc…" at bounding box center [497, 82] width 97 height 19
select select ""pending""
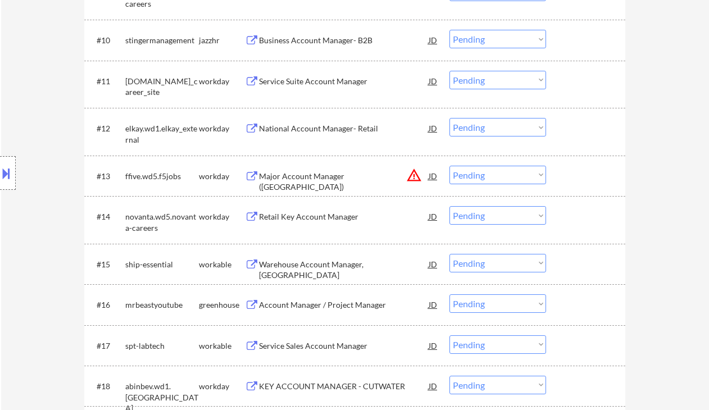
scroll to position [749, 0]
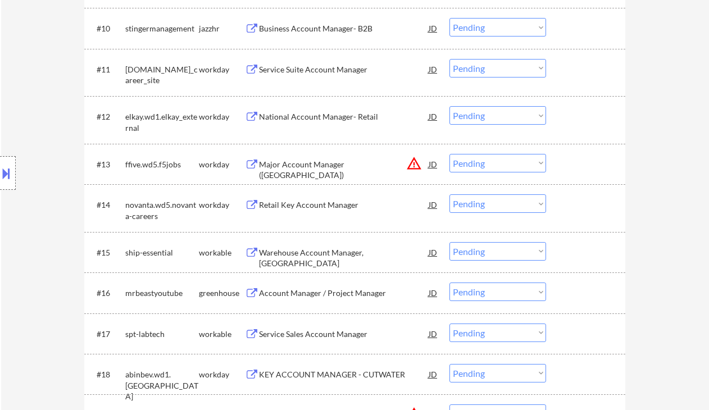
click at [500, 166] on select "Choose an option... Pending Applied Excluded (Questions) Excluded (Expired) Exc…" at bounding box center [497, 163] width 97 height 19
click at [449, 154] on select "Choose an option... Pending Applied Excluded (Questions) Excluded (Expired) Exc…" at bounding box center [497, 163] width 97 height 19
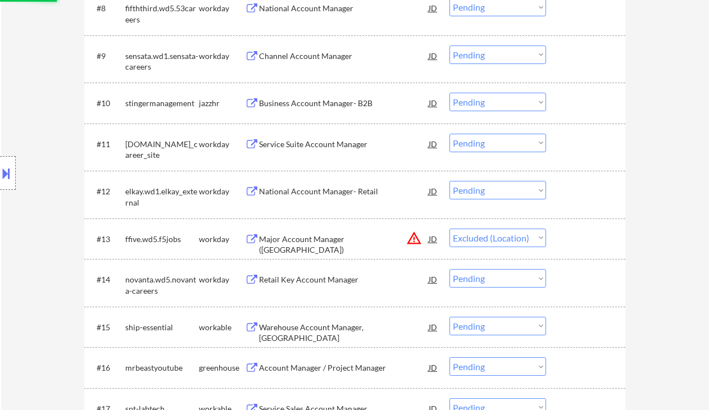
scroll to position [599, 0]
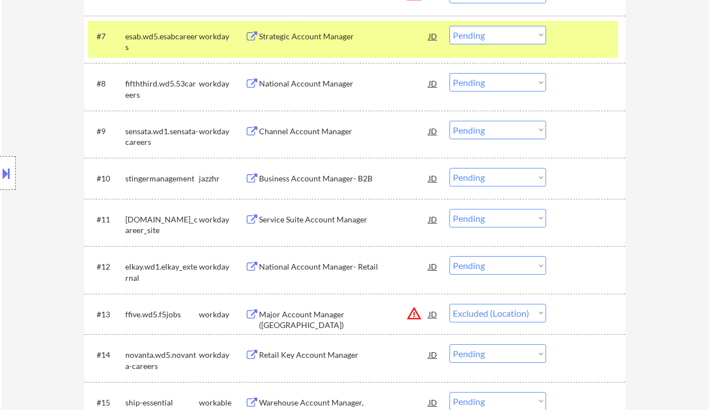
select select ""pending""
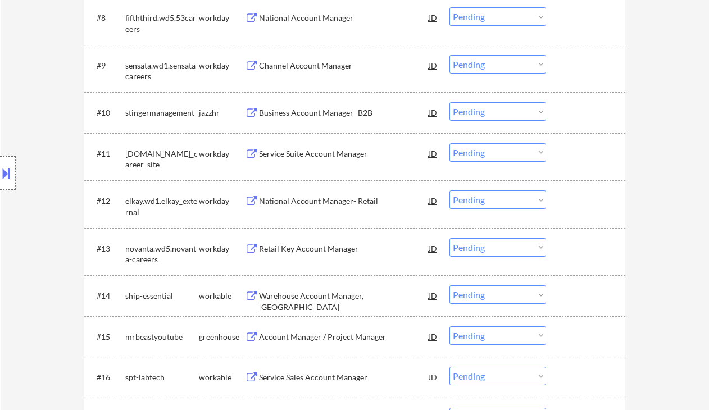
scroll to position [674, 0]
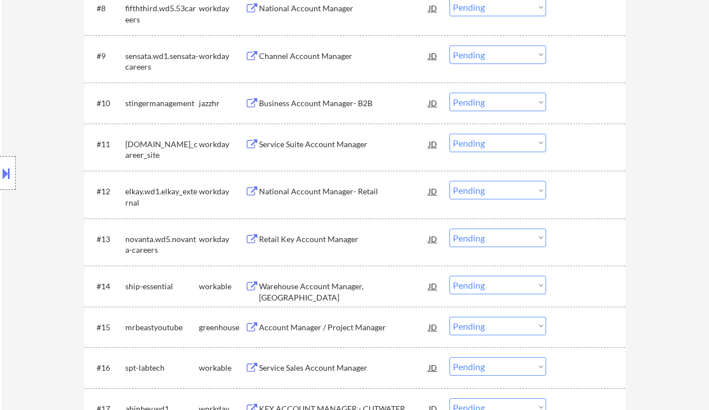
click at [297, 102] on div "Business Account Manager- B2B" at bounding box center [344, 103] width 170 height 11
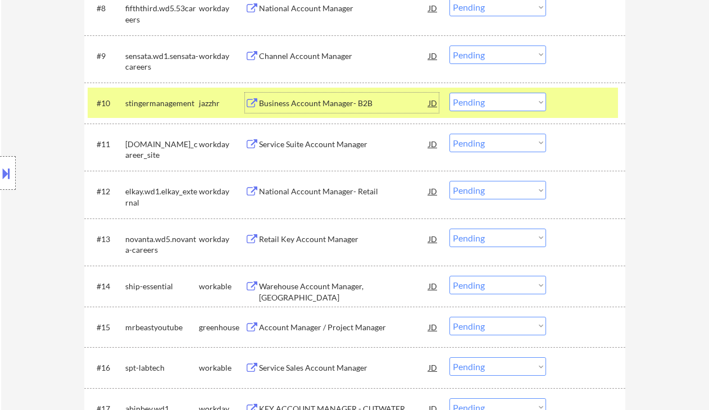
drag, startPoint x: 470, startPoint y: 104, endPoint x: 475, endPoint y: 111, distance: 8.1
click at [470, 104] on select "Choose an option... Pending Applied Excluded (Questions) Excluded (Expired) Exc…" at bounding box center [497, 102] width 97 height 19
click at [449, 93] on select "Choose an option... Pending Applied Excluded (Questions) Excluded (Expired) Exc…" at bounding box center [497, 102] width 97 height 19
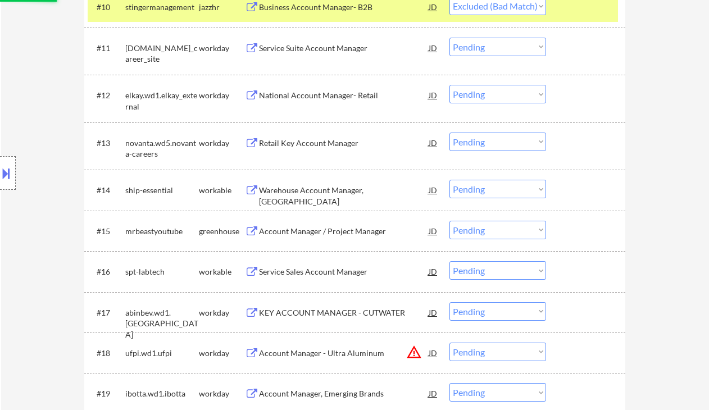
scroll to position [823, 0]
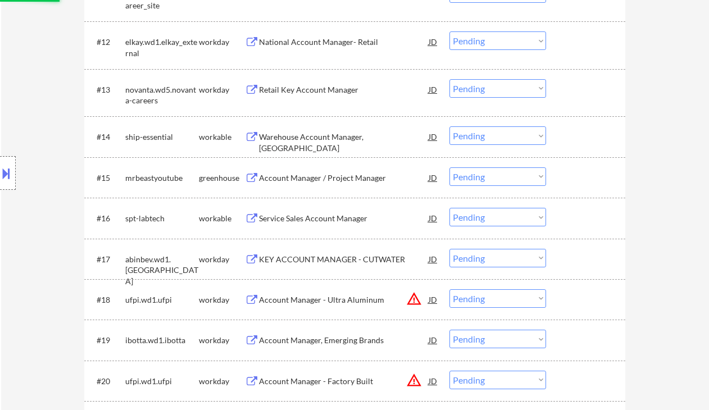
click at [334, 136] on div "Warehouse Account Manager, [GEOGRAPHIC_DATA]" at bounding box center [344, 142] width 170 height 22
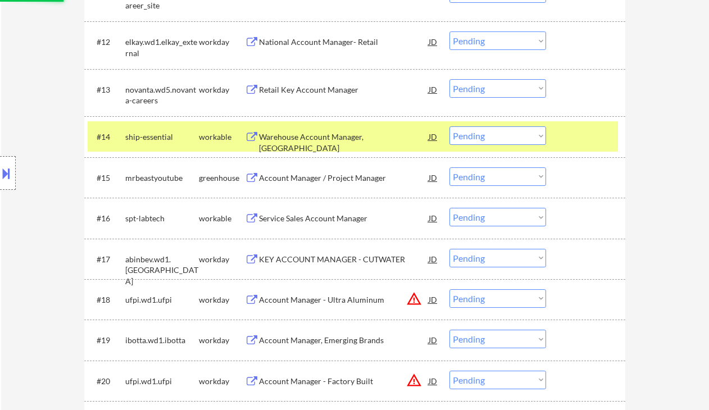
select select ""pending""
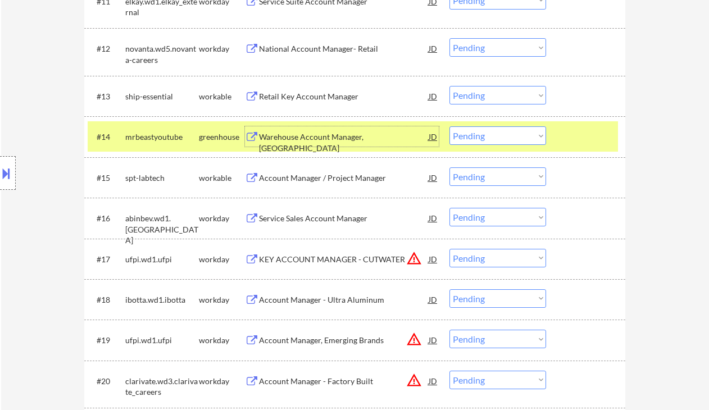
drag, startPoint x: 489, startPoint y: 138, endPoint x: 497, endPoint y: 144, distance: 10.0
click at [489, 138] on select "Choose an option... Pending Applied Excluded (Questions) Excluded (Expired) Exc…" at bounding box center [497, 135] width 97 height 19
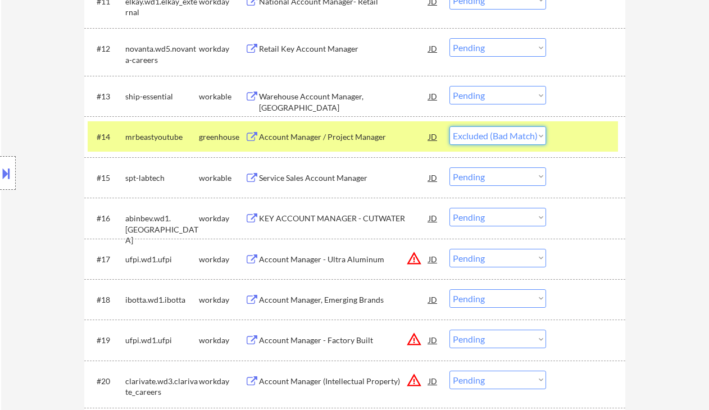
click at [449, 126] on select "Choose an option... Pending Applied Excluded (Questions) Excluded (Expired) Exc…" at bounding box center [497, 135] width 97 height 19
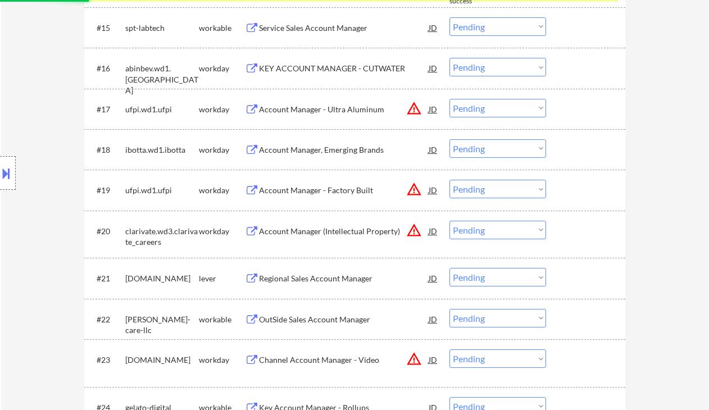
select select ""pending""
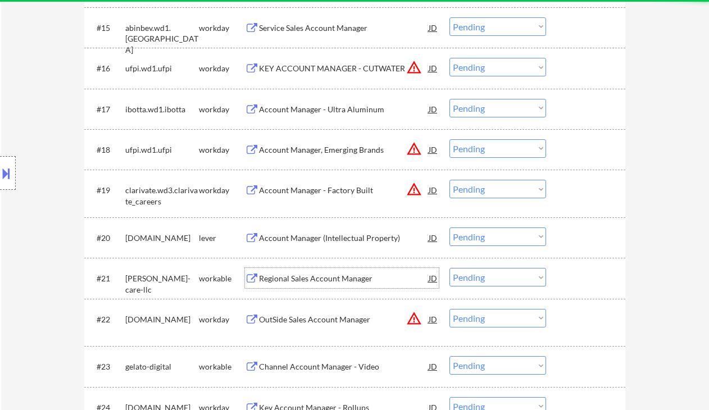
click at [355, 276] on div "Regional Sales Account Manager" at bounding box center [344, 278] width 170 height 11
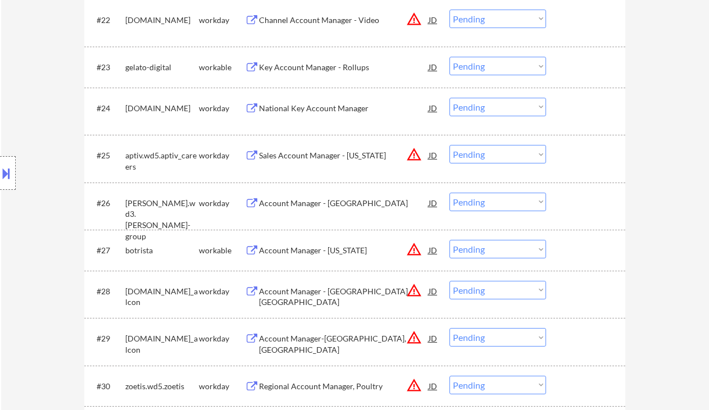
scroll to position [1348, 0]
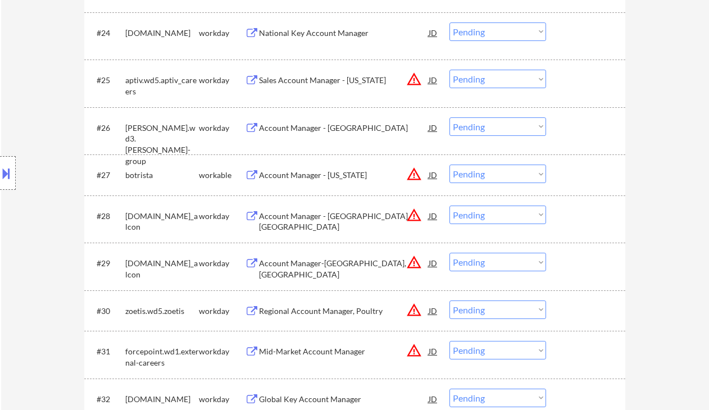
drag, startPoint x: 499, startPoint y: 174, endPoint x: 502, endPoint y: 182, distance: 8.3
click at [499, 174] on select "Choose an option... Pending Applied Excluded (Questions) Excluded (Expired) Exc…" at bounding box center [497, 174] width 97 height 19
select select ""excluded__location_""
click at [449, 165] on select "Choose an option... Pending Applied Excluded (Questions) Excluded (Expired) Exc…" at bounding box center [497, 174] width 97 height 19
drag, startPoint x: 507, startPoint y: 213, endPoint x: 513, endPoint y: 221, distance: 10.8
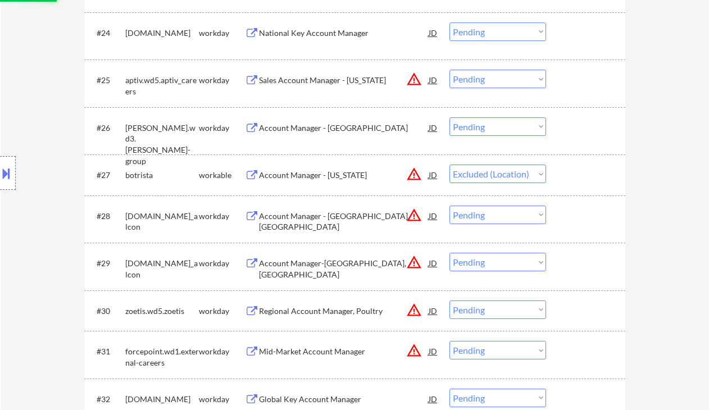
click at [507, 213] on select "Choose an option... Pending Applied Excluded (Questions) Excluded (Expired) Exc…" at bounding box center [497, 215] width 97 height 19
select select ""excluded__location_""
click at [449, 206] on select "Choose an option... Pending Applied Excluded (Questions) Excluded (Expired) Exc…" at bounding box center [497, 215] width 97 height 19
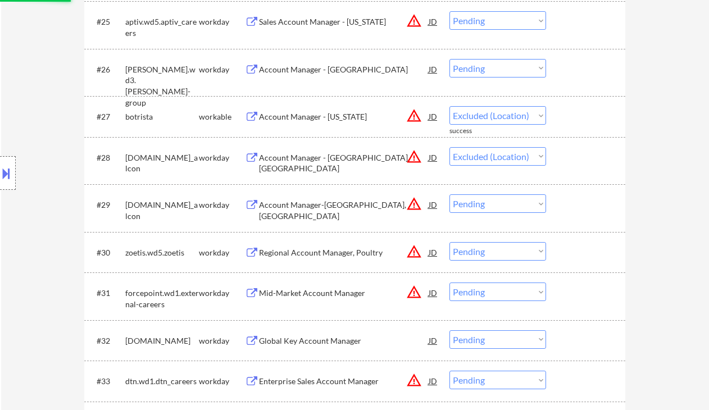
scroll to position [1423, 0]
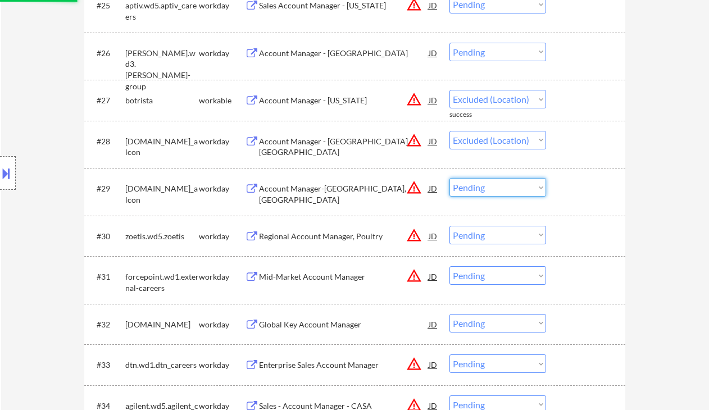
drag, startPoint x: 450, startPoint y: 185, endPoint x: 475, endPoint y: 194, distance: 26.5
click at [450, 185] on select "Choose an option... Pending Applied Excluded (Questions) Excluded (Expired) Exc…" at bounding box center [497, 187] width 97 height 19
select select ""excluded__location_""
click at [449, 178] on select "Choose an option... Pending Applied Excluded (Questions) Excluded (Expired) Exc…" at bounding box center [497, 187] width 97 height 19
click at [523, 236] on select "Choose an option... Pending Applied Excluded (Questions) Excluded (Expired) Exc…" at bounding box center [497, 235] width 97 height 19
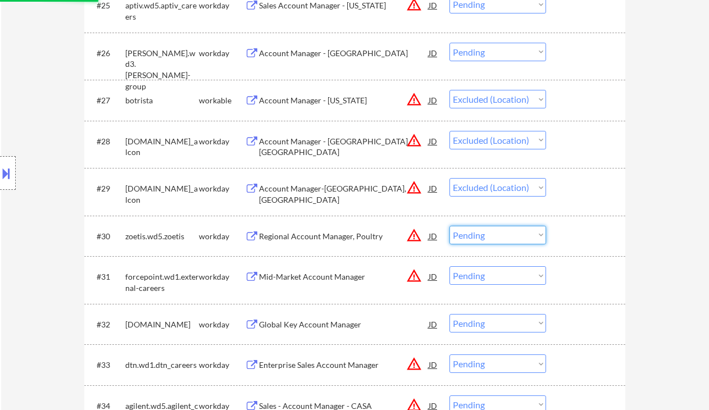
select select ""excluded__location_""
click at [449, 226] on select "Choose an option... Pending Applied Excluded (Questions) Excluded (Expired) Exc…" at bounding box center [497, 235] width 97 height 19
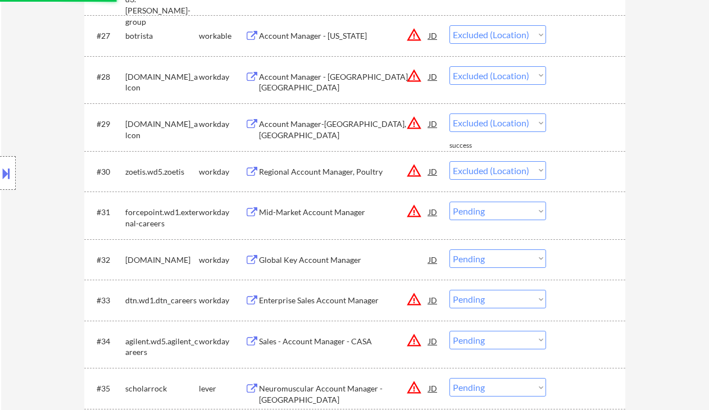
scroll to position [1497, 0]
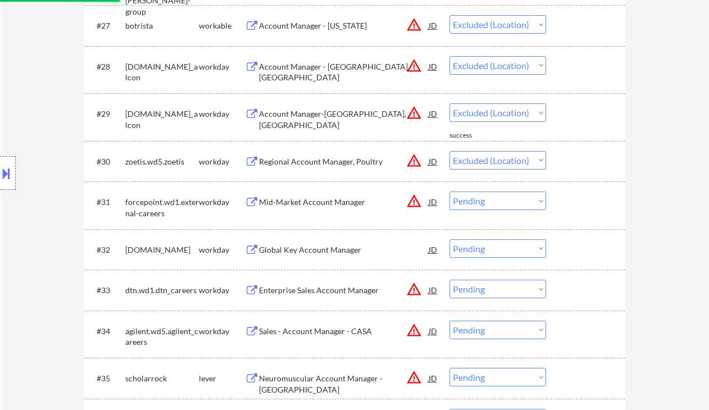
select select ""pending""
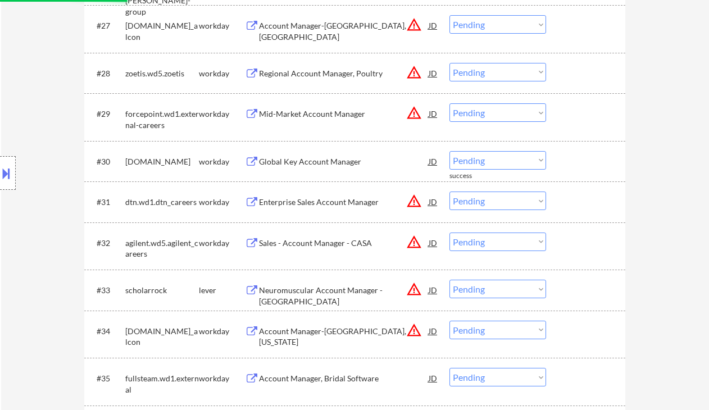
select select ""excluded__location_""
select select ""pending""
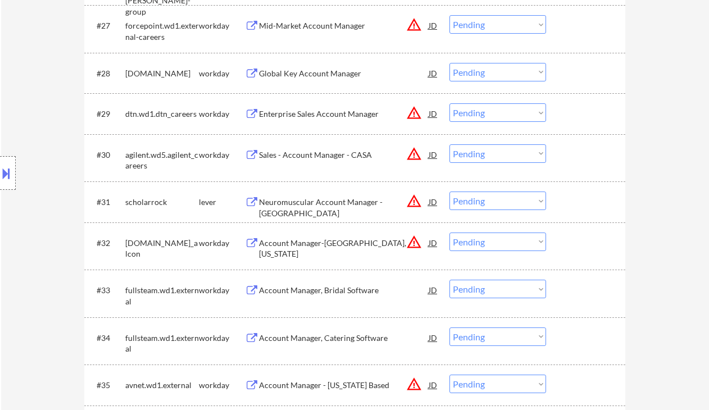
click at [481, 113] on select "Choose an option... Pending Applied Excluded (Questions) Excluded (Expired) Exc…" at bounding box center [497, 112] width 97 height 19
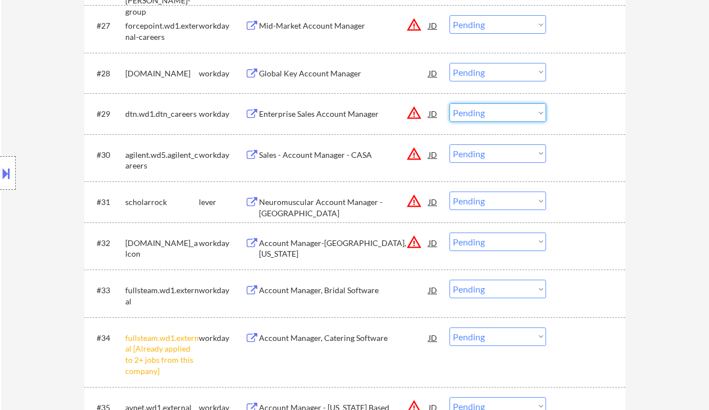
select select ""excluded__location_""
click at [449, 103] on select "Choose an option... Pending Applied Excluded (Questions) Excluded (Expired) Exc…" at bounding box center [497, 112] width 97 height 19
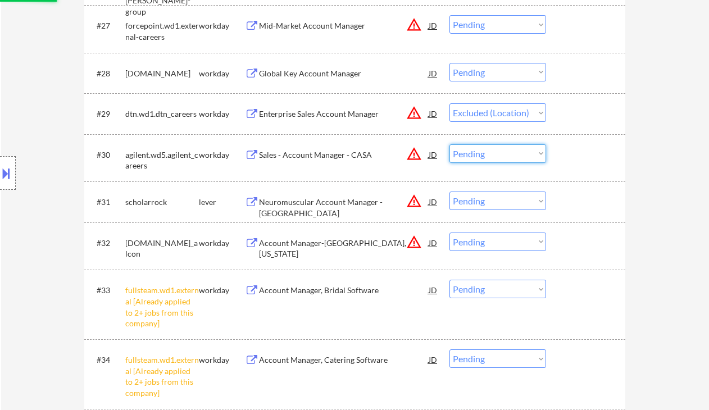
drag, startPoint x: 475, startPoint y: 153, endPoint x: 486, endPoint y: 161, distance: 13.7
click at [475, 153] on select "Choose an option... Pending Applied Excluded (Questions) Excluded (Expired) Exc…" at bounding box center [497, 153] width 97 height 19
select select ""excluded__location_""
click at [449, 144] on select "Choose an option... Pending Applied Excluded (Questions) Excluded (Expired) Exc…" at bounding box center [497, 153] width 97 height 19
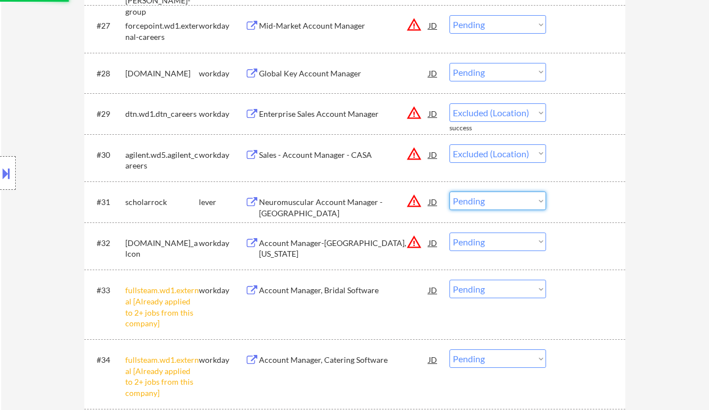
click at [493, 201] on select "Choose an option... Pending Applied Excluded (Questions) Excluded (Expired) Exc…" at bounding box center [497, 201] width 97 height 19
select select ""excluded__location_""
click at [449, 192] on select "Choose an option... Pending Applied Excluded (Questions) Excluded (Expired) Exc…" at bounding box center [497, 201] width 97 height 19
drag, startPoint x: 488, startPoint y: 239, endPoint x: 497, endPoint y: 249, distance: 13.5
click at [488, 239] on select "Choose an option... Pending Applied Excluded (Questions) Excluded (Expired) Exc…" at bounding box center [497, 242] width 97 height 19
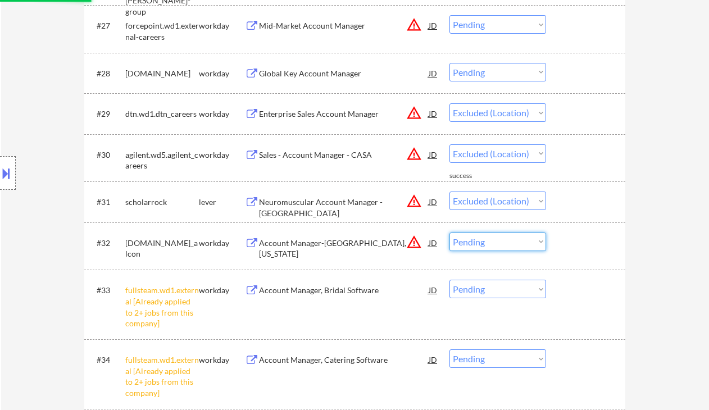
select select ""excluded__location_""
click at [449, 233] on select "Choose an option... Pending Applied Excluded (Questions) Excluded (Expired) Exc…" at bounding box center [497, 242] width 97 height 19
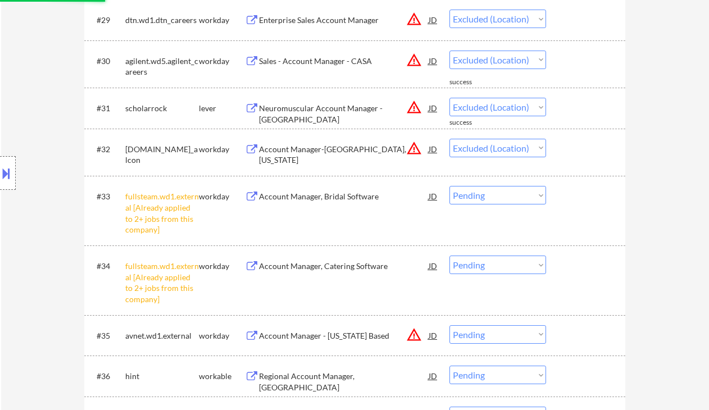
scroll to position [1647, 0]
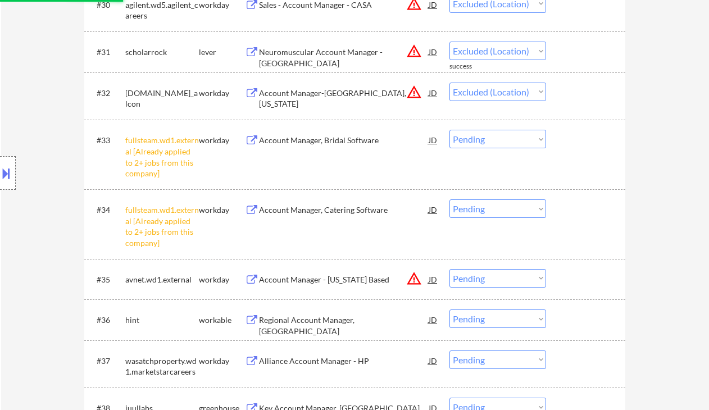
select select ""pending""
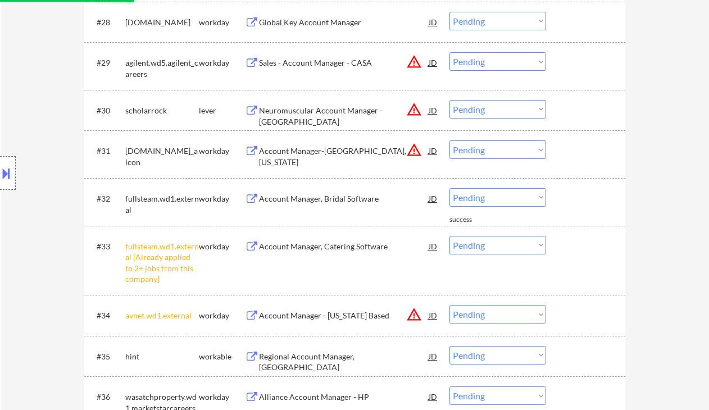
scroll to position [1497, 0]
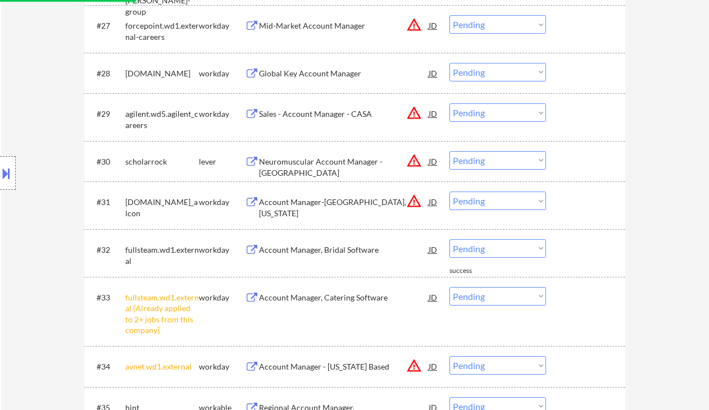
select select ""excluded__location_""
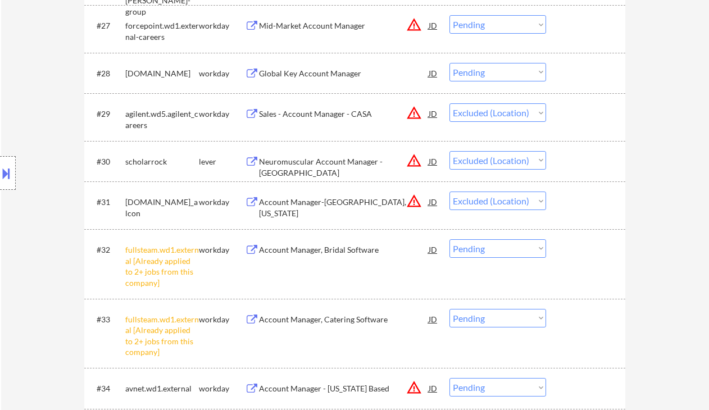
select select ""pending""
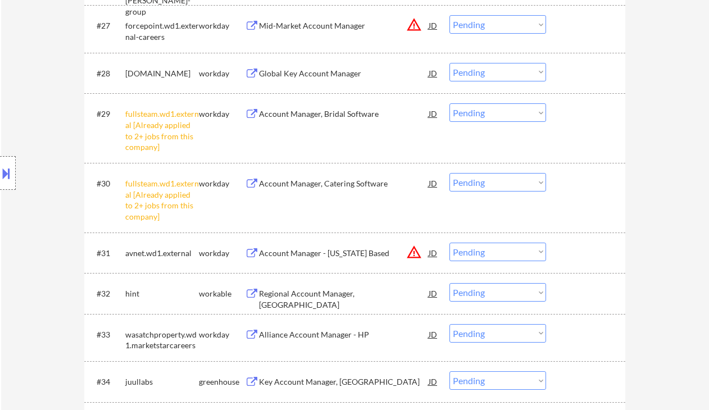
drag, startPoint x: 492, startPoint y: 116, endPoint x: 497, endPoint y: 121, distance: 7.1
click at [492, 116] on select "Choose an option... Pending Applied Excluded (Questions) Excluded (Expired) Exc…" at bounding box center [497, 112] width 97 height 19
click at [449, 103] on select "Choose an option... Pending Applied Excluded (Questions) Excluded (Expired) Exc…" at bounding box center [497, 112] width 97 height 19
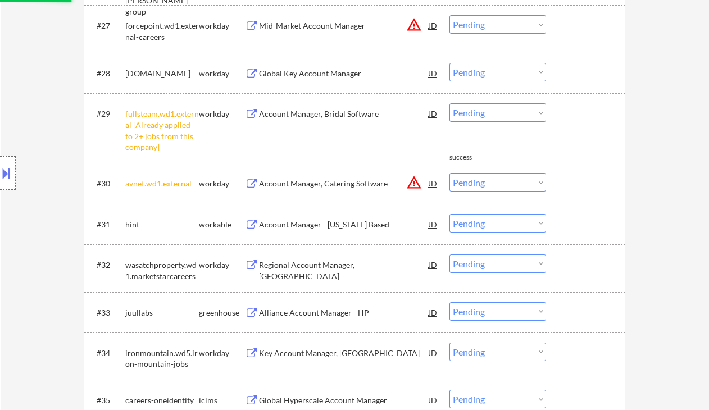
drag, startPoint x: 485, startPoint y: 109, endPoint x: 498, endPoint y: 121, distance: 17.9
click at [485, 109] on select "Choose an option... Pending Applied Excluded (Questions) Excluded (Expired) Exc…" at bounding box center [497, 112] width 97 height 19
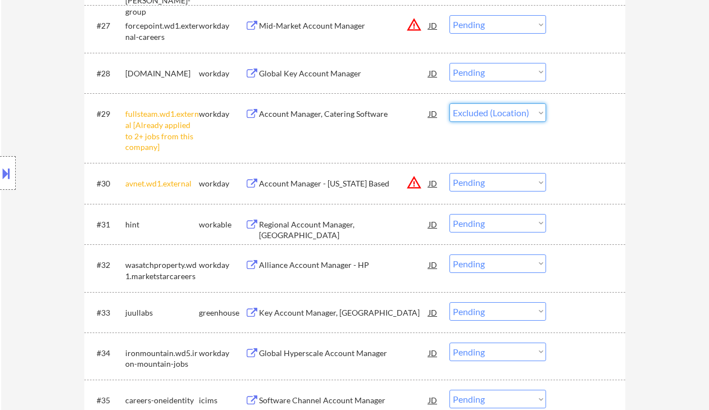
click at [449, 103] on select "Choose an option... Pending Applied Excluded (Questions) Excluded (Expired) Exc…" at bounding box center [497, 112] width 97 height 19
click at [499, 182] on select "Choose an option... Pending Applied Excluded (Questions) Excluded (Expired) Exc…" at bounding box center [497, 182] width 97 height 19
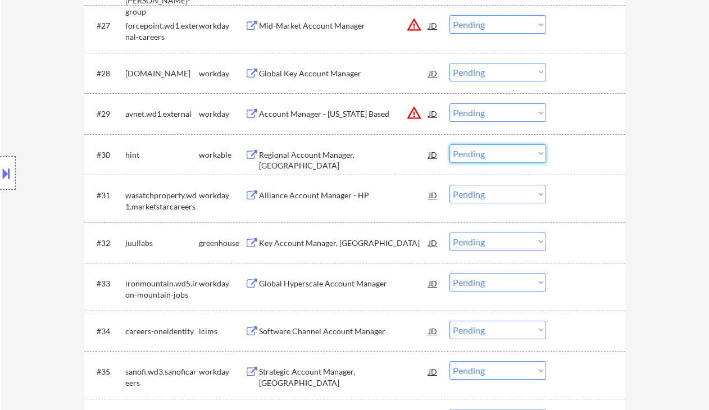
click at [465, 112] on select "Choose an option... Pending Applied Excluded (Questions) Excluded (Expired) Exc…" at bounding box center [497, 112] width 97 height 19
click at [449, 103] on select "Choose an option... Pending Applied Excluded (Questions) Excluded (Expired) Exc…" at bounding box center [497, 112] width 97 height 19
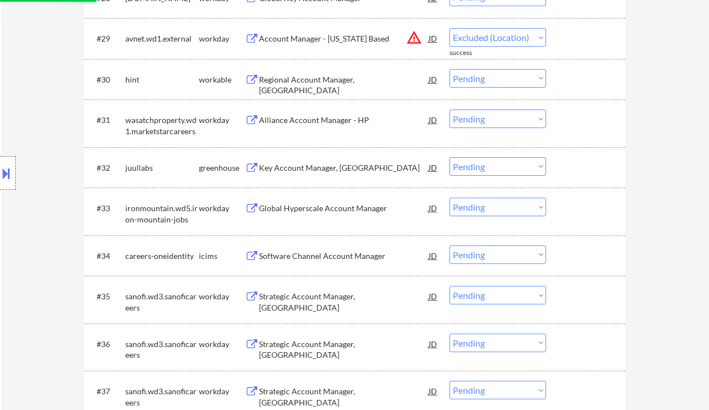
select select ""pending""
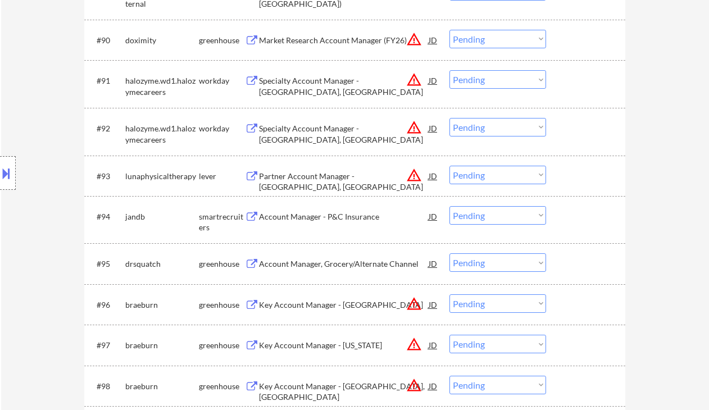
scroll to position [4643, 0]
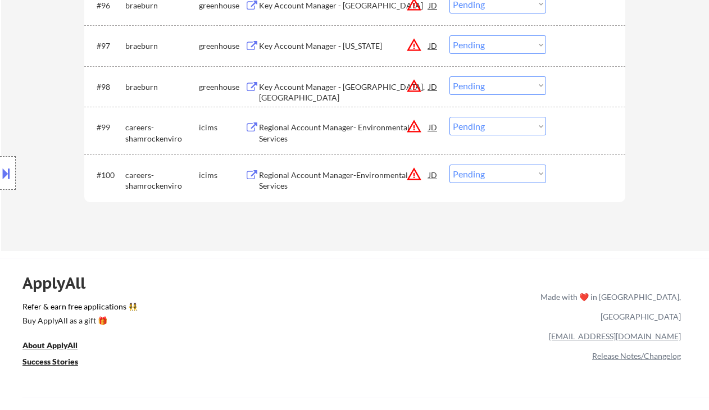
drag, startPoint x: 485, startPoint y: 174, endPoint x: 490, endPoint y: 182, distance: 9.7
click at [485, 174] on select "Choose an option... Pending Applied Excluded (Questions) Excluded (Expired) Exc…" at bounding box center [497, 174] width 97 height 19
select select ""excluded__location_""
click at [449, 165] on select "Choose an option... Pending Applied Excluded (Questions) Excluded (Expired) Exc…" at bounding box center [497, 174] width 97 height 19
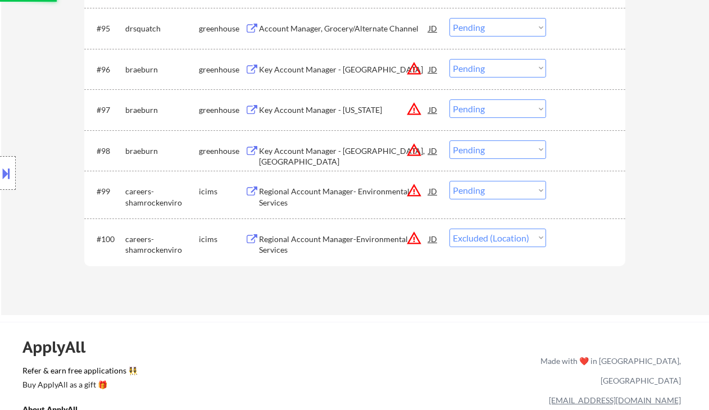
scroll to position [4568, 0]
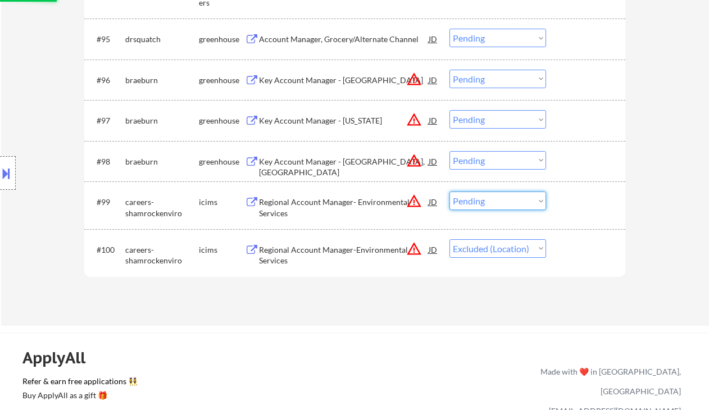
drag, startPoint x: 492, startPoint y: 202, endPoint x: 495, endPoint y: 209, distance: 8.3
click at [492, 202] on select "Choose an option... Pending Applied Excluded (Questions) Excluded (Expired) Exc…" at bounding box center [497, 201] width 97 height 19
select select ""excluded__location_""
click at [449, 192] on select "Choose an option... Pending Applied Excluded (Questions) Excluded (Expired) Exc…" at bounding box center [497, 201] width 97 height 19
drag, startPoint x: 473, startPoint y: 158, endPoint x: 485, endPoint y: 169, distance: 15.9
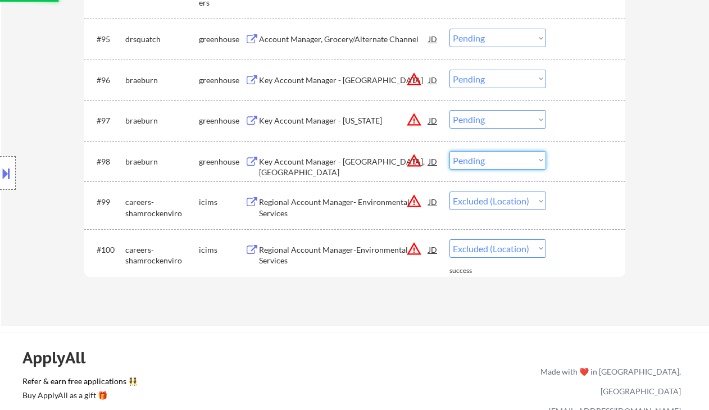
click at [473, 158] on select "Choose an option... Pending Applied Excluded (Questions) Excluded (Expired) Exc…" at bounding box center [497, 160] width 97 height 19
select select ""excluded__location_""
click at [449, 151] on select "Choose an option... Pending Applied Excluded (Questions) Excluded (Expired) Exc…" at bounding box center [497, 160] width 97 height 19
click at [483, 117] on select "Choose an option... Pending Applied Excluded (Questions) Excluded (Expired) Exc…" at bounding box center [497, 119] width 97 height 19
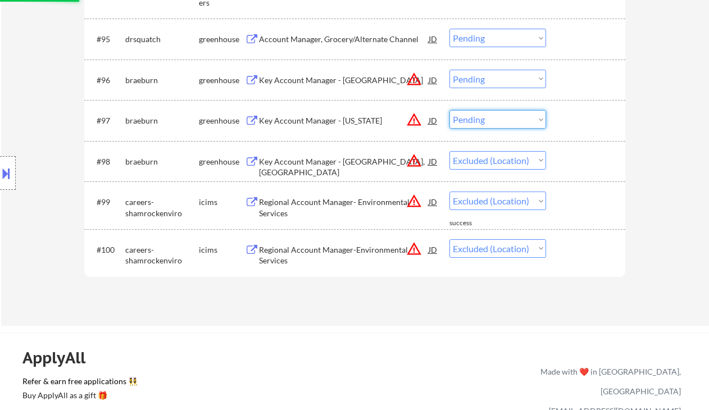
select select ""excluded__location_""
click at [449, 110] on select "Choose an option... Pending Applied Excluded (Questions) Excluded (Expired) Exc…" at bounding box center [497, 119] width 97 height 19
drag, startPoint x: 464, startPoint y: 77, endPoint x: 469, endPoint y: 87, distance: 11.1
click at [464, 77] on select "Choose an option... Pending Applied Excluded (Questions) Excluded (Expired) Exc…" at bounding box center [497, 79] width 97 height 19
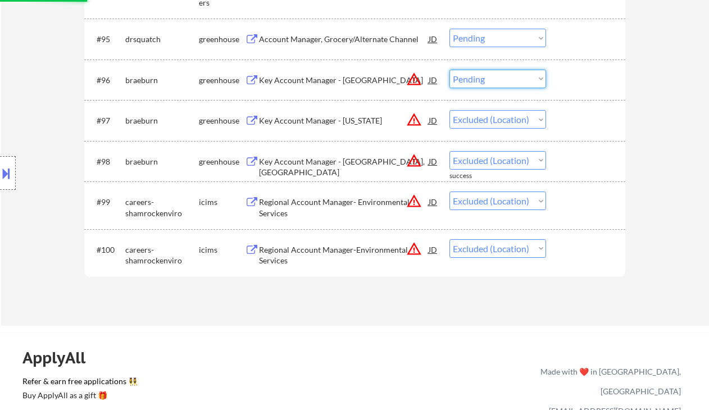
select select ""excluded__location_""
click at [449, 70] on select "Choose an option... Pending Applied Excluded (Questions) Excluded (Expired) Exc…" at bounding box center [497, 79] width 97 height 19
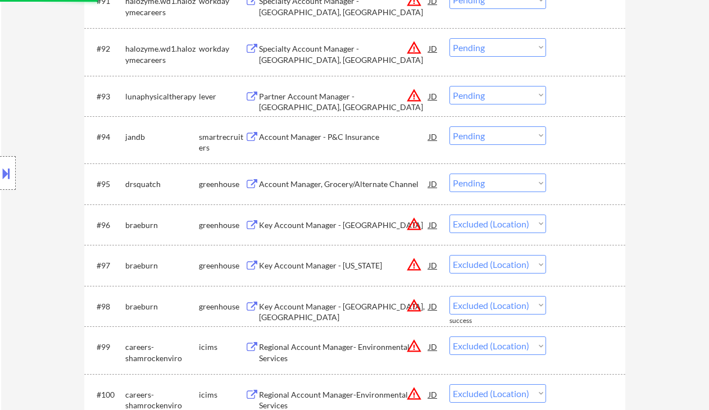
scroll to position [4418, 0]
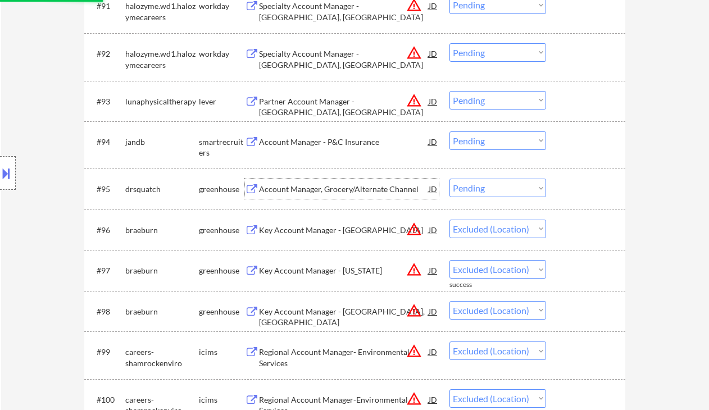
click at [350, 190] on div "Account Manager, Grocery/Alternate Channel" at bounding box center [344, 189] width 170 height 11
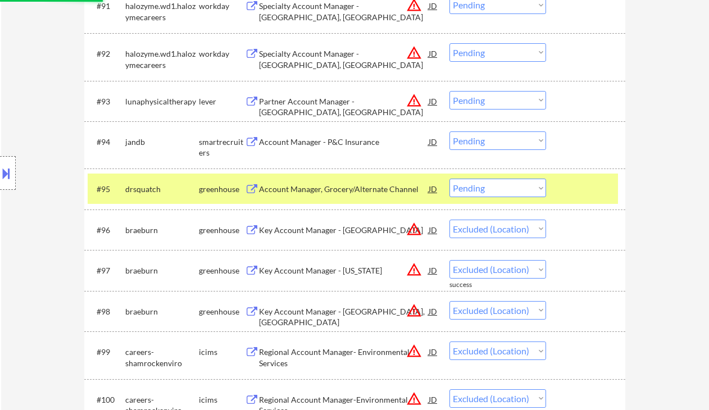
select select ""pending""
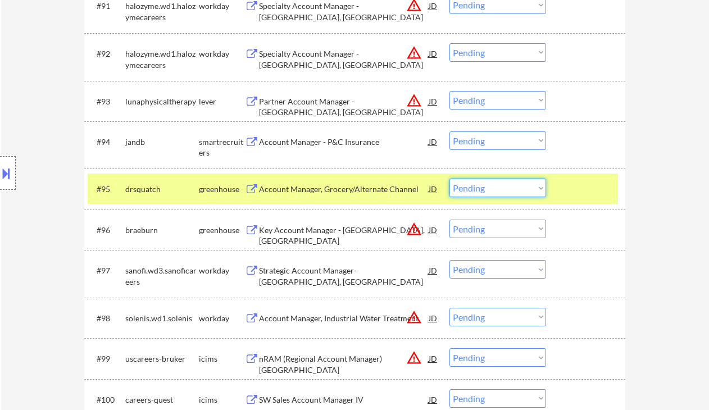
click at [487, 186] on select "Choose an option... Pending Applied Excluded (Questions) Excluded (Expired) Exc…" at bounding box center [497, 188] width 97 height 19
click at [449, 179] on select "Choose an option... Pending Applied Excluded (Questions) Excluded (Expired) Exc…" at bounding box center [497, 188] width 97 height 19
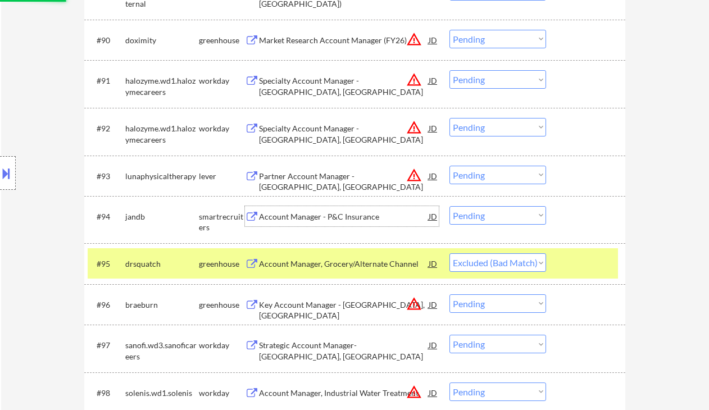
click at [350, 221] on div "Account Manager - P&C Insurance" at bounding box center [344, 216] width 170 height 11
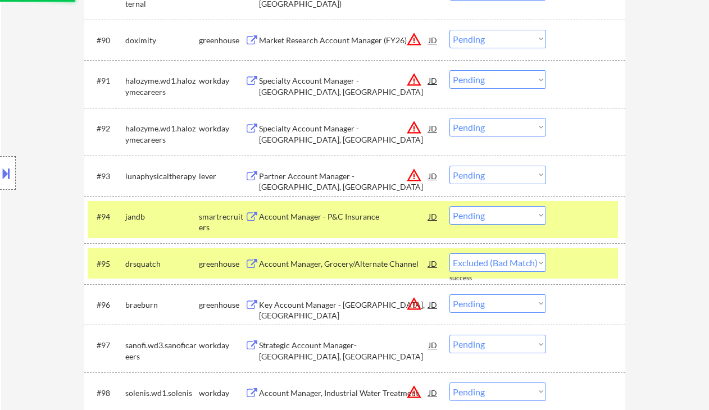
select select ""pending""
